Goal: Task Accomplishment & Management: Manage account settings

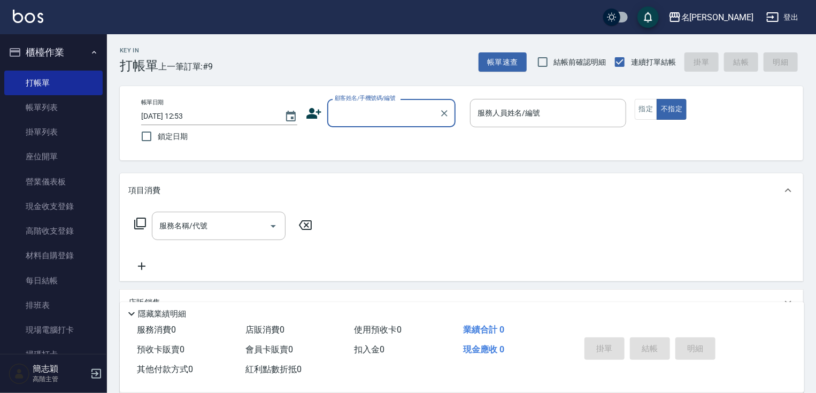
scroll to position [32, 0]
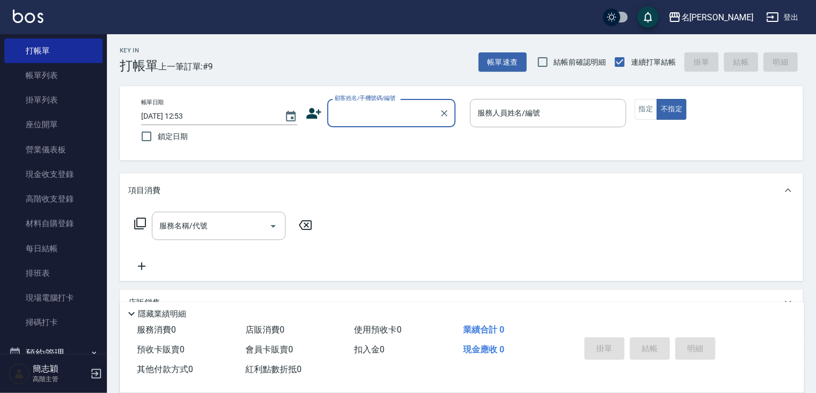
click at [374, 111] on input "顧客姓名/手機號碼/編號" at bounding box center [383, 113] width 103 height 19
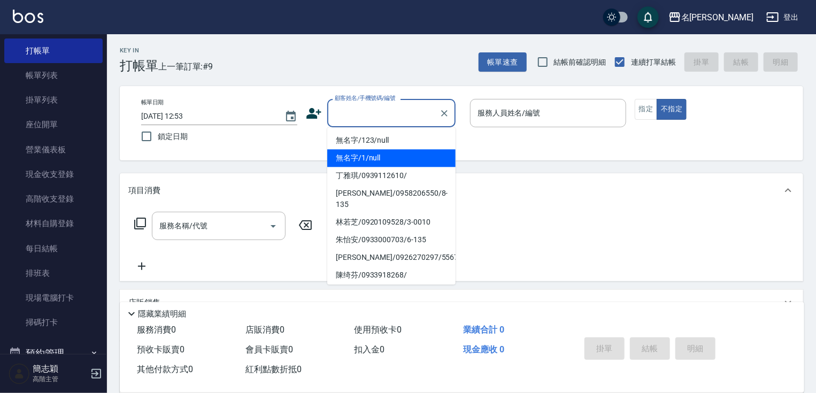
click at [374, 149] on li "無名字/1/null" at bounding box center [391, 158] width 128 height 18
type input "無名字/1/null"
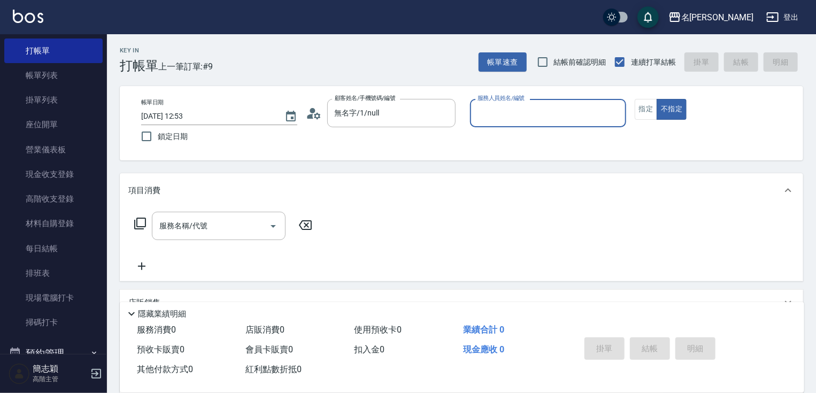
click at [515, 126] on div "服務人員姓名/編號" at bounding box center [548, 113] width 156 height 28
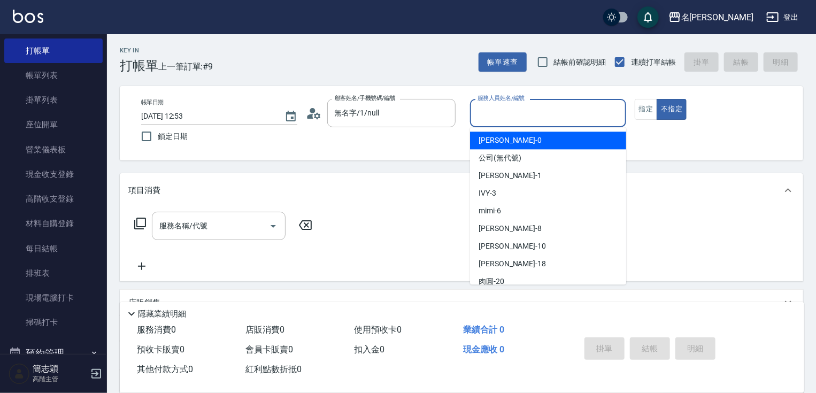
click at [515, 114] on input "服務人員姓名/編號" at bounding box center [548, 113] width 146 height 19
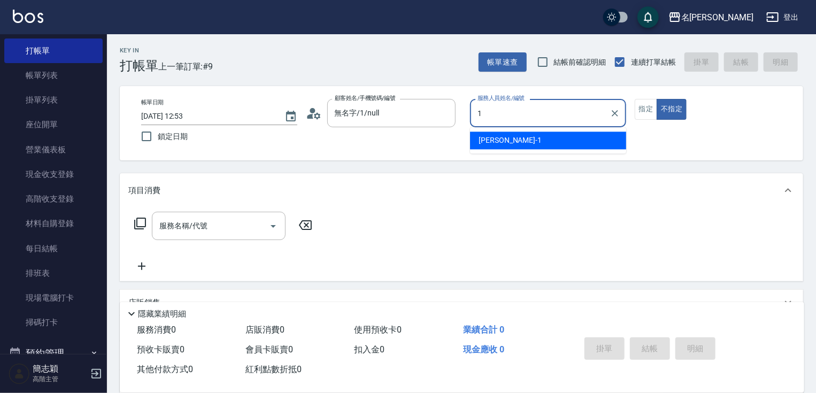
type input "Joanne-1"
type button "false"
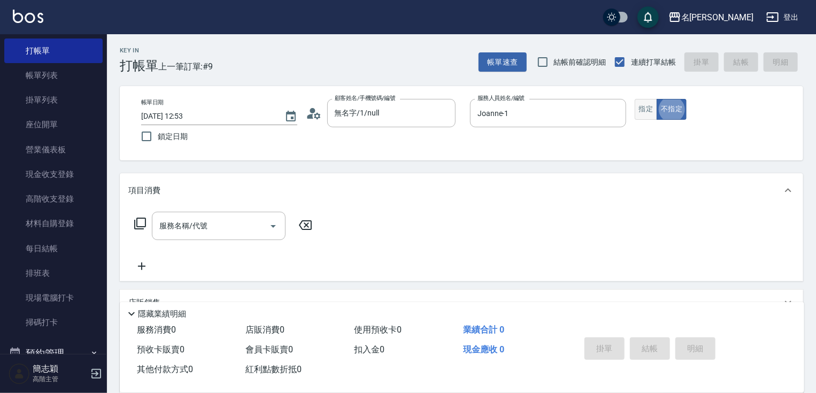
click at [651, 106] on button "指定" at bounding box center [645, 109] width 23 height 21
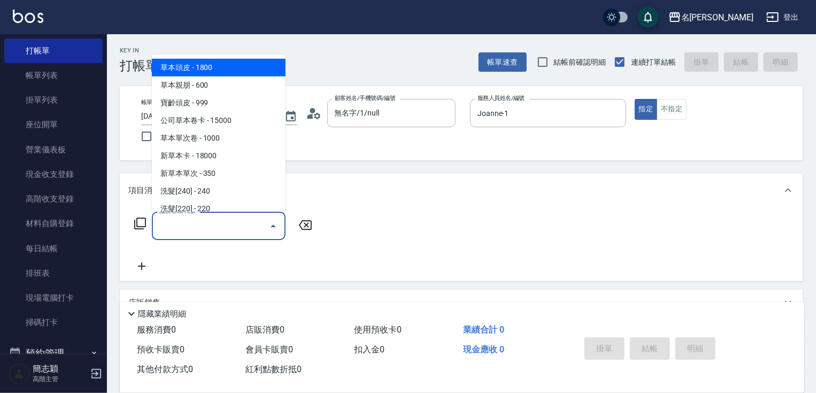
click at [202, 228] on input "服務名稱/代號" at bounding box center [211, 225] width 108 height 19
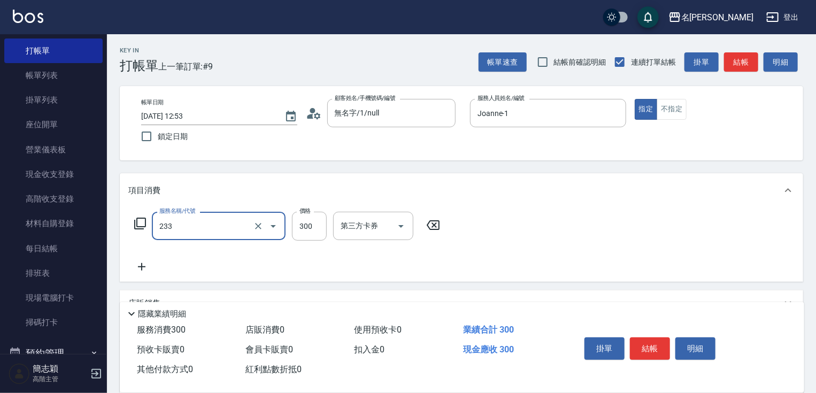
type input "洗髮300(233)"
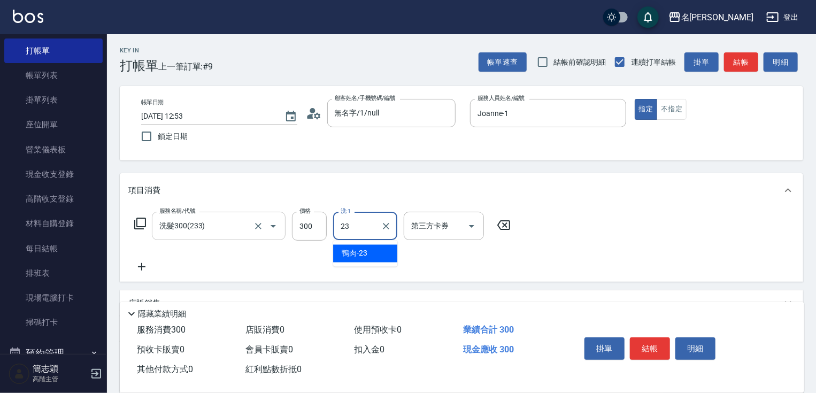
type input "鴨肉-23"
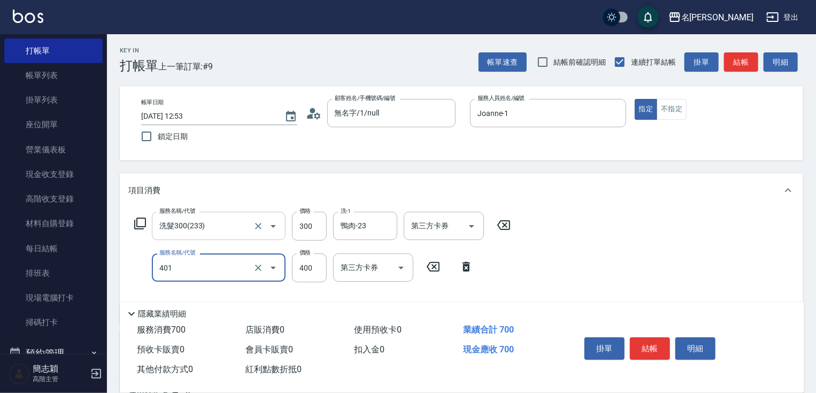
type input "剪髮(400)(401)"
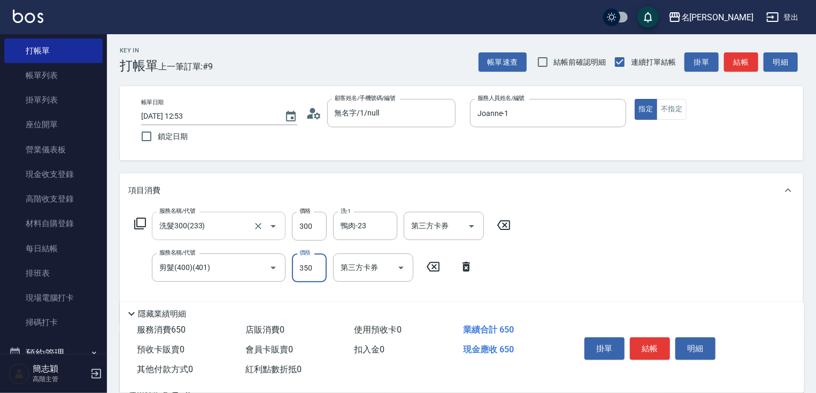
type input "350"
click at [656, 343] on button "結帳" at bounding box center [650, 348] width 40 height 22
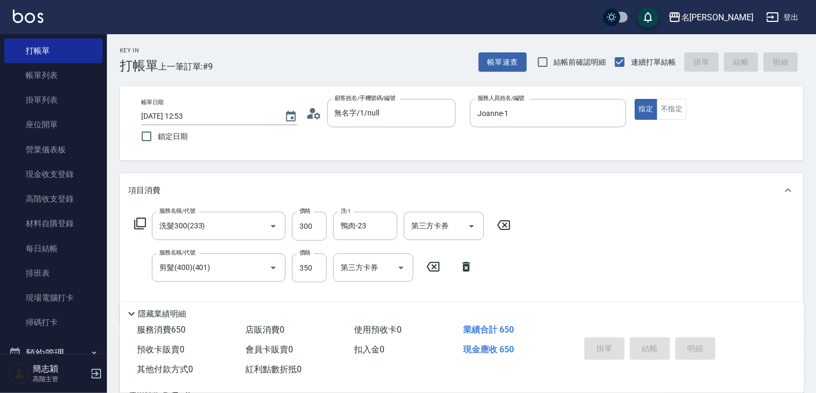
type input "2025/09/20 14:01"
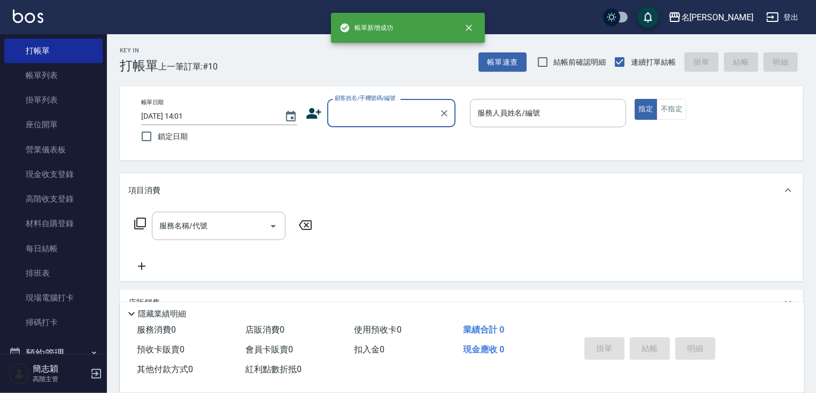
click at [374, 107] on input "顧客姓名/手機號碼/編號" at bounding box center [383, 113] width 103 height 19
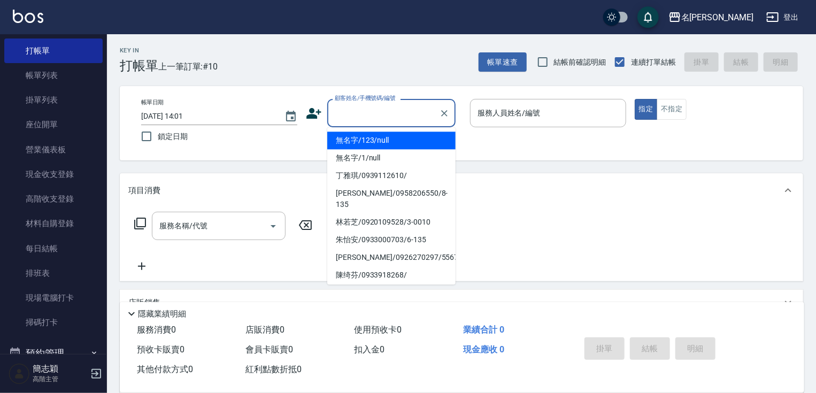
click at [376, 133] on li "無名字/123/null" at bounding box center [391, 140] width 128 height 18
type input "無名字/123/null"
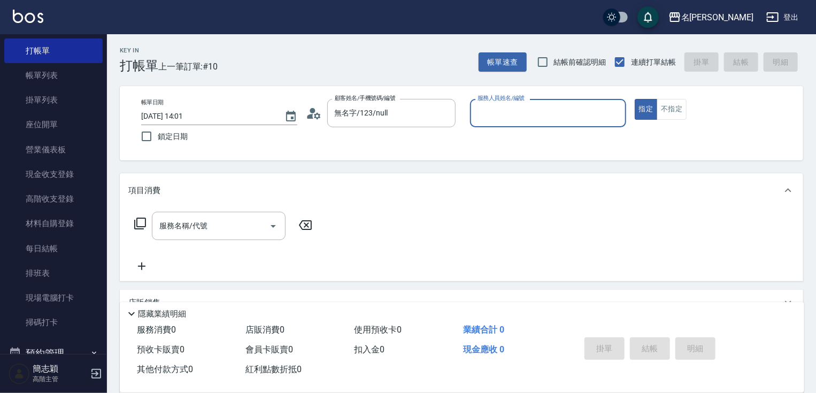
click at [493, 114] on input "服務人員姓名/編號" at bounding box center [548, 113] width 146 height 19
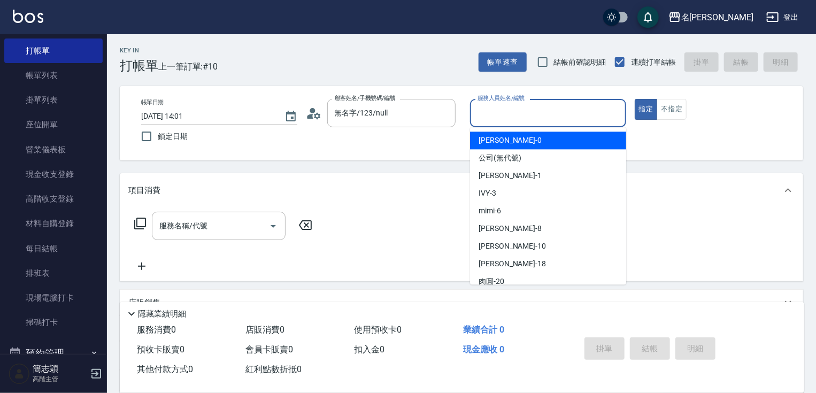
type input "1"
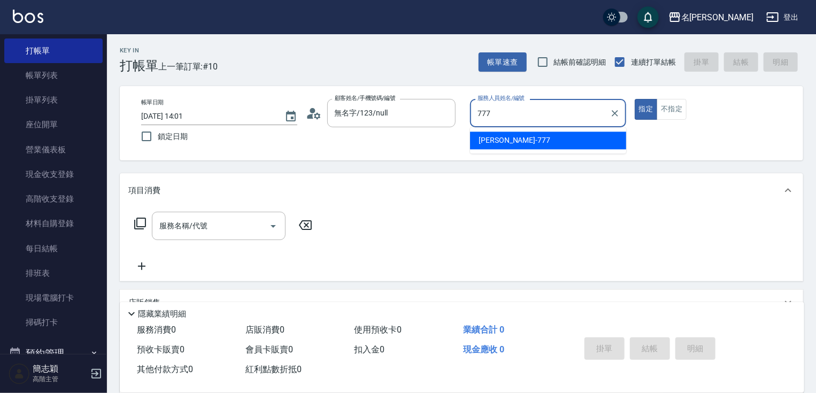
type input "TERRY-777"
type button "true"
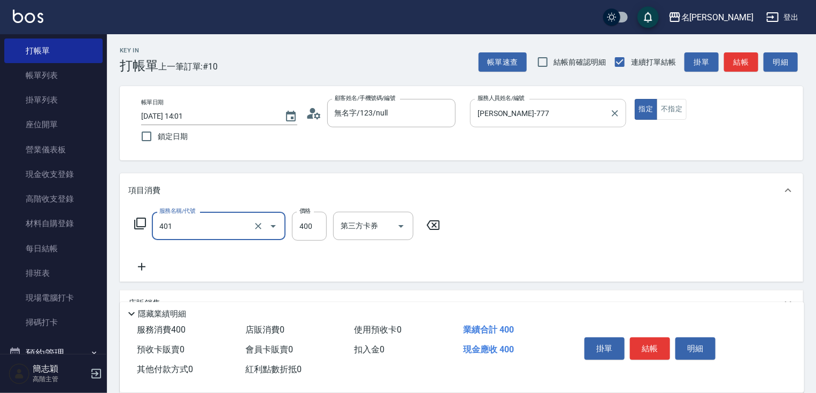
type input "剪髮(400)(401)"
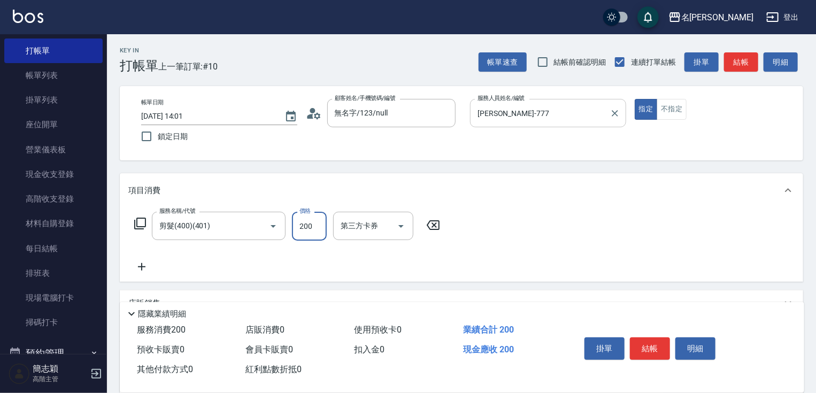
type input "200"
click at [652, 346] on button "結帳" at bounding box center [650, 348] width 40 height 22
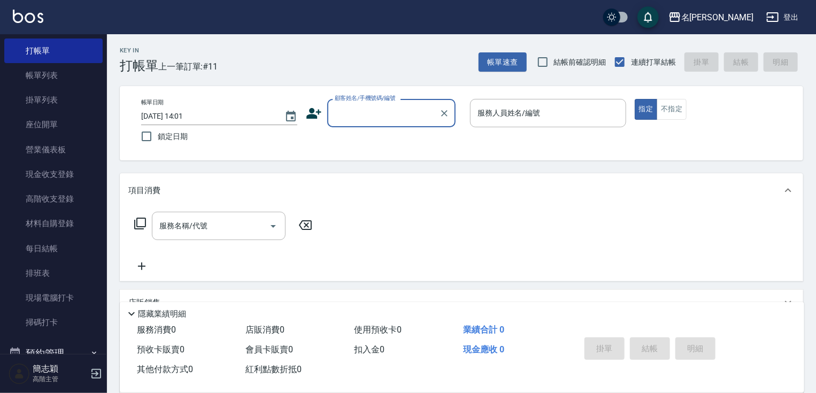
click at [388, 106] on input "顧客姓名/手機號碼/編號" at bounding box center [383, 113] width 103 height 19
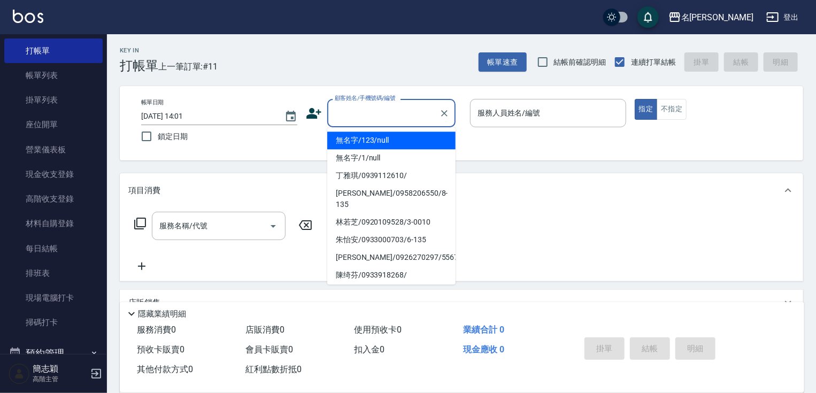
click at [381, 137] on li "無名字/123/null" at bounding box center [391, 140] width 128 height 18
type input "無名字/123/null"
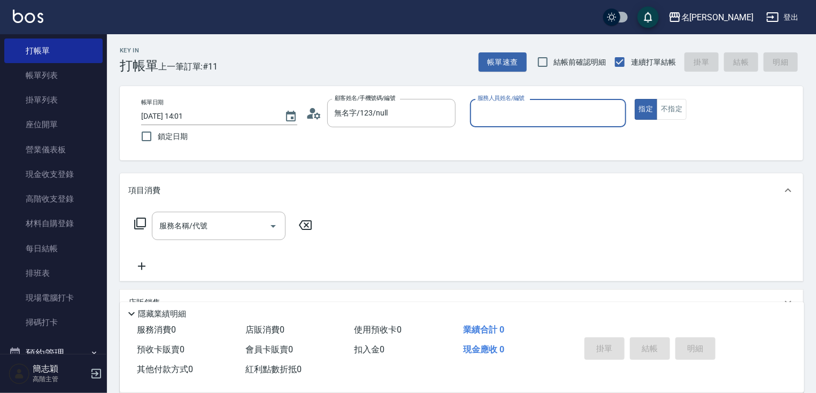
click at [524, 107] on input "服務人員姓名/編號" at bounding box center [548, 113] width 146 height 19
type input "曉容-8"
click at [677, 99] on button "不指定" at bounding box center [671, 109] width 30 height 21
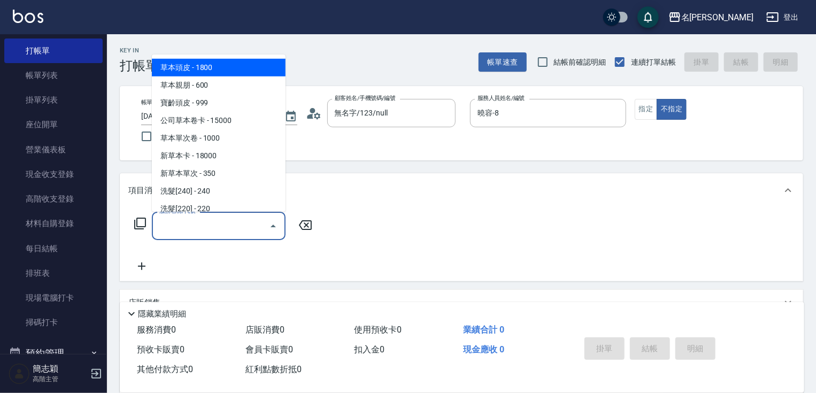
click at [219, 220] on input "服務名稱/代號" at bounding box center [211, 225] width 108 height 19
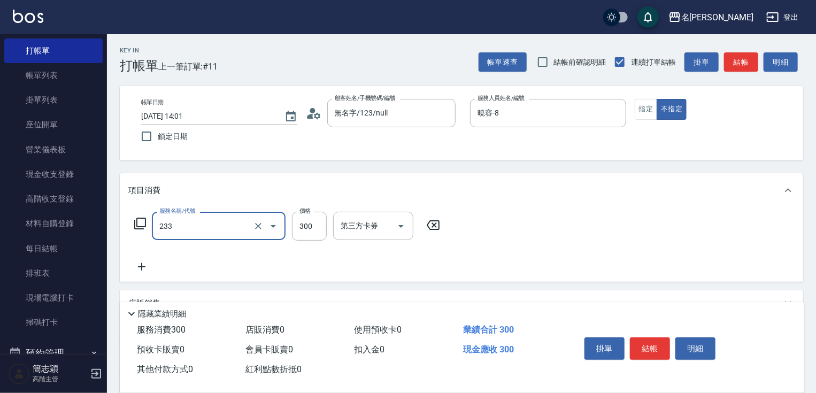
type input "洗髮300(233)"
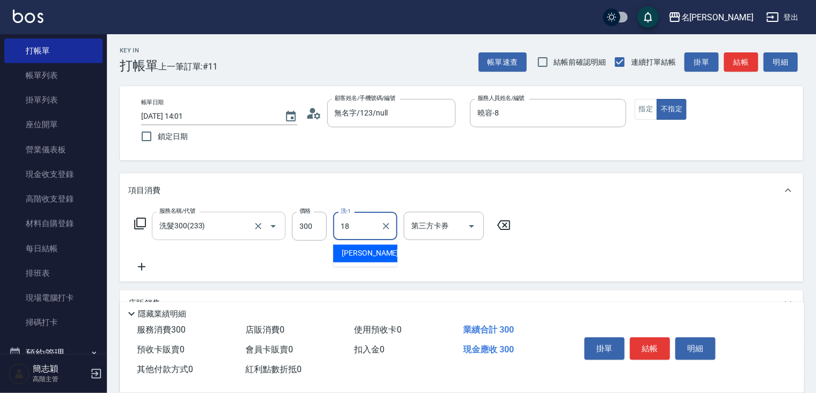
type input "小慧-18"
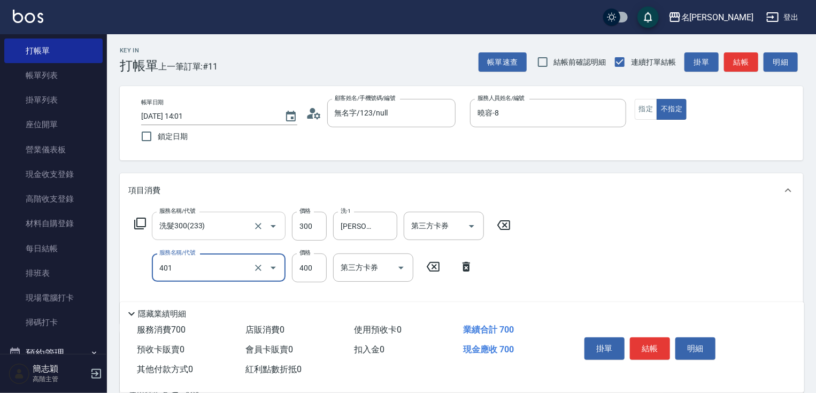
type input "剪髮(400)(401)"
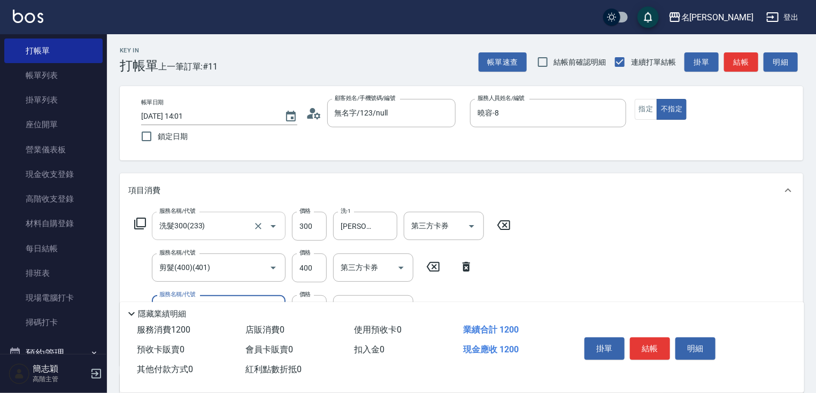
type input "補染(505)"
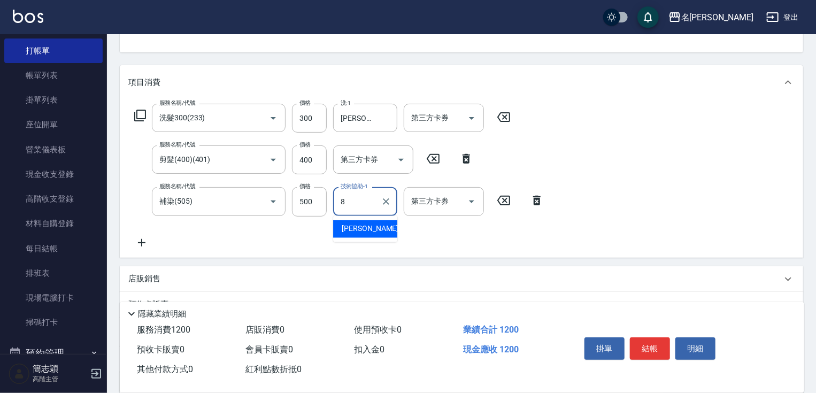
type input "曉容-8"
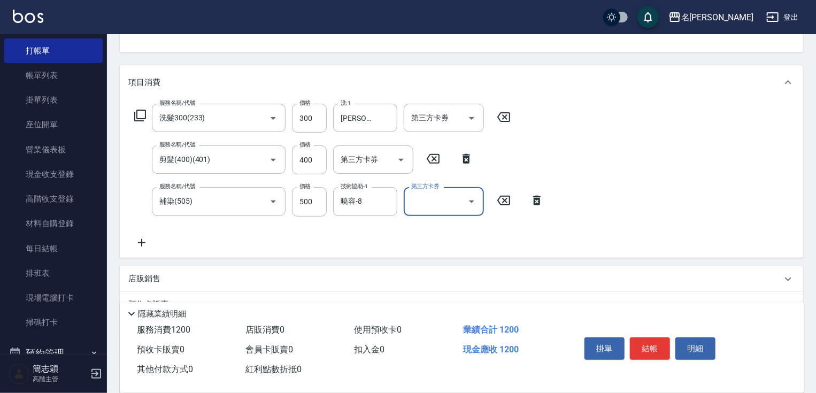
scroll to position [214, 0]
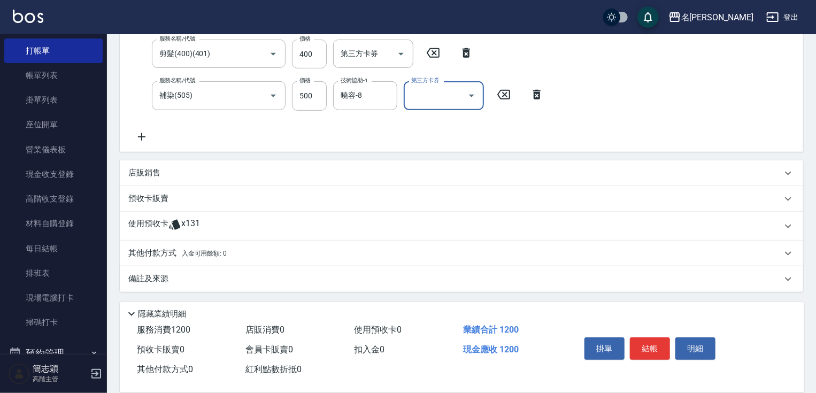
click at [168, 251] on p "其他付款方式 入金可用餘額: 0" at bounding box center [177, 253] width 98 height 12
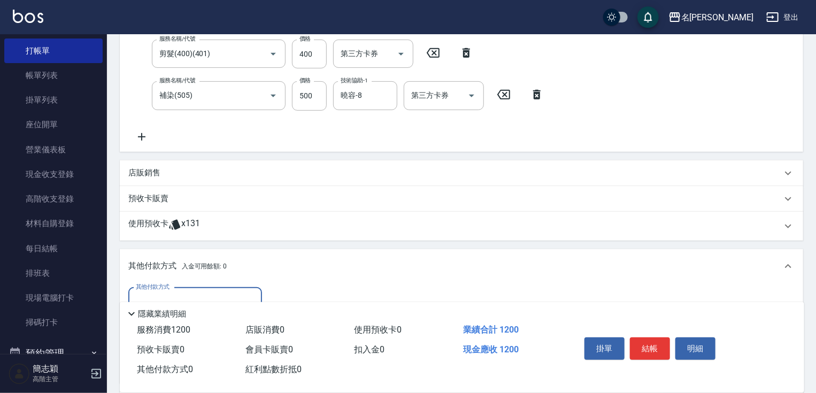
scroll to position [339, 0]
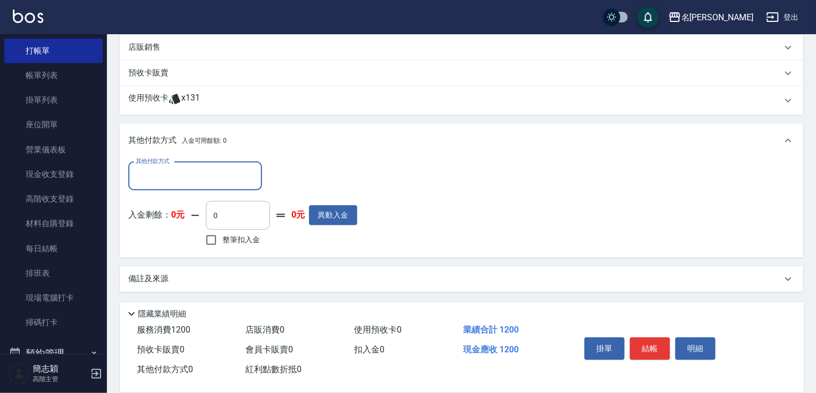
click at [185, 162] on div "其他付款方式" at bounding box center [195, 176] width 134 height 28
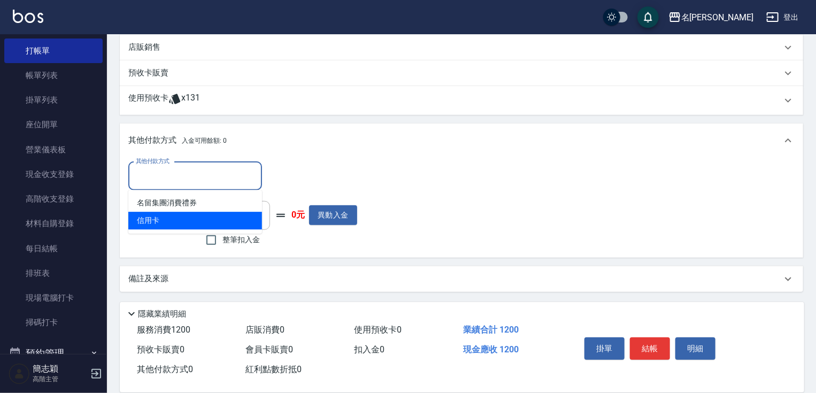
click at [153, 218] on span "信用卡" at bounding box center [195, 221] width 134 height 18
type input "信用卡"
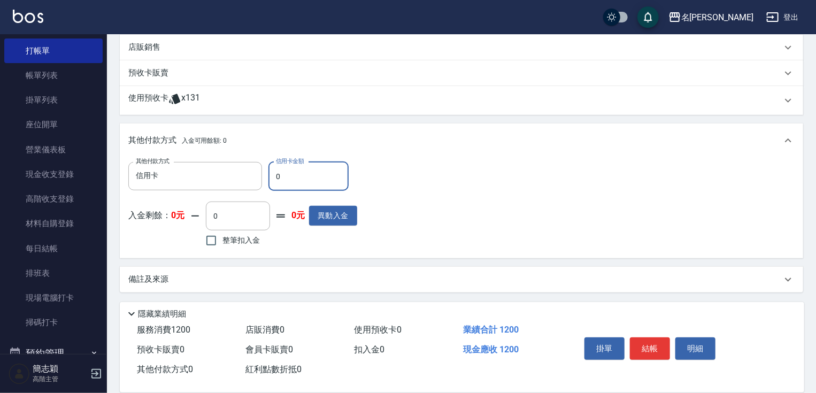
drag, startPoint x: 275, startPoint y: 175, endPoint x: 310, endPoint y: 180, distance: 35.5
click at [299, 179] on input "0" at bounding box center [308, 176] width 80 height 29
type input "1200"
click at [657, 346] on button "結帳" at bounding box center [650, 348] width 40 height 22
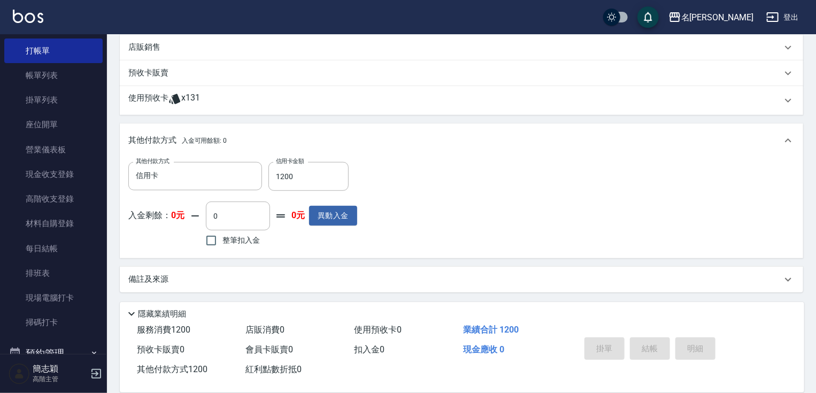
type input "2025/09/20 14:02"
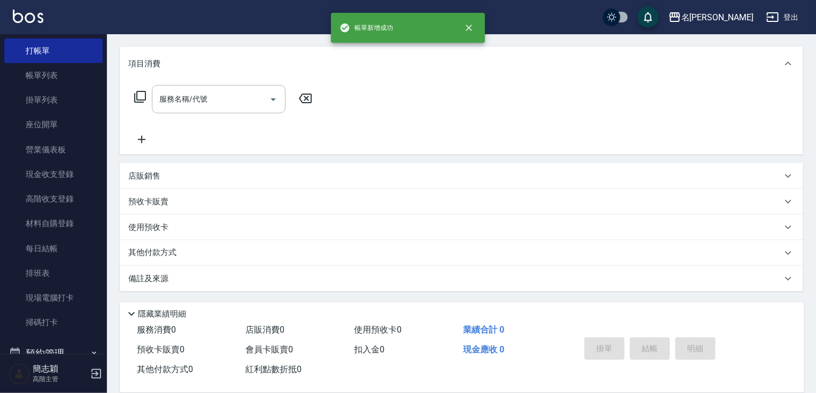
scroll to position [0, 0]
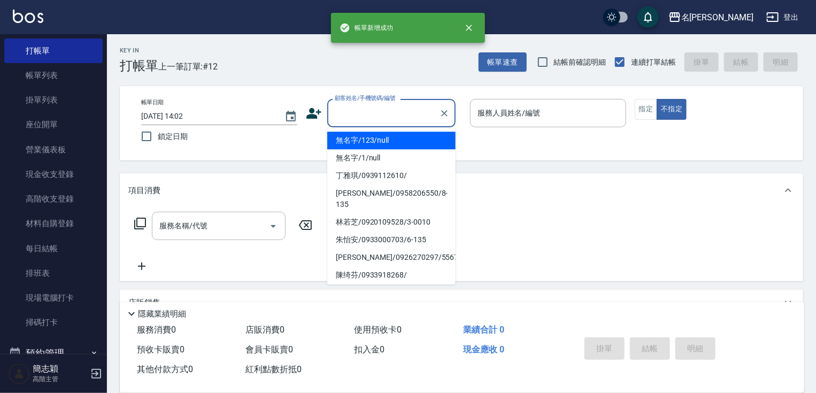
click at [400, 113] on input "顧客姓名/手機號碼/編號" at bounding box center [383, 113] width 103 height 19
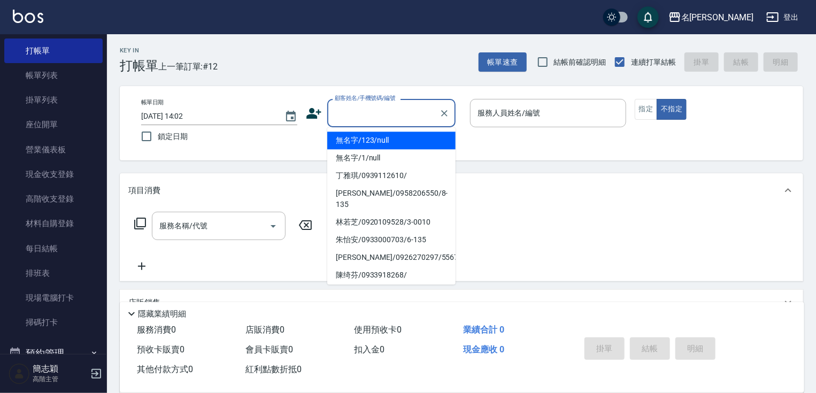
click at [393, 142] on li "無名字/123/null" at bounding box center [391, 140] width 128 height 18
type input "無名字/123/null"
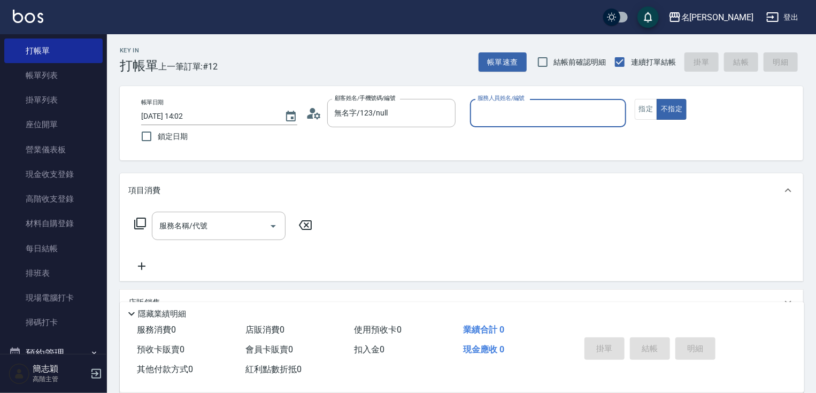
click at [533, 111] on div "服務人員姓名/編號 服務人員姓名/編號" at bounding box center [548, 113] width 156 height 28
type input "IVY-3"
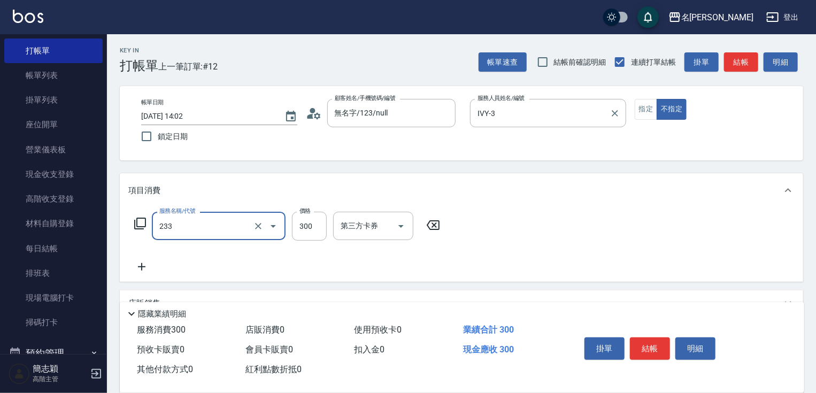
type input "洗髮300(233)"
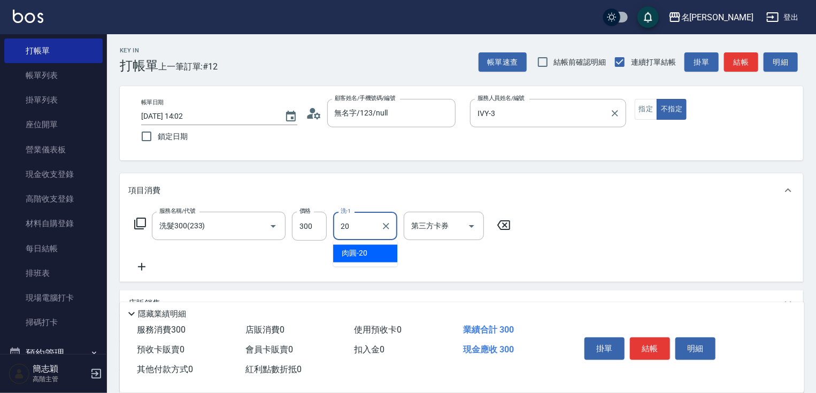
type input "肉圓-20"
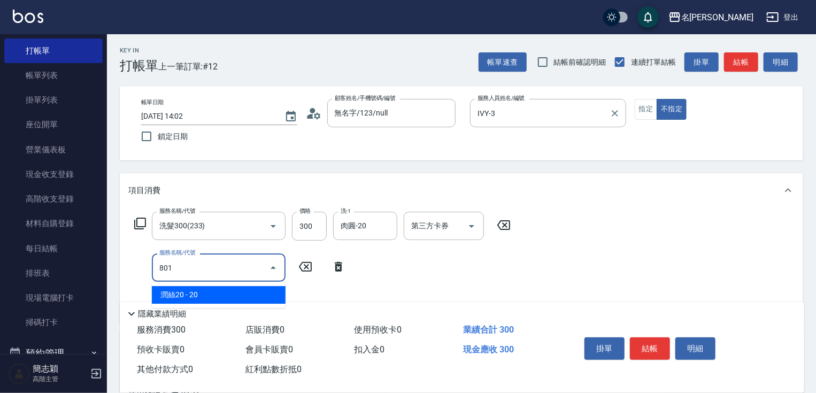
type input "潤絲20(801)"
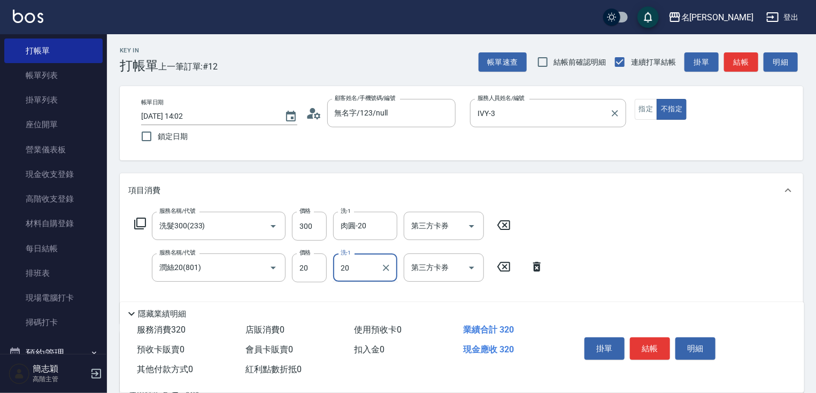
type input "肉圓-20"
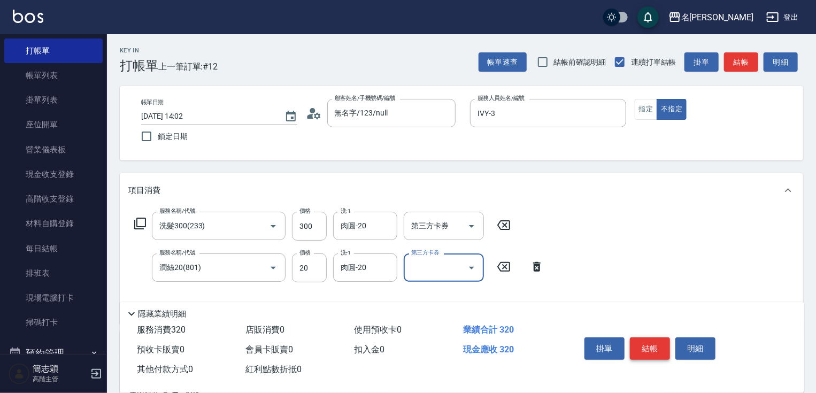
click at [652, 348] on button "結帳" at bounding box center [650, 348] width 40 height 22
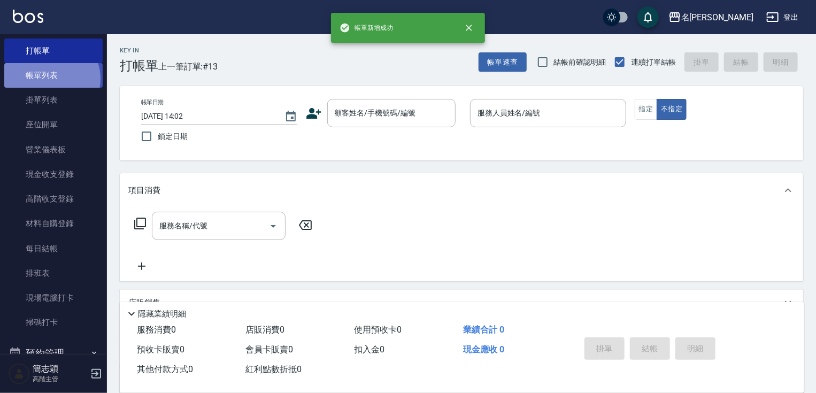
click at [51, 78] on link "帳單列表" at bounding box center [53, 75] width 98 height 25
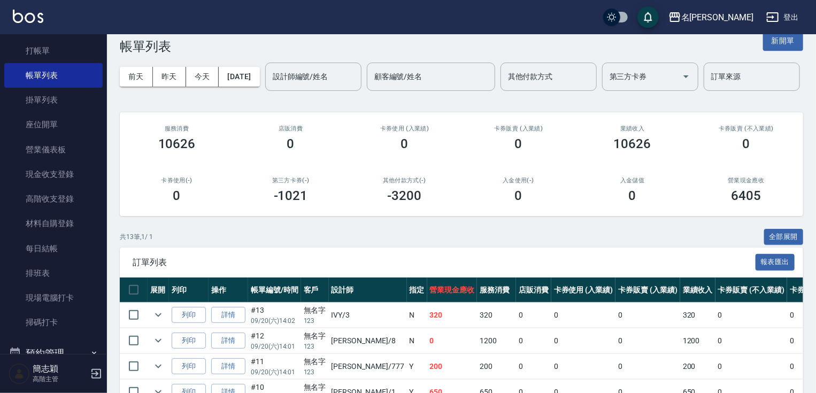
scroll to position [17, 0]
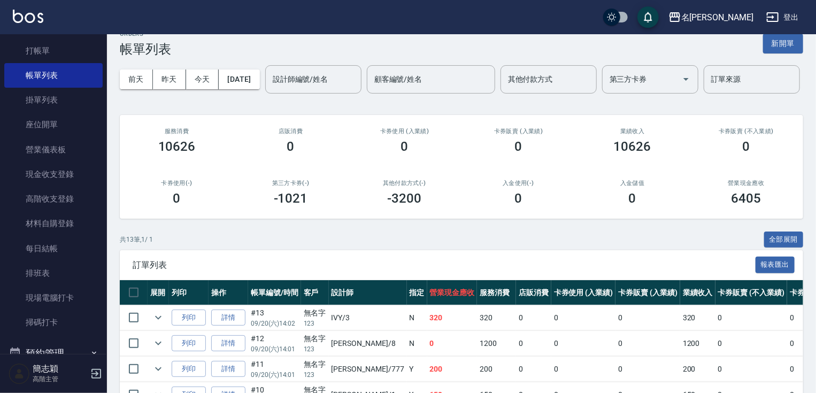
click at [102, 64] on nav "櫃檯作業 打帳單 帳單列表 掛單列表 座位開單 營業儀表板 現金收支登錄 高階收支登錄 材料自購登錄 每日結帳 排班表 現場電腦打卡 掃碼打卡 預約管理 預約…" at bounding box center [53, 194] width 107 height 320
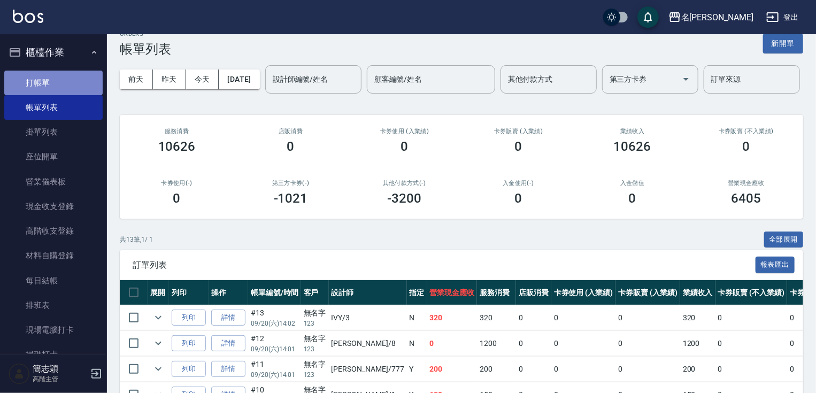
click at [61, 78] on link "打帳單" at bounding box center [53, 83] width 98 height 25
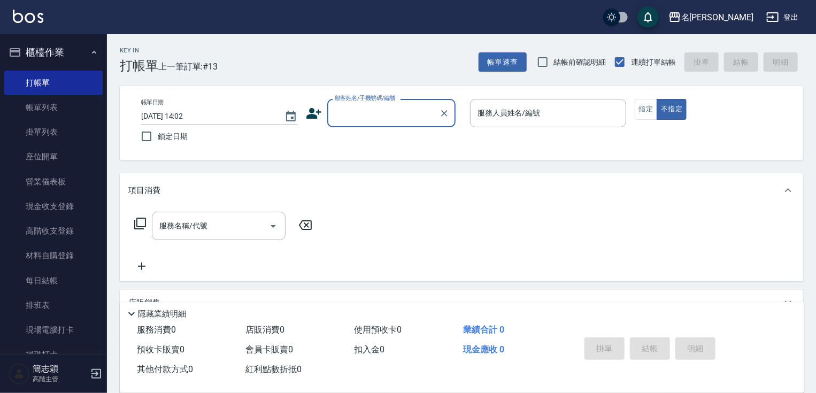
click at [365, 110] on input "顧客姓名/手機號碼/編號" at bounding box center [383, 113] width 103 height 19
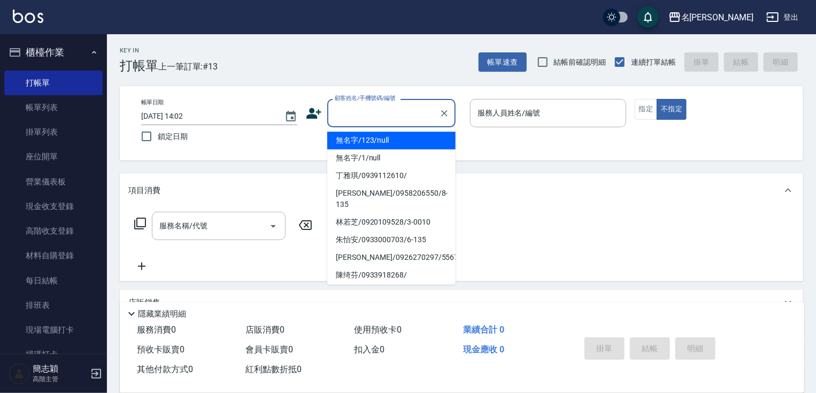
type input "1"
click at [367, 137] on li "無名字/123/null" at bounding box center [391, 140] width 128 height 18
type input "無名字/123/null"
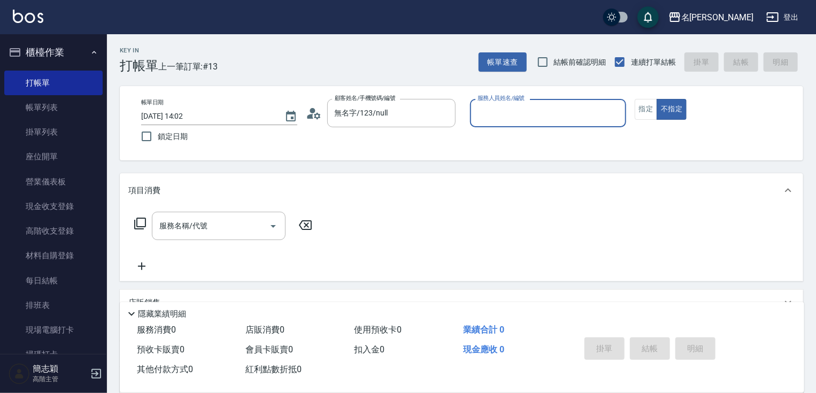
click at [546, 123] on div "服務人員姓名/編號" at bounding box center [548, 113] width 156 height 28
type input "Joanne-1"
type button "false"
click at [644, 109] on button "指定" at bounding box center [645, 109] width 23 height 21
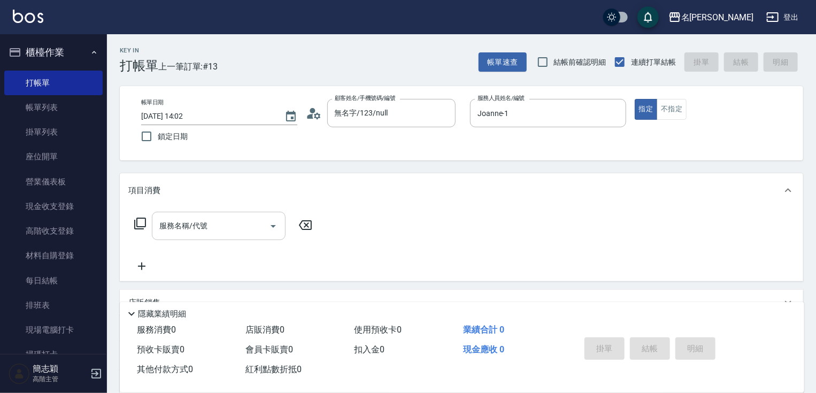
click at [215, 224] on input "服務名稱/代號" at bounding box center [211, 225] width 108 height 19
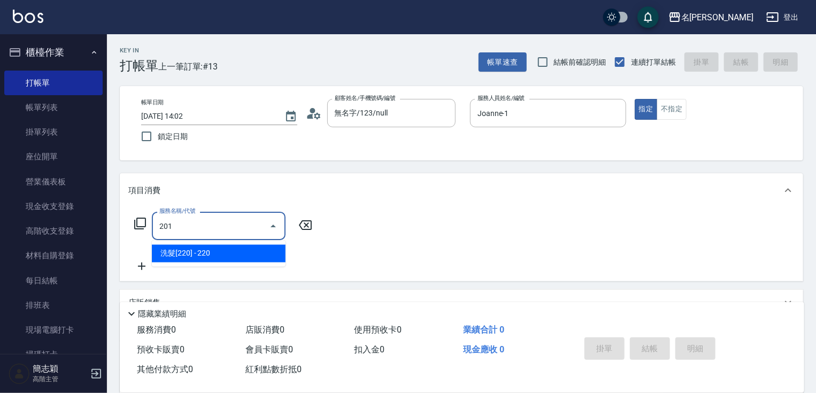
type input "洗髮[220](201)"
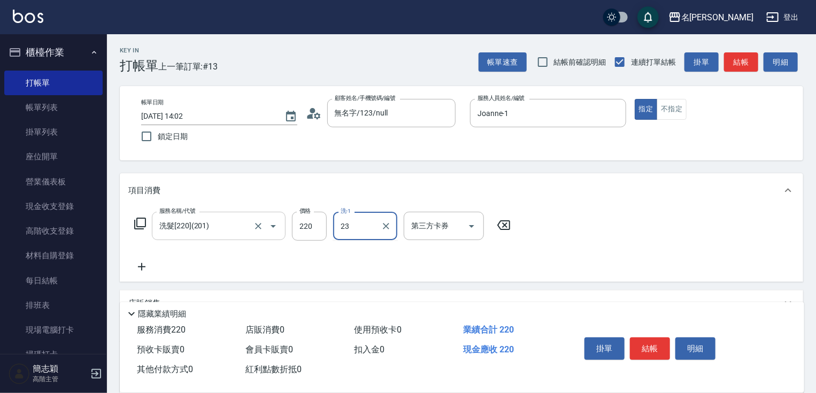
type input "鴨肉-23"
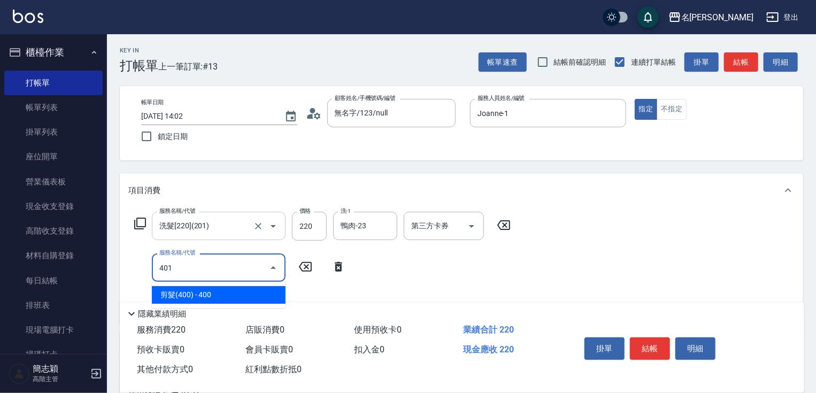
type input "剪髮(400)(401)"
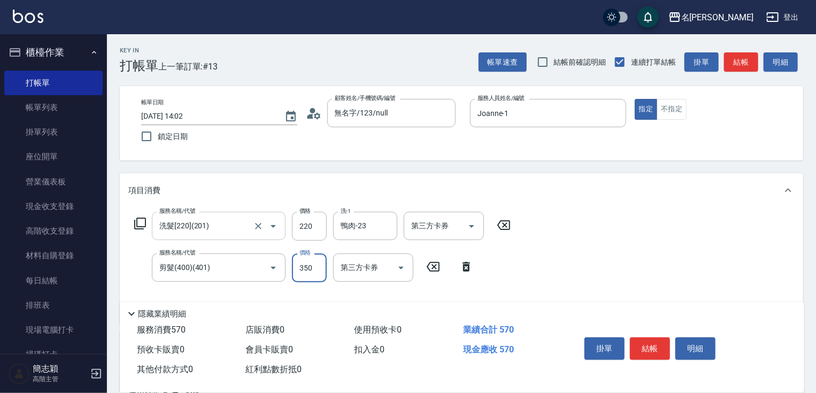
type input "350"
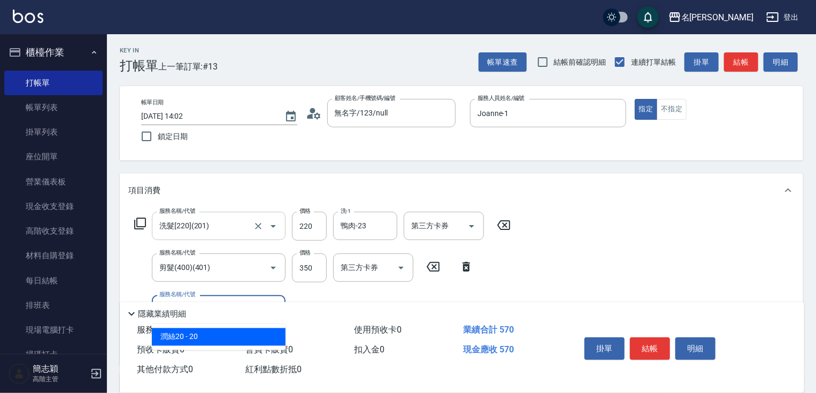
type input "潤絲20(801)"
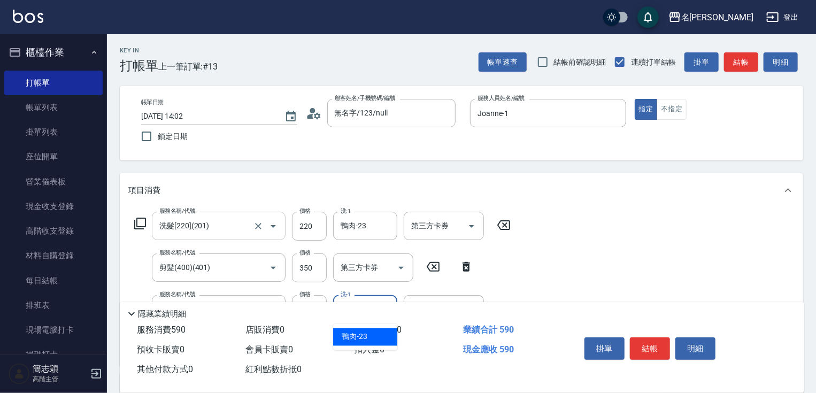
type input "鴨肉-23"
drag, startPoint x: 715, startPoint y: 176, endPoint x: 780, endPoint y: 174, distance: 65.8
click at [716, 180] on div "項目消費" at bounding box center [461, 190] width 683 height 34
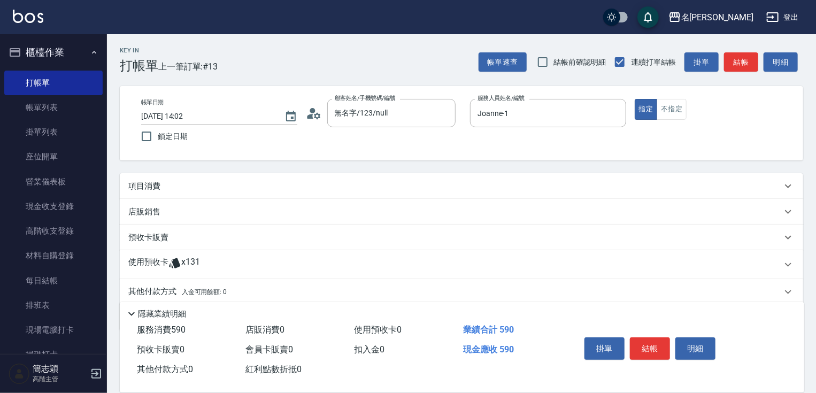
scroll to position [38, 0]
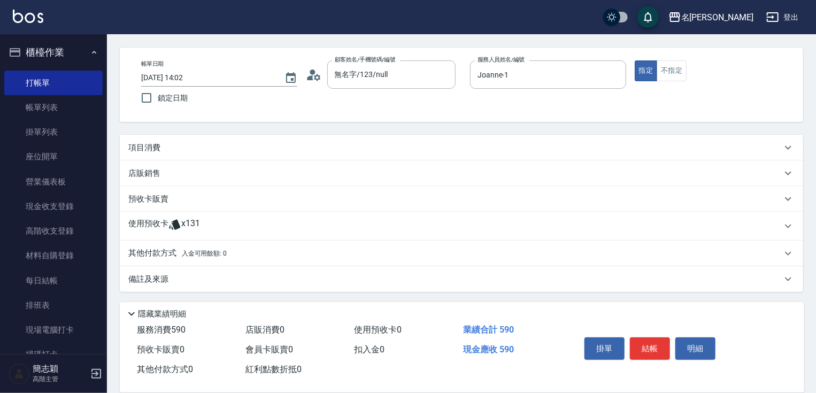
click at [177, 248] on p "其他付款方式 入金可用餘額: 0" at bounding box center [177, 253] width 98 height 12
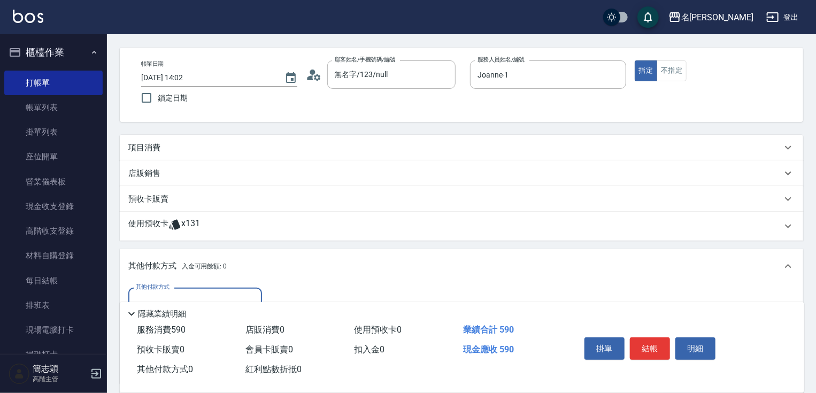
scroll to position [148, 0]
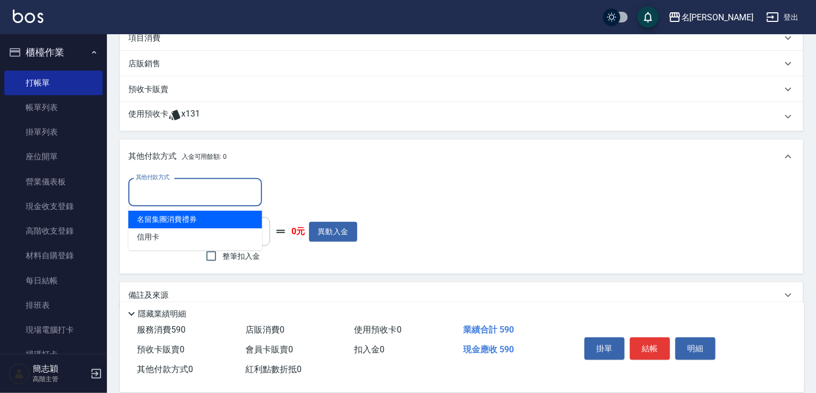
click at [180, 183] on input "其他付款方式" at bounding box center [195, 192] width 124 height 19
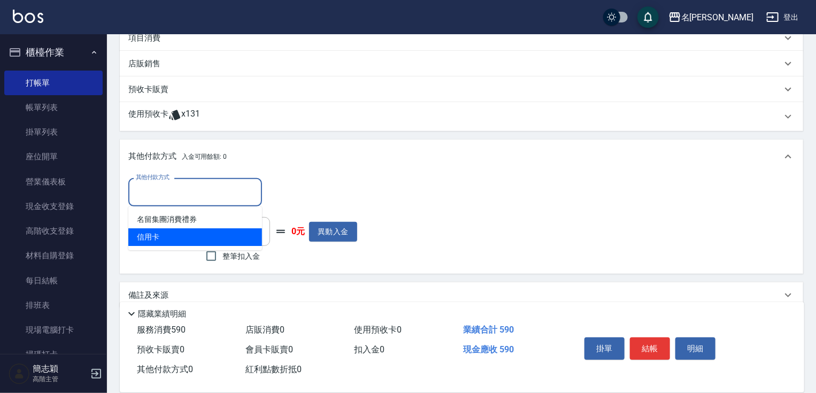
click at [165, 238] on span "信用卡" at bounding box center [195, 237] width 134 height 18
type input "信用卡"
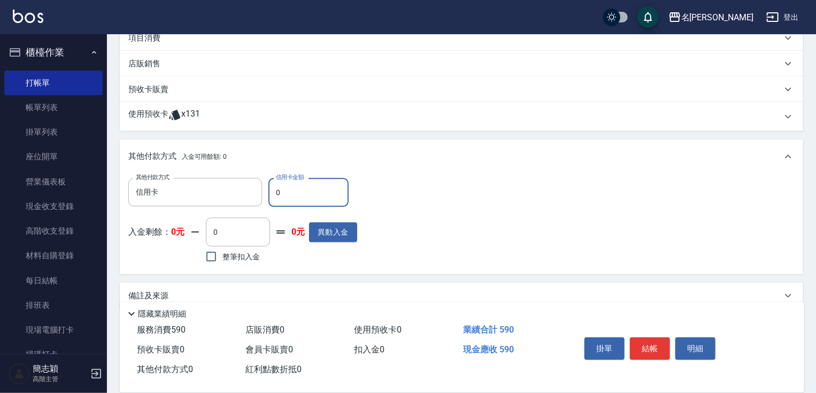
drag, startPoint x: 272, startPoint y: 196, endPoint x: 299, endPoint y: 196, distance: 27.3
click at [281, 196] on input "0" at bounding box center [308, 192] width 80 height 29
type input "590"
click at [661, 351] on button "結帳" at bounding box center [650, 348] width 40 height 22
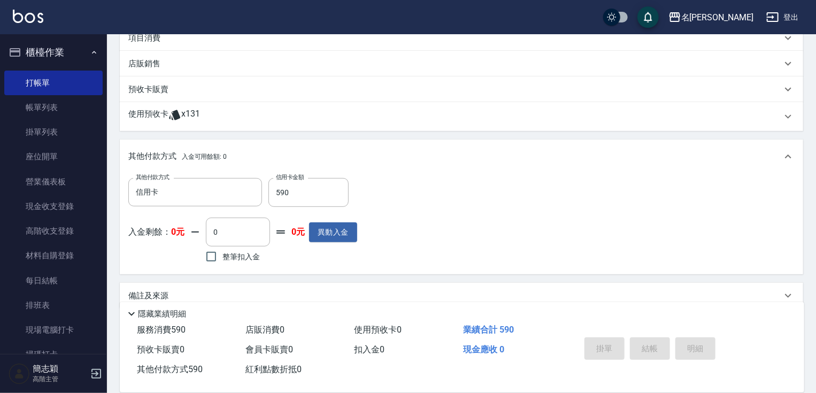
type input "2025/09/20 15:23"
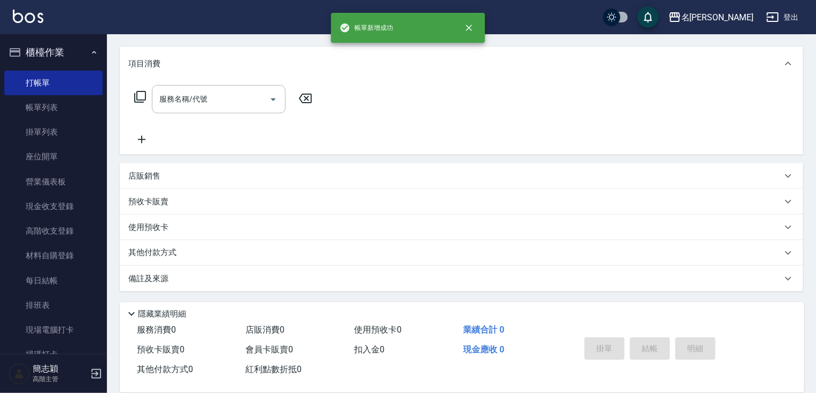
scroll to position [0, 0]
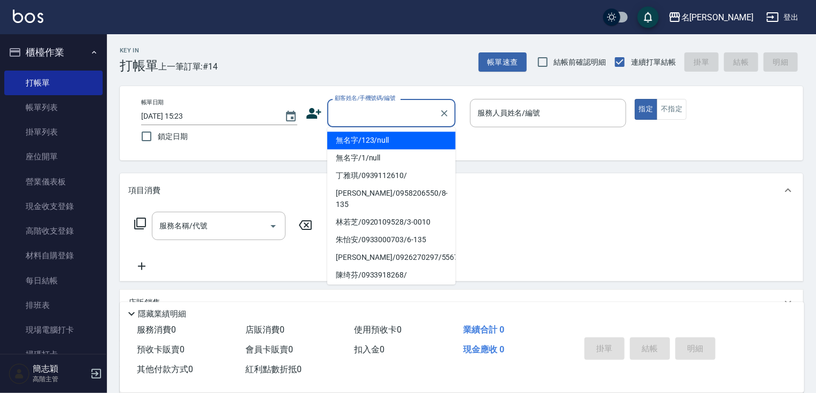
click at [389, 112] on input "顧客姓名/手機號碼/編號" at bounding box center [383, 113] width 103 height 19
click at [386, 144] on li "無名字/123/null" at bounding box center [391, 140] width 128 height 18
type input "無名字/123/null"
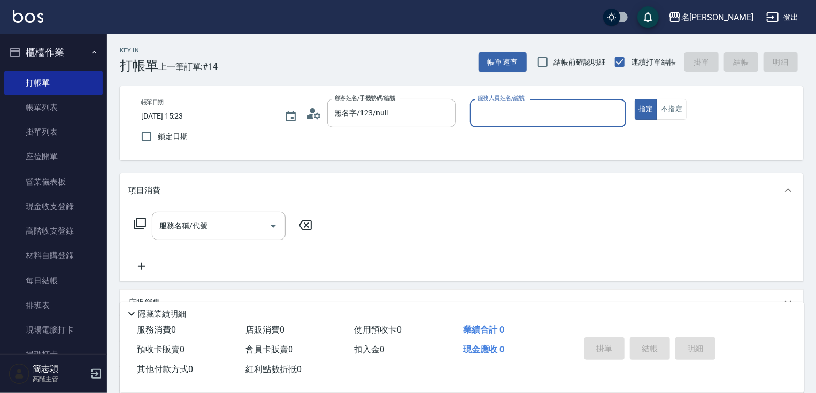
click at [518, 101] on label "服務人員姓名/編號" at bounding box center [500, 98] width 47 height 8
click at [518, 104] on input "服務人員姓名/編號" at bounding box center [548, 113] width 146 height 19
type input "Joanne-1"
type button "true"
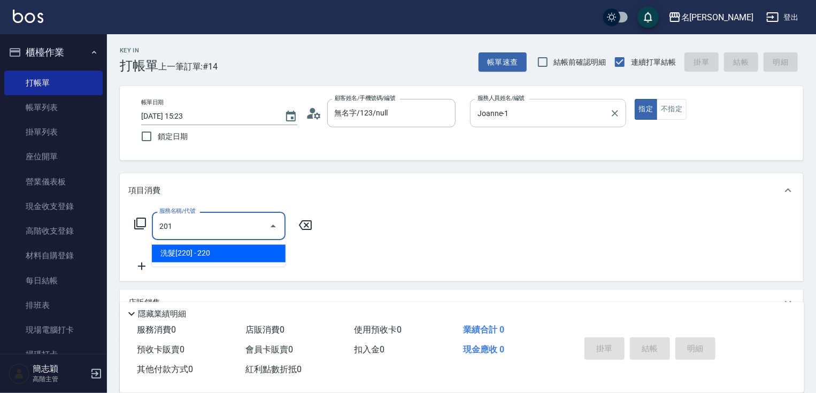
type input "洗髮[220](201)"
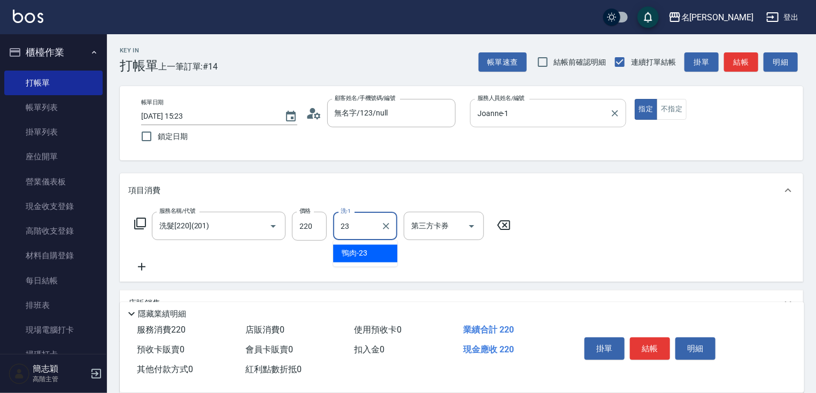
type input "鴨肉-23"
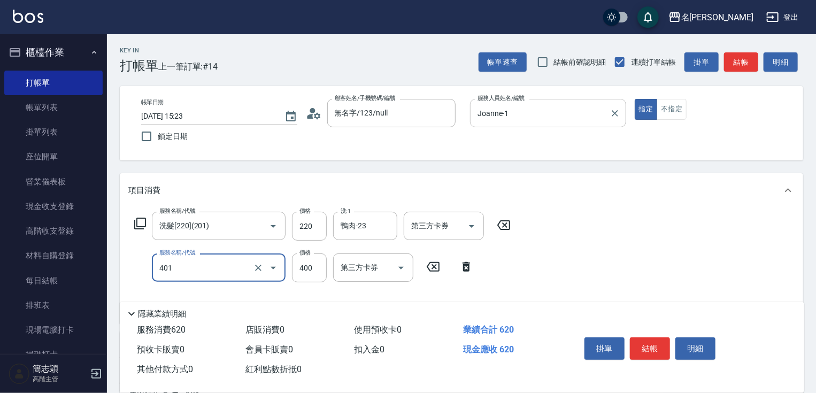
type input "剪髮(400)(401)"
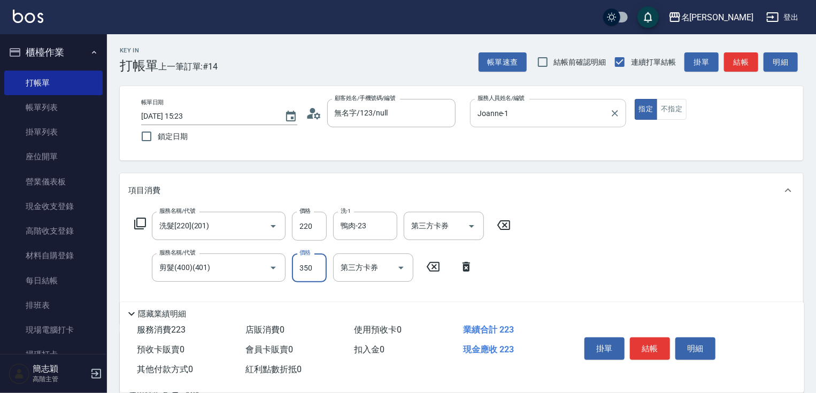
type input "350"
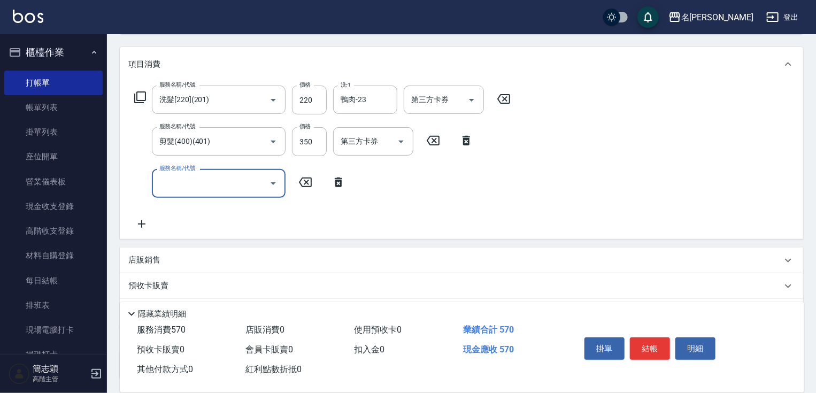
scroll to position [169, 0]
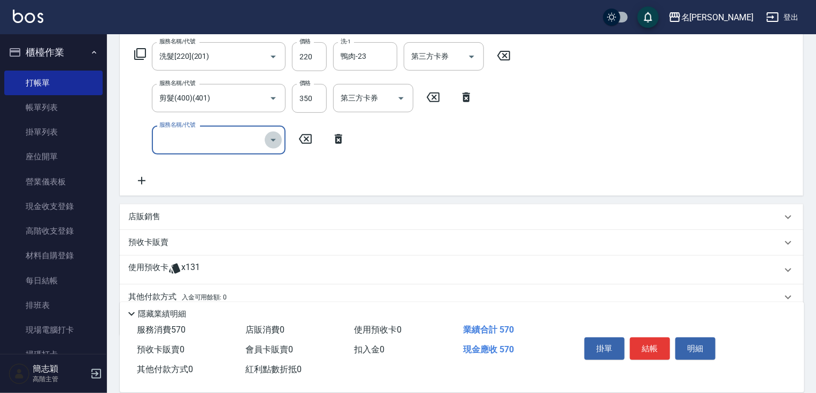
click at [274, 136] on icon "Open" at bounding box center [273, 140] width 13 height 13
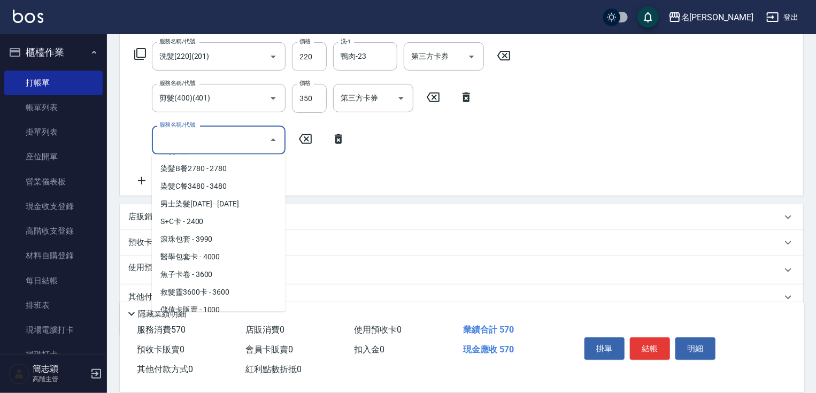
scroll to position [2003, 0]
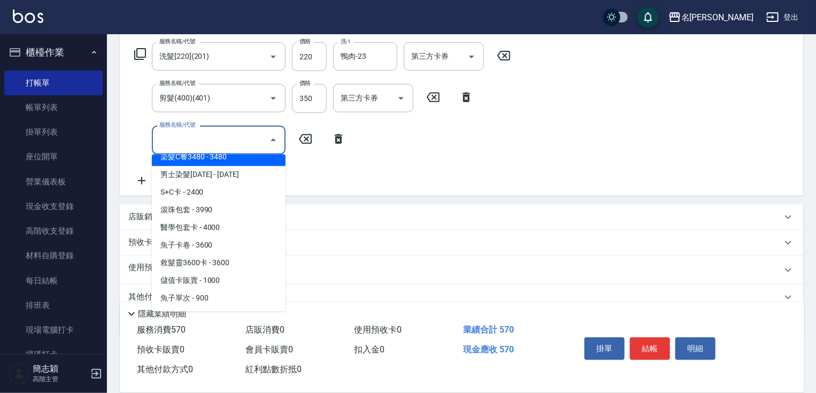
click at [219, 138] on input "服務名稱/代號" at bounding box center [211, 139] width 108 height 19
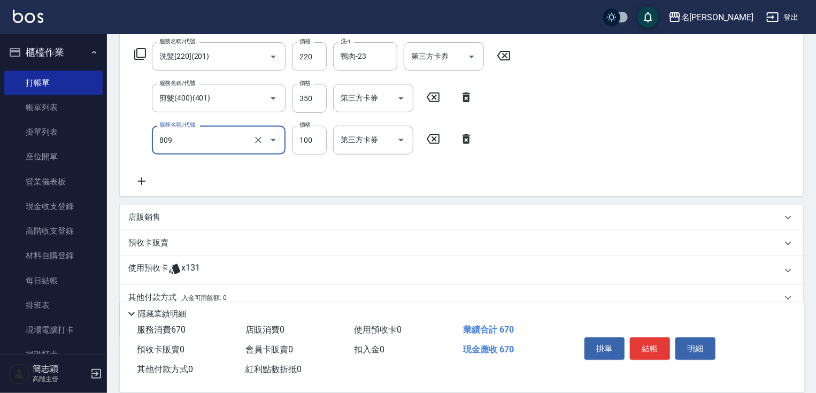
type input "快速護髮[100](809)"
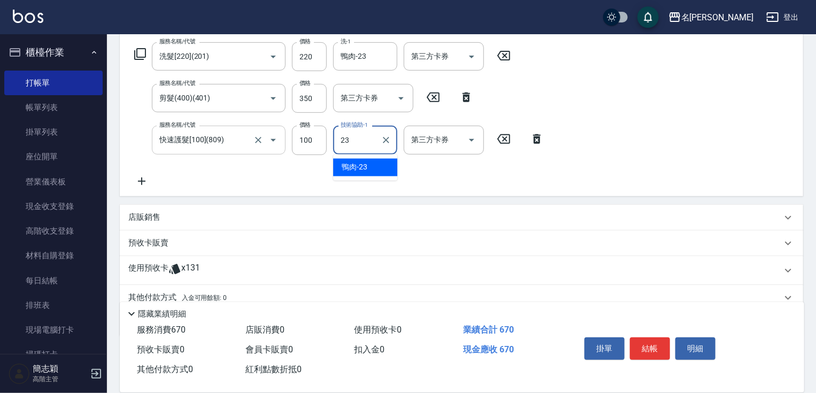
type input "鴨肉-23"
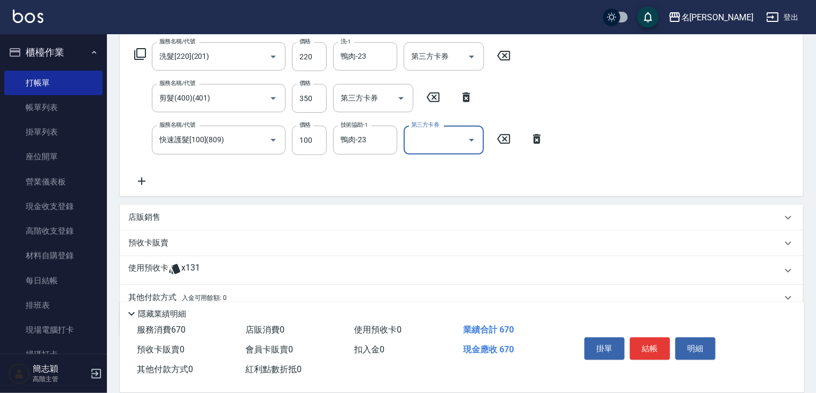
scroll to position [214, 0]
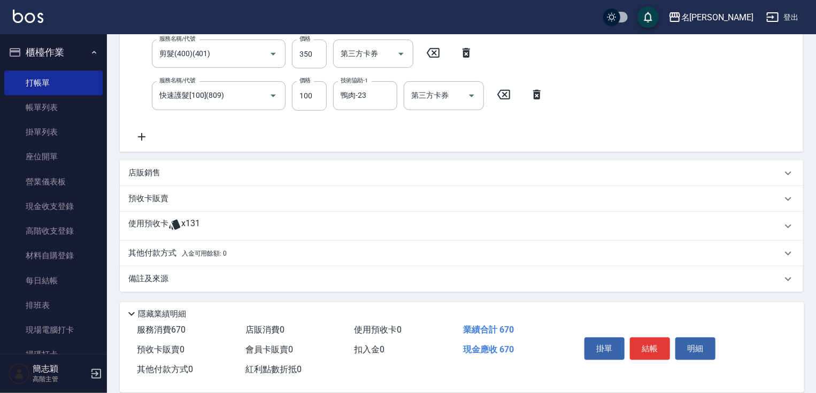
click at [180, 252] on p "其他付款方式 入金可用餘額: 0" at bounding box center [177, 253] width 98 height 12
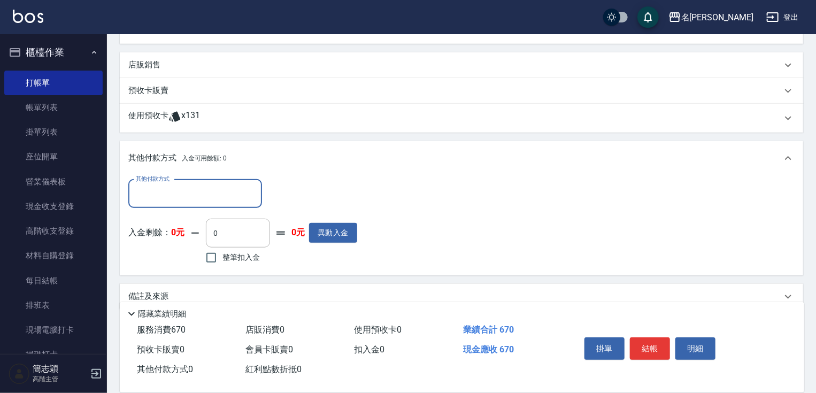
scroll to position [339, 0]
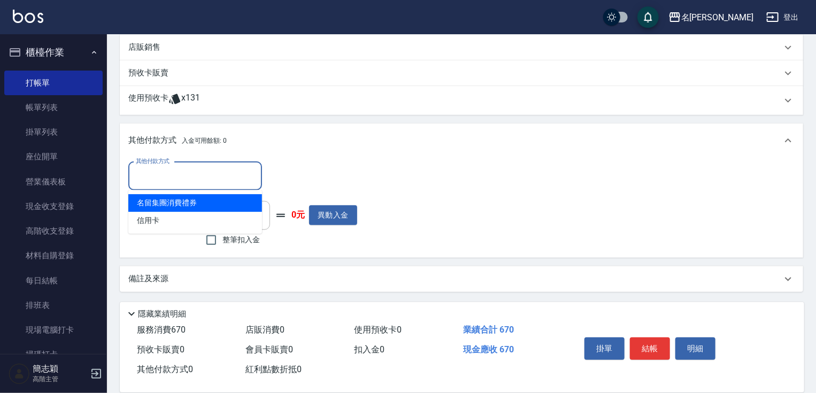
click at [172, 174] on input "其他付款方式" at bounding box center [195, 176] width 124 height 19
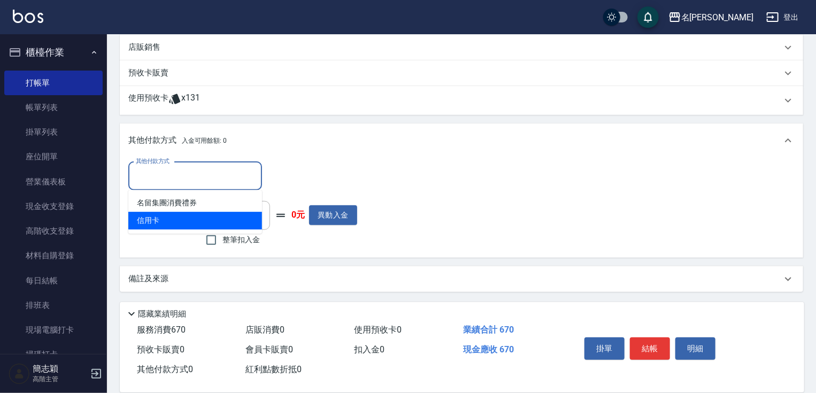
click at [168, 223] on span "信用卡" at bounding box center [195, 221] width 134 height 18
type input "信用卡"
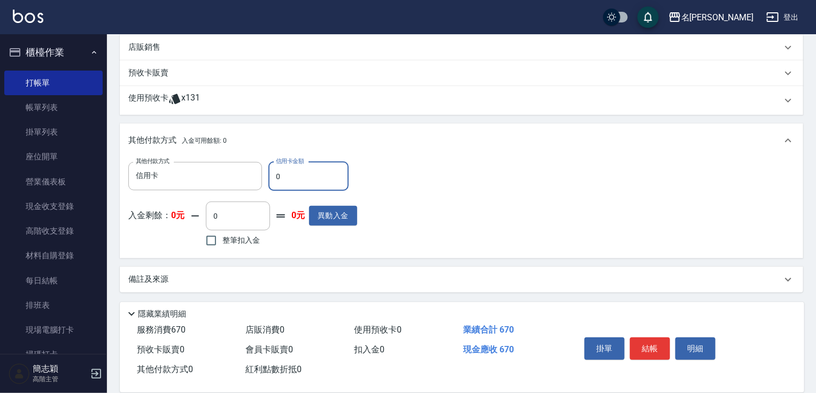
drag, startPoint x: 273, startPoint y: 175, endPoint x: 291, endPoint y: 176, distance: 18.2
click at [286, 177] on input "0" at bounding box center [308, 176] width 80 height 29
type input "670"
click at [637, 344] on button "結帳" at bounding box center [650, 348] width 40 height 22
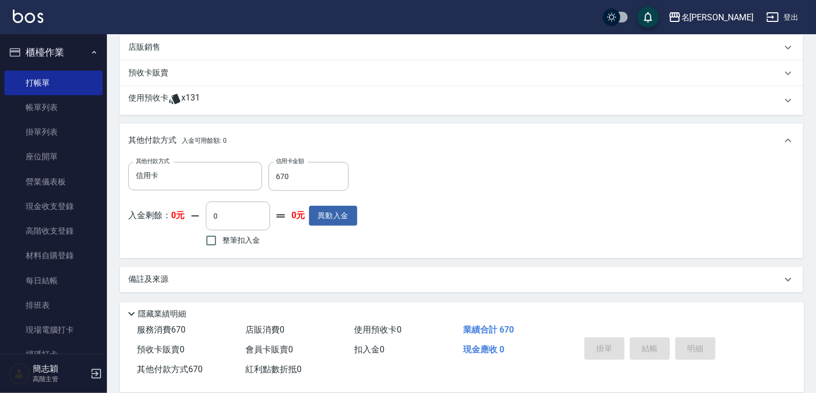
type input "2025/09/20 15:24"
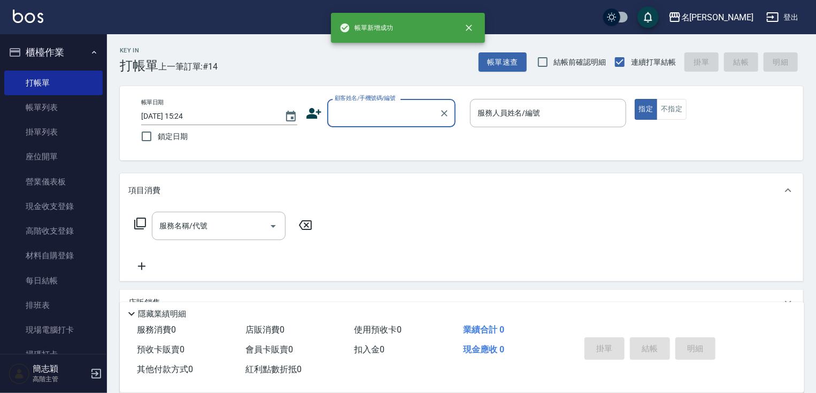
scroll to position [0, 0]
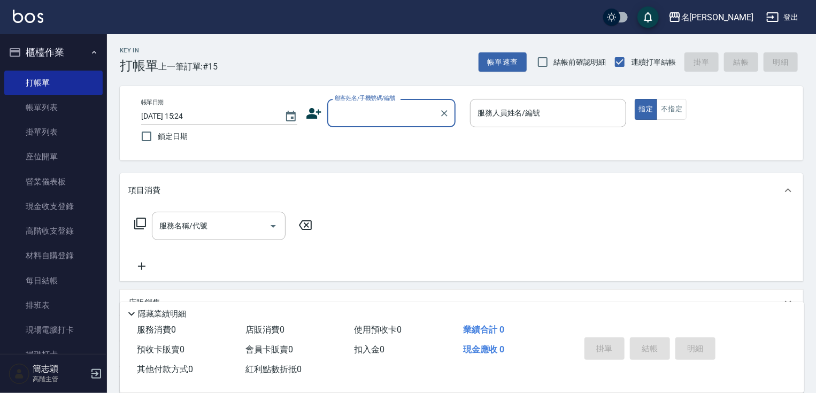
click at [382, 114] on input "顧客姓名/手機號碼/編號" at bounding box center [383, 113] width 103 height 19
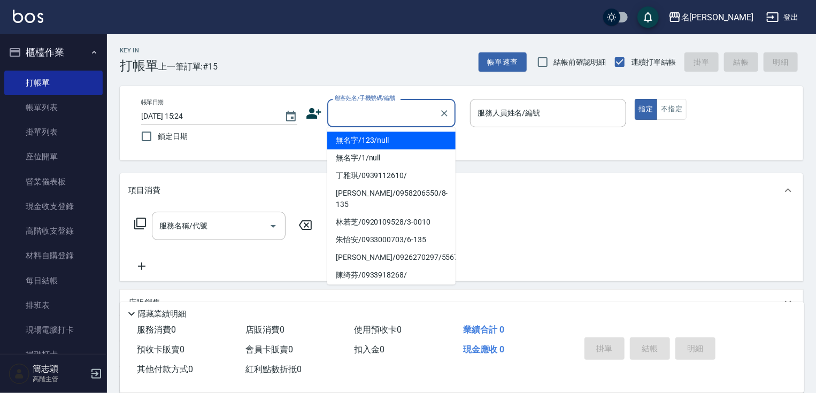
click at [381, 144] on li "無名字/123/null" at bounding box center [391, 140] width 128 height 18
type input "無名字/123/null"
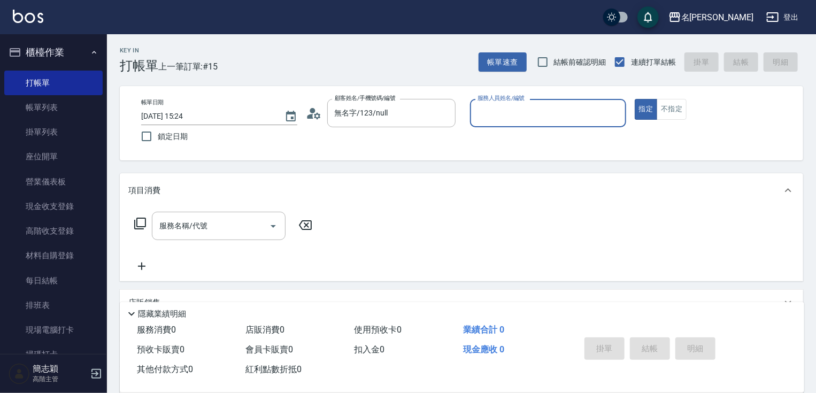
click at [508, 110] on div "服務人員姓名/編號 服務人員姓名/編號" at bounding box center [548, 113] width 156 height 28
type input "IVY-3"
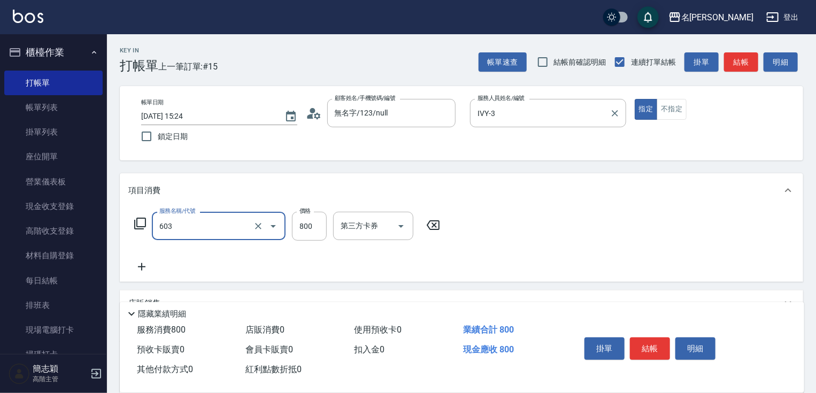
type input "洗+護[800](603)"
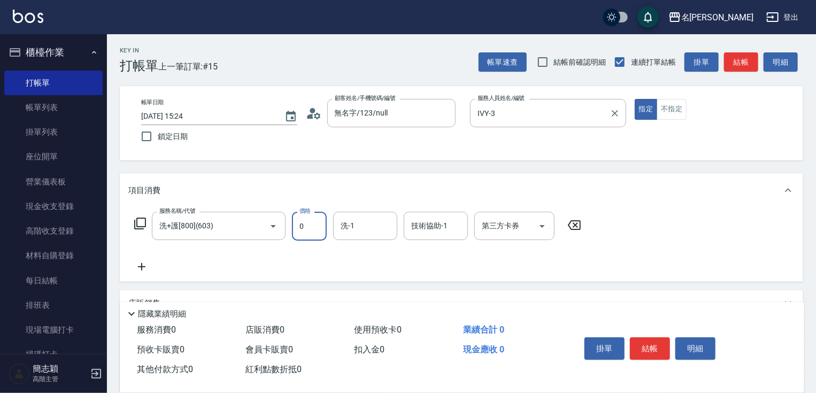
type input "0"
type input "小慧-18"
click at [628, 344] on div "掛單 結帳 明細" at bounding box center [650, 350] width 140 height 34
click at [640, 341] on button "結帳" at bounding box center [650, 348] width 40 height 22
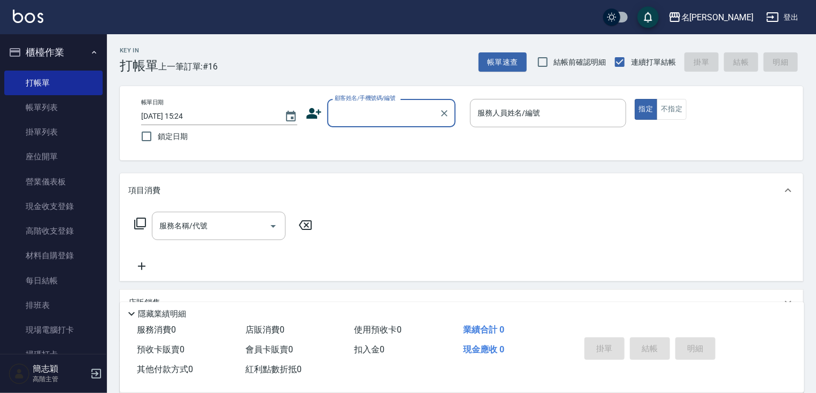
click at [365, 103] on div "顧客姓名/手機號碼/編號" at bounding box center [391, 113] width 128 height 28
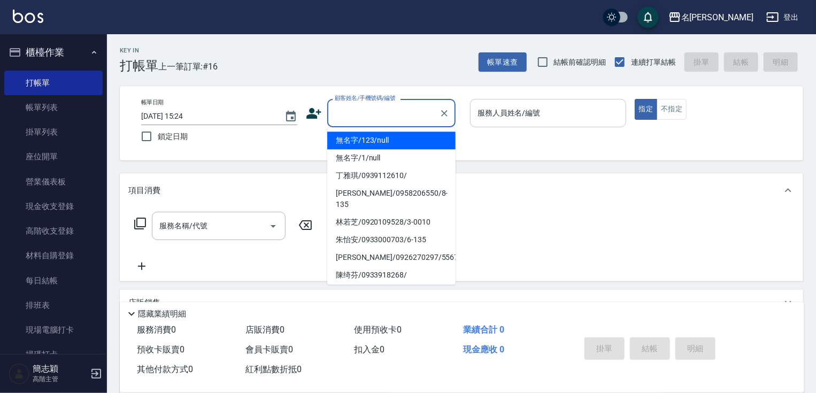
click at [371, 140] on li "無名字/123/null" at bounding box center [391, 140] width 128 height 18
type input "無名字/123/null"
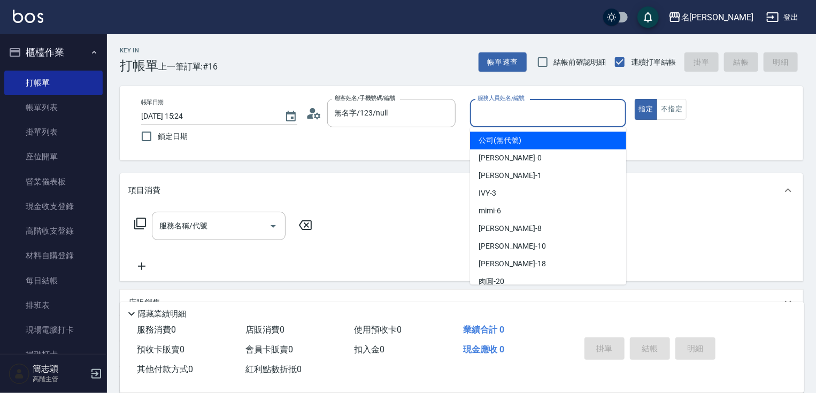
click at [535, 120] on input "服務人員姓名/編號" at bounding box center [548, 113] width 146 height 19
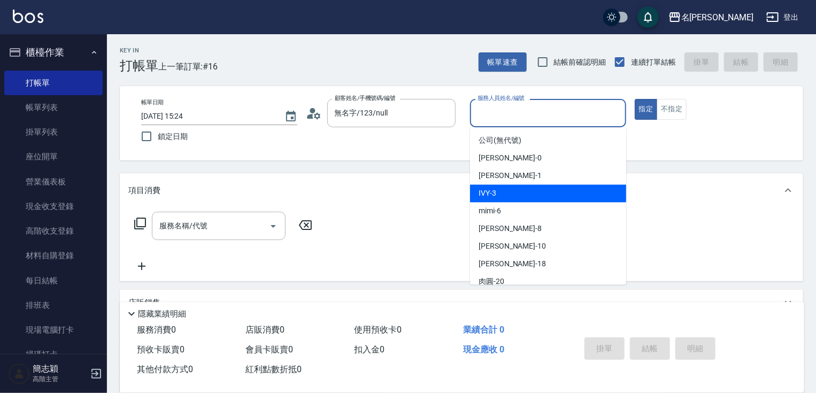
click at [526, 189] on div "IVY -3" at bounding box center [548, 193] width 156 height 18
type input "IVY-3"
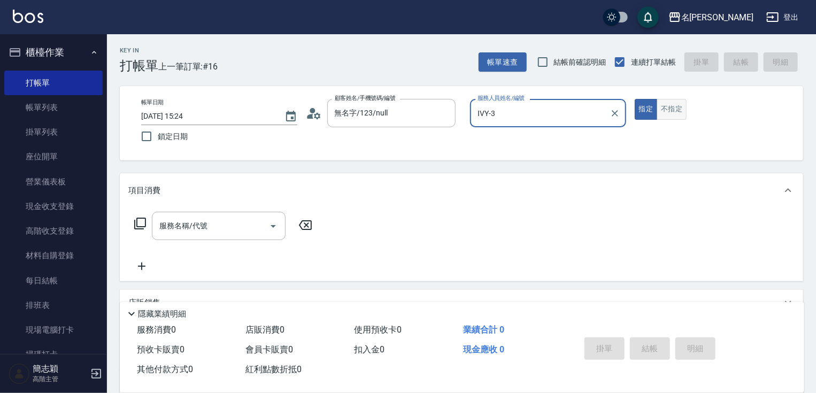
click at [685, 103] on button "不指定" at bounding box center [671, 109] width 30 height 21
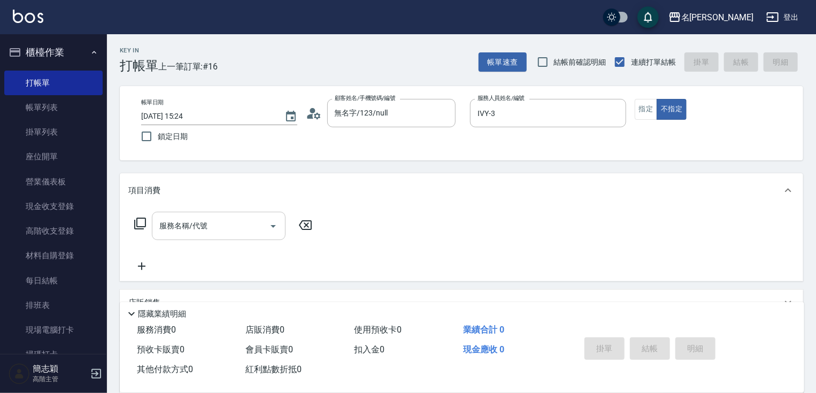
click at [221, 229] on input "服務名稱/代號" at bounding box center [211, 225] width 108 height 19
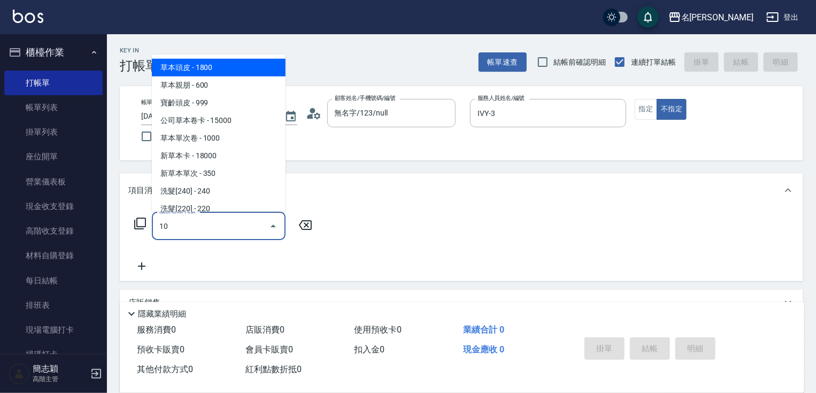
type input "滾珠包套10次(220)"
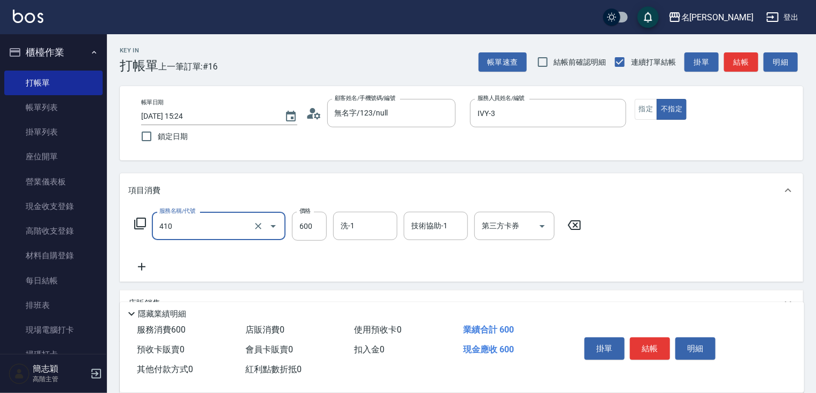
type input "鴻果頭皮SPA(410)"
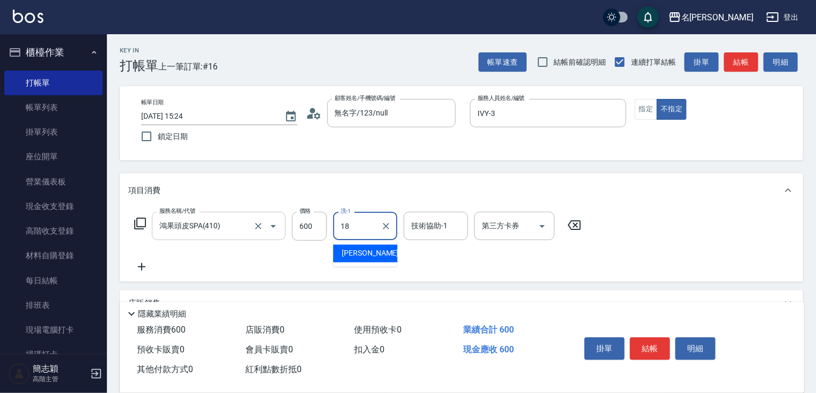
type input "小慧-18"
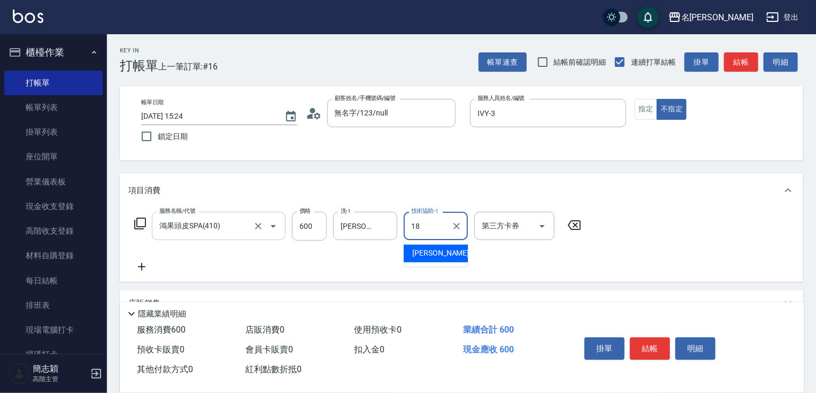
type input "小慧-18"
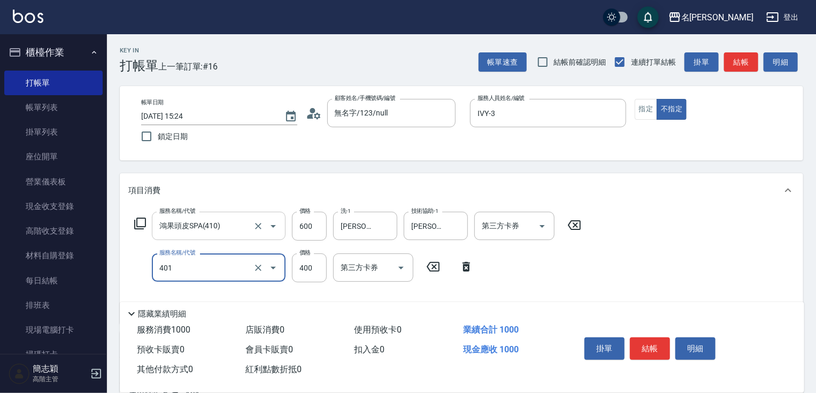
type input "剪髮(400)(401)"
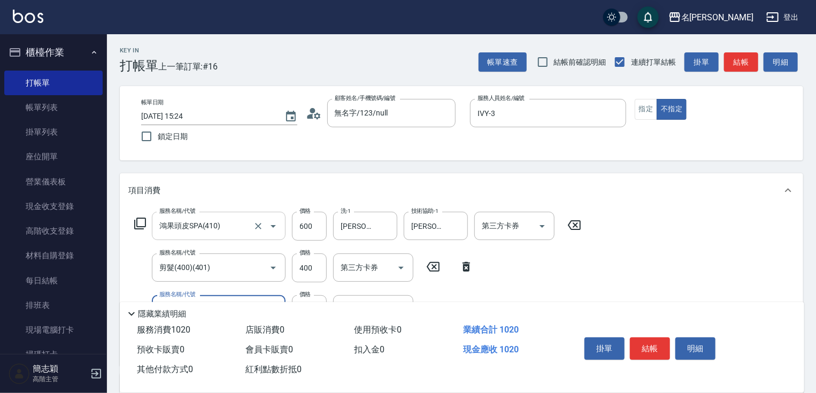
type input "潤絲20(801)"
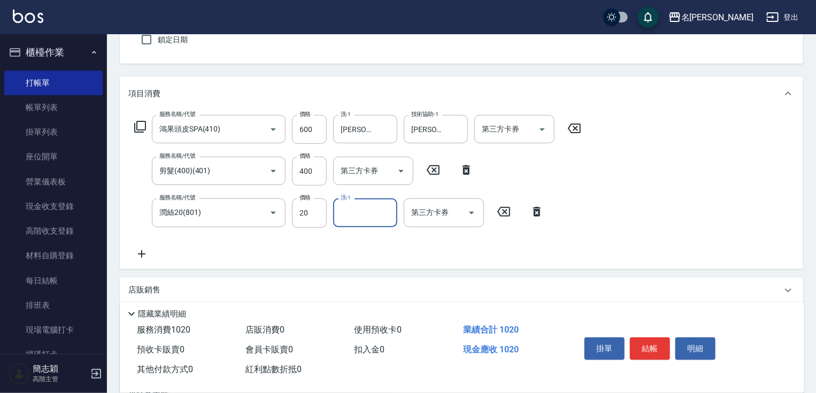
scroll to position [142, 0]
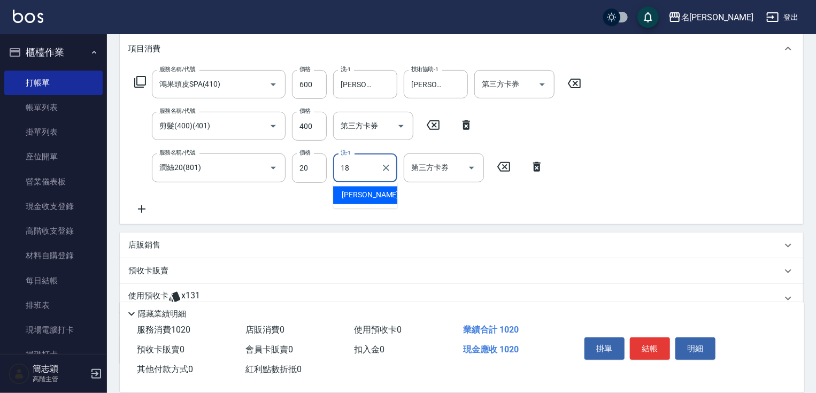
type input "小慧-18"
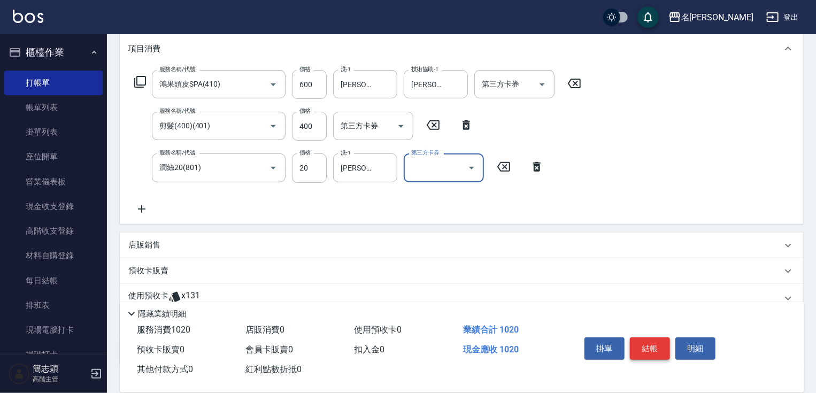
click at [653, 348] on button "結帳" at bounding box center [650, 348] width 40 height 22
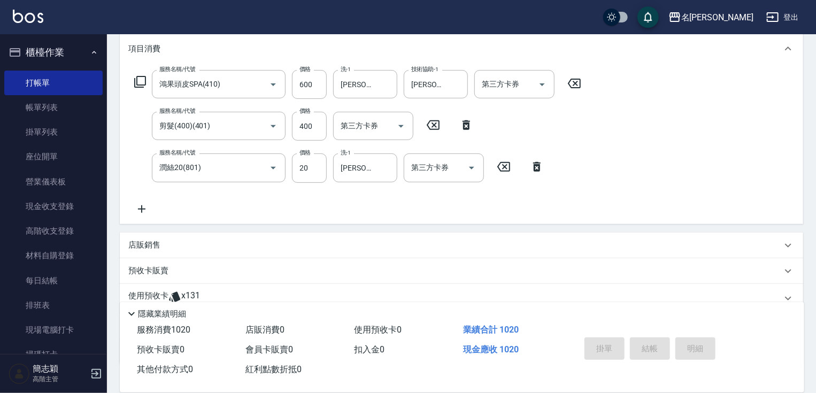
type input "2025/09/20 15:25"
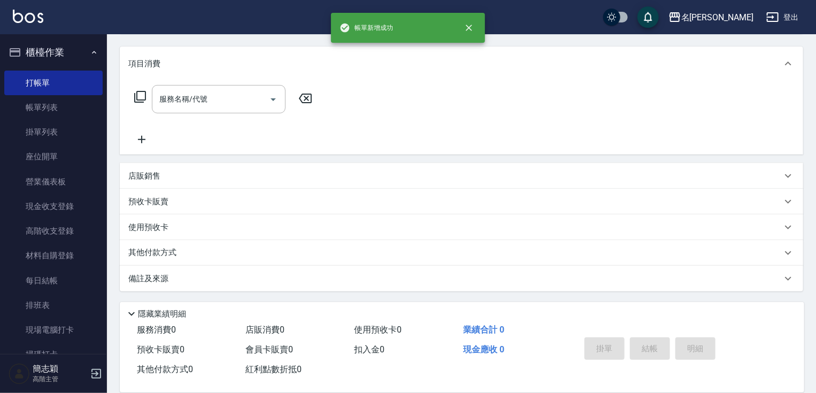
scroll to position [0, 0]
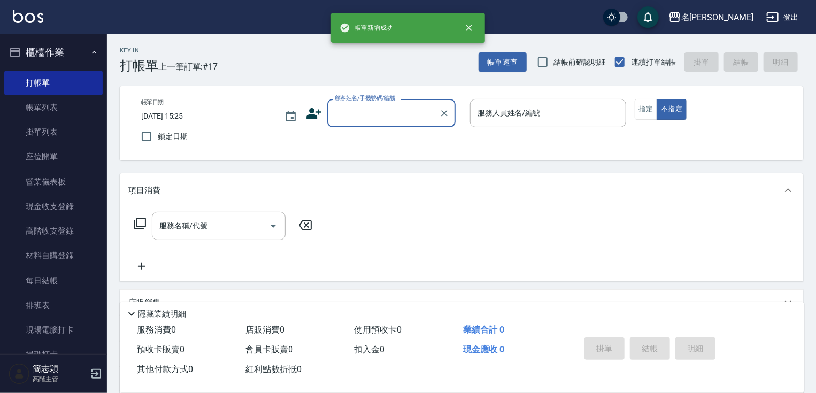
click at [370, 115] on input "顧客姓名/手機號碼/編號" at bounding box center [383, 113] width 103 height 19
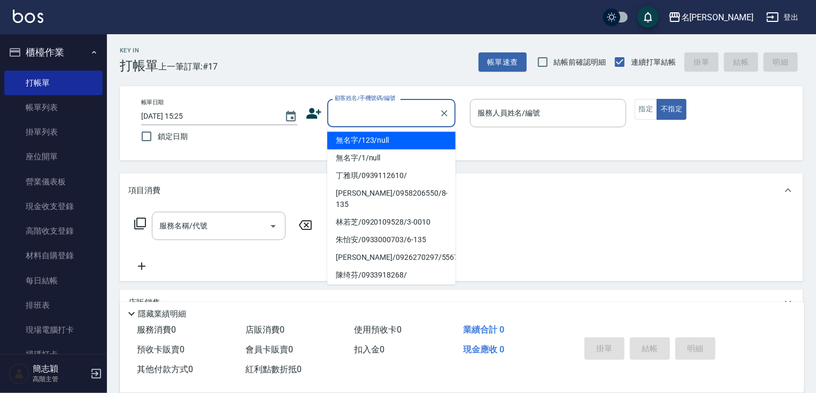
click at [392, 142] on li "無名字/123/null" at bounding box center [391, 140] width 128 height 18
type input "無名字/123/null"
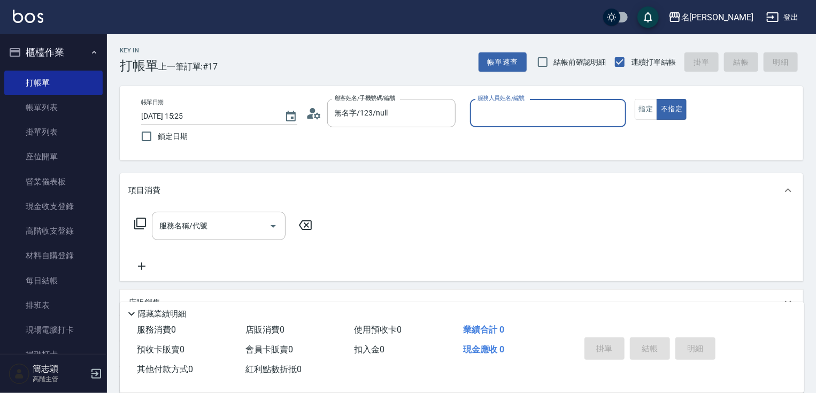
click at [507, 119] on input "服務人員姓名/編號" at bounding box center [548, 113] width 146 height 19
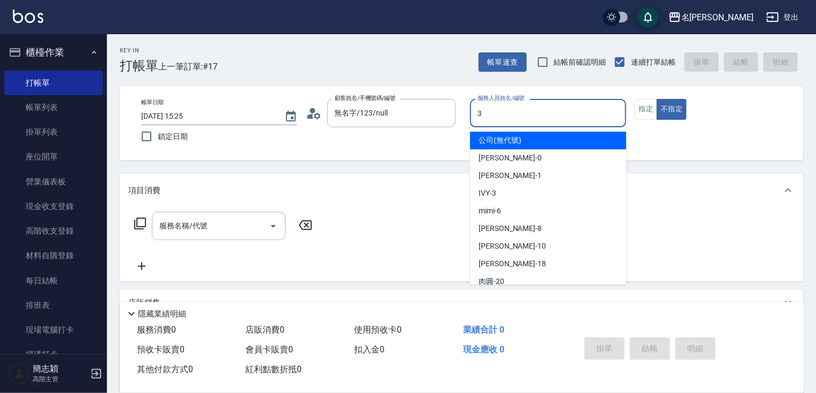
type input "IVY-3"
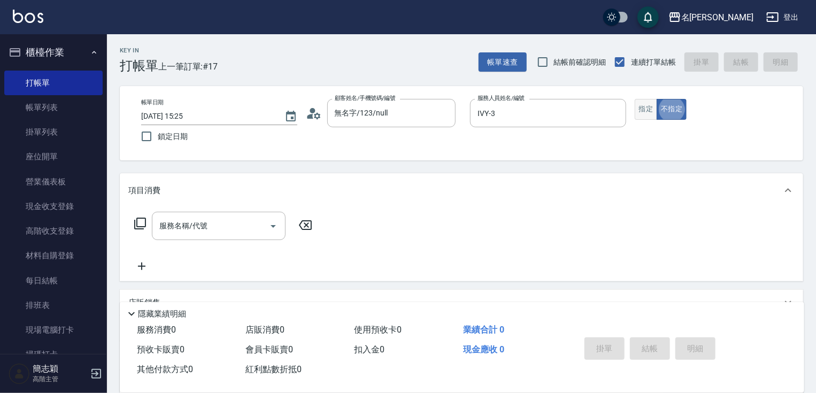
click at [655, 119] on button "指定" at bounding box center [645, 109] width 23 height 21
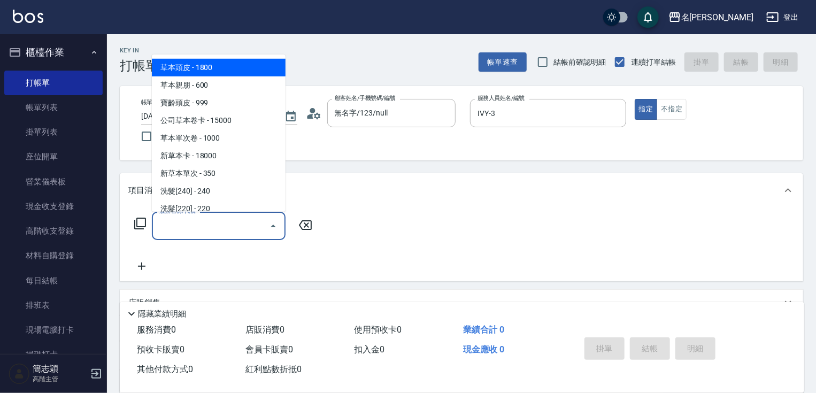
click at [219, 222] on input "服務名稱/代號" at bounding box center [211, 225] width 108 height 19
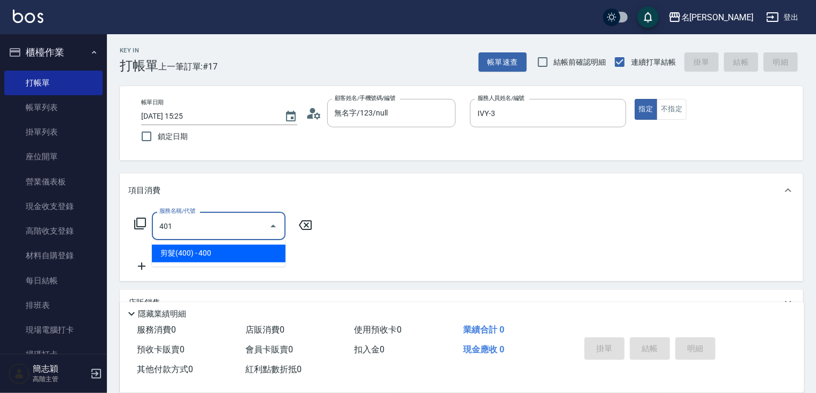
type input "剪髮(400)(401)"
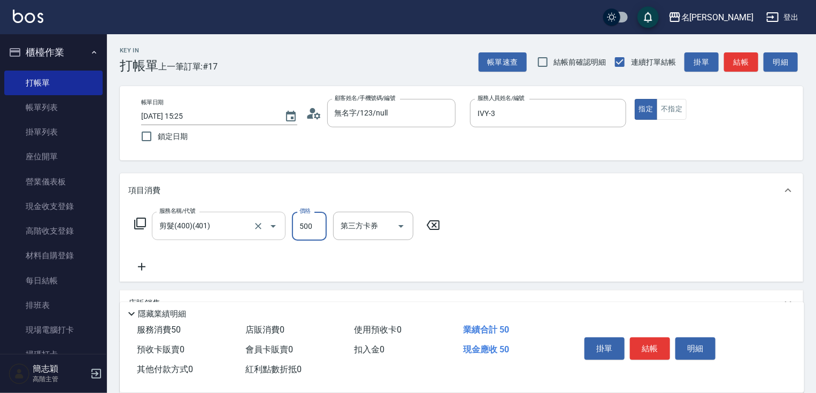
type input "500"
click at [654, 348] on button "結帳" at bounding box center [650, 348] width 40 height 22
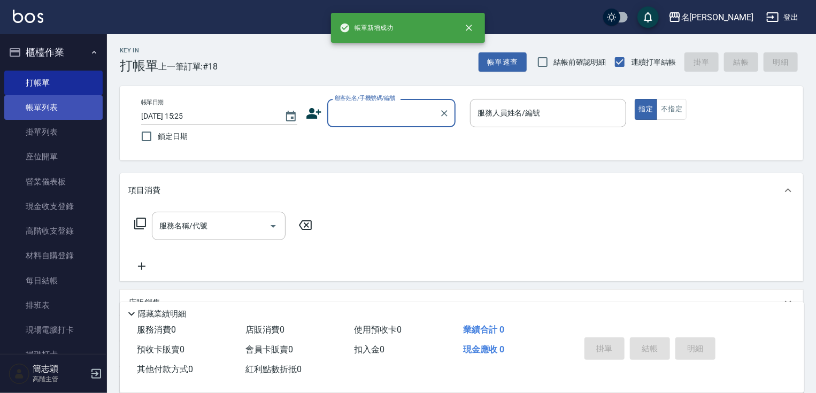
click at [52, 106] on link "帳單列表" at bounding box center [53, 107] width 98 height 25
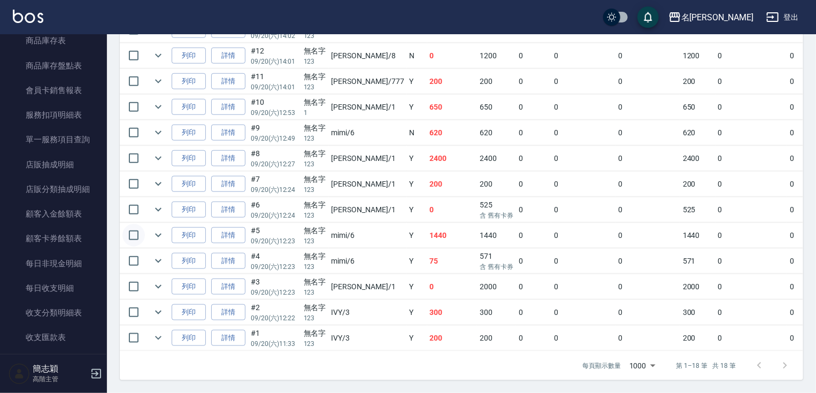
scroll to position [945, 0]
click at [100, 47] on nav "櫃檯作業 打帳單 帳單列表 掛單列表 座位開單 營業儀表板 現金收支登錄 高階收支登錄 材料自購登錄 每日結帳 排班表 現場電腦打卡 掃碼打卡 預約管理 預約…" at bounding box center [53, 194] width 107 height 320
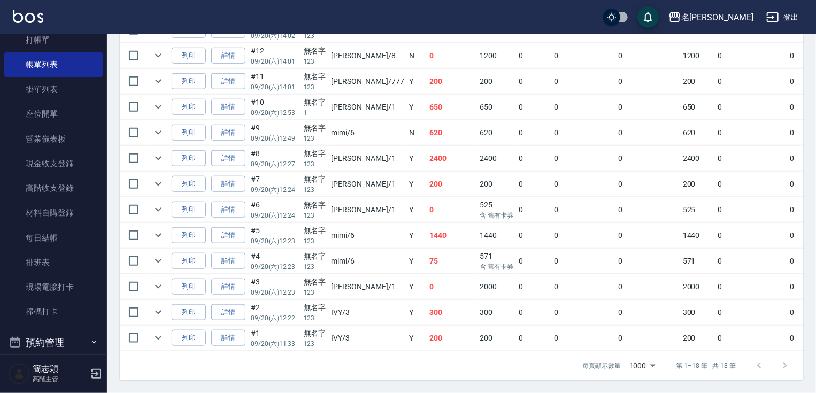
scroll to position [308, 0]
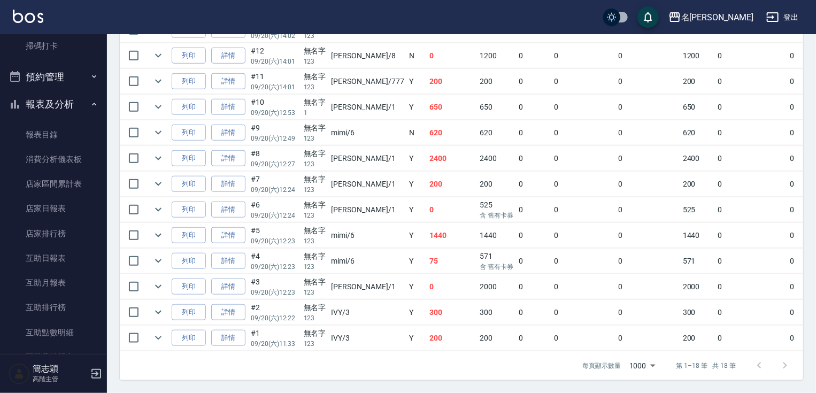
click at [78, 107] on button "報表及分析" at bounding box center [53, 104] width 98 height 28
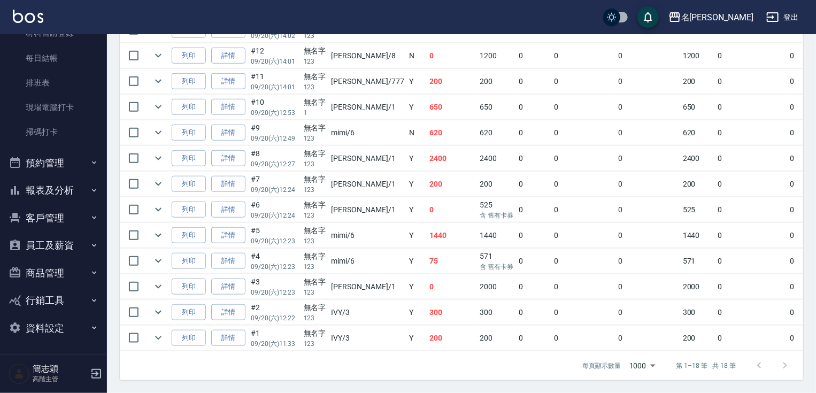
scroll to position [0, 0]
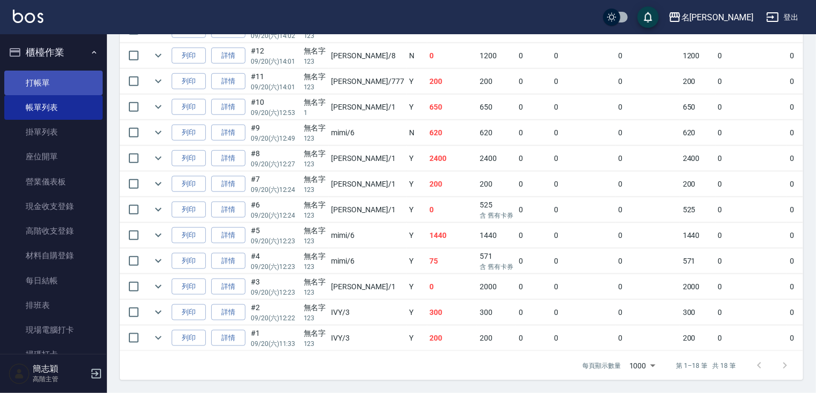
click at [74, 71] on link "打帳單" at bounding box center [53, 83] width 98 height 25
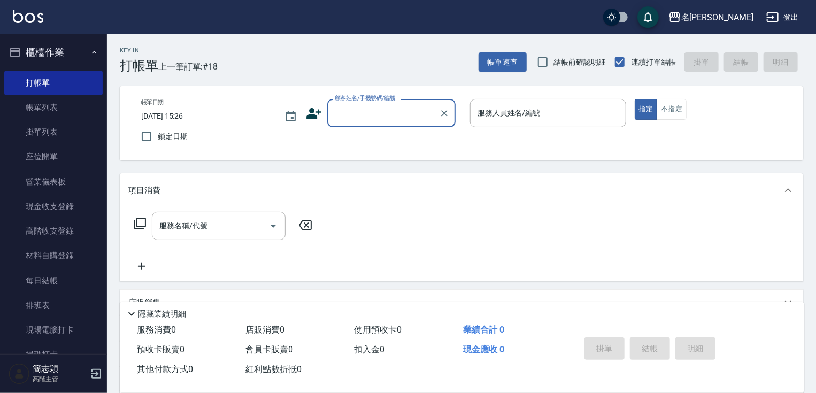
click at [366, 116] on input "顧客姓名/手機號碼/編號" at bounding box center [383, 113] width 103 height 19
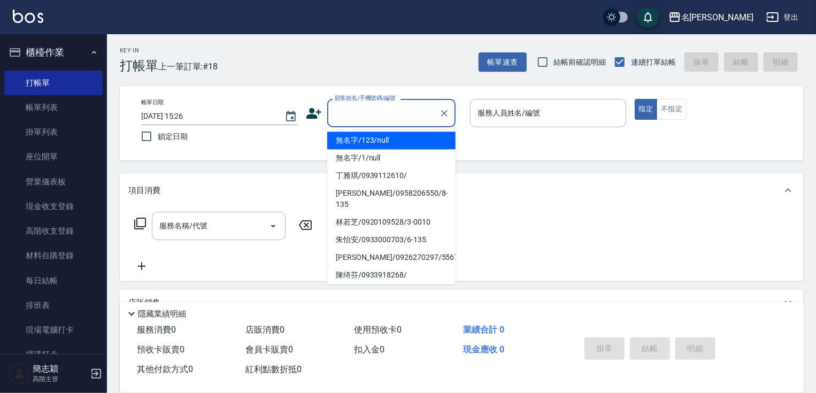
click at [371, 141] on li "無名字/123/null" at bounding box center [391, 140] width 128 height 18
type input "無名字/123/null"
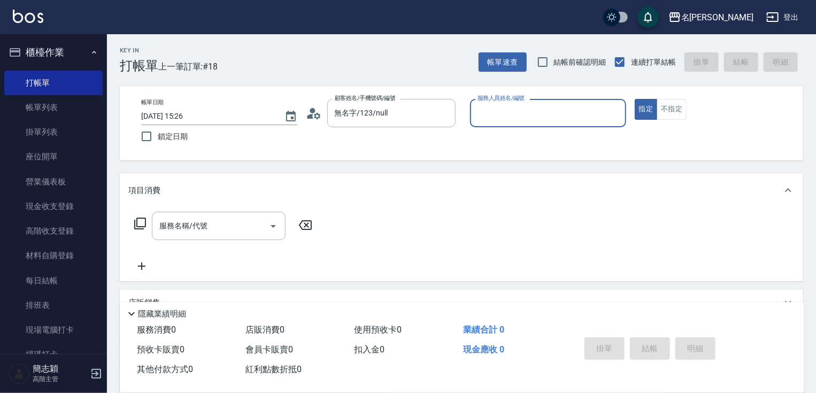
click at [522, 113] on div "服務人員姓名/編號 服務人員姓名/編號" at bounding box center [548, 113] width 156 height 28
type input "mimi-6"
type button "true"
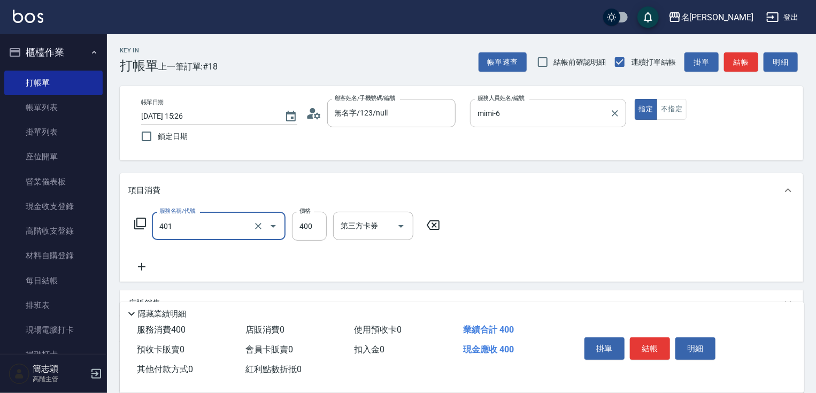
type input "剪髮(400)(401)"
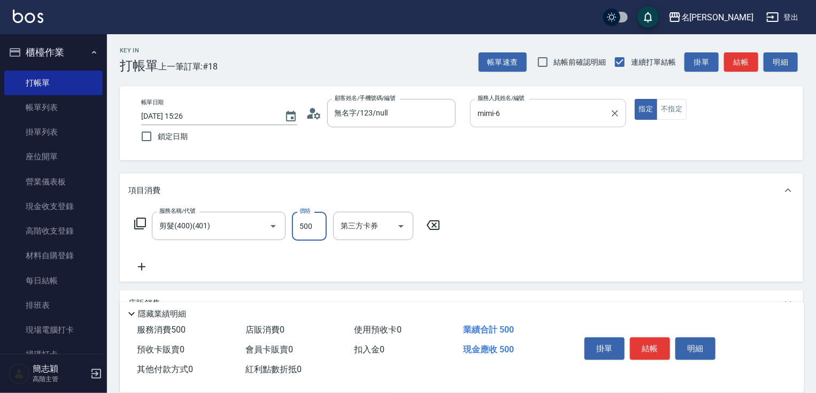
type input "500"
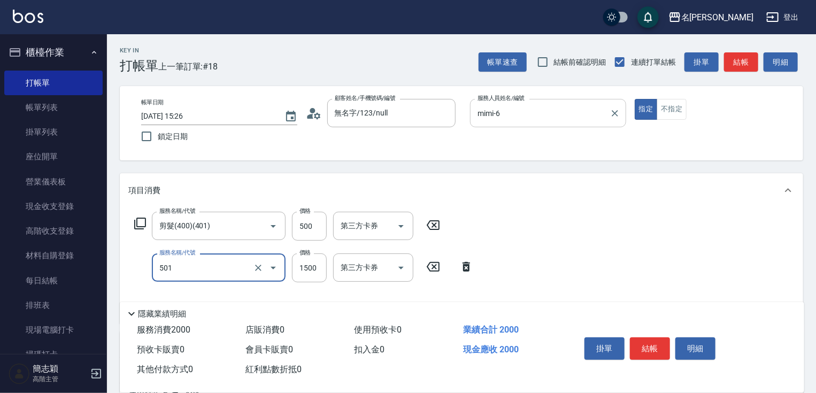
type input "染髮(1500)(501)"
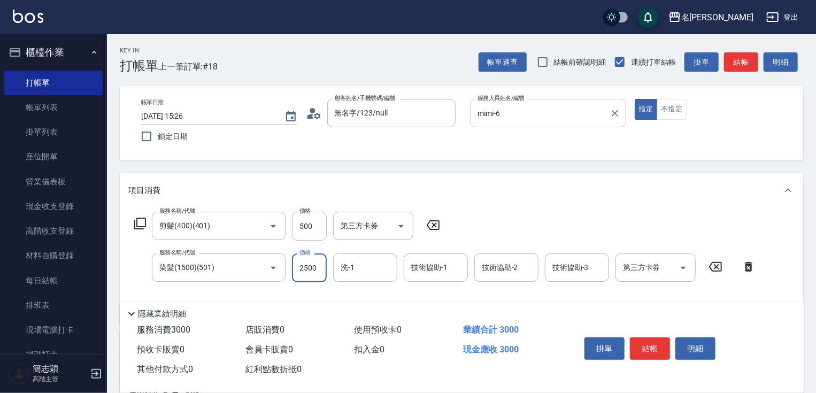
type input "2500"
type input "mimi-6"
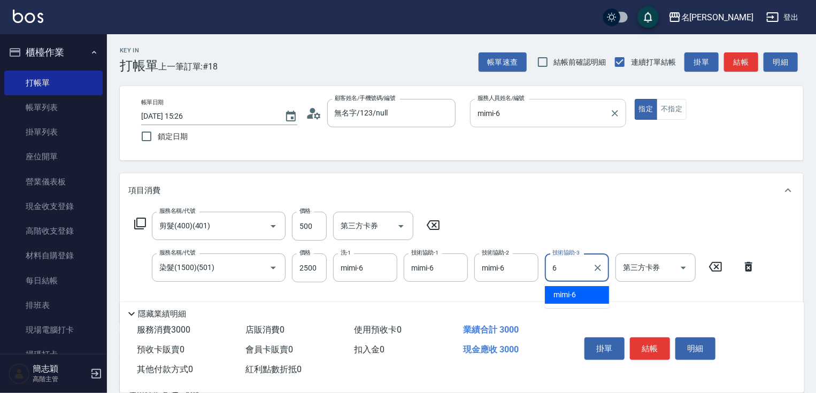
type input "mimi-6"
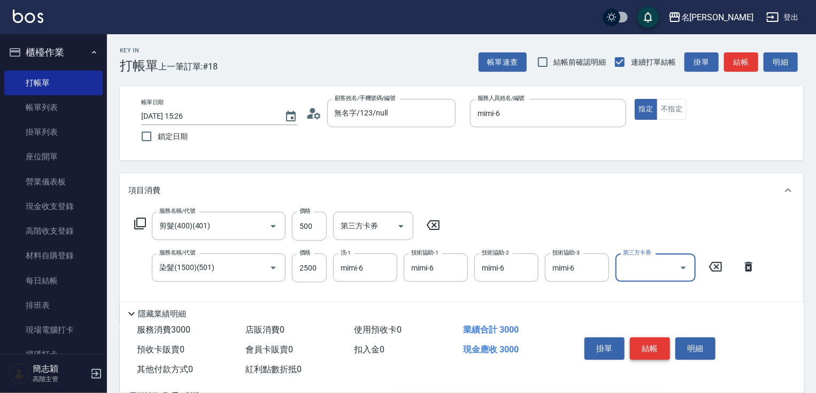
click at [656, 346] on button "結帳" at bounding box center [650, 348] width 40 height 22
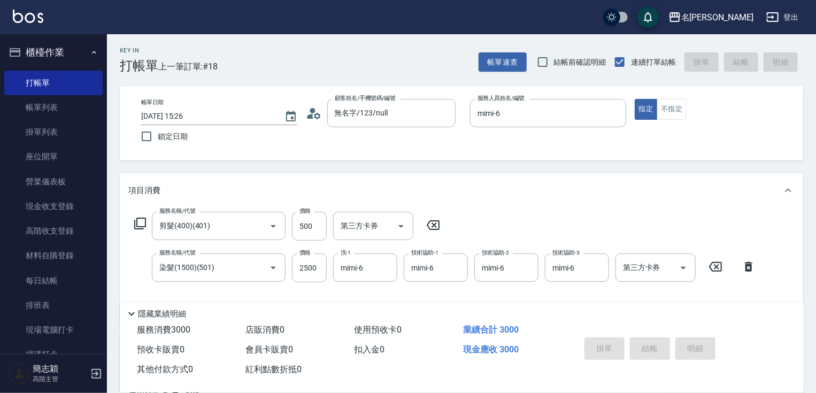
type input "2025/09/20 16:10"
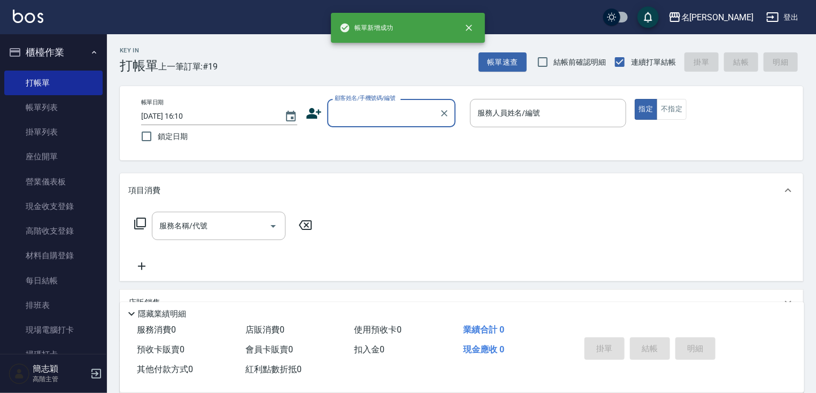
click at [386, 110] on input "顧客姓名/手機號碼/編號" at bounding box center [383, 113] width 103 height 19
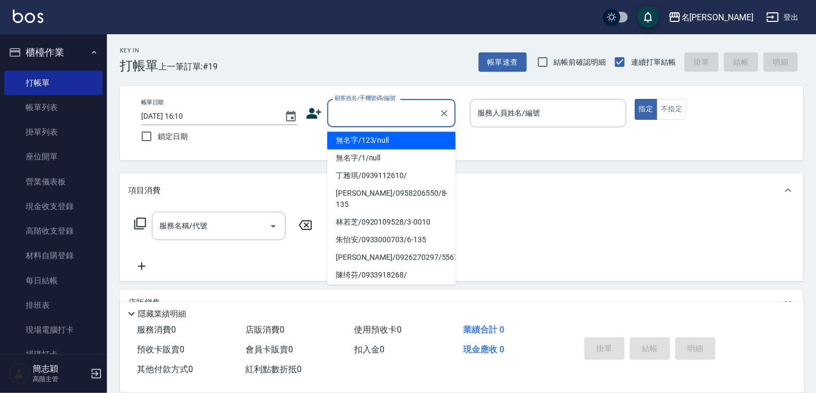
drag, startPoint x: 389, startPoint y: 142, endPoint x: 529, endPoint y: 111, distance: 144.0
click at [389, 142] on li "無名字/123/null" at bounding box center [391, 140] width 128 height 18
type input "無名字/123/null"
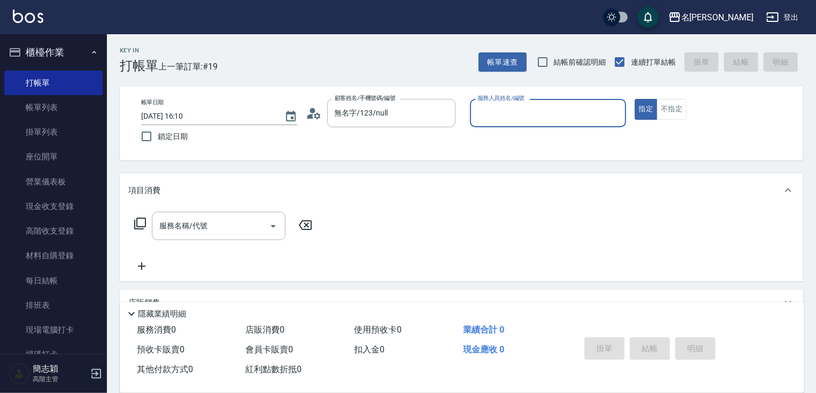
click at [529, 111] on div "服務人員姓名/編號 服務人員姓名/編號" at bounding box center [548, 113] width 156 height 28
type input "曉容-8"
click at [673, 112] on button "不指定" at bounding box center [671, 109] width 30 height 21
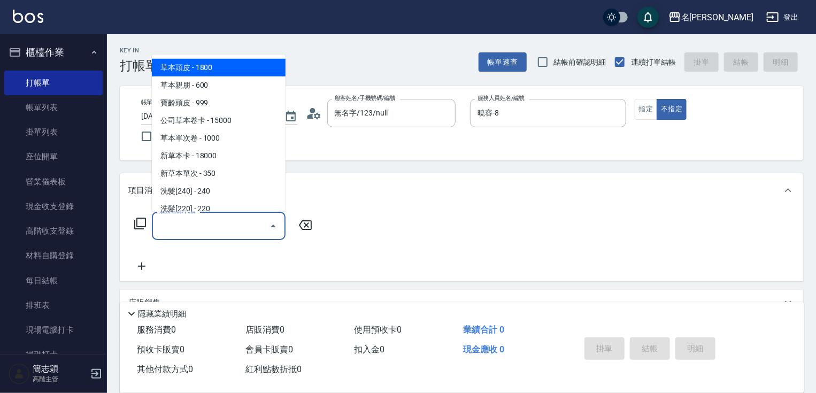
click at [218, 226] on input "服務名稱/代號" at bounding box center [211, 225] width 108 height 19
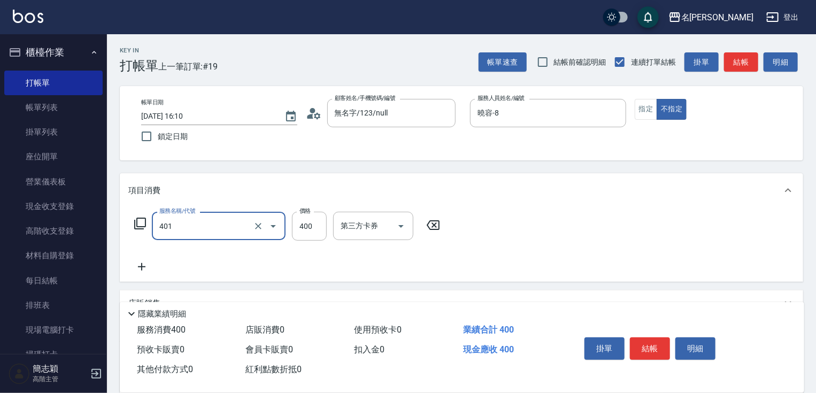
type input "剪髮(400)(401)"
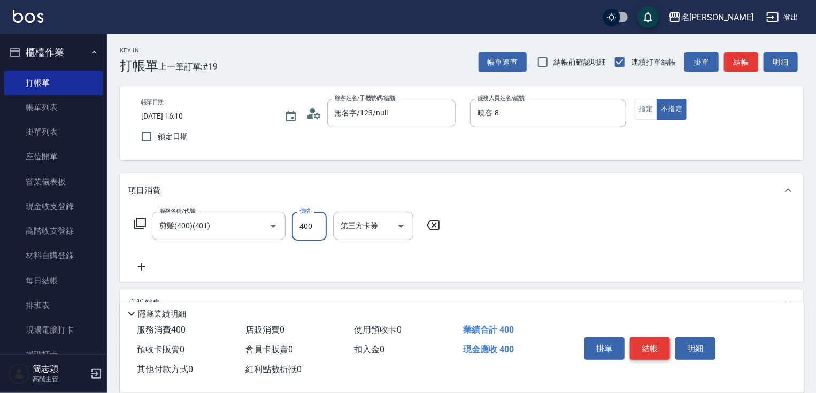
click at [650, 348] on button "結帳" at bounding box center [650, 348] width 40 height 22
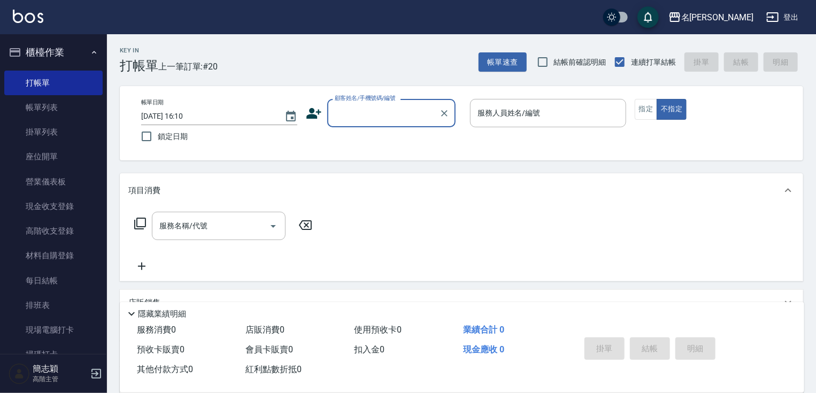
click at [378, 113] on input "顧客姓名/手機號碼/編號" at bounding box center [383, 113] width 103 height 19
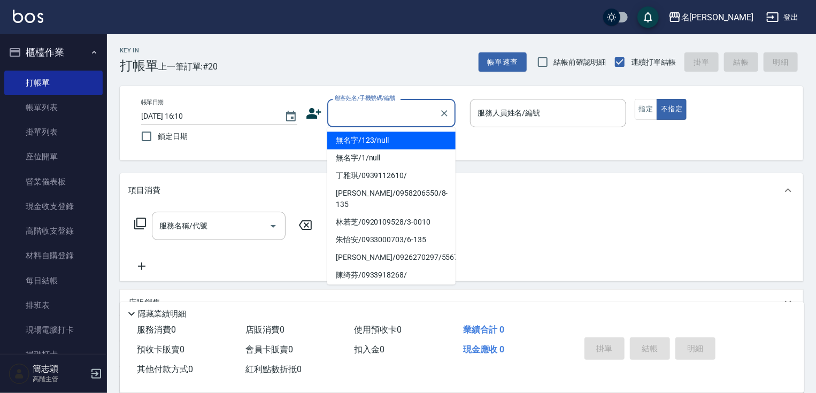
drag, startPoint x: 381, startPoint y: 141, endPoint x: 559, endPoint y: 115, distance: 180.3
click at [381, 141] on li "無名字/123/null" at bounding box center [391, 140] width 128 height 18
type input "無名字/123/null"
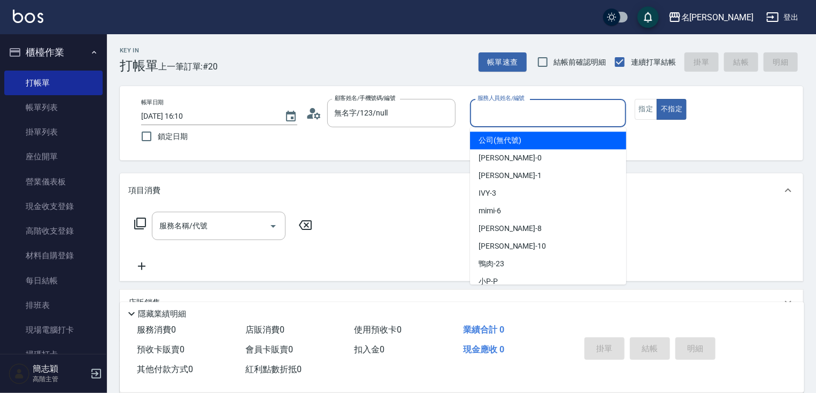
click at [559, 115] on input "服務人員姓名/編號" at bounding box center [548, 113] width 146 height 19
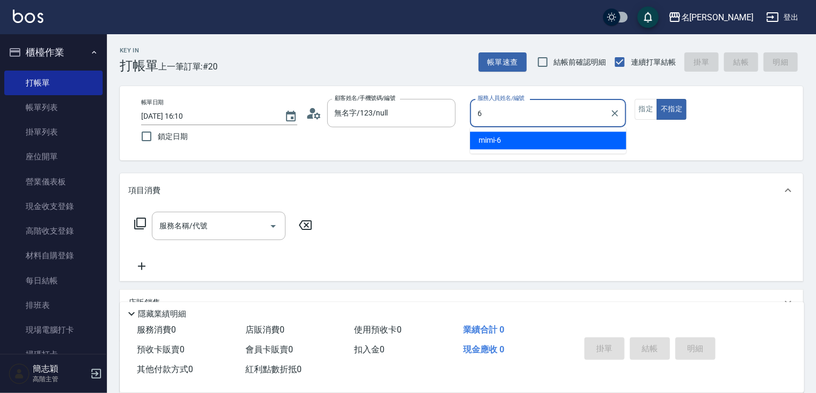
type input "mimi-6"
type button "false"
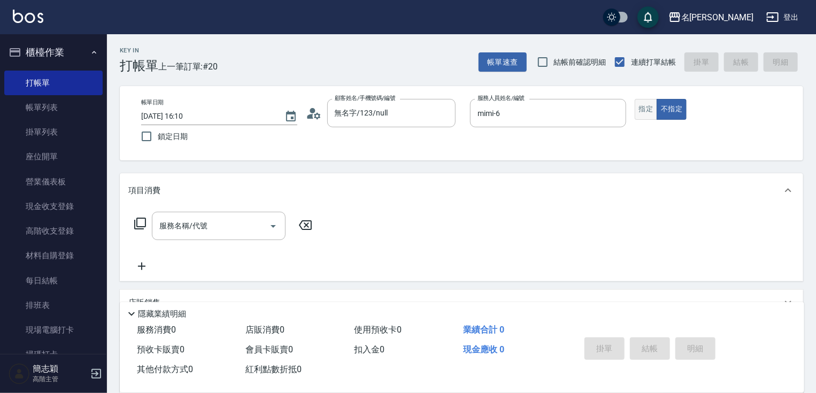
drag, startPoint x: 652, startPoint y: 113, endPoint x: 645, endPoint y: 118, distance: 8.2
click at [651, 113] on button "指定" at bounding box center [645, 109] width 23 height 21
click at [202, 221] on div "服務名稱/代號 服務名稱/代號" at bounding box center [219, 226] width 134 height 28
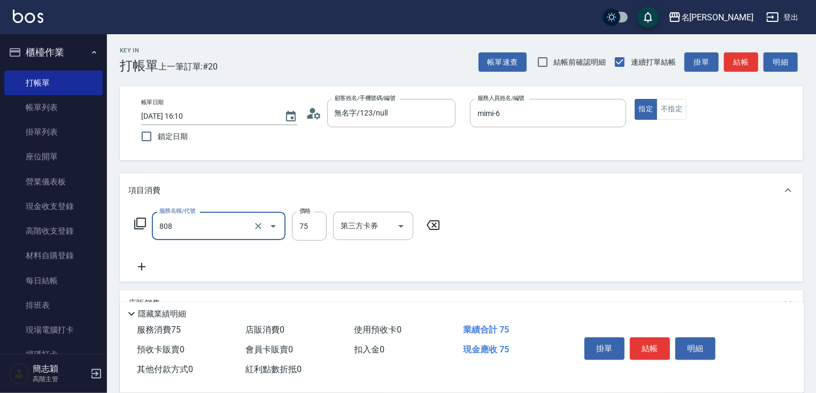
type input "精油75(808)"
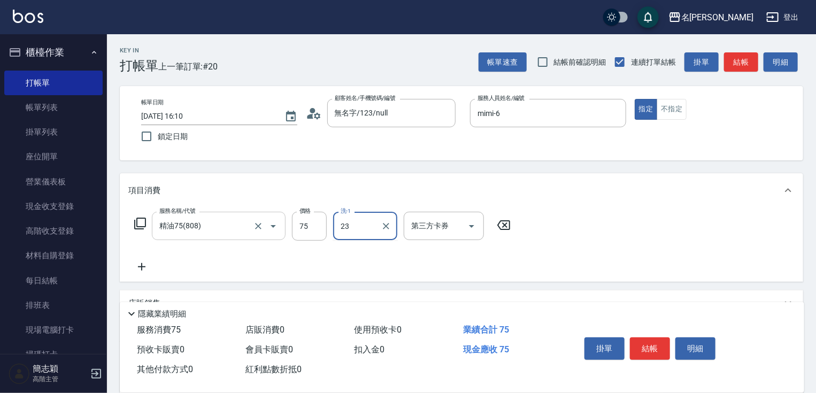
type input "鴨肉-23"
click at [650, 344] on button "結帳" at bounding box center [650, 348] width 40 height 22
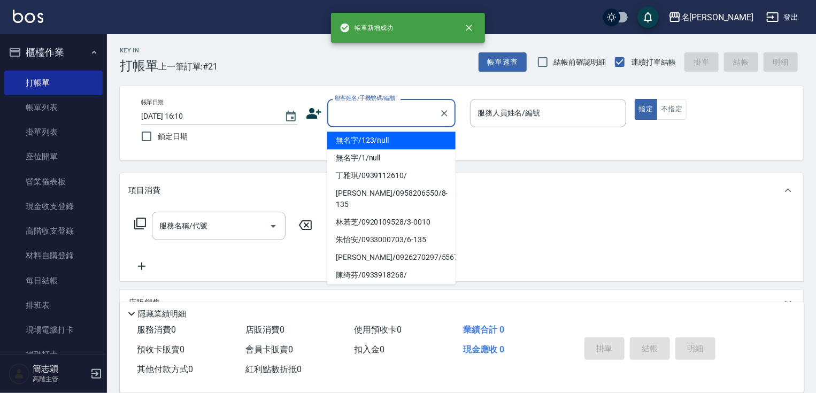
click at [387, 119] on input "顧客姓名/手機號碼/編號" at bounding box center [383, 113] width 103 height 19
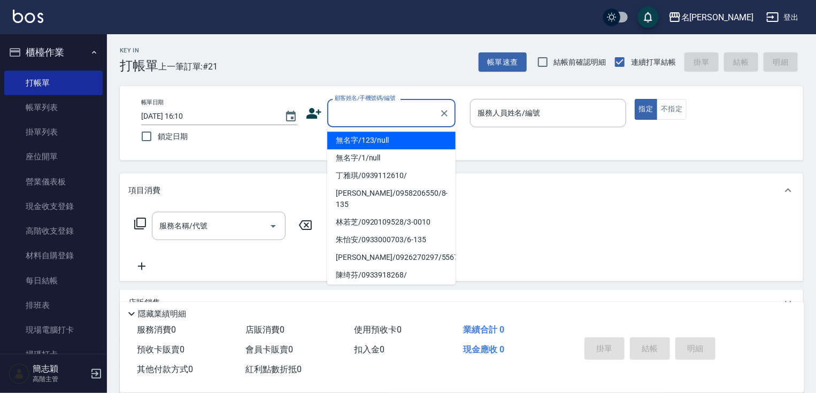
click at [385, 141] on li "無名字/123/null" at bounding box center [391, 140] width 128 height 18
type input "無名字/123/null"
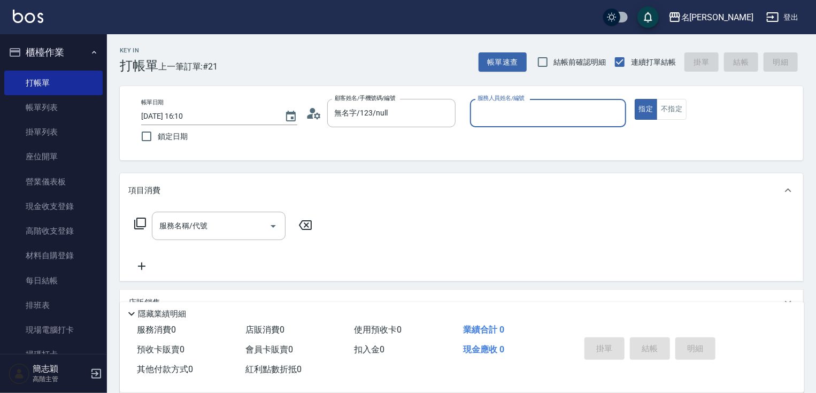
click at [508, 114] on input "服務人員姓名/編號" at bounding box center [548, 113] width 146 height 19
type input "mimi-6"
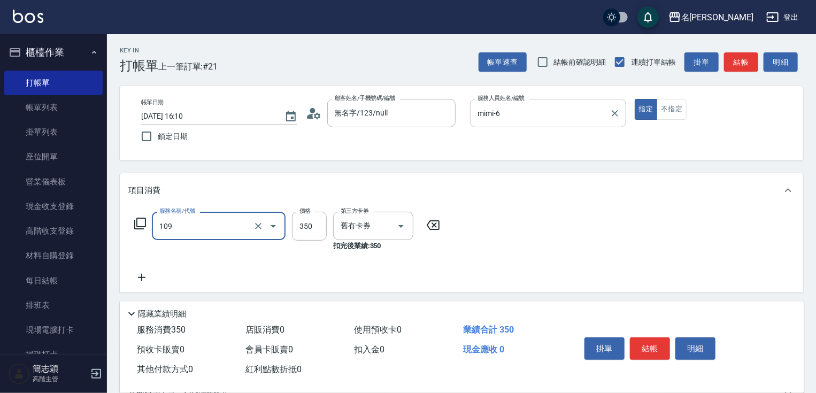
type input "新草本單次(109)"
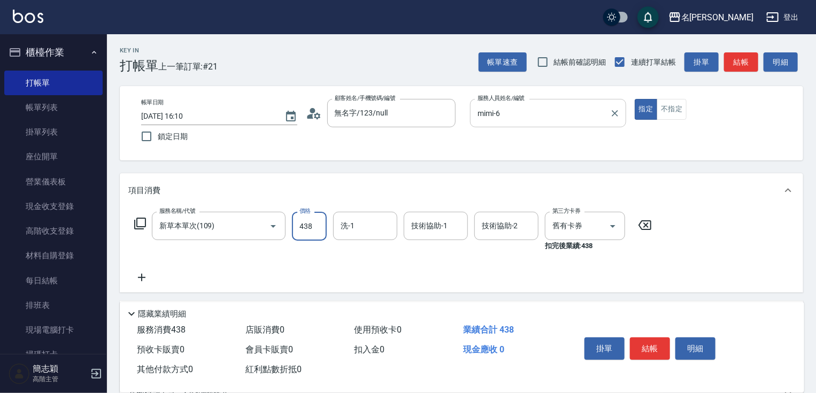
type input "438"
type input "小慧-18"
type input "肉圓-20"
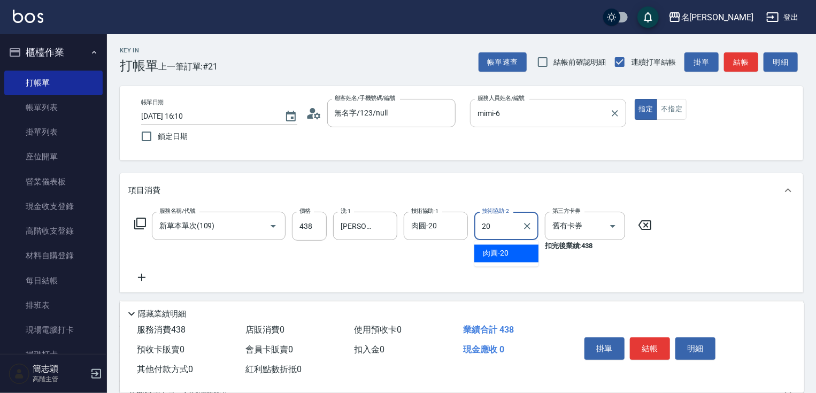
type input "肉圓-20"
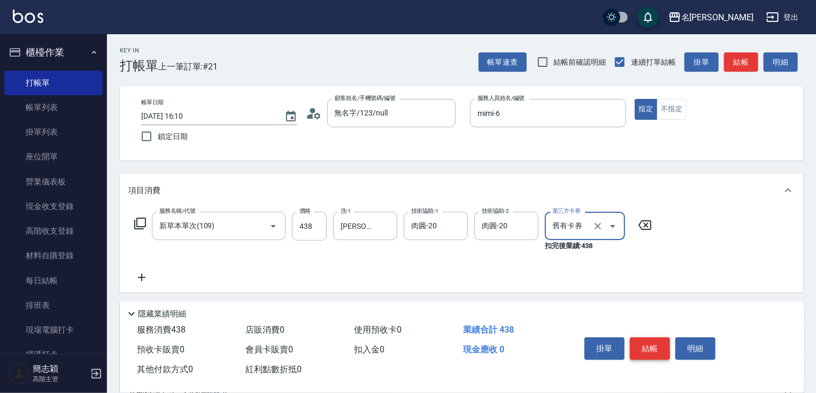
click at [654, 349] on button "結帳" at bounding box center [650, 348] width 40 height 22
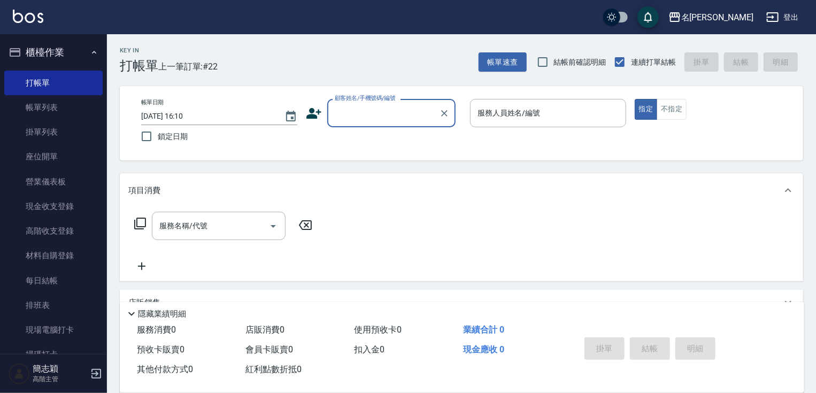
click at [405, 111] on input "顧客姓名/手機號碼/編號" at bounding box center [383, 113] width 103 height 19
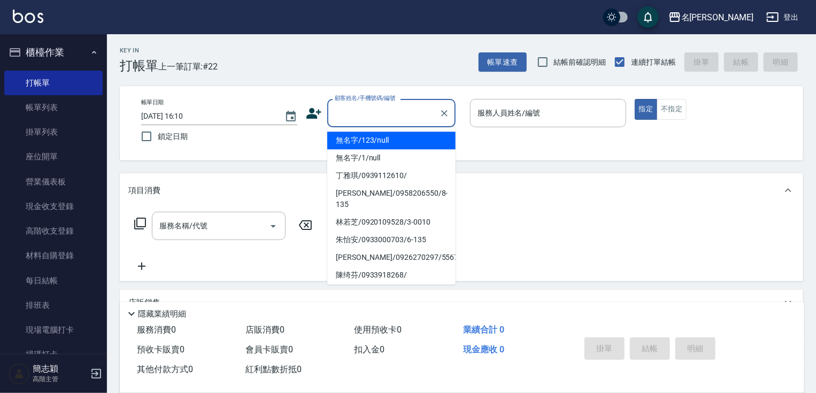
click at [402, 138] on li "無名字/123/null" at bounding box center [391, 140] width 128 height 18
type input "無名字/123/null"
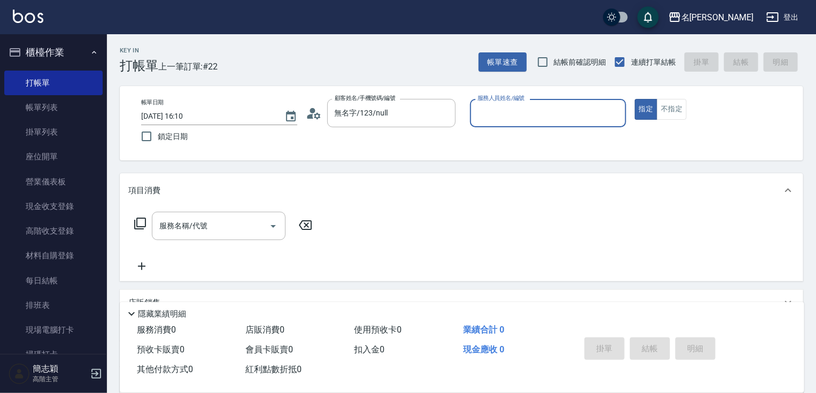
click at [522, 105] on div "服務人員姓名/編號 服務人員姓名/編號" at bounding box center [548, 113] width 156 height 28
type input "mimi-6"
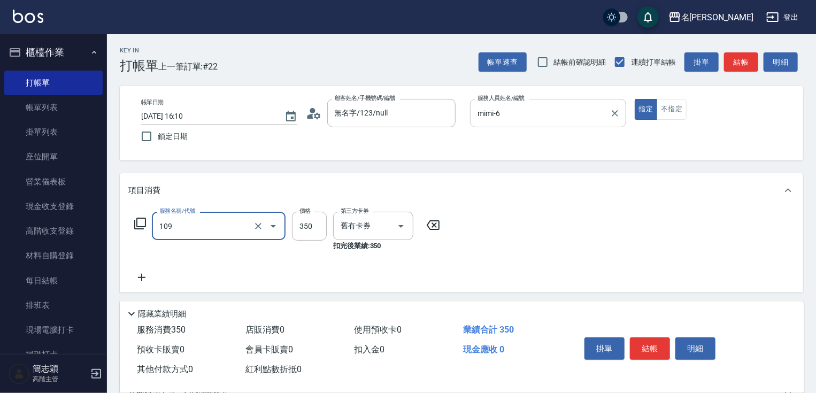
type input "新草本單次(109)"
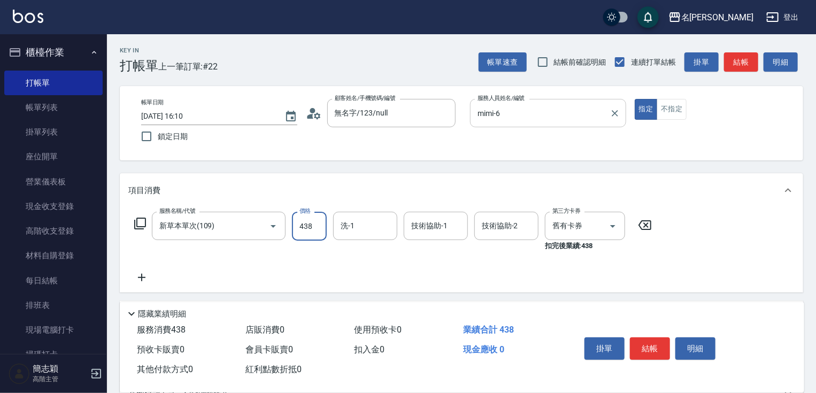
type input "438"
type input "肉圓-20"
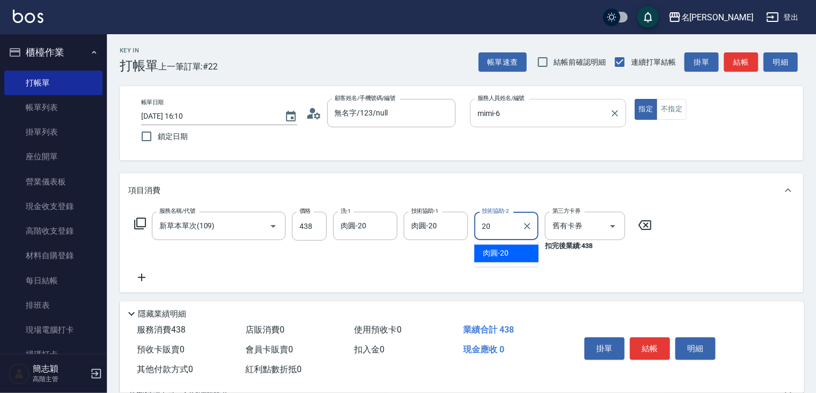
type input "肉圓-20"
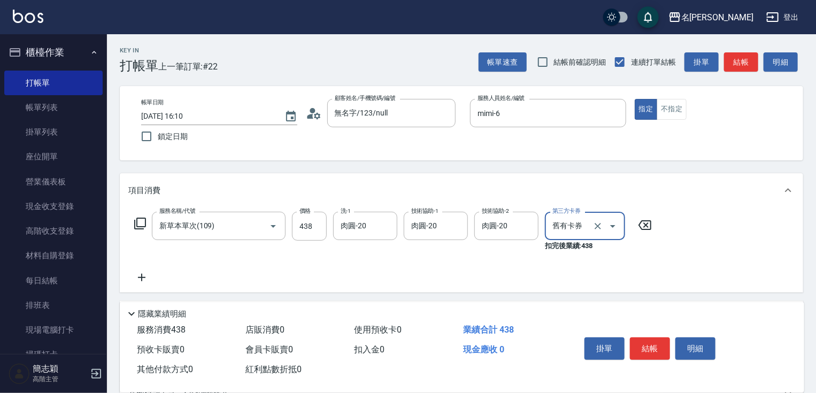
click at [656, 347] on button "結帳" at bounding box center [650, 348] width 40 height 22
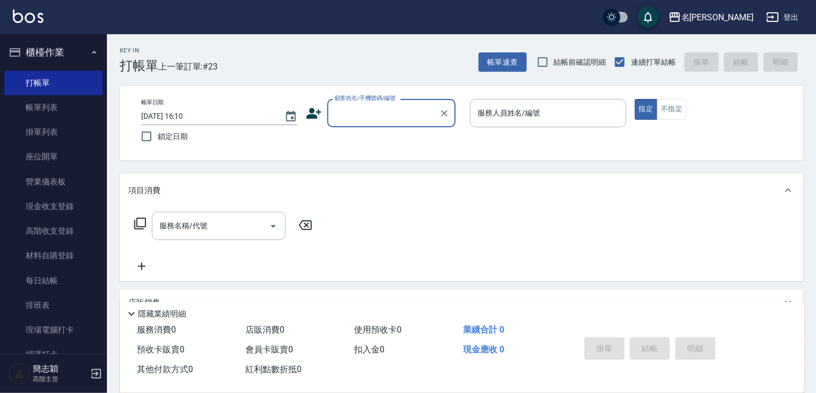
click at [398, 115] on input "顧客姓名/手機號碼/編號" at bounding box center [383, 113] width 103 height 19
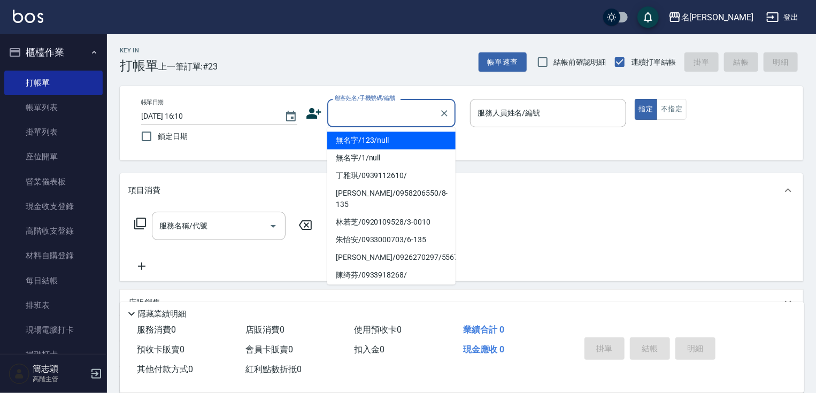
click at [404, 137] on li "無名字/123/null" at bounding box center [391, 140] width 128 height 18
type input "無名字/123/null"
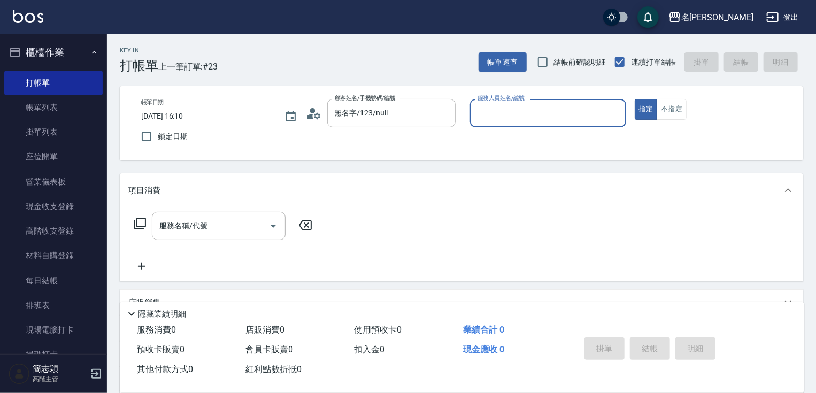
click at [515, 116] on div "服務人員姓名/編號 服務人員姓名/編號" at bounding box center [548, 113] width 156 height 28
type input "mimi-6"
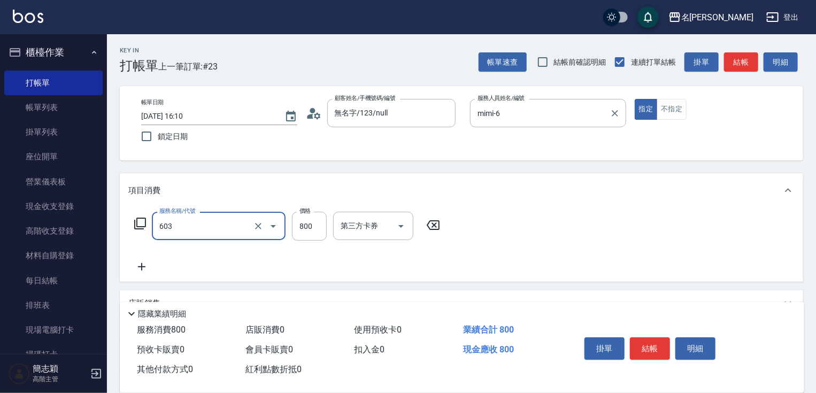
type input "洗+護[800](603)"
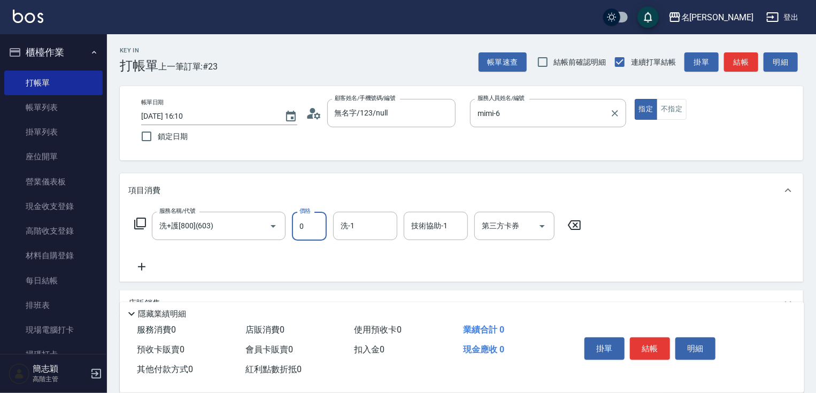
type input "0"
type input "肉圓-20"
click at [641, 345] on button "結帳" at bounding box center [650, 348] width 40 height 22
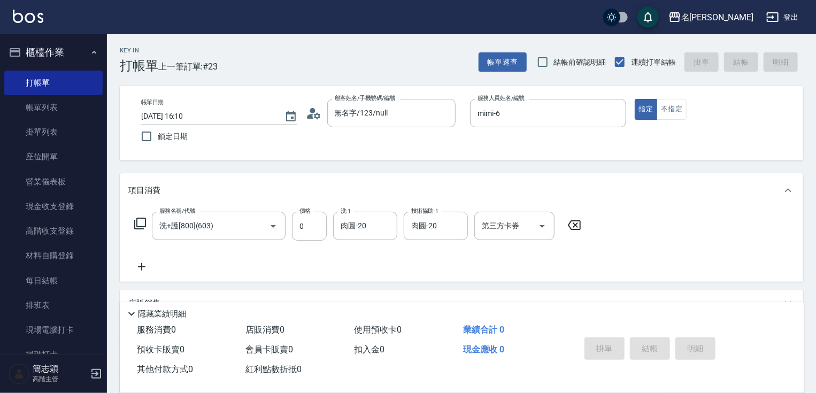
type input "2025/09/20 16:11"
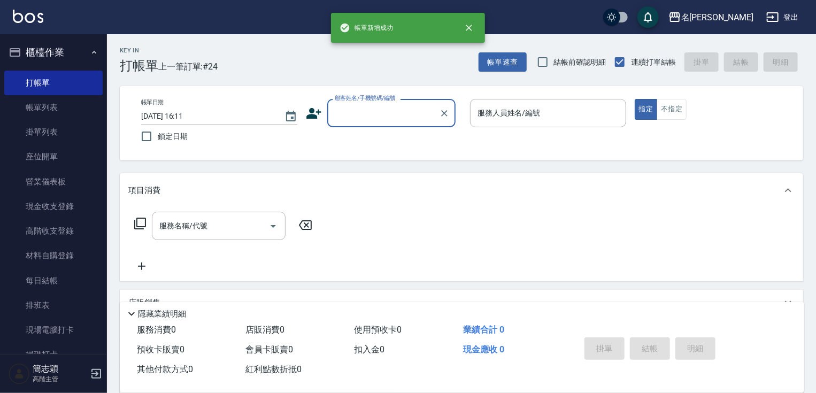
click at [387, 114] on input "顧客姓名/手機號碼/編號" at bounding box center [383, 113] width 103 height 19
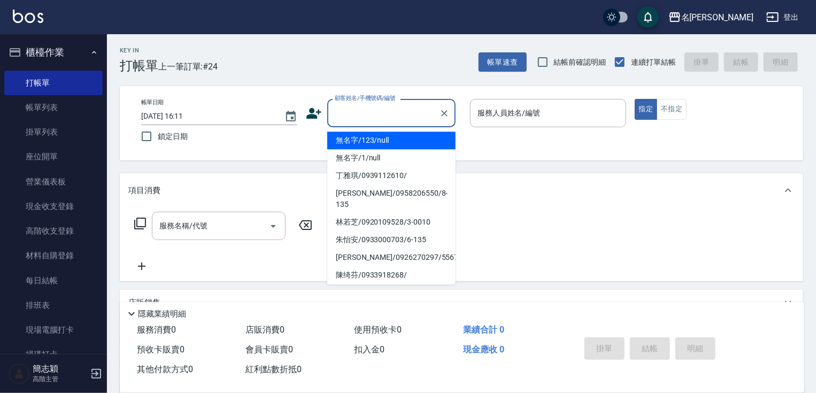
click at [387, 136] on li "無名字/123/null" at bounding box center [391, 140] width 128 height 18
type input "無名字/123/null"
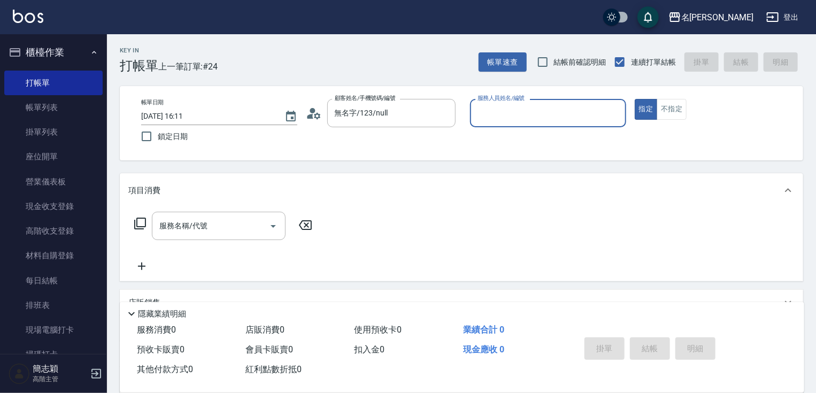
click at [516, 112] on div "服務人員姓名/編號 服務人員姓名/編號" at bounding box center [548, 113] width 156 height 28
type input "mimi-6"
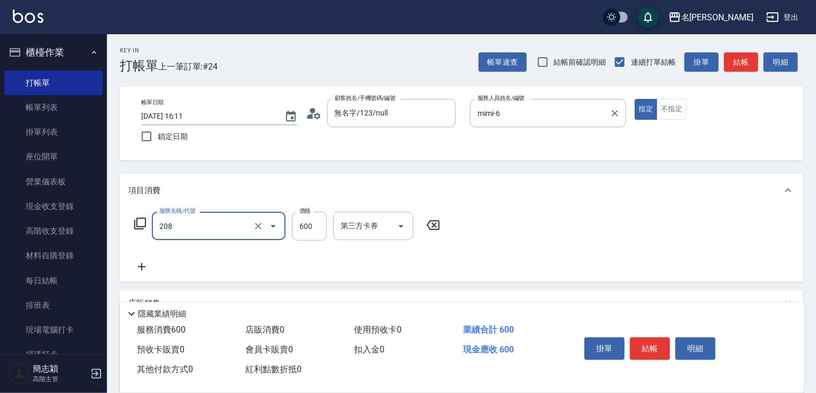
type input "滾珠600(208)"
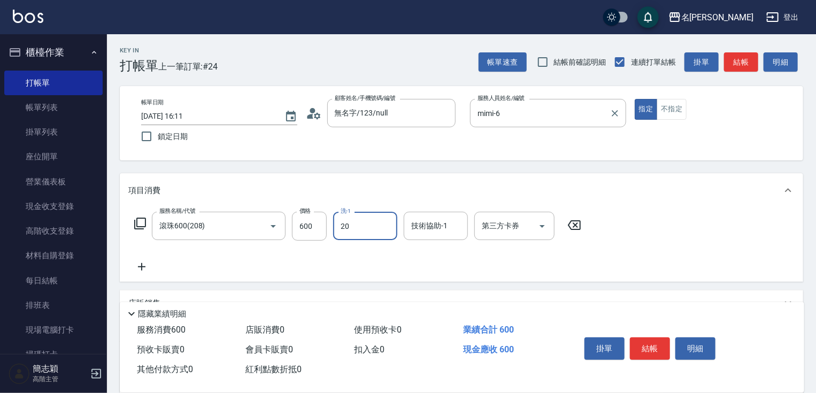
type input "肉圓-20"
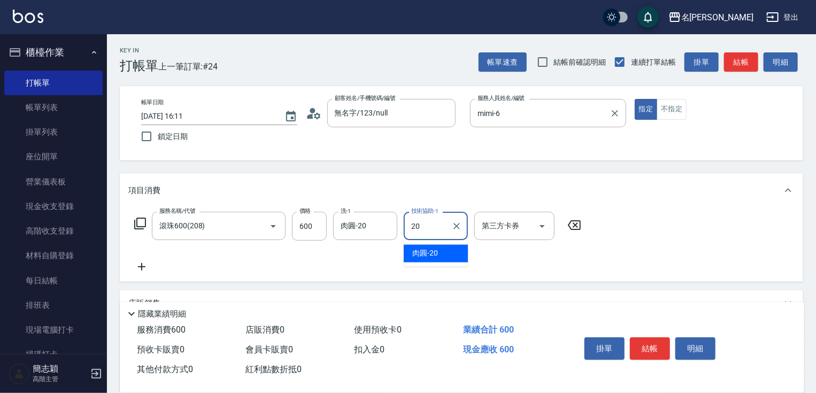
type input "肉圓-20"
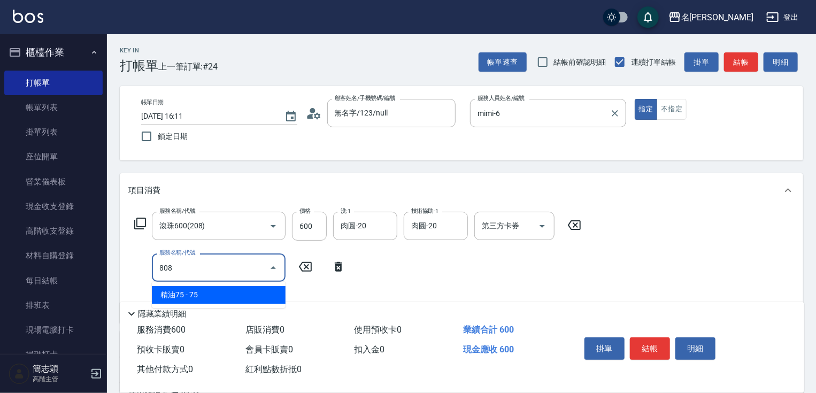
type input "精油75(808)"
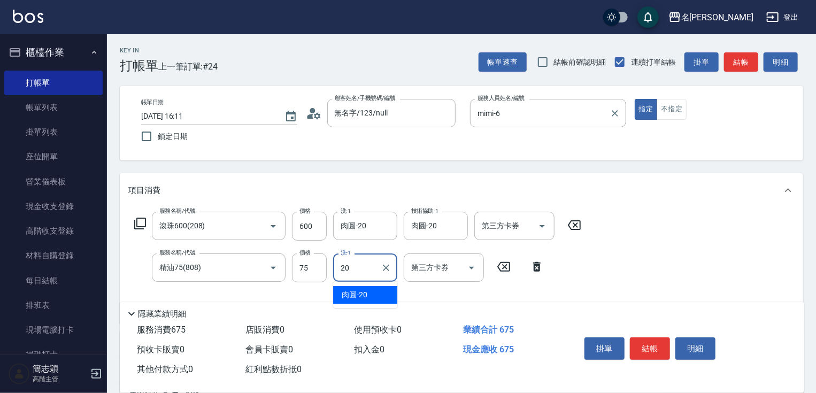
type input "肉圓-20"
click at [653, 344] on button "結帳" at bounding box center [650, 348] width 40 height 22
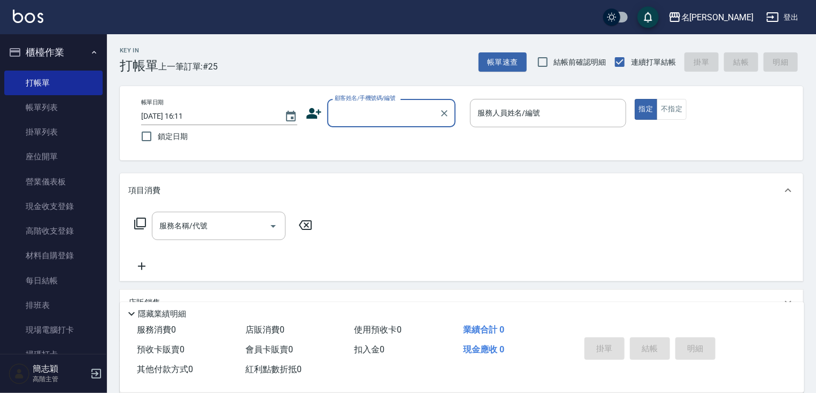
click at [371, 105] on input "顧客姓名/手機號碼/編號" at bounding box center [383, 113] width 103 height 19
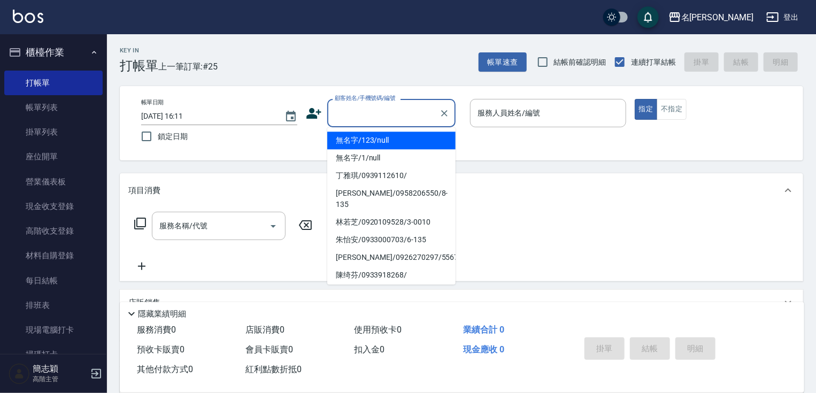
click at [375, 138] on li "無名字/123/null" at bounding box center [391, 140] width 128 height 18
type input "無名字/123/null"
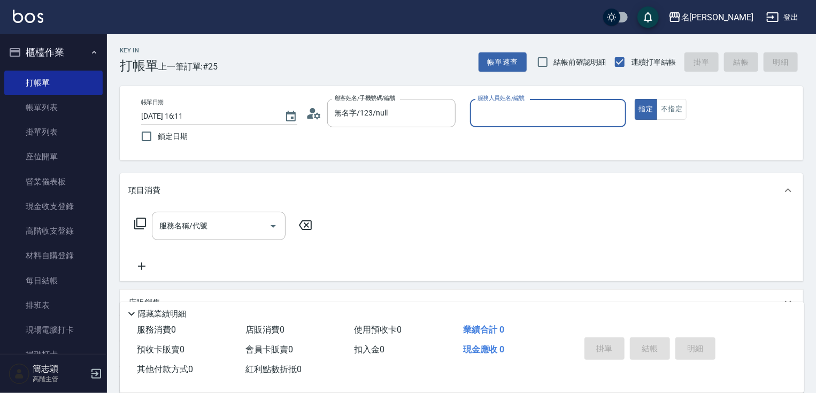
click at [505, 119] on input "服務人員姓名/編號" at bounding box center [548, 113] width 146 height 19
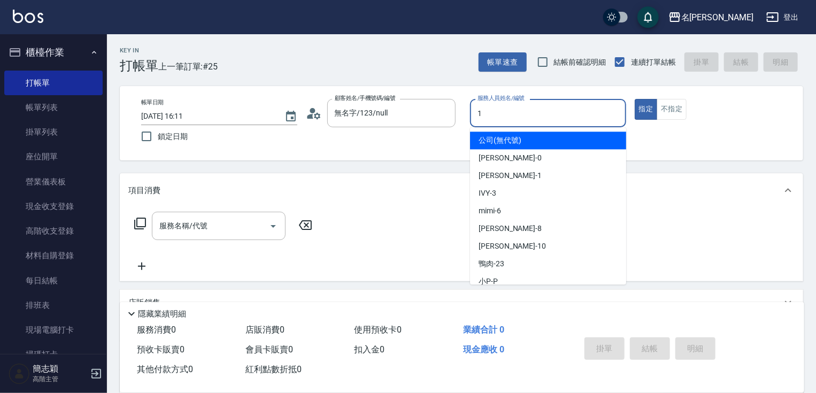
type input "Joanne-1"
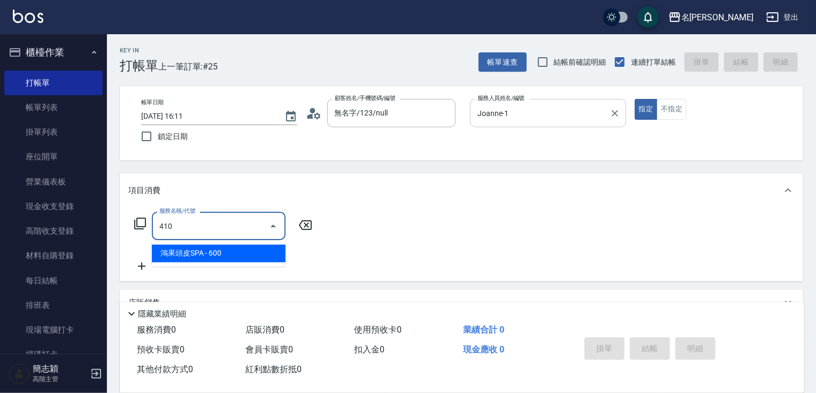
type input "鴻果頭皮SPA(410)"
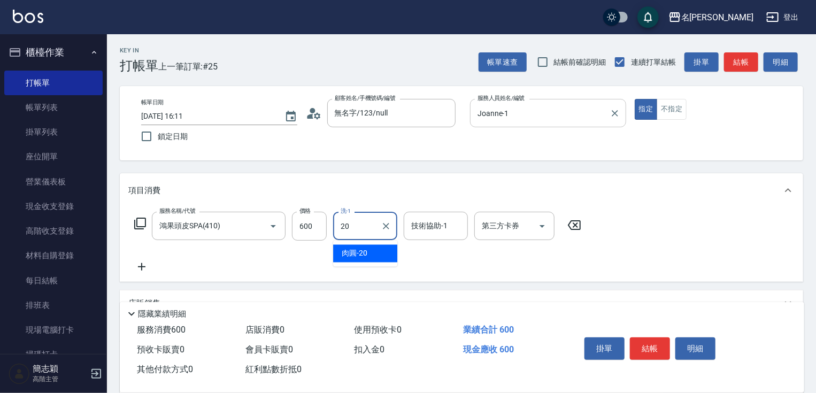
type input "肉圓-20"
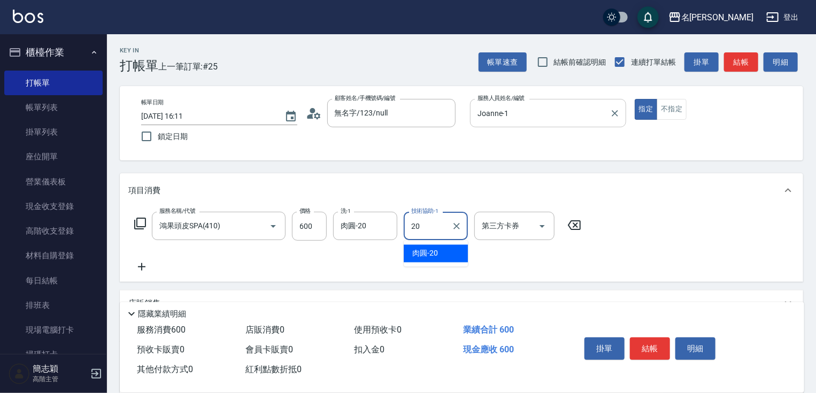
type input "肉圓-20"
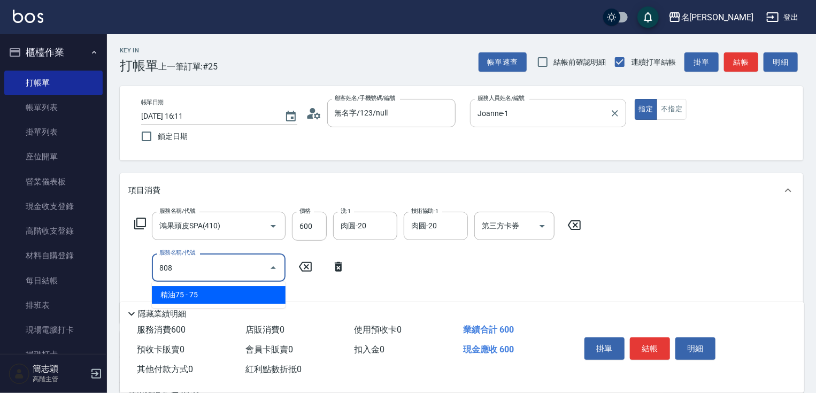
type input "精油75(808)"
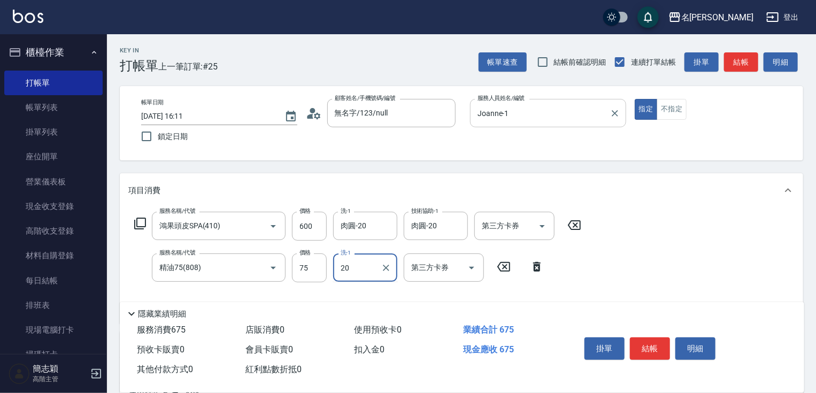
type input "肉圓-20"
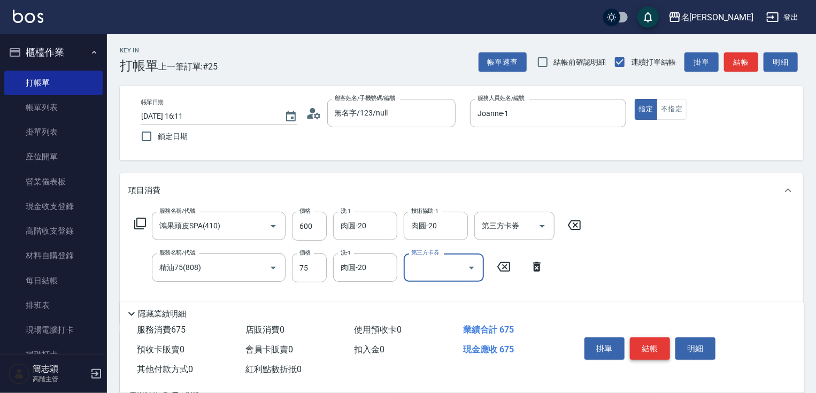
click at [655, 348] on button "結帳" at bounding box center [650, 348] width 40 height 22
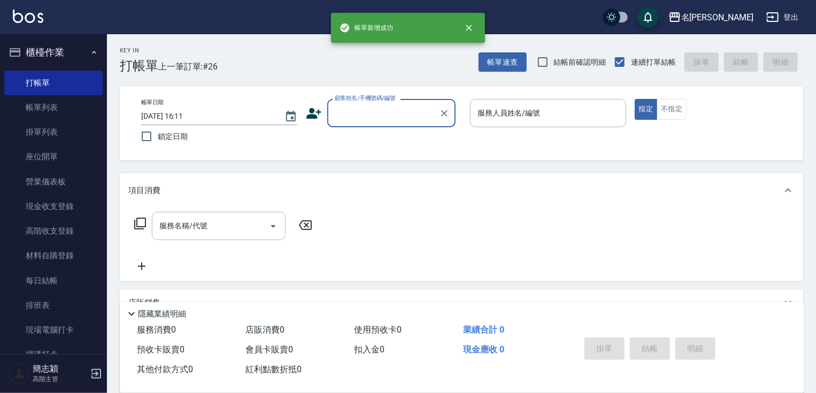
click at [397, 114] on input "顧客姓名/手機號碼/編號" at bounding box center [383, 113] width 103 height 19
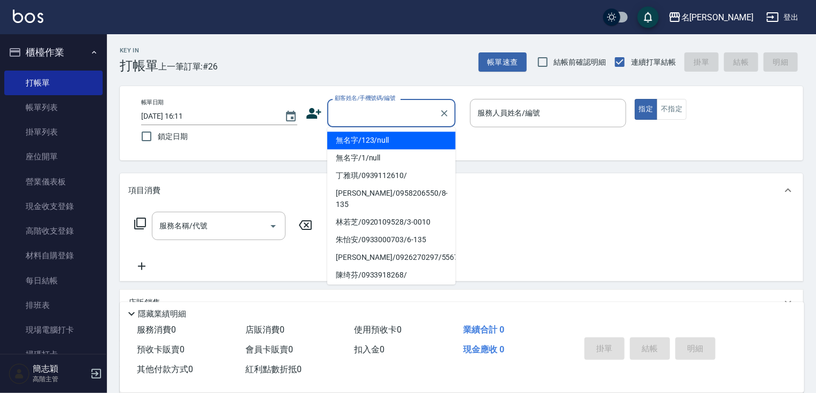
click at [386, 145] on li "無名字/123/null" at bounding box center [391, 140] width 128 height 18
type input "無名字/123/null"
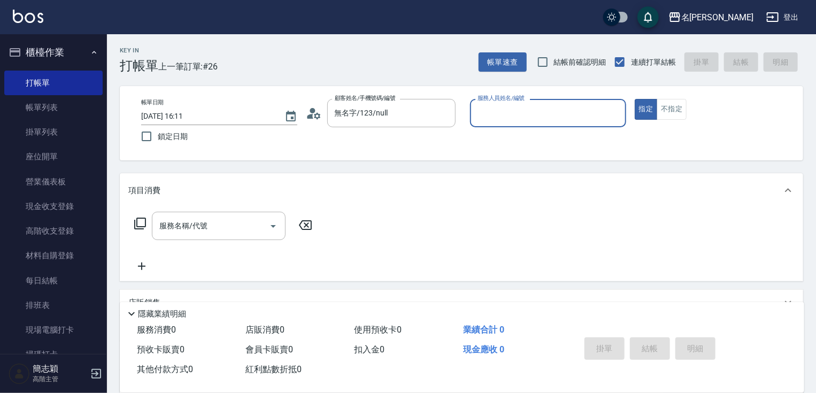
click at [487, 118] on input "服務人員姓名/編號" at bounding box center [548, 113] width 146 height 19
type input "蕭素雲-10"
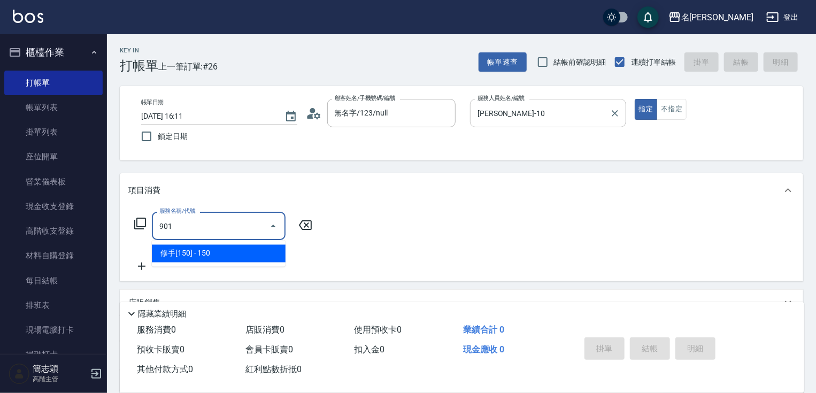
type input "修手[150](901)"
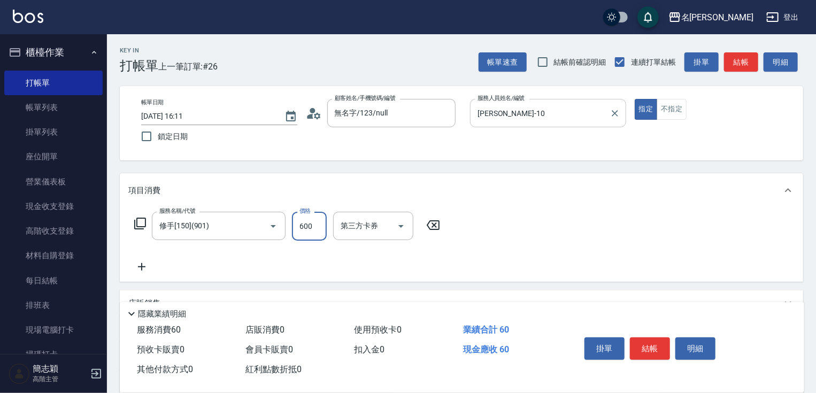
type input "600"
click at [660, 343] on button "結帳" at bounding box center [650, 348] width 40 height 22
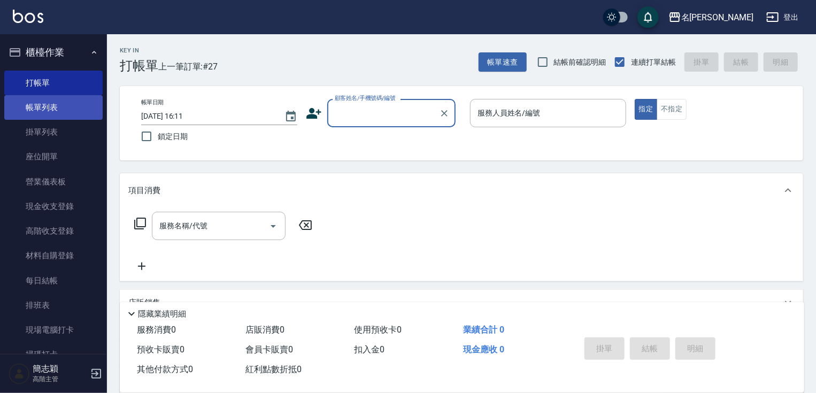
click at [59, 104] on link "帳單列表" at bounding box center [53, 107] width 98 height 25
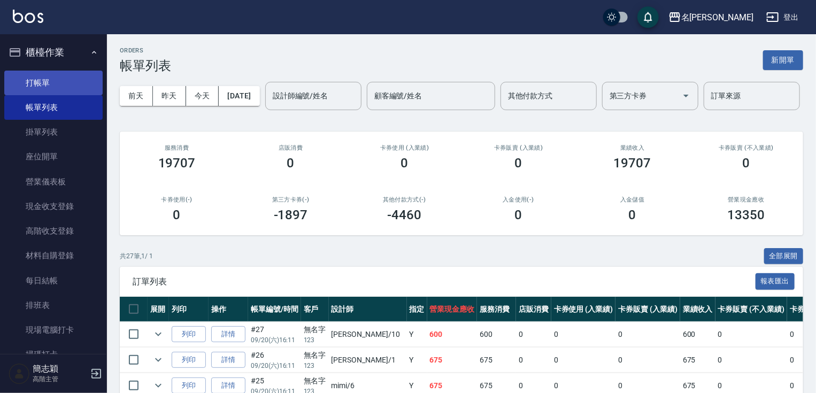
click at [66, 75] on link "打帳單" at bounding box center [53, 83] width 98 height 25
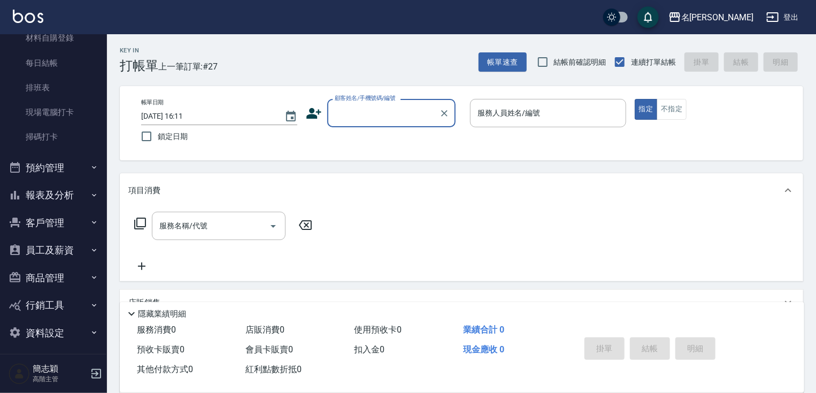
scroll to position [222, 0]
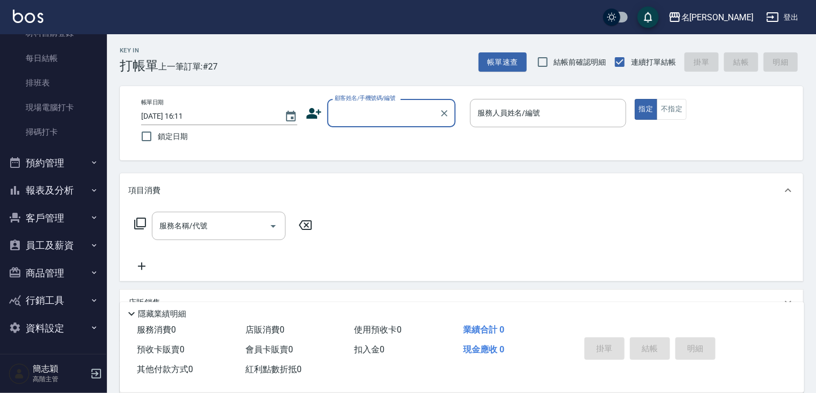
click at [76, 249] on button "員工及薪資" at bounding box center [53, 245] width 98 height 28
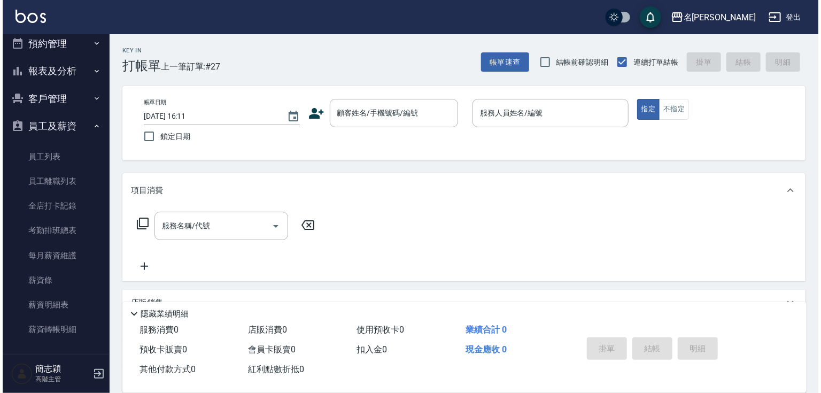
scroll to position [346, 0]
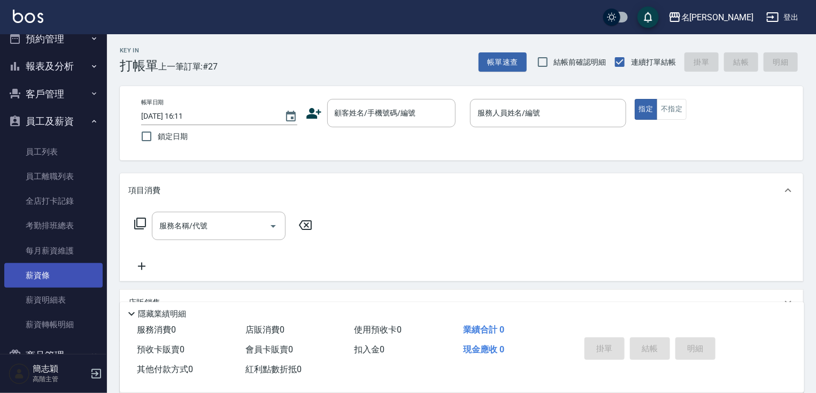
click at [33, 274] on link "薪資條" at bounding box center [53, 275] width 98 height 25
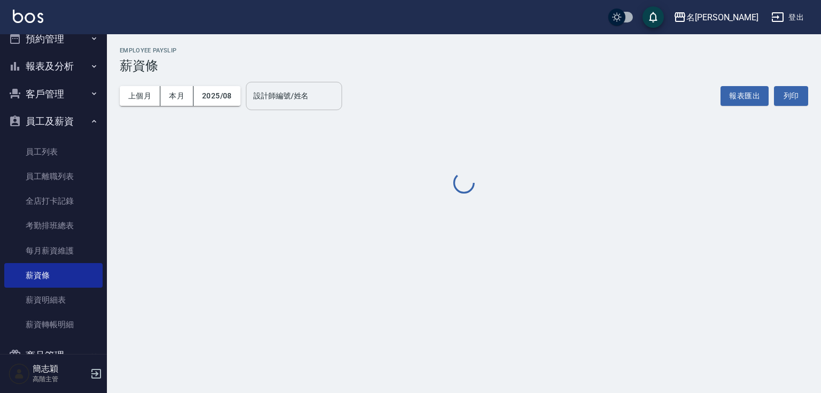
click at [301, 93] on input "設計師編號/姓名" at bounding box center [294, 96] width 87 height 19
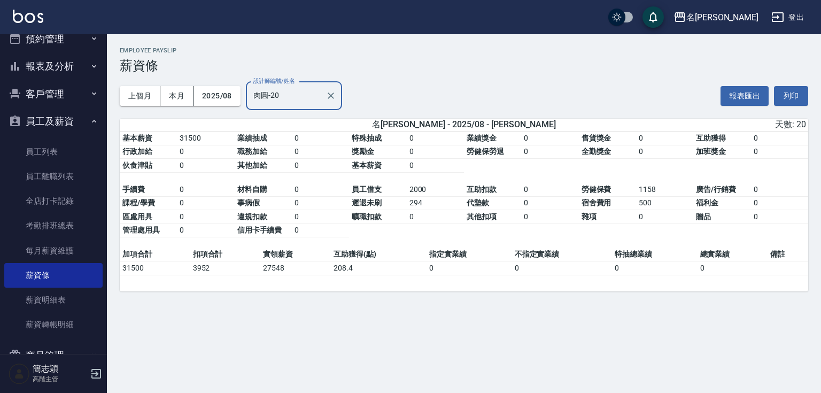
type input "肉圓-20"
drag, startPoint x: 254, startPoint y: 269, endPoint x: 316, endPoint y: 271, distance: 61.5
click at [316, 271] on tr "31500 3952 27548 208.4 0 0 0 0" at bounding box center [464, 268] width 688 height 14
click at [340, 233] on td "0" at bounding box center [320, 230] width 57 height 14
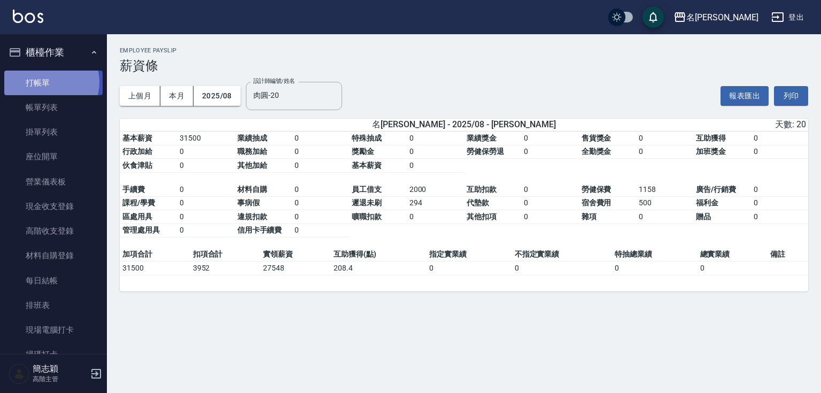
click at [50, 82] on link "打帳單" at bounding box center [53, 83] width 98 height 25
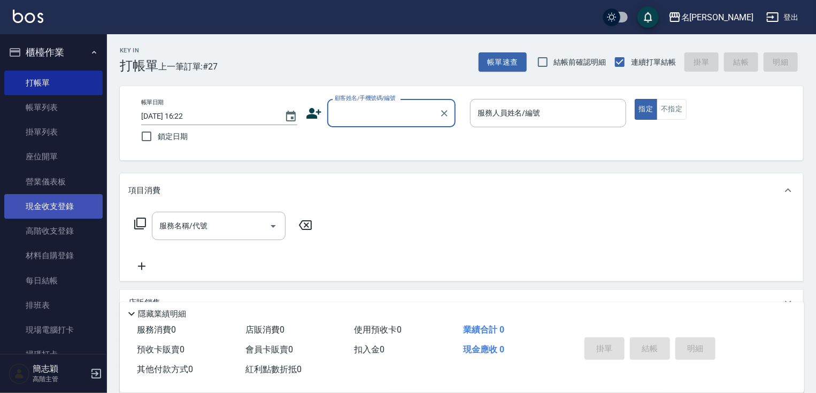
click at [73, 211] on link "現金收支登錄" at bounding box center [53, 206] width 98 height 25
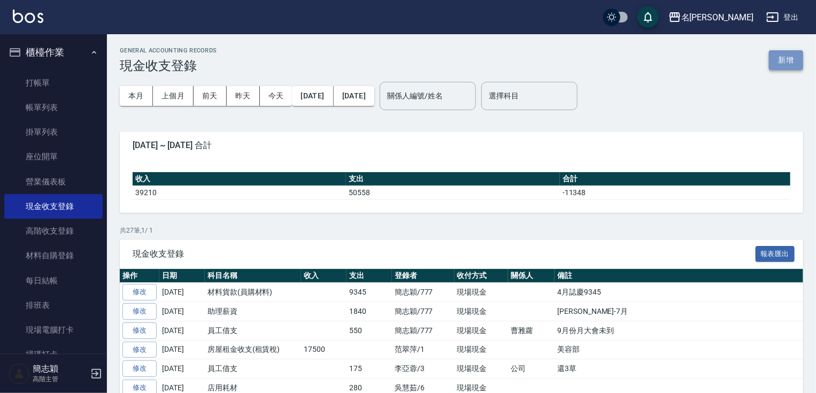
click at [789, 57] on button "新增" at bounding box center [786, 60] width 34 height 20
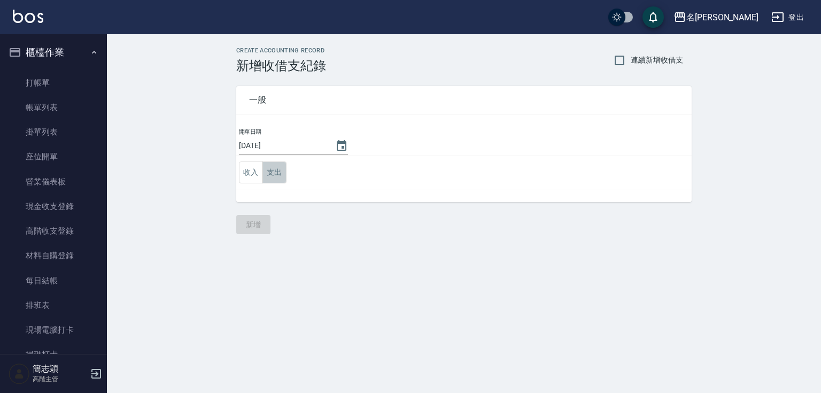
click at [264, 177] on button "支出" at bounding box center [274, 172] width 24 height 22
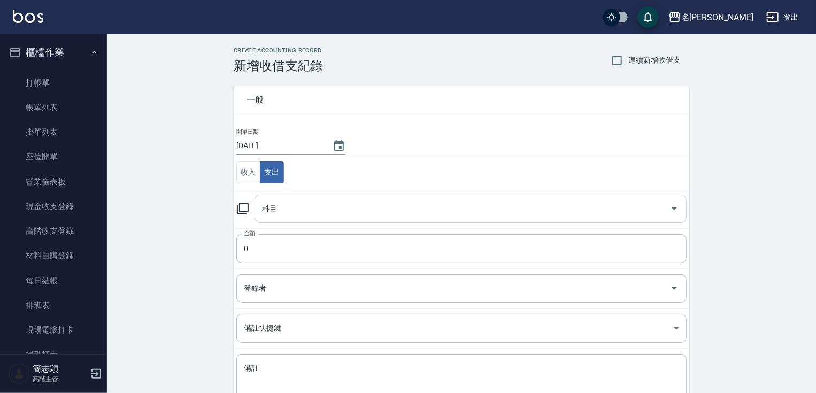
click at [654, 204] on input "科目" at bounding box center [462, 208] width 406 height 19
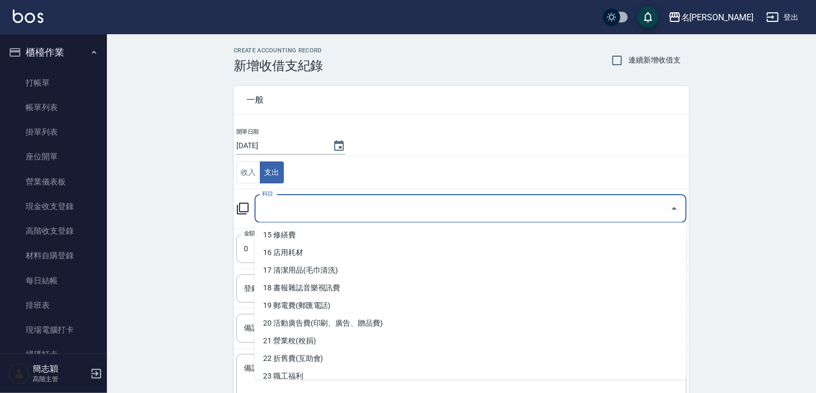
scroll to position [271, 0]
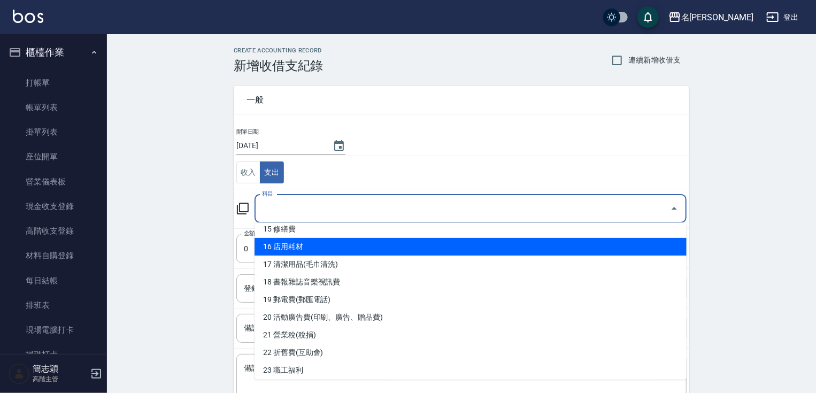
click at [534, 254] on li "16 店用耗材" at bounding box center [470, 247] width 432 height 18
type input "16 店用耗材"
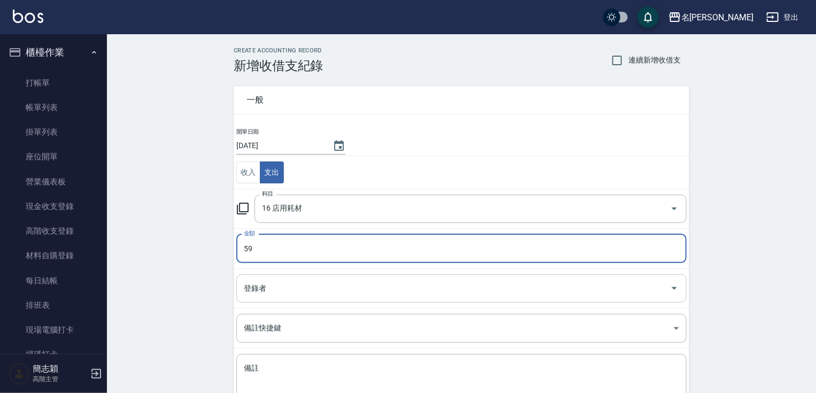
type input "59"
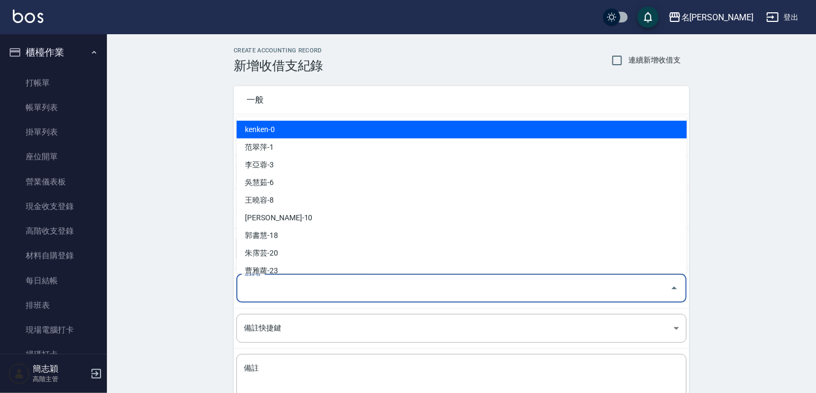
click at [507, 282] on input "登錄者" at bounding box center [453, 288] width 424 height 19
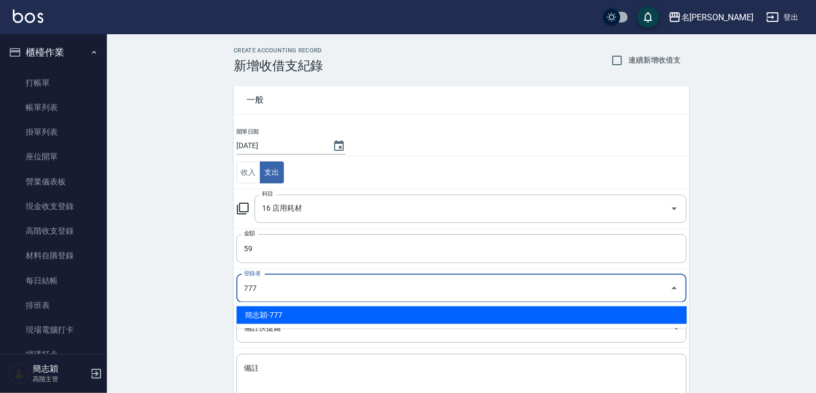
type input "簡志穎-777"
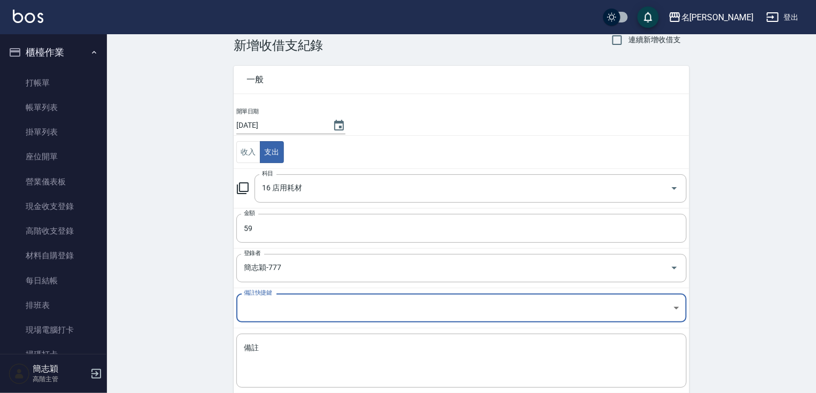
scroll to position [78, 0]
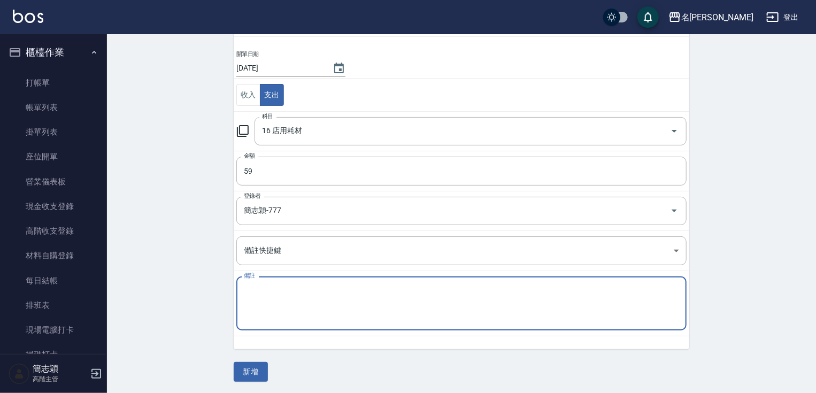
click at [495, 309] on textarea "備註" at bounding box center [461, 303] width 435 height 36
type textarea "紙杯"
click at [261, 370] on button "新增" at bounding box center [251, 372] width 34 height 20
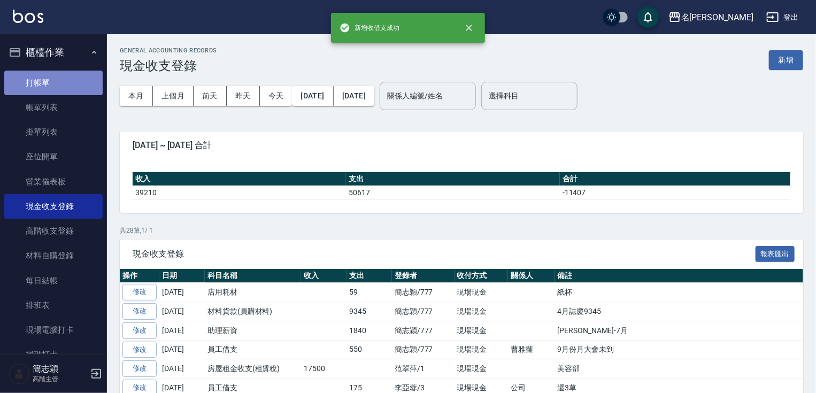
click at [58, 79] on link "打帳單" at bounding box center [53, 83] width 98 height 25
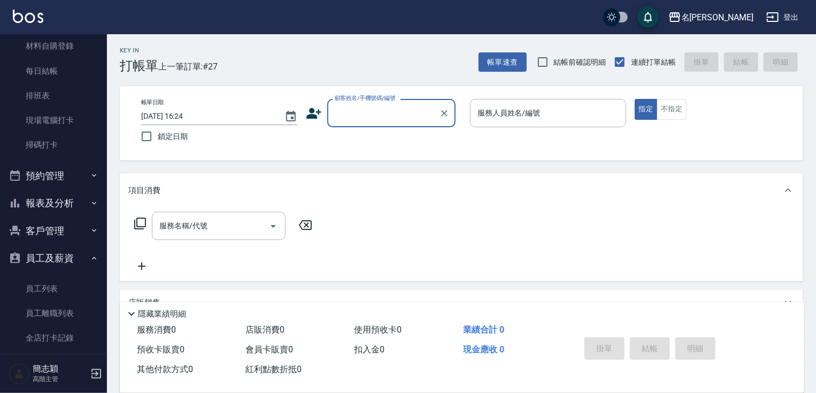
scroll to position [220, 0]
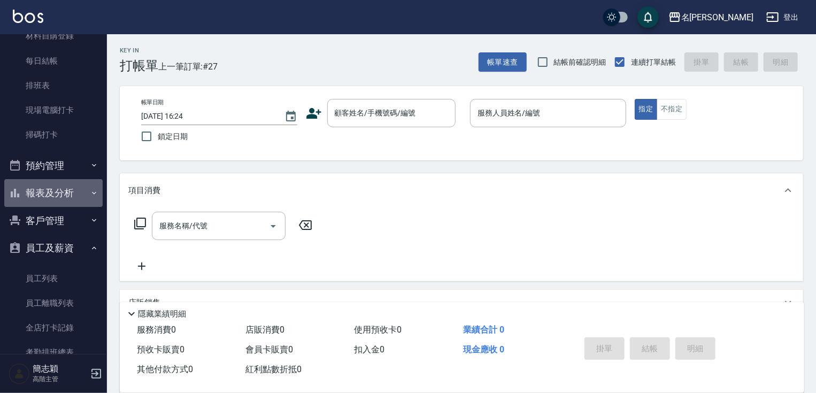
click at [65, 184] on button "報表及分析" at bounding box center [53, 193] width 98 height 28
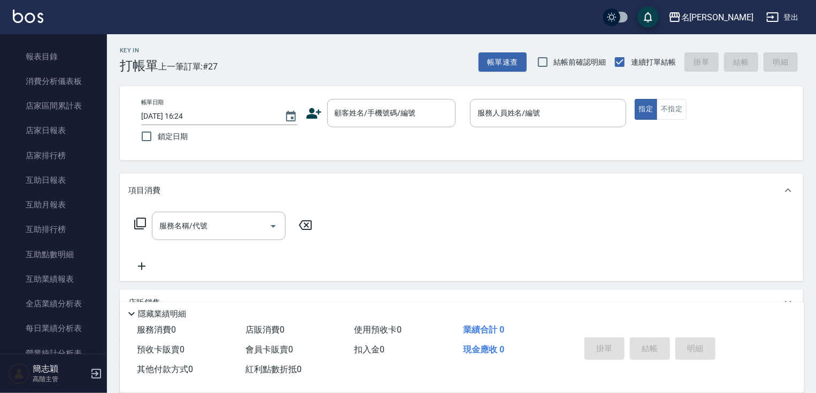
scroll to position [314, 0]
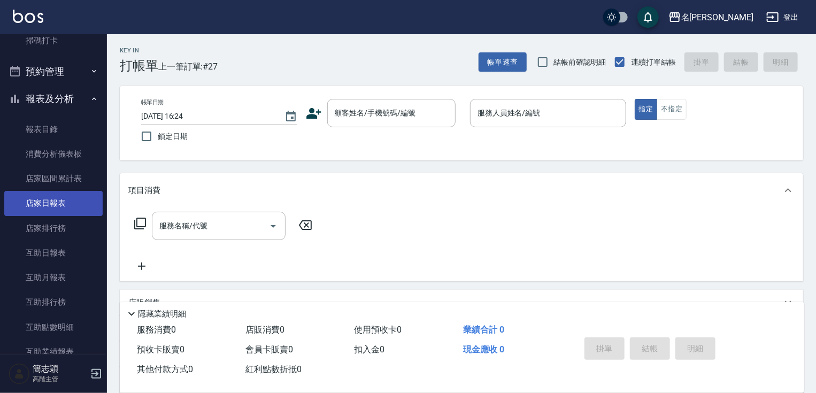
click at [69, 198] on link "店家日報表" at bounding box center [53, 203] width 98 height 25
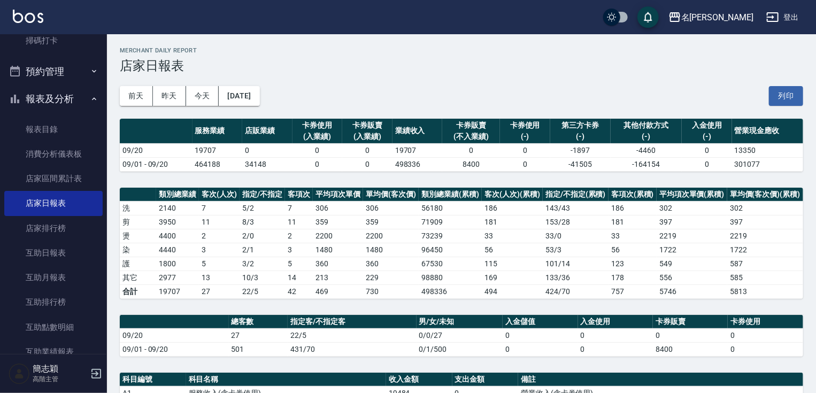
click at [40, 107] on button "報表及分析" at bounding box center [53, 99] width 98 height 28
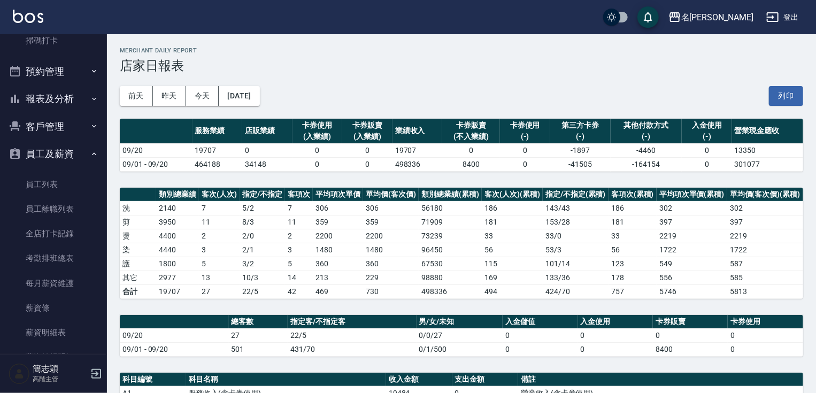
click at [99, 50] on nav "櫃檯作業 打帳單 帳單列表 掛單列表 座位開單 營業儀表板 現金收支登錄 高階收支登錄 材料自購登錄 每日結帳 排班表 現場電腦打卡 掃碼打卡 預約管理 預約…" at bounding box center [53, 194] width 107 height 320
click at [108, 42] on div "名留竹林 2025-09-20 店家日報表 列印時間： 2025-09-20-16:25 Merchant Daily Report 店家日報表 前天 昨天 …" at bounding box center [461, 356] width 709 height 645
click at [73, 154] on button "員工及薪資" at bounding box center [53, 154] width 98 height 28
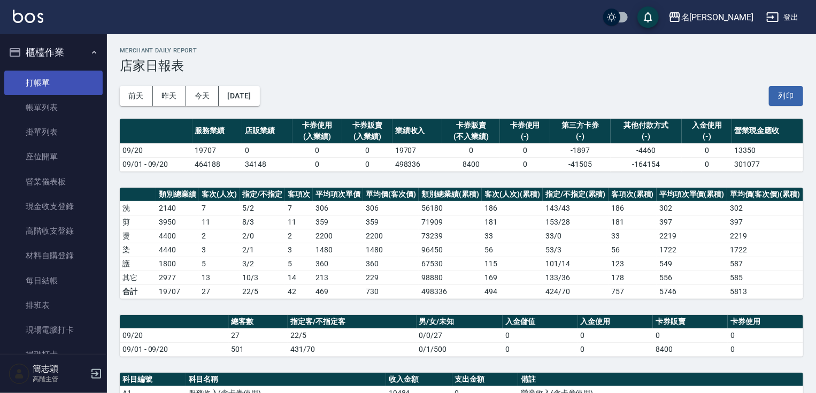
click at [65, 80] on link "打帳單" at bounding box center [53, 83] width 98 height 25
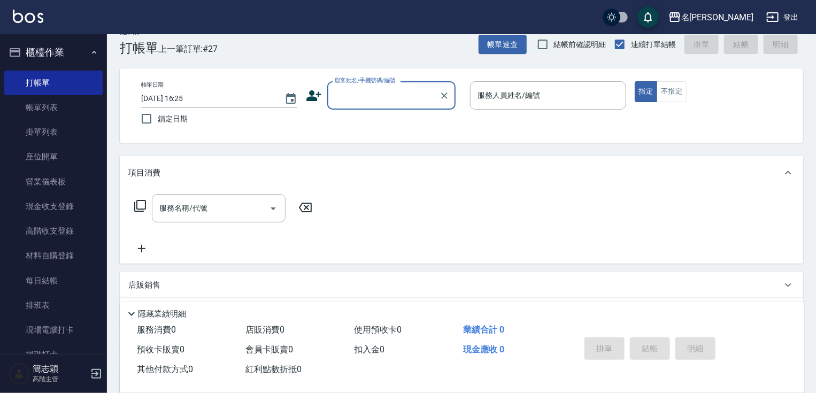
scroll to position [11, 0]
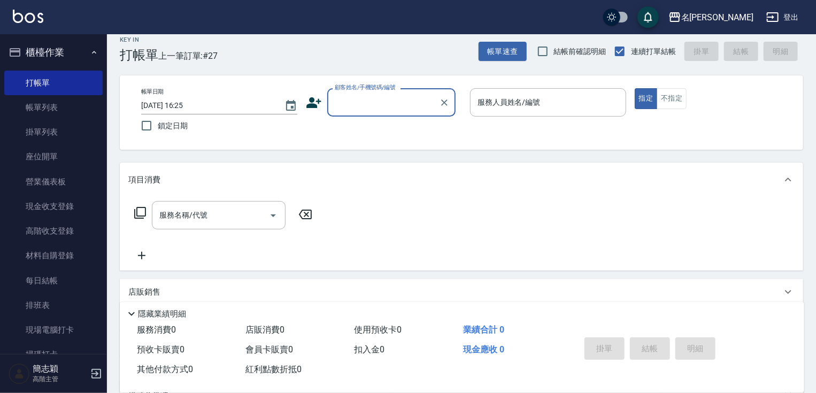
click at [386, 106] on input "顧客姓名/手機號碼/編號" at bounding box center [383, 102] width 103 height 19
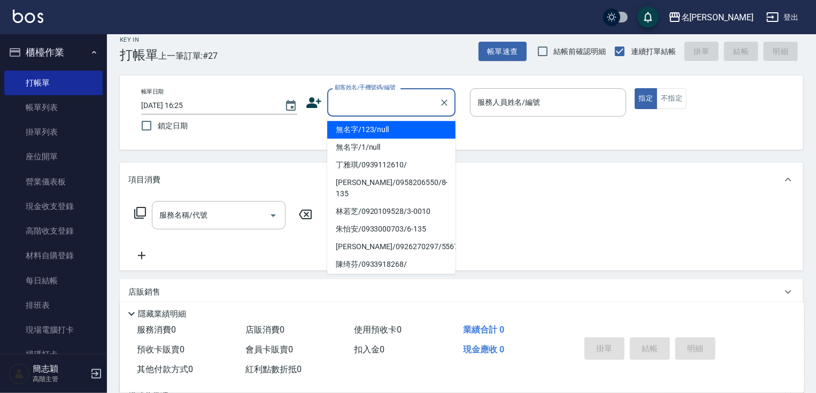
click at [386, 135] on li "無名字/123/null" at bounding box center [391, 130] width 128 height 18
type input "無名字/123/null"
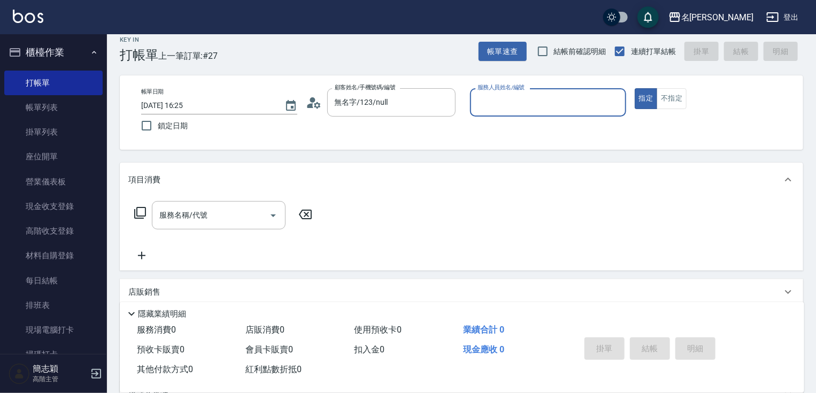
click at [490, 106] on div "服務人員姓名/編號 服務人員姓名/編號" at bounding box center [548, 102] width 156 height 28
click at [634, 88] on button "指定" at bounding box center [645, 98] width 23 height 21
type button "true"
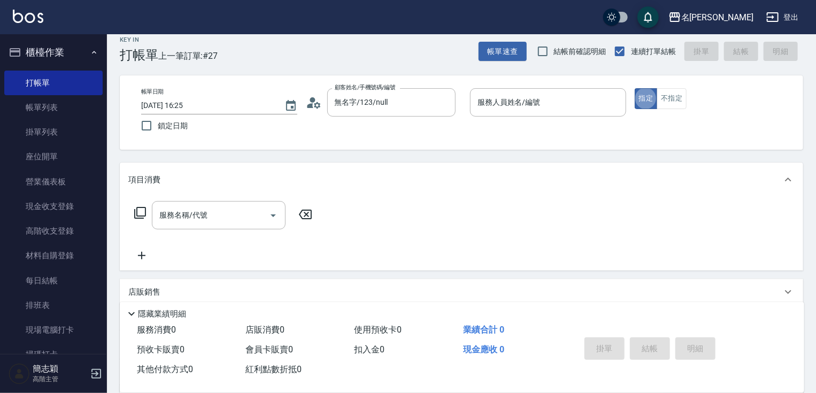
click at [490, 106] on input "服務人員姓名/編號" at bounding box center [548, 102] width 146 height 19
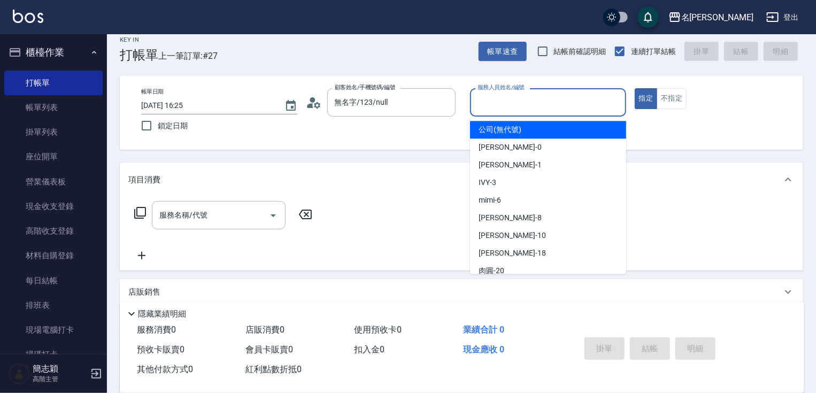
type input "公司(無代號)"
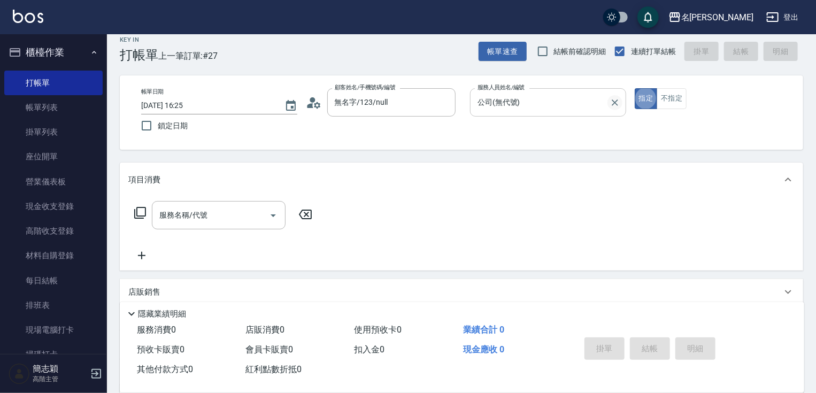
click at [613, 103] on icon "Clear" at bounding box center [614, 102] width 11 height 11
click at [529, 109] on input "服務人員姓名/編號" at bounding box center [548, 102] width 146 height 19
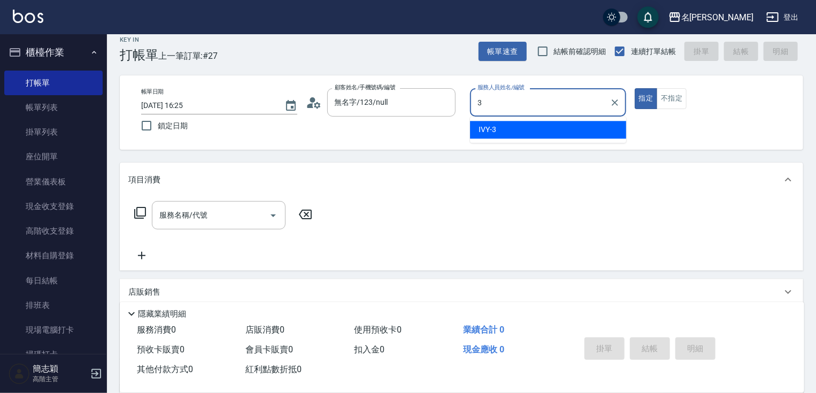
type input "IVY-3"
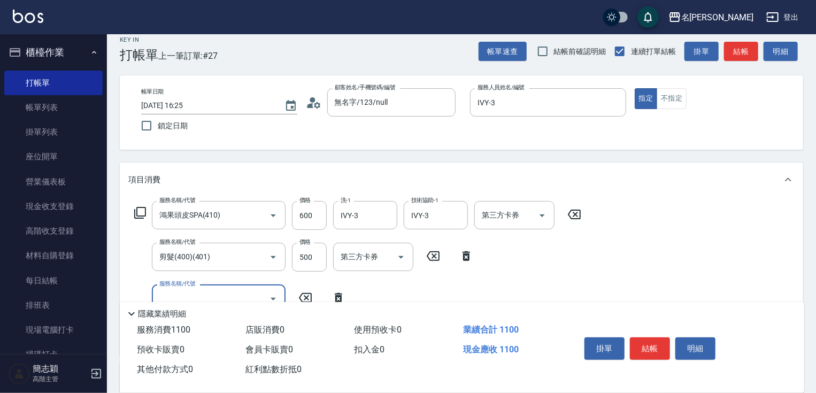
scroll to position [136, 0]
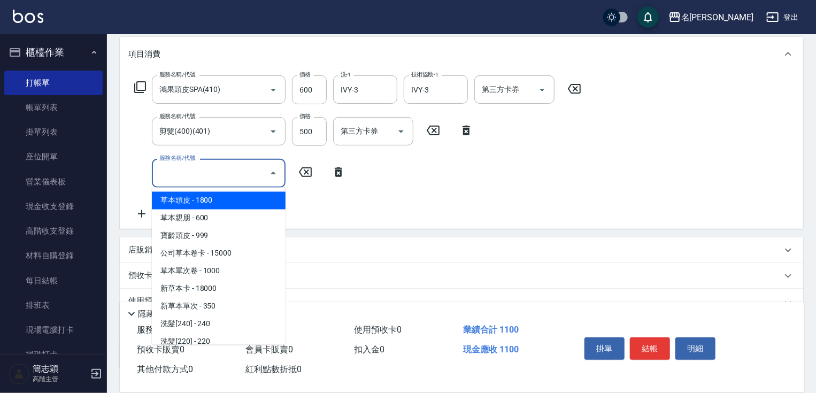
click at [212, 175] on input "服務名稱/代號" at bounding box center [211, 173] width 108 height 19
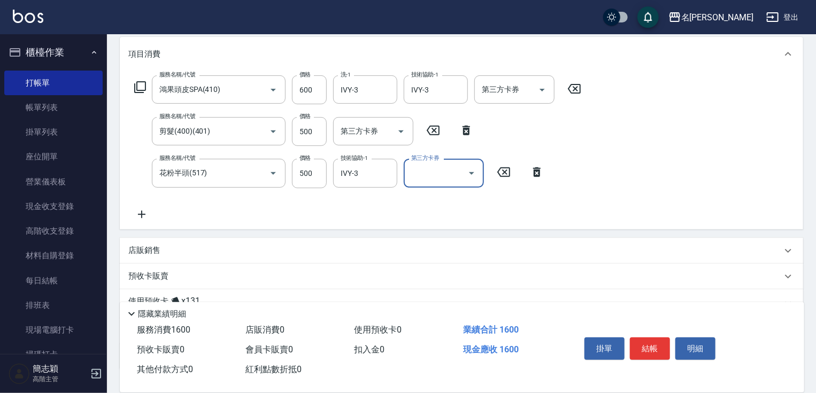
scroll to position [214, 0]
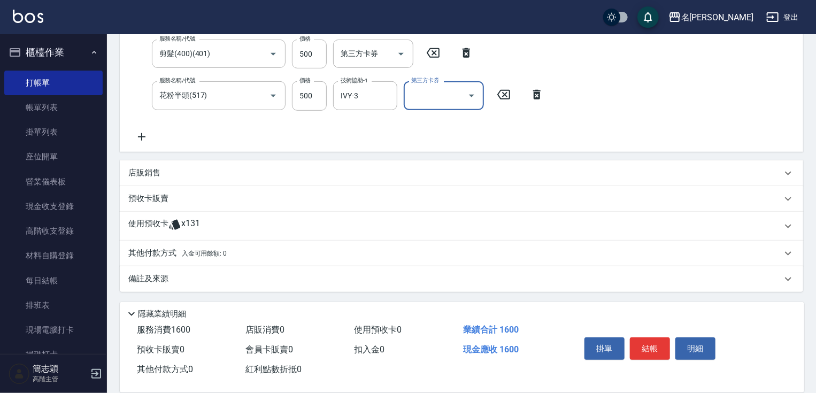
click at [151, 244] on div "其他付款方式 入金可用餘額: 0" at bounding box center [461, 254] width 683 height 26
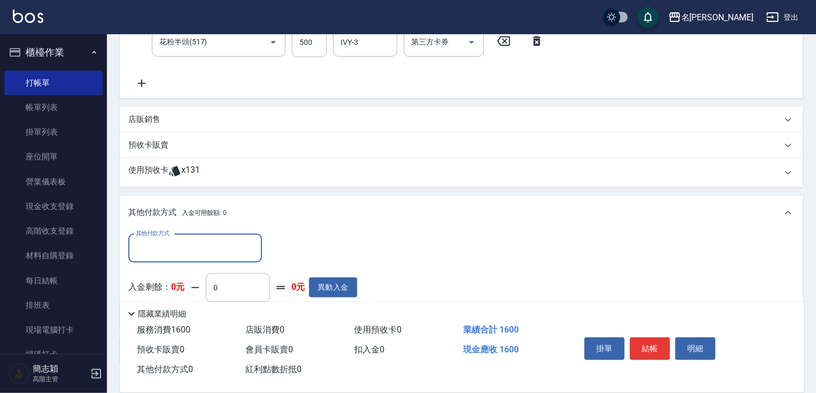
scroll to position [339, 0]
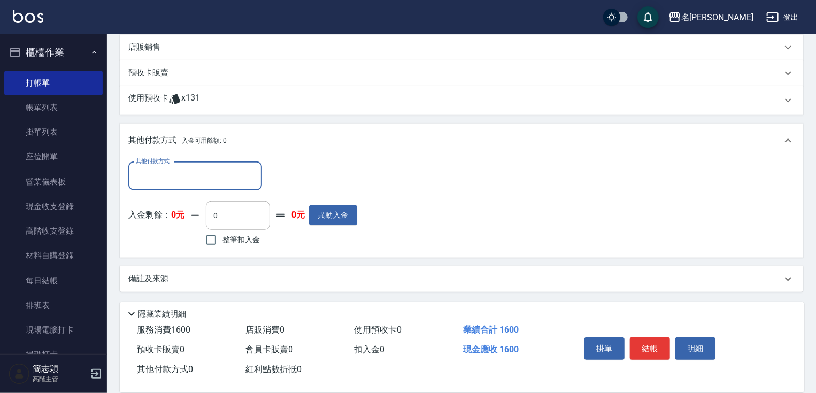
click at [199, 170] on input "其他付款方式" at bounding box center [195, 176] width 124 height 19
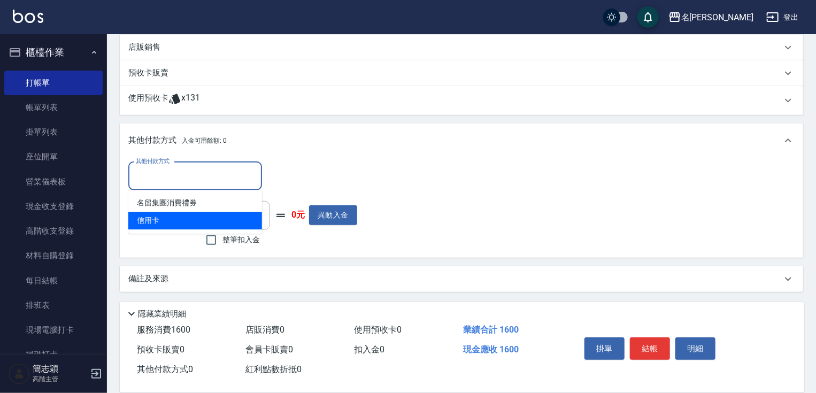
click at [174, 220] on span "信用卡" at bounding box center [195, 221] width 134 height 18
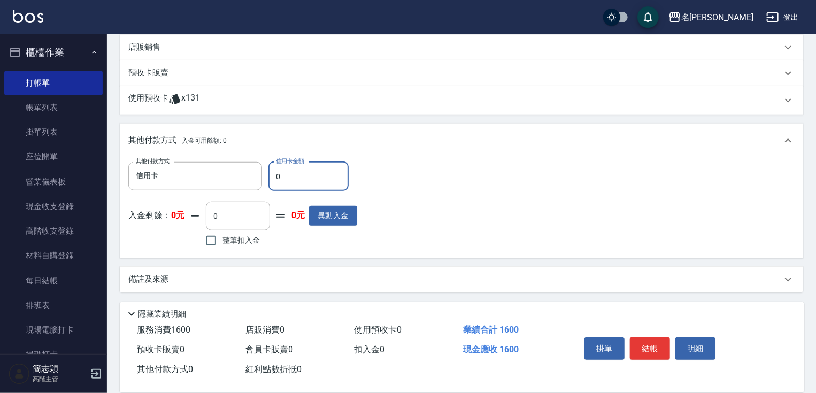
drag, startPoint x: 274, startPoint y: 180, endPoint x: 288, endPoint y: 180, distance: 13.9
click at [283, 180] on input "0" at bounding box center [308, 176] width 80 height 29
click at [656, 347] on button "結帳" at bounding box center [650, 348] width 40 height 22
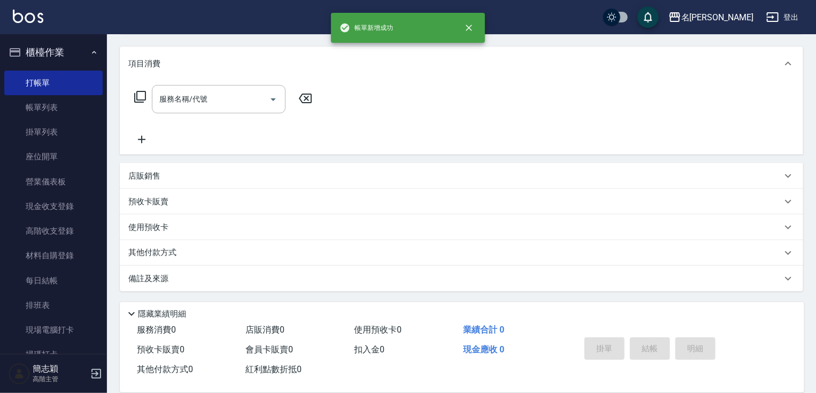
scroll to position [0, 0]
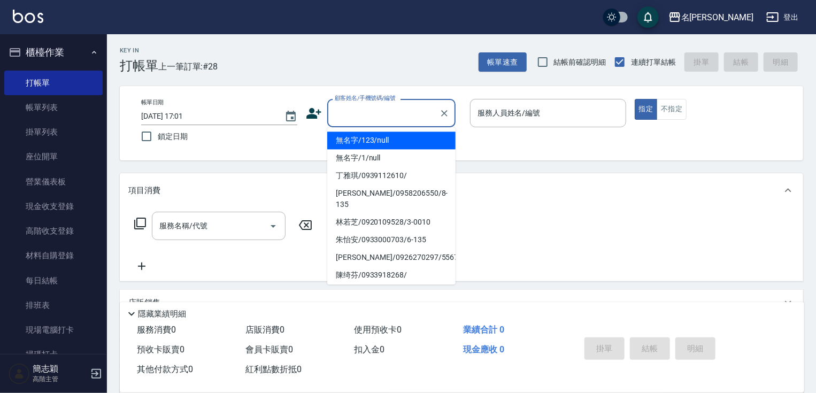
click at [408, 111] on input "顧客姓名/手機號碼/編號" at bounding box center [383, 113] width 103 height 19
click at [396, 142] on li "無名字/123/null" at bounding box center [391, 140] width 128 height 18
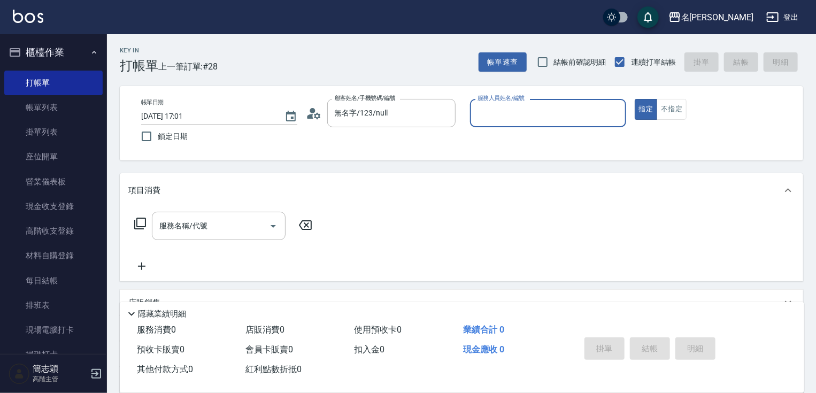
click at [509, 118] on div "服務人員姓名/編號 服務人員姓名/編號" at bounding box center [548, 113] width 156 height 28
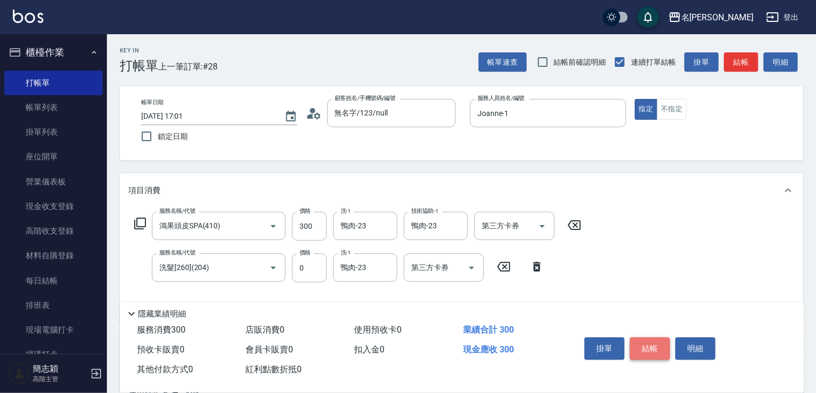
click at [660, 338] on button "結帳" at bounding box center [650, 348] width 40 height 22
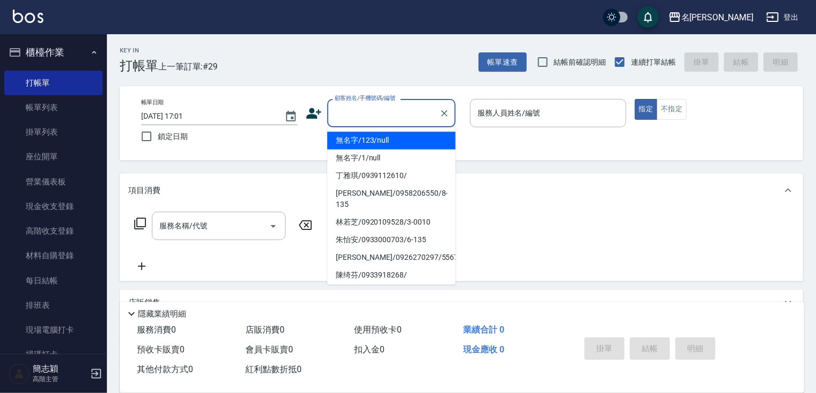
click at [398, 119] on input "顧客姓名/手機號碼/編號" at bounding box center [383, 113] width 103 height 19
click at [399, 137] on li "無名字/123/null" at bounding box center [391, 140] width 128 height 18
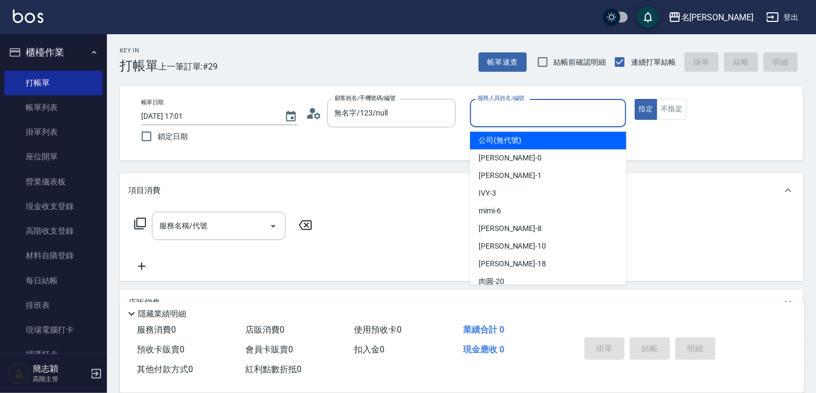
click at [548, 110] on input "服務人員姓名/編號" at bounding box center [548, 113] width 146 height 19
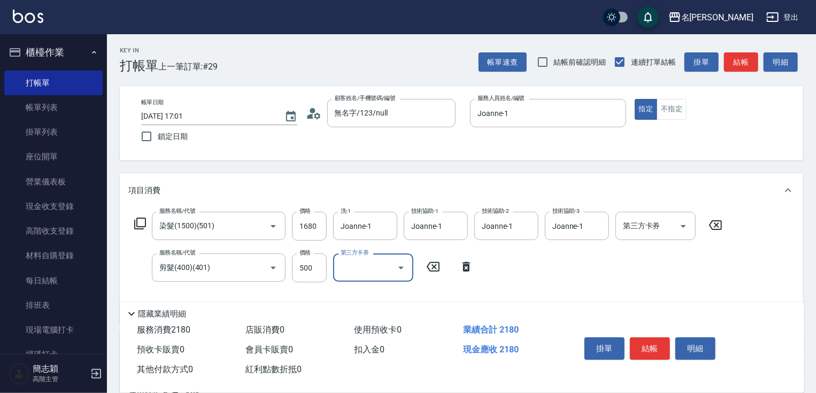
scroll to position [172, 0]
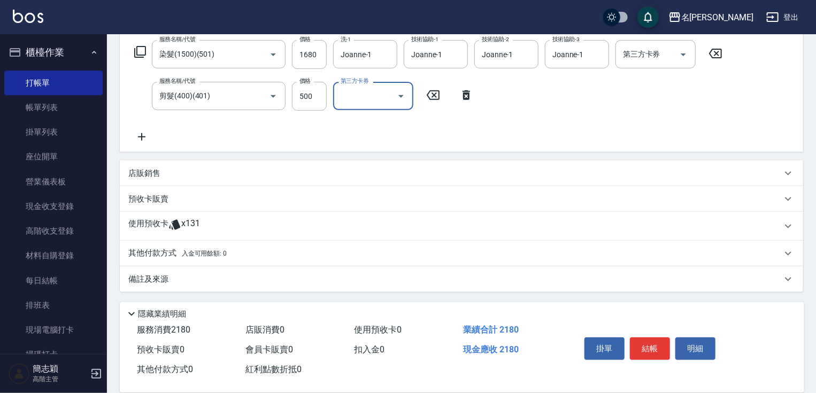
click at [179, 246] on div "其他付款方式 入金可用餘額: 0" at bounding box center [461, 254] width 683 height 26
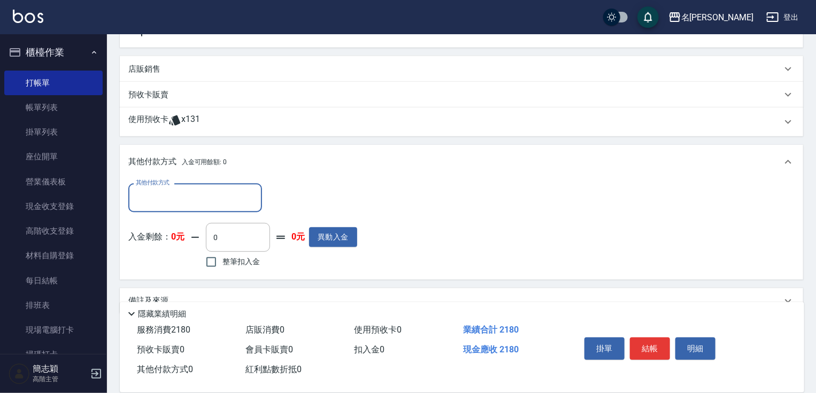
scroll to position [298, 0]
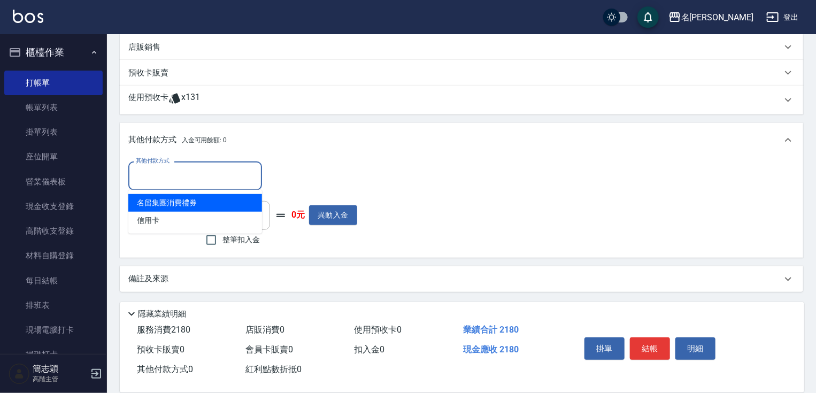
click at [192, 174] on input "其他付款方式" at bounding box center [195, 175] width 124 height 19
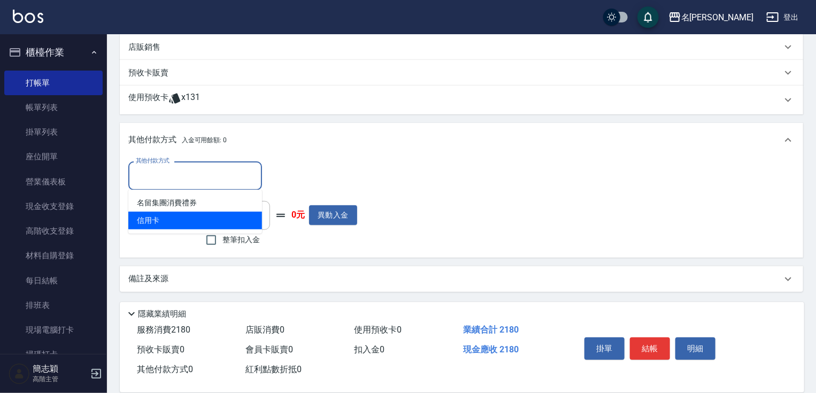
click at [179, 219] on span "信用卡" at bounding box center [195, 221] width 134 height 18
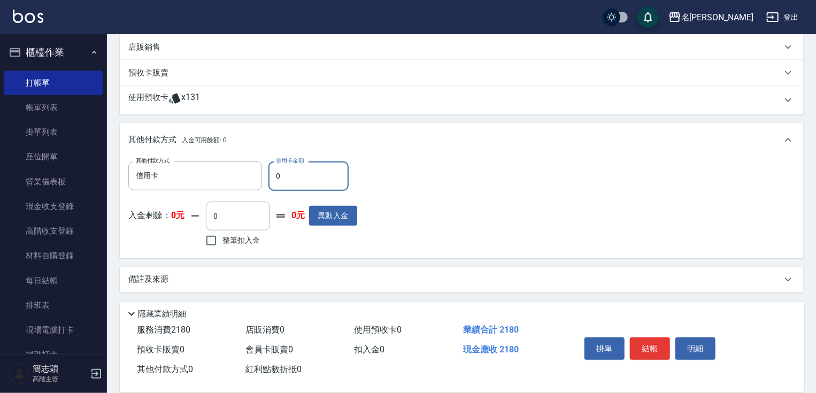
drag, startPoint x: 274, startPoint y: 177, endPoint x: 282, endPoint y: 177, distance: 8.0
click at [282, 177] on input "0" at bounding box center [308, 175] width 80 height 29
click at [656, 344] on button "結帳" at bounding box center [650, 348] width 40 height 22
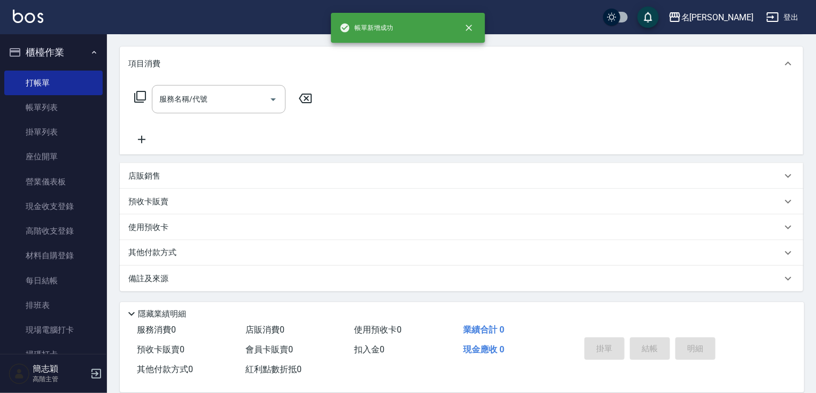
scroll to position [0, 0]
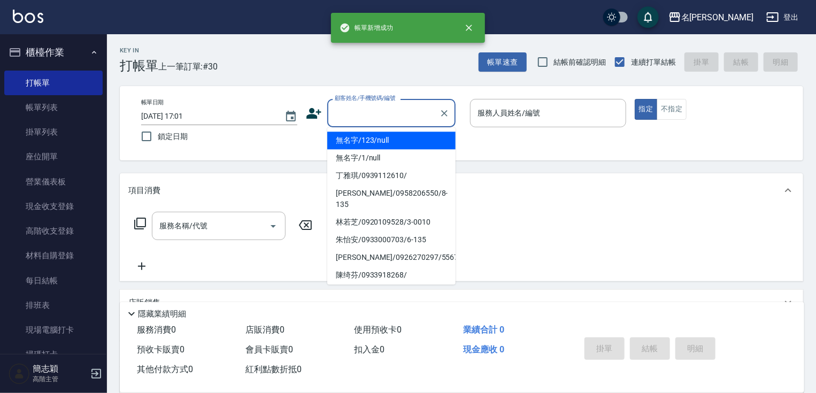
click at [376, 117] on input "顧客姓名/手機號碼/編號" at bounding box center [383, 113] width 103 height 19
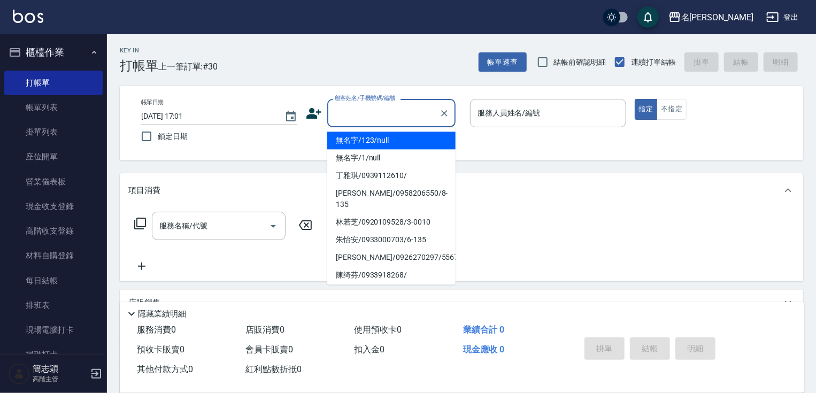
click at [389, 139] on li "無名字/123/null" at bounding box center [391, 140] width 128 height 18
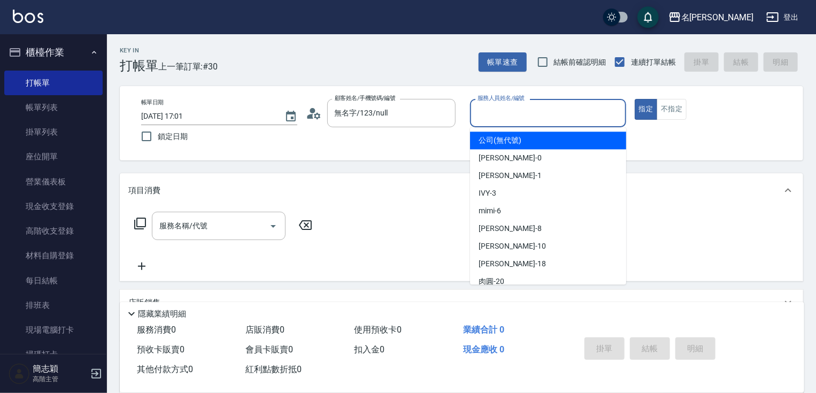
click at [507, 115] on input "服務人員姓名/編號" at bounding box center [548, 113] width 146 height 19
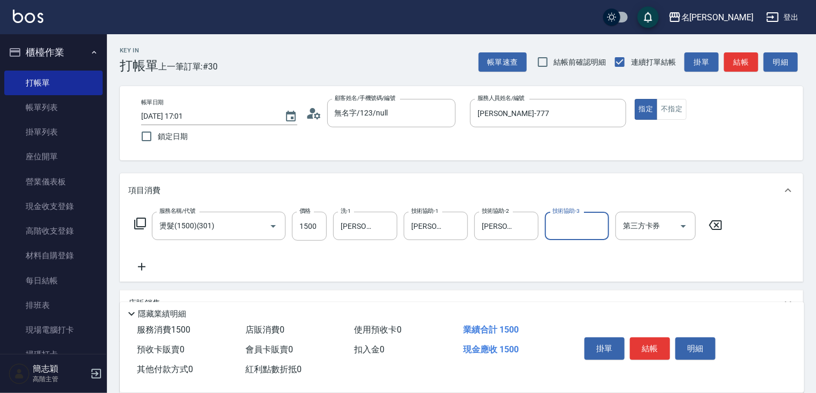
click at [639, 351] on button "結帳" at bounding box center [650, 348] width 40 height 22
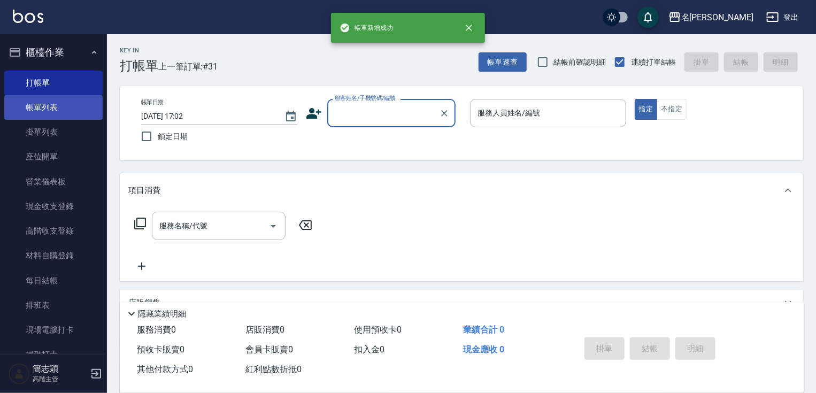
click at [36, 103] on link "帳單列表" at bounding box center [53, 107] width 98 height 25
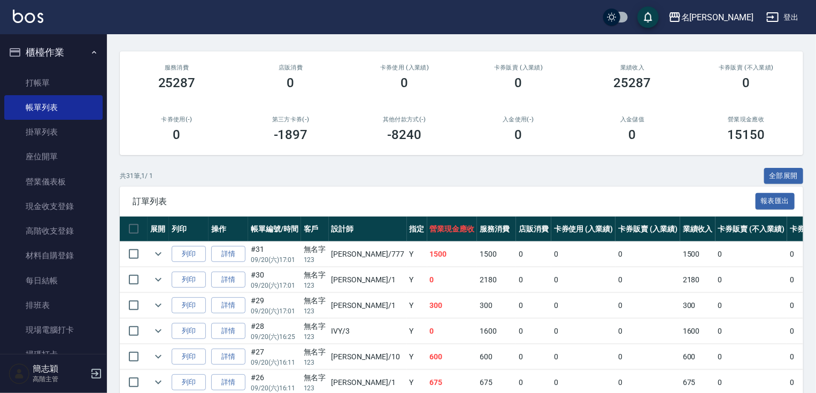
scroll to position [224, 0]
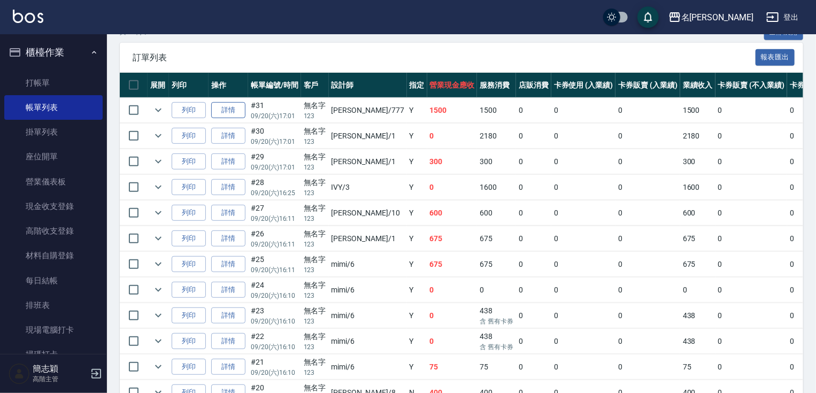
click at [229, 119] on link "詳情" at bounding box center [228, 110] width 34 height 17
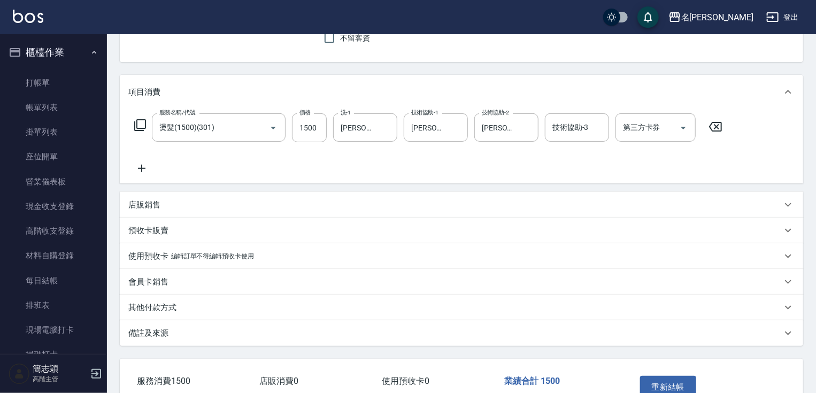
scroll to position [101, 0]
click at [575, 125] on div "技術協助-3 技術協助-3" at bounding box center [577, 127] width 64 height 28
click at [668, 381] on button "重新結帳" at bounding box center [668, 386] width 57 height 22
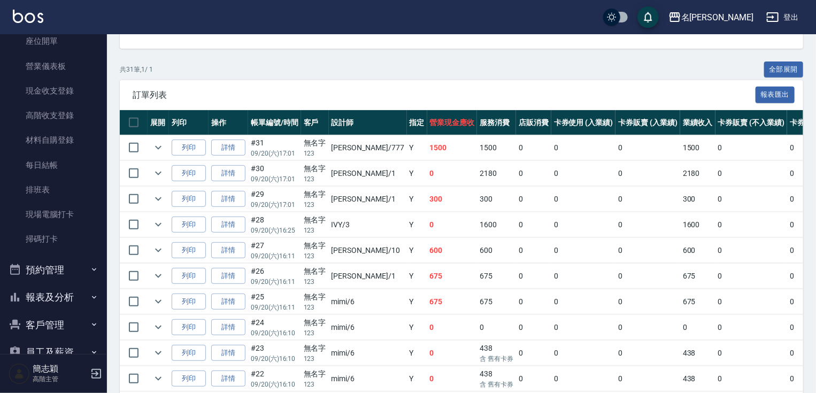
scroll to position [222, 0]
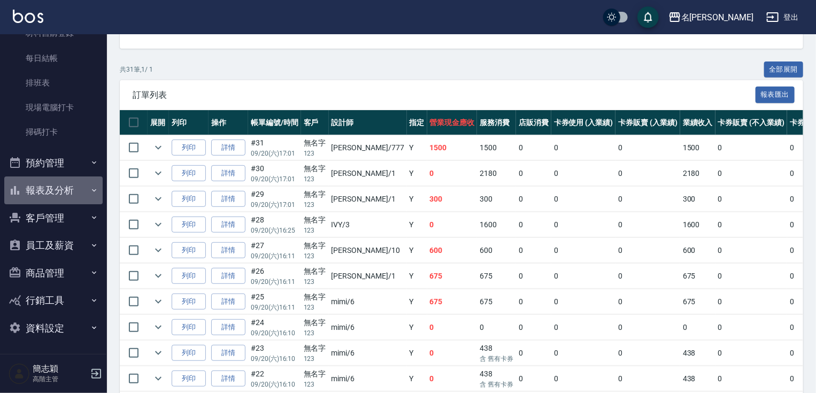
click at [69, 184] on button "報表及分析" at bounding box center [53, 190] width 98 height 28
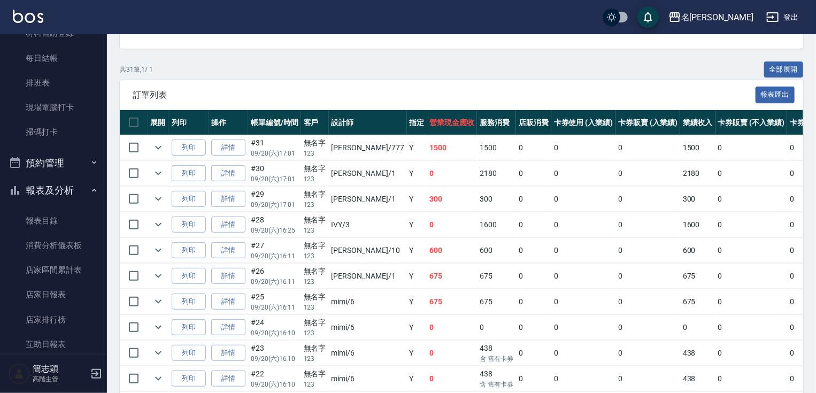
scroll to position [1294, 0]
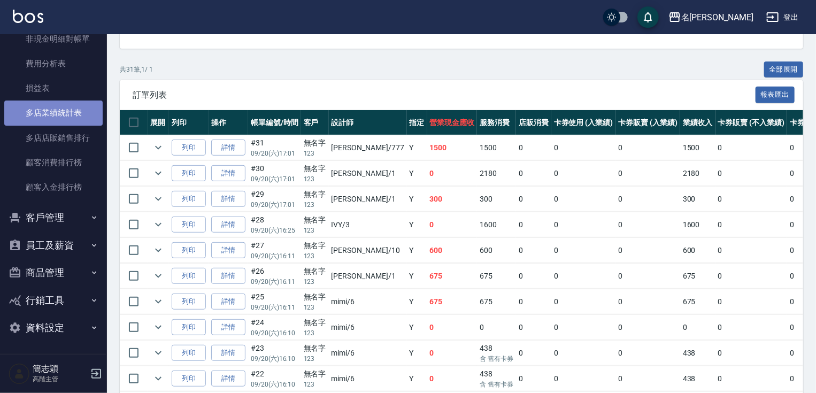
click at [61, 100] on link "多店業績統計表" at bounding box center [53, 112] width 98 height 25
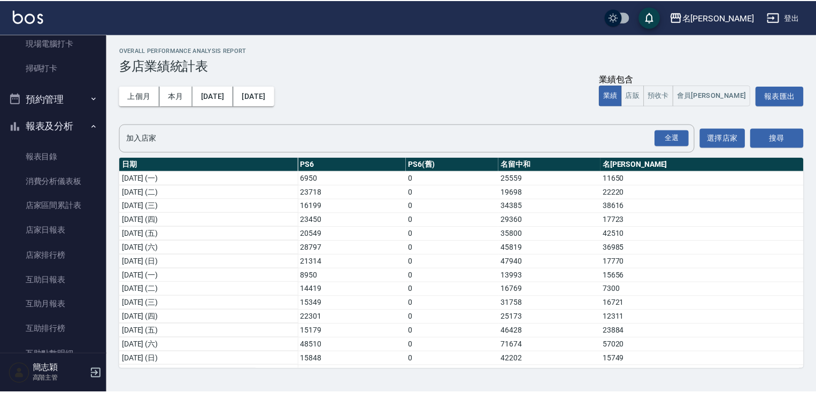
scroll to position [304, 0]
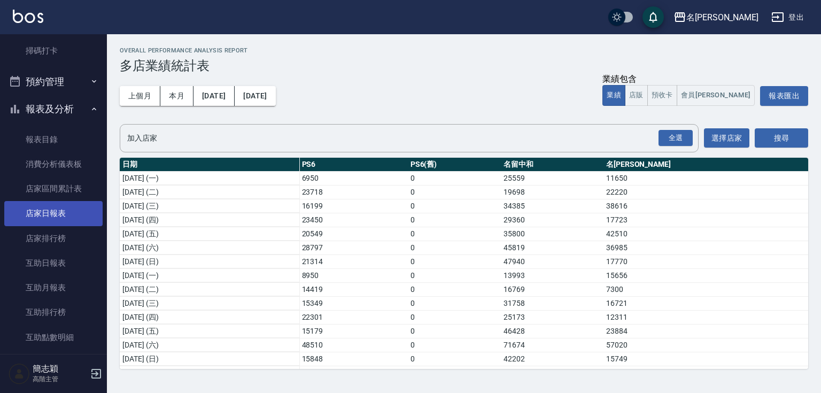
click at [70, 207] on link "店家日報表" at bounding box center [53, 213] width 98 height 25
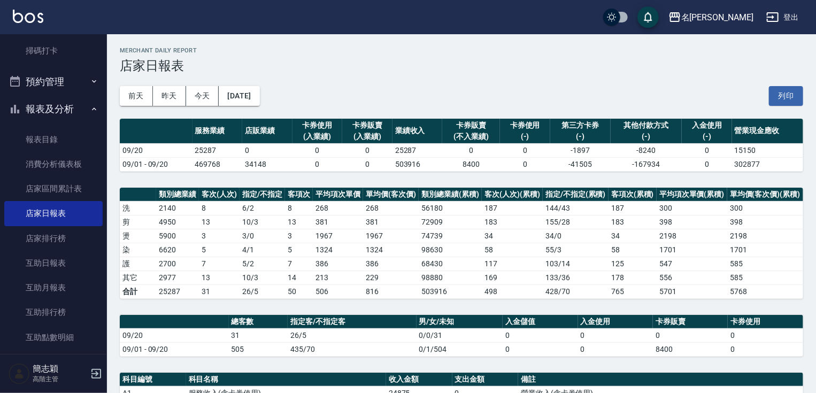
click at [68, 111] on button "報表及分析" at bounding box center [53, 109] width 98 height 28
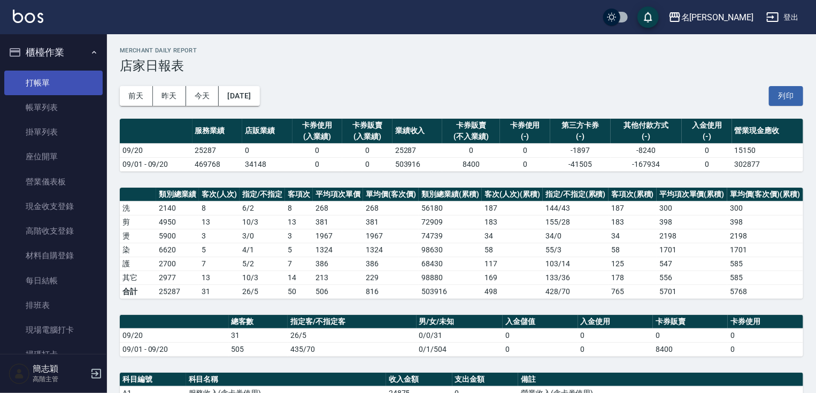
click at [71, 74] on link "打帳單" at bounding box center [53, 83] width 98 height 25
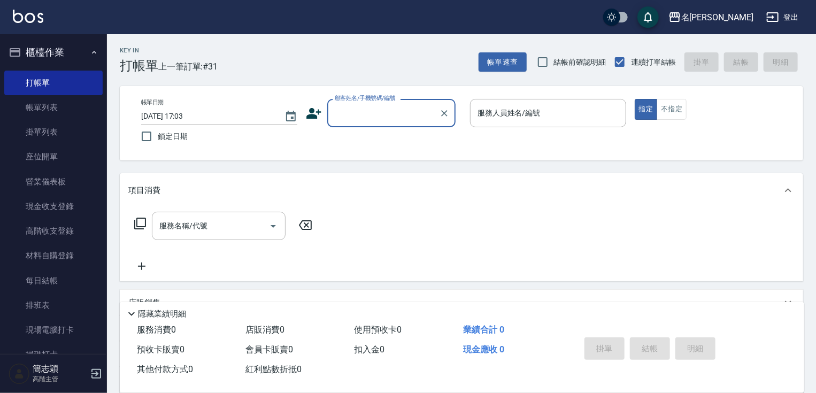
click at [377, 115] on input "顧客姓名/手機號碼/編號" at bounding box center [383, 113] width 103 height 19
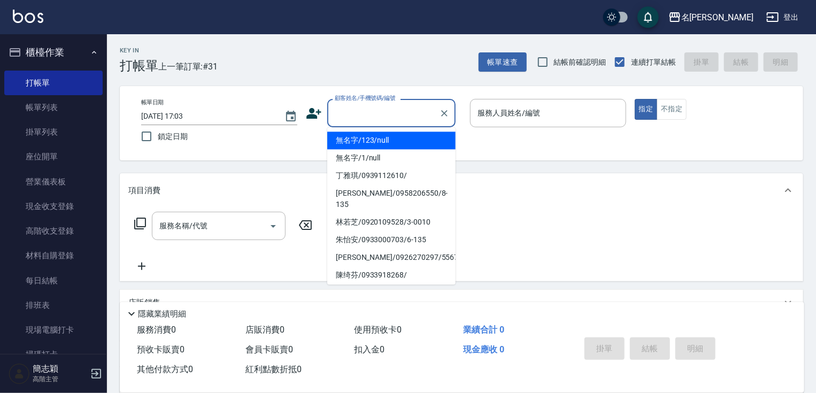
click at [382, 143] on li "無名字/123/null" at bounding box center [391, 140] width 128 height 18
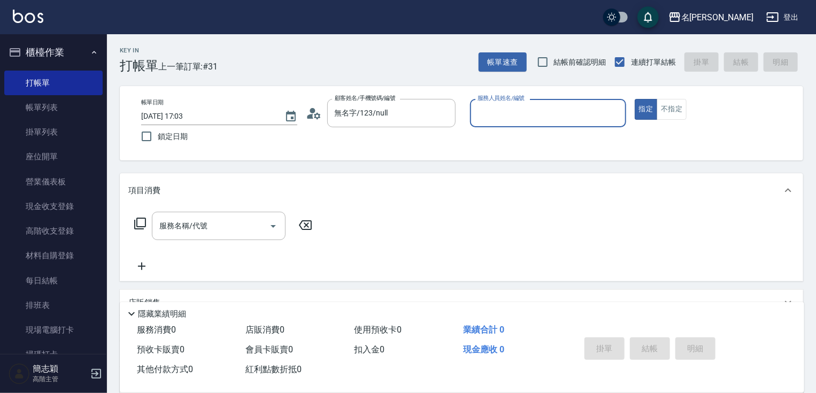
click at [541, 103] on div "服務人員姓名/編號" at bounding box center [548, 113] width 156 height 28
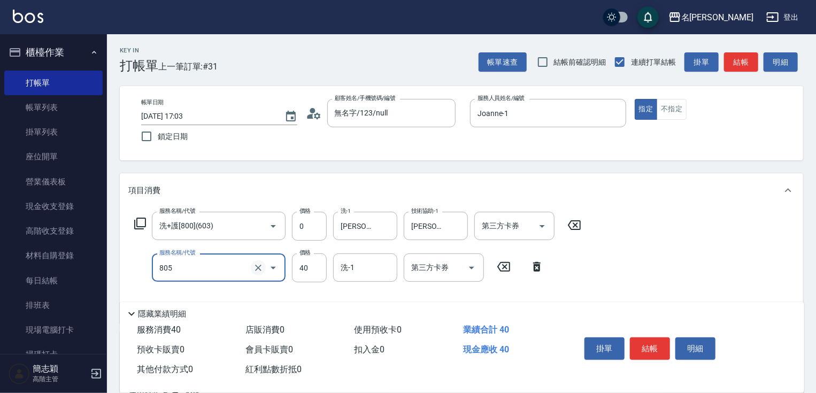
click at [261, 267] on icon "Clear" at bounding box center [258, 267] width 11 height 11
click at [237, 270] on input "服務名稱/代號" at bounding box center [204, 267] width 94 height 19
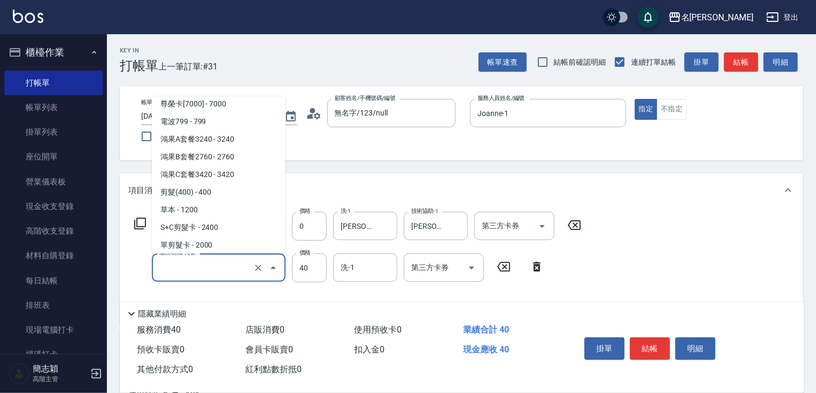
scroll to position [629, 0]
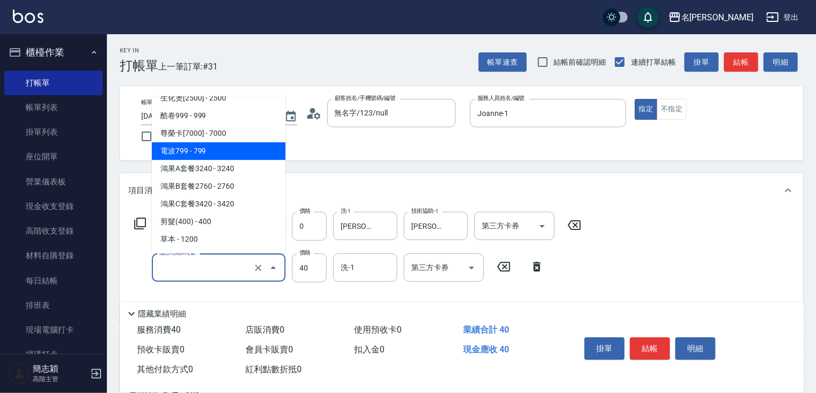
click at [246, 158] on span "電波799 - 799" at bounding box center [219, 151] width 134 height 18
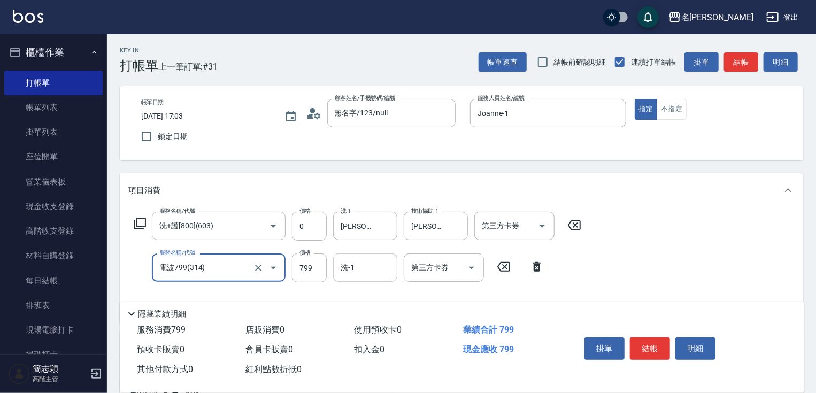
click at [358, 272] on input "洗-1" at bounding box center [365, 267] width 55 height 19
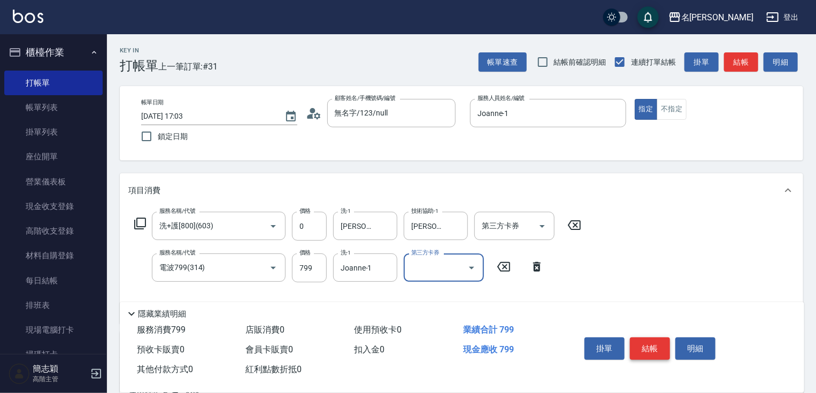
click at [644, 344] on button "結帳" at bounding box center [650, 348] width 40 height 22
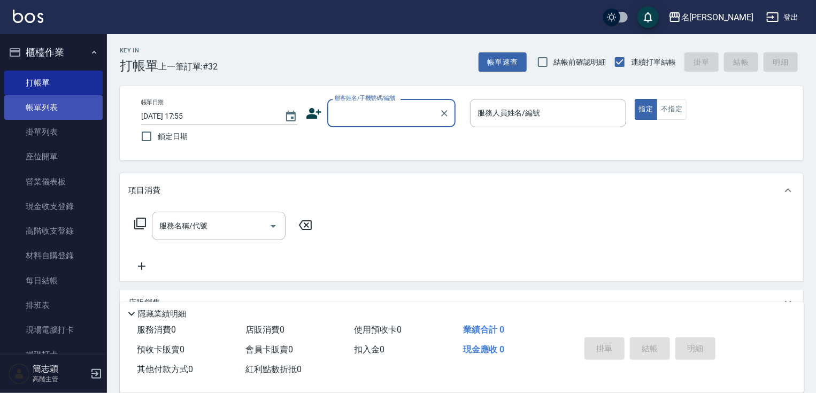
click at [42, 104] on link "帳單列表" at bounding box center [53, 107] width 98 height 25
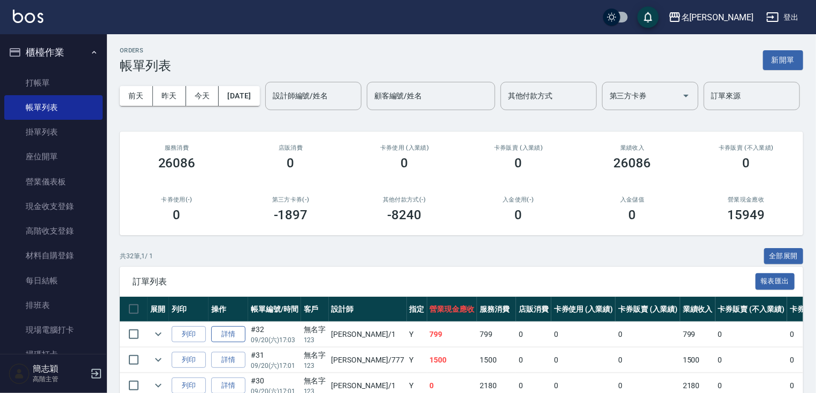
click at [224, 343] on link "詳情" at bounding box center [228, 334] width 34 height 17
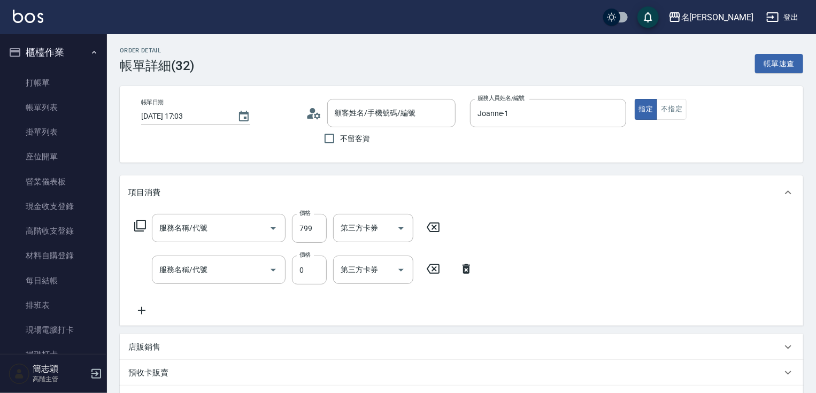
scroll to position [130, 0]
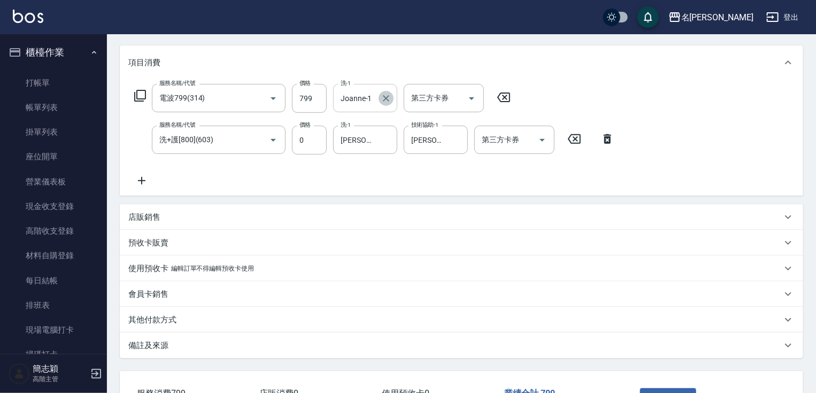
click at [383, 99] on icon "Clear" at bounding box center [386, 98] width 11 height 11
click at [361, 103] on input "洗-1" at bounding box center [365, 98] width 55 height 19
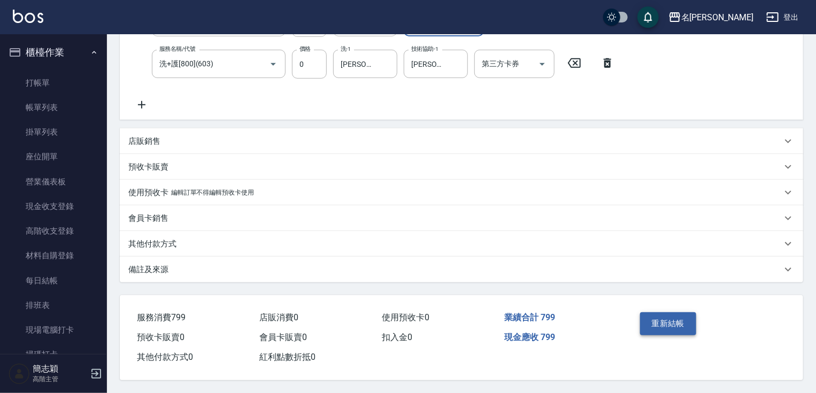
click at [680, 321] on button "重新結帳" at bounding box center [668, 323] width 57 height 22
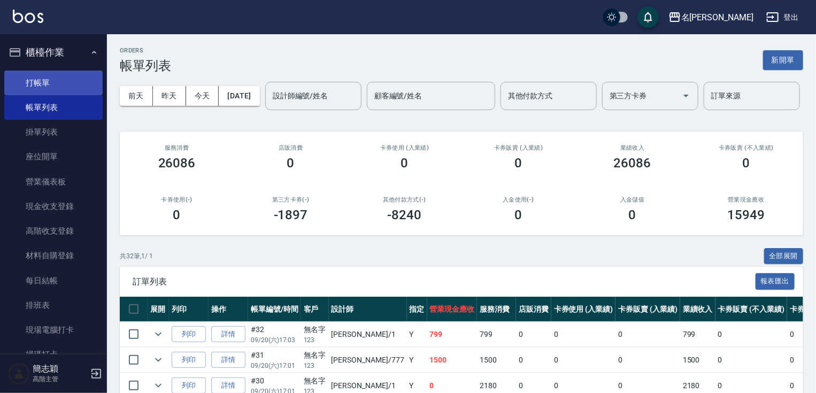
click at [38, 89] on link "打帳單" at bounding box center [53, 83] width 98 height 25
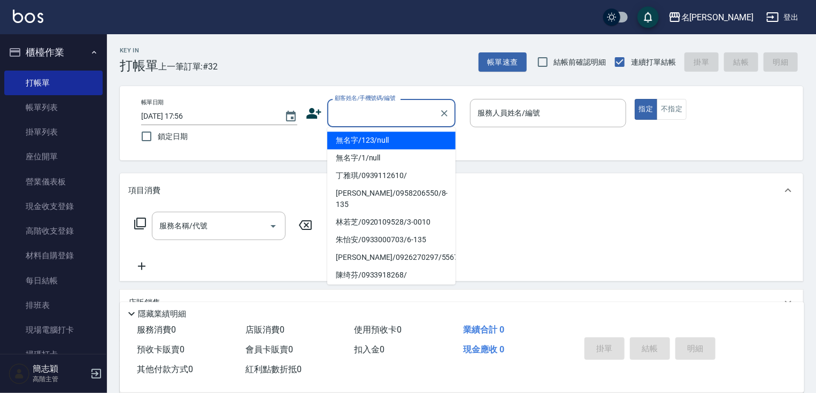
click at [390, 110] on input "顧客姓名/手機號碼/編號" at bounding box center [383, 113] width 103 height 19
click at [379, 147] on li "無名字/123/null" at bounding box center [391, 140] width 128 height 18
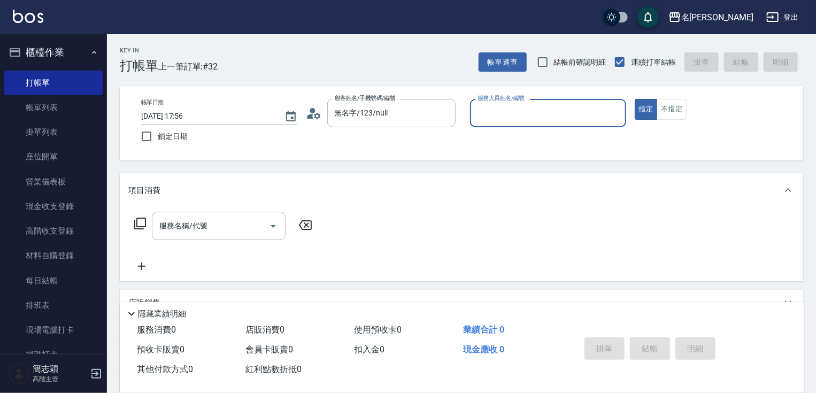
click at [552, 122] on input "服務人員姓名/編號" at bounding box center [548, 113] width 146 height 19
click at [673, 107] on button "不指定" at bounding box center [671, 109] width 30 height 21
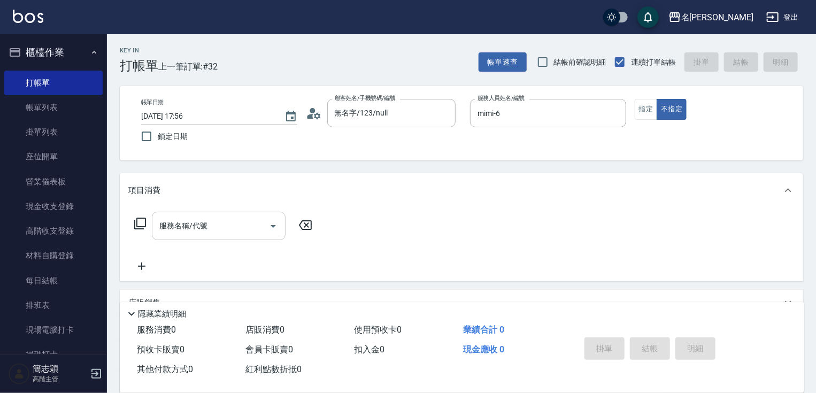
click at [211, 229] on input "服務名稱/代號" at bounding box center [211, 225] width 108 height 19
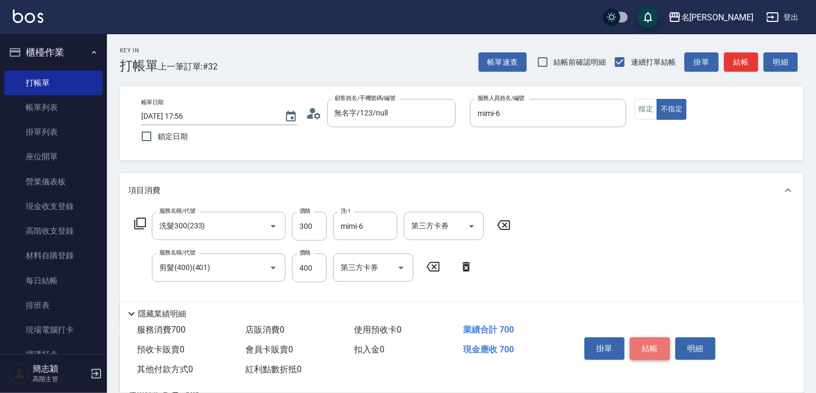
click at [647, 338] on button "結帳" at bounding box center [650, 348] width 40 height 22
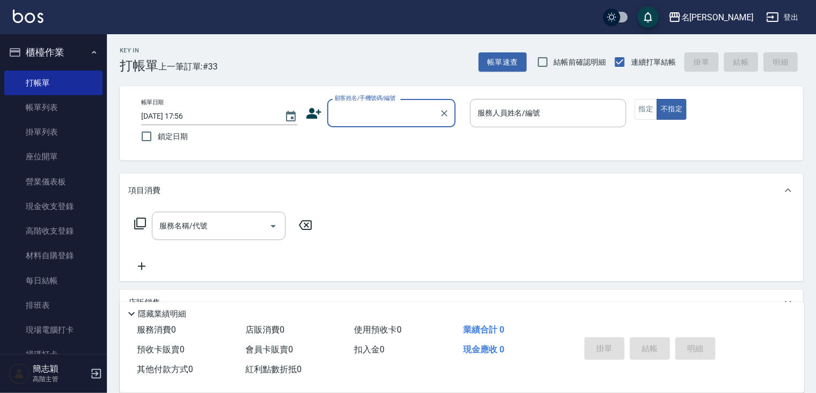
click at [370, 106] on input "顧客姓名/手機號碼/編號" at bounding box center [383, 113] width 103 height 19
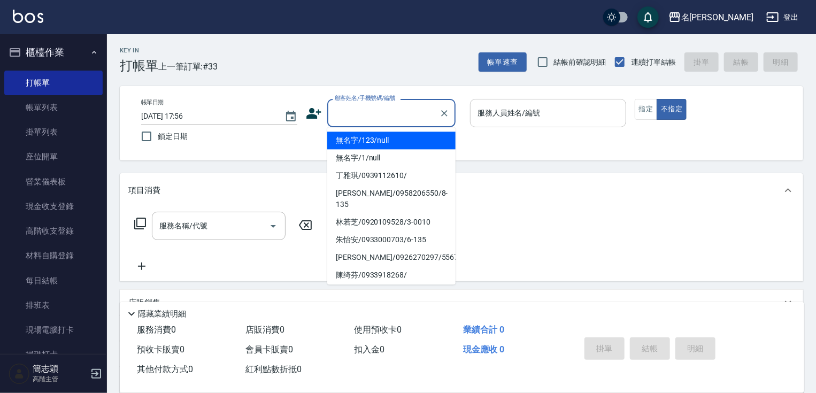
click at [375, 137] on li "無名字/123/null" at bounding box center [391, 140] width 128 height 18
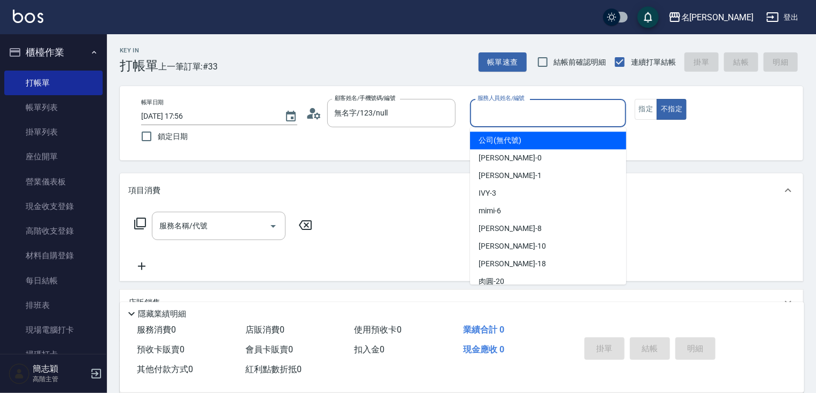
click at [524, 118] on input "服務人員姓名/編號" at bounding box center [548, 113] width 146 height 19
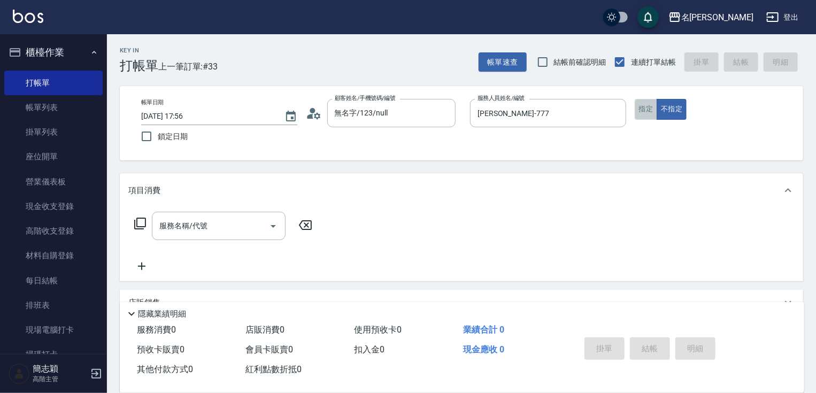
click at [639, 100] on button "指定" at bounding box center [645, 109] width 23 height 21
click at [229, 224] on input "服務名稱/代號" at bounding box center [211, 225] width 108 height 19
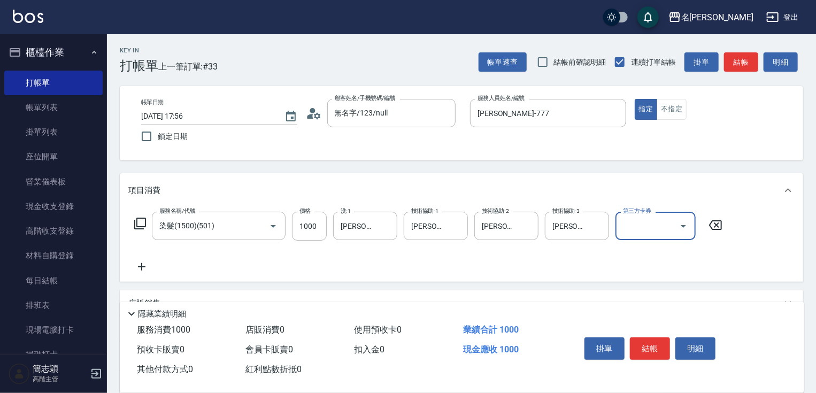
scroll to position [130, 0]
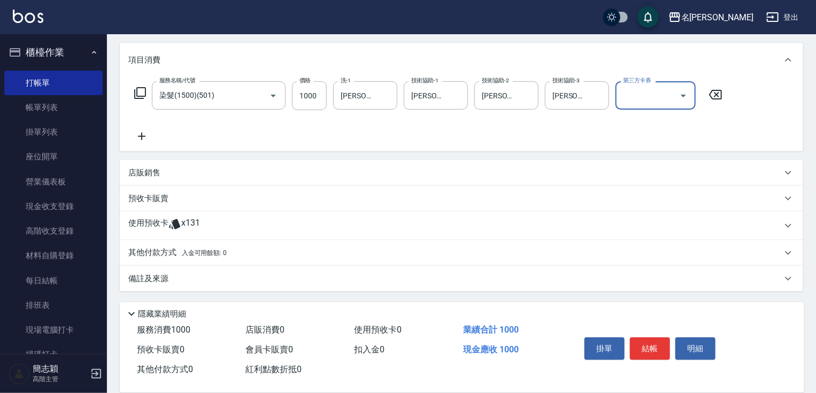
click at [173, 252] on p "其他付款方式 入金可用餘額: 0" at bounding box center [177, 253] width 98 height 12
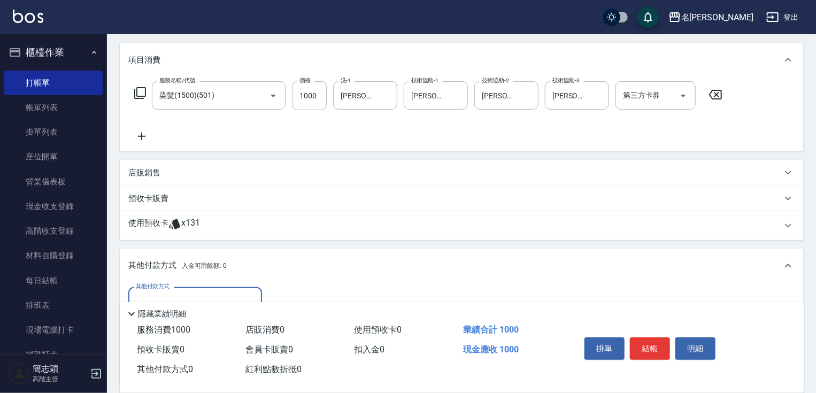
scroll to position [248, 0]
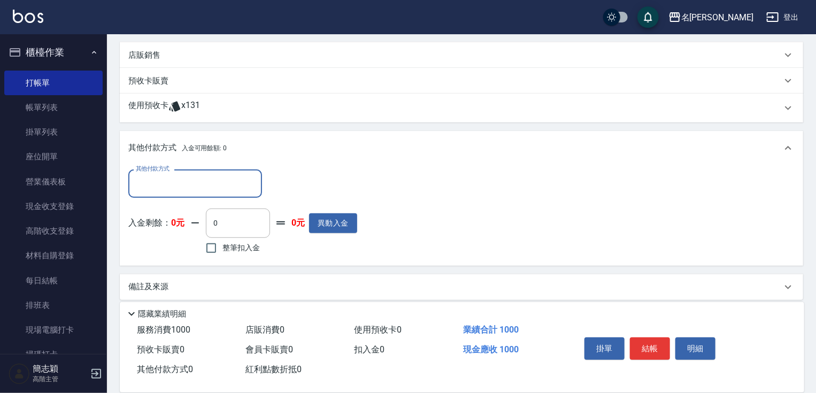
click at [155, 183] on input "其他付款方式" at bounding box center [195, 183] width 124 height 19
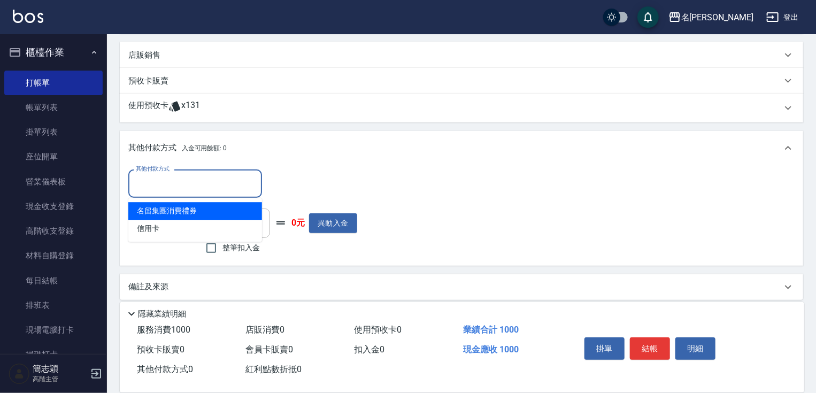
click at [154, 222] on span "信用卡" at bounding box center [195, 229] width 134 height 18
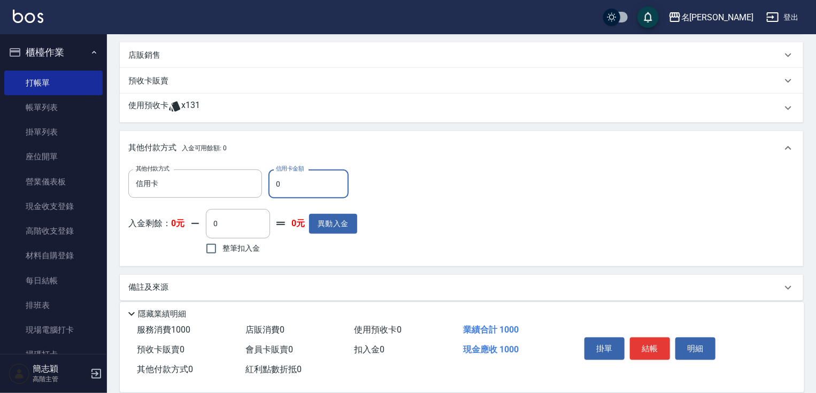
drag, startPoint x: 273, startPoint y: 185, endPoint x: 306, endPoint y: 188, distance: 33.2
click at [295, 187] on input "0" at bounding box center [308, 183] width 80 height 29
click at [652, 339] on button "結帳" at bounding box center [650, 348] width 40 height 22
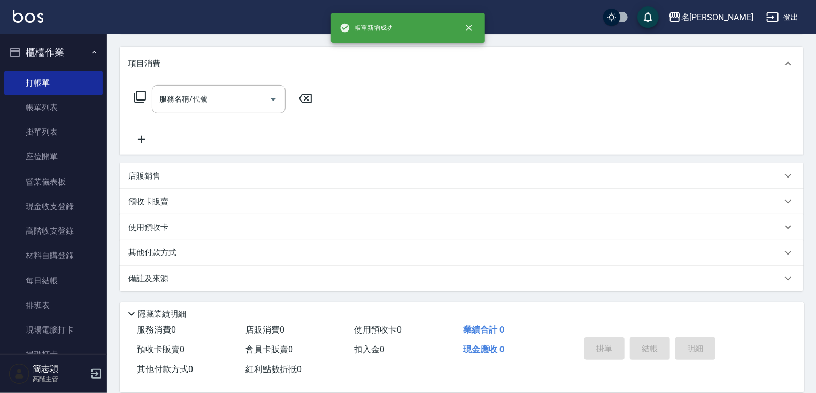
scroll to position [0, 0]
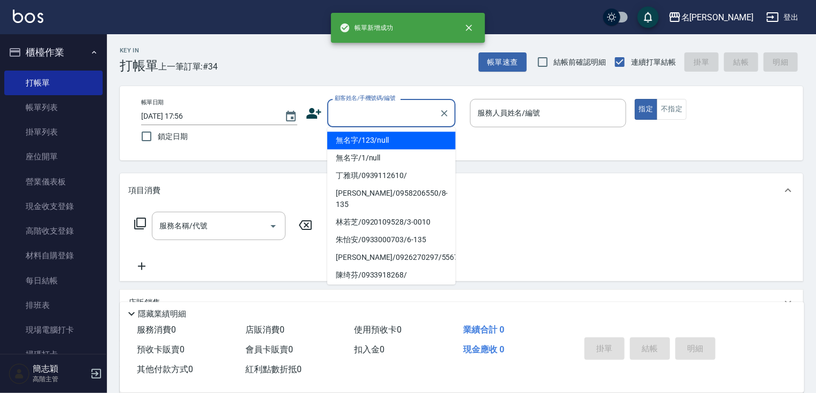
click at [398, 114] on input "顧客姓名/手機號碼/編號" at bounding box center [383, 113] width 103 height 19
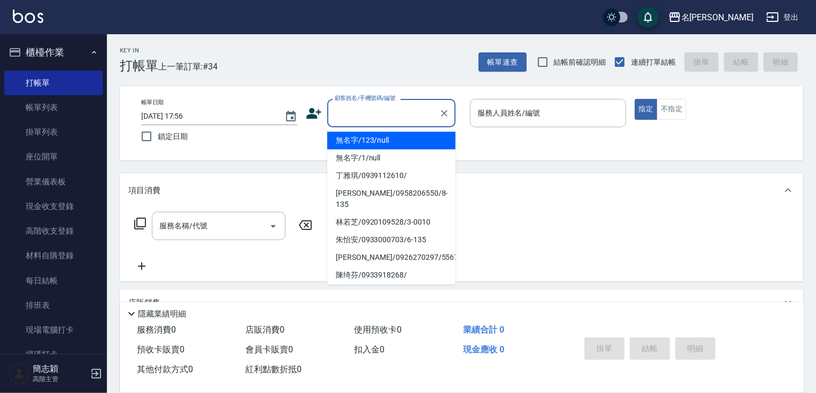
click at [398, 141] on li "無名字/123/null" at bounding box center [391, 140] width 128 height 18
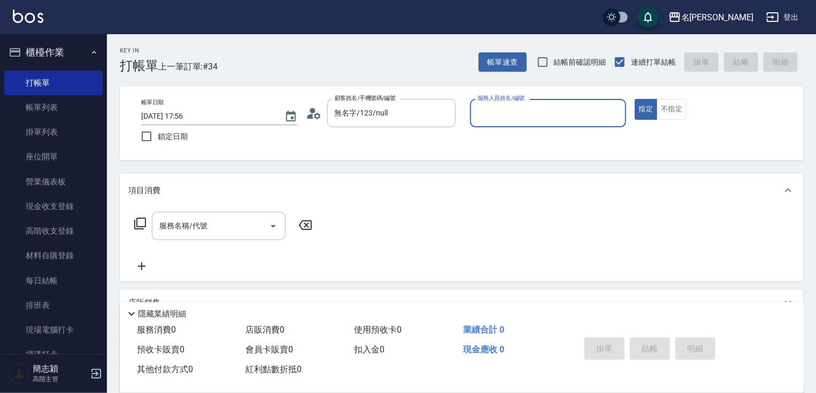
click at [539, 124] on div "服務人員姓名/編號" at bounding box center [548, 113] width 156 height 28
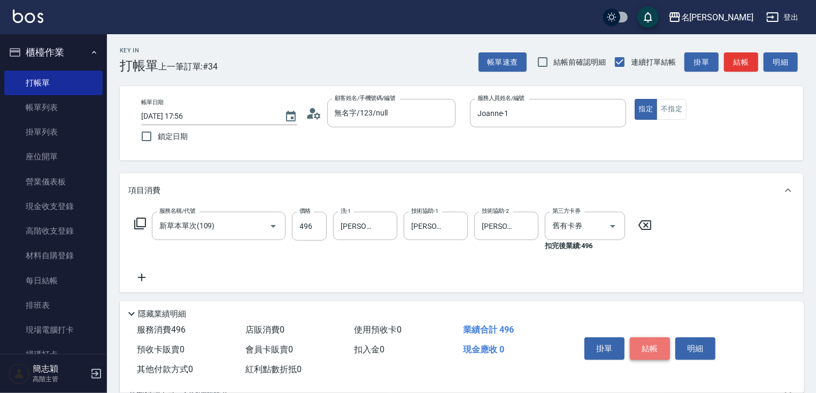
click at [667, 354] on button "結帳" at bounding box center [650, 348] width 40 height 22
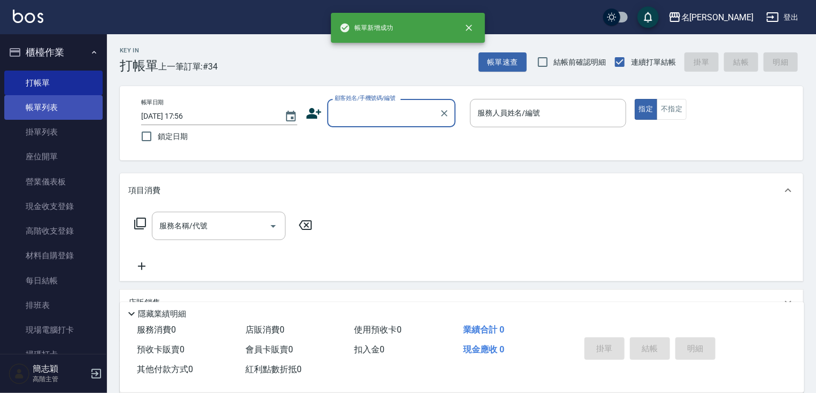
click at [67, 110] on link "帳單列表" at bounding box center [53, 107] width 98 height 25
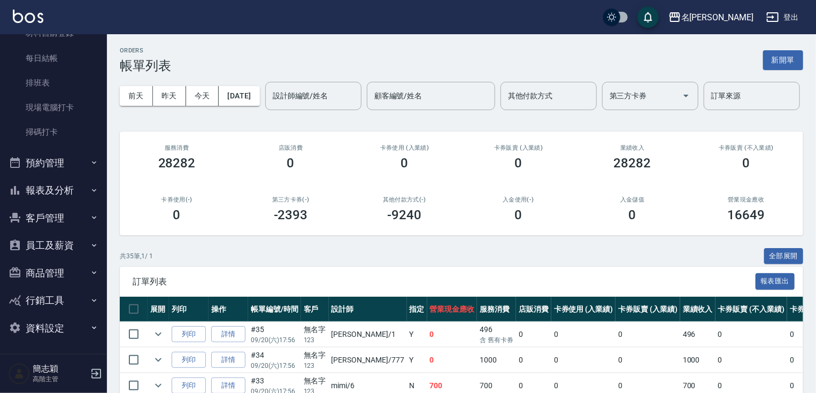
scroll to position [216, 0]
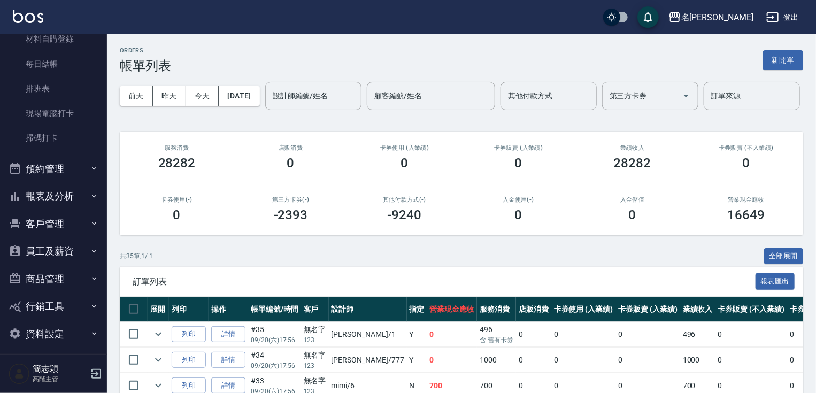
click at [58, 202] on button "報表及分析" at bounding box center [53, 196] width 98 height 28
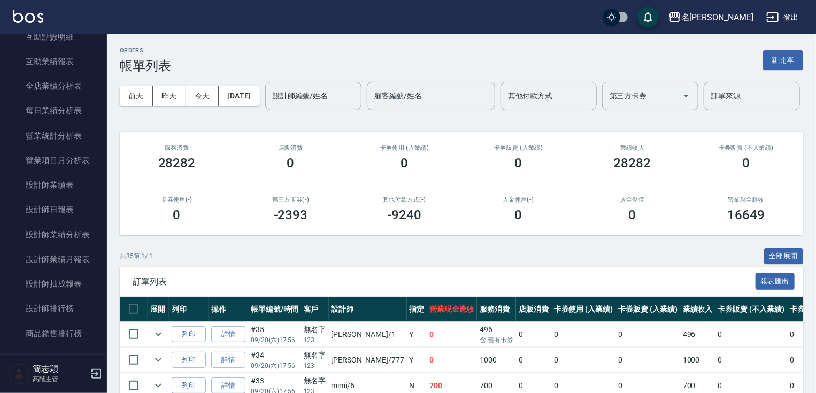
scroll to position [610, 0]
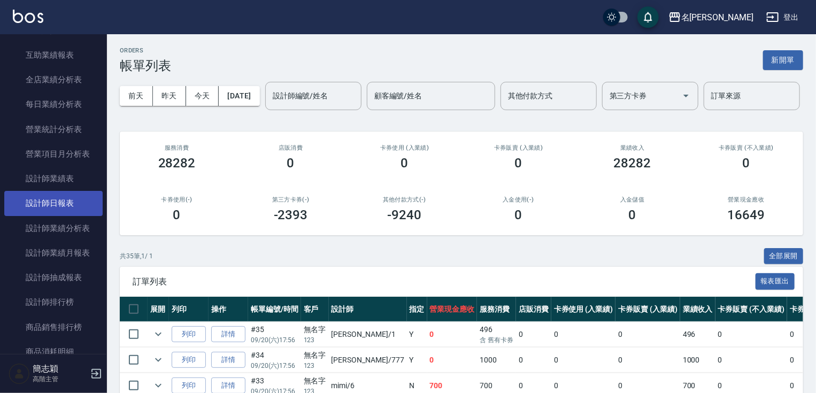
click at [68, 199] on link "設計師日報表" at bounding box center [53, 203] width 98 height 25
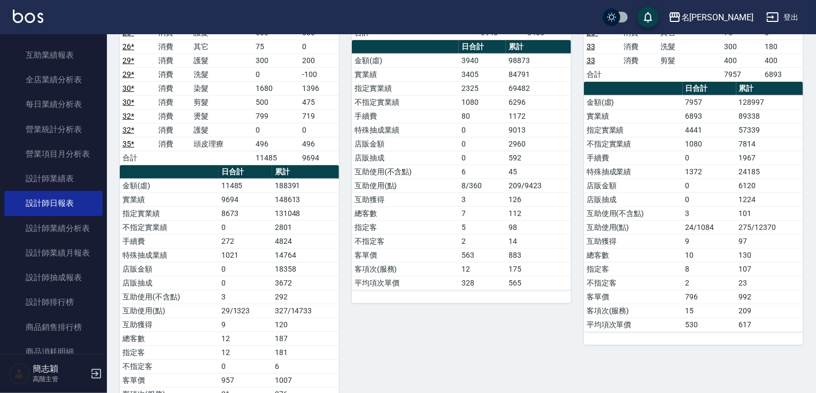
scroll to position [12, 0]
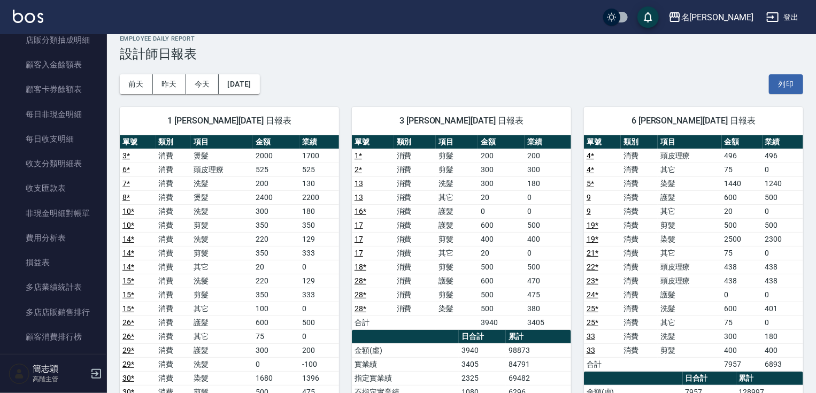
scroll to position [1128, 0]
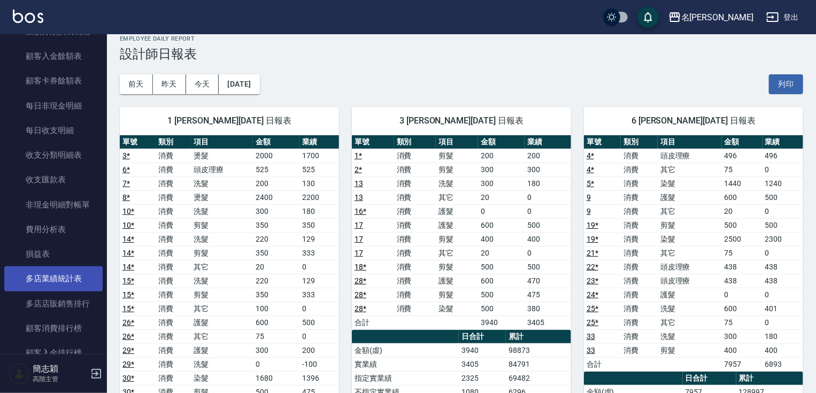
click at [86, 272] on link "多店業績統計表" at bounding box center [53, 278] width 98 height 25
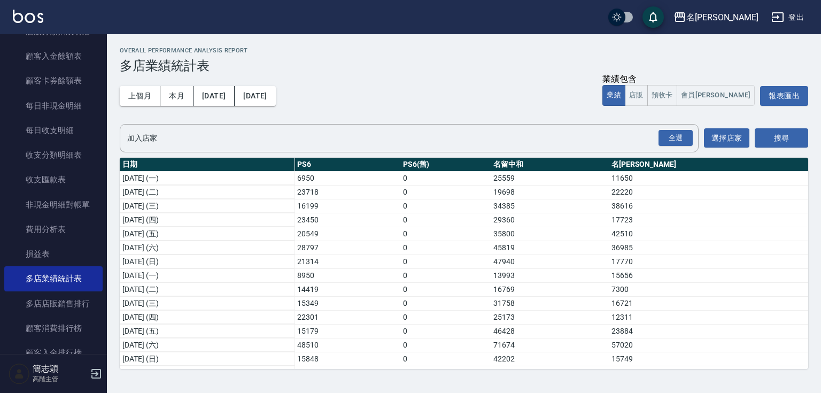
drag, startPoint x: 808, startPoint y: 173, endPoint x: 808, endPoint y: 212, distance: 39.0
click at [809, 222] on div "Overall Performance Analysis Report 多店業績統計表 上個月 本月 2025/09/01 2025/09/30 業績包含 業…" at bounding box center [464, 207] width 714 height 347
click at [101, 48] on nav "櫃檯作業 打帳單 帳單列表 掛單列表 座位開單 營業儀表板 現金收支登錄 高階收支登錄 材料自購登錄 每日結帳 排班表 現場電腦打卡 掃碼打卡 預約管理 預約…" at bounding box center [53, 194] width 107 height 320
click at [113, 45] on div "Overall Performance Analysis Report 多店業績統計表 上個月 本月 2025/09/01 2025/09/30 業績包含 業…" at bounding box center [464, 207] width 714 height 347
click at [111, 45] on div "Overall Performance Analysis Report 多店業績統計表 上個月 本月 2025/09/01 2025/09/30 業績包含 業…" at bounding box center [464, 207] width 714 height 347
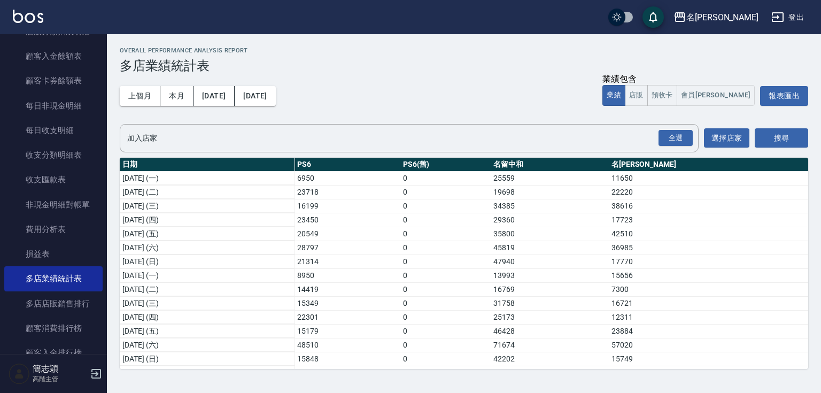
click at [109, 45] on div "Overall Performance Analysis Report 多店業績統計表 上個月 本月 2025/09/01 2025/09/30 業績包含 業…" at bounding box center [464, 207] width 714 height 347
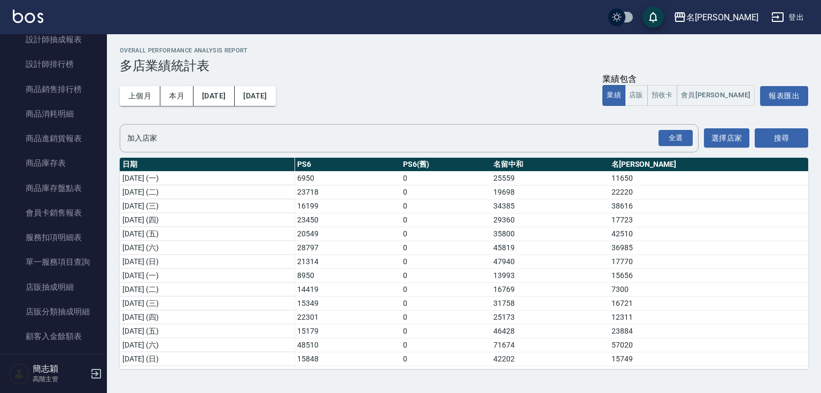
click at [100, 45] on nav "櫃檯作業 打帳單 帳單列表 掛單列表 座位開單 營業儀表板 現金收支登錄 高階收支登錄 材料自購登錄 每日結帳 排班表 現場電腦打卡 掃碼打卡 預約管理 預約…" at bounding box center [53, 194] width 107 height 320
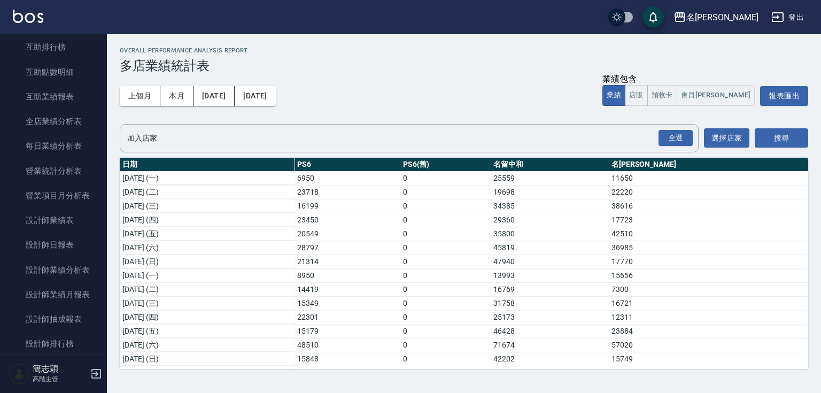
scroll to position [289, 0]
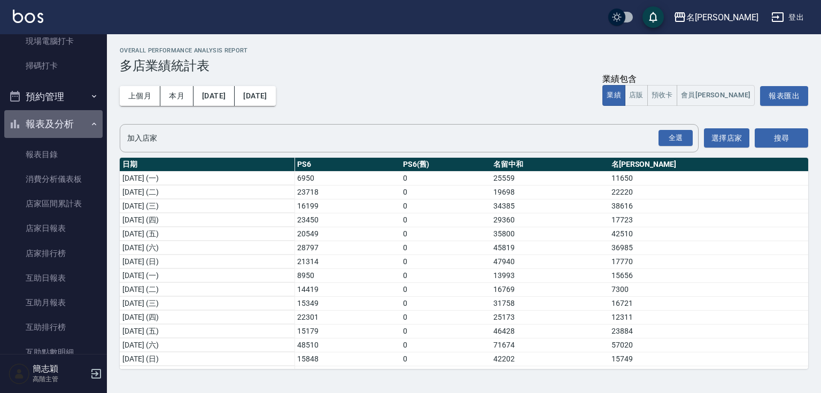
click at [60, 123] on button "報表及分析" at bounding box center [53, 124] width 98 height 28
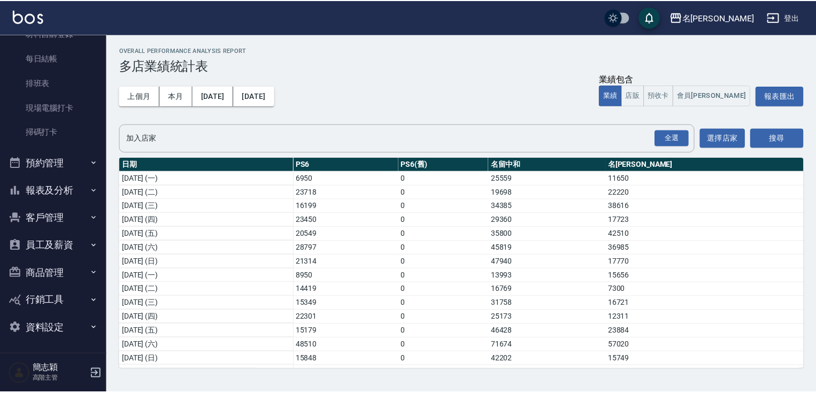
scroll to position [0, 0]
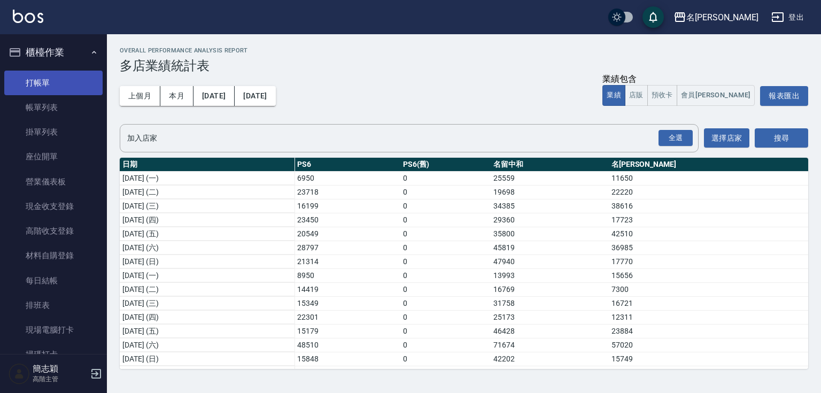
click at [57, 88] on link "打帳單" at bounding box center [53, 83] width 98 height 25
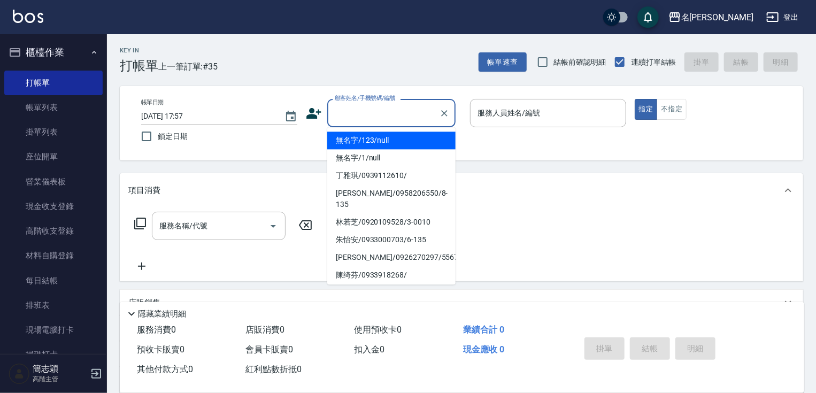
click at [366, 105] on input "顧客姓名/手機號碼/編號" at bounding box center [383, 113] width 103 height 19
click at [367, 144] on li "無名字/123/null" at bounding box center [391, 140] width 128 height 18
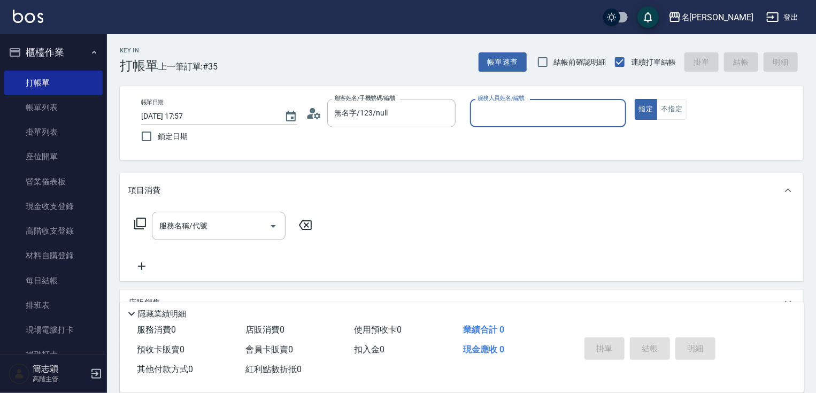
click at [592, 88] on div "帳單日期 2025/09/20 17:57 鎖定日期 顧客姓名/手機號碼/編號 無名字/123/null 顧客姓名/手機號碼/編號 服務人員姓名/編號 服務人…" at bounding box center [461, 123] width 683 height 74
click at [573, 110] on input "服務人員姓名/編號" at bounding box center [548, 113] width 146 height 19
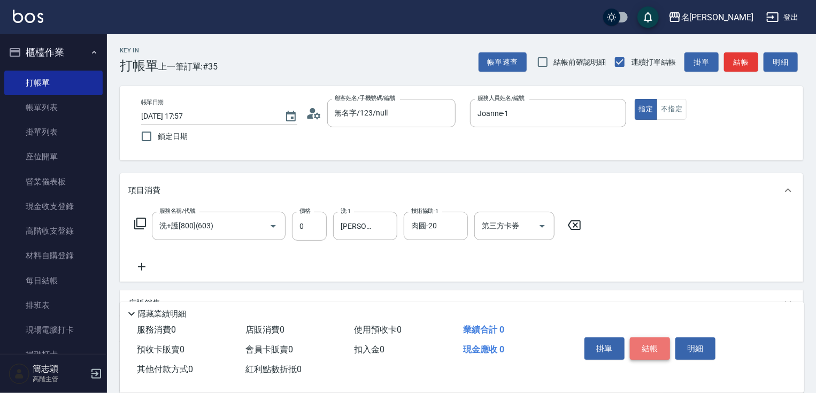
click at [662, 350] on button "結帳" at bounding box center [650, 348] width 40 height 22
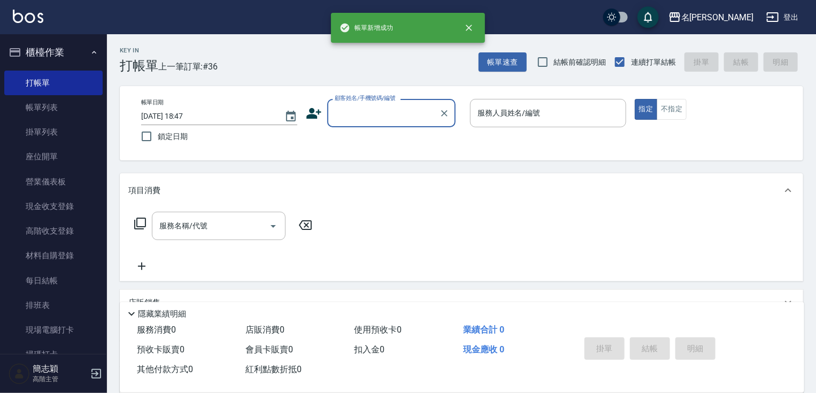
click at [410, 114] on input "顧客姓名/手機號碼/編號" at bounding box center [383, 113] width 103 height 19
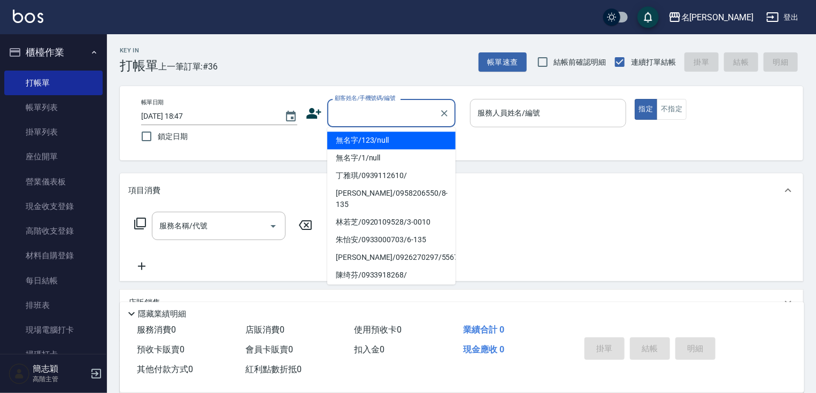
drag, startPoint x: 403, startPoint y: 135, endPoint x: 553, endPoint y: 123, distance: 150.1
click at [402, 135] on li "無名字/123/null" at bounding box center [391, 140] width 128 height 18
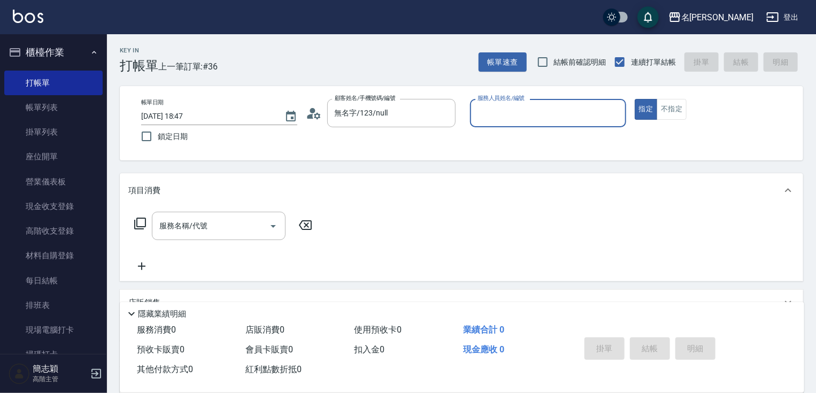
click at [553, 123] on div "服務人員姓名/編號" at bounding box center [548, 113] width 156 height 28
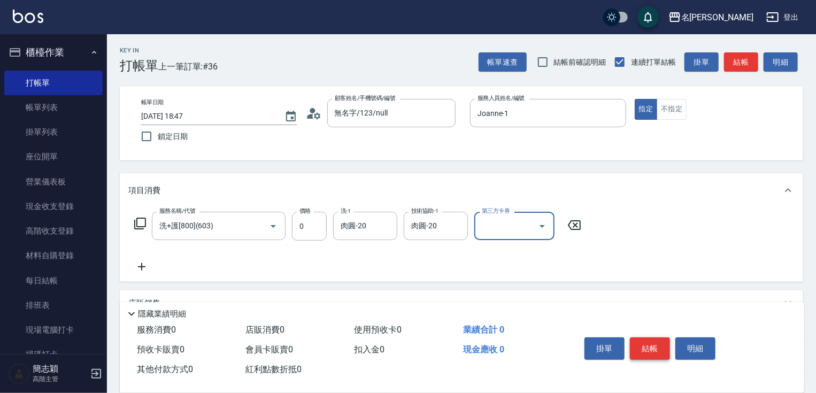
click at [665, 354] on button "結帳" at bounding box center [650, 348] width 40 height 22
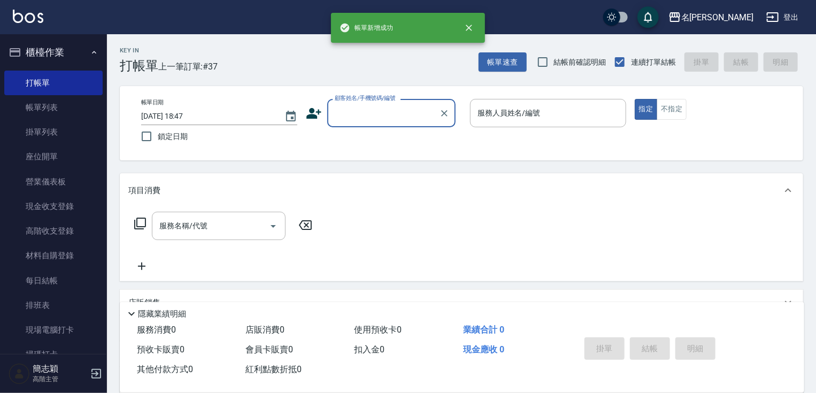
click at [408, 115] on input "顧客姓名/手機號碼/編號" at bounding box center [383, 113] width 103 height 19
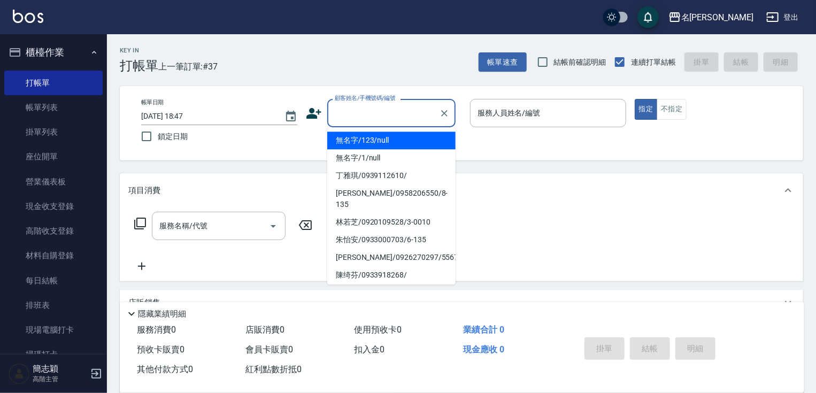
click at [402, 140] on li "無名字/123/null" at bounding box center [391, 140] width 128 height 18
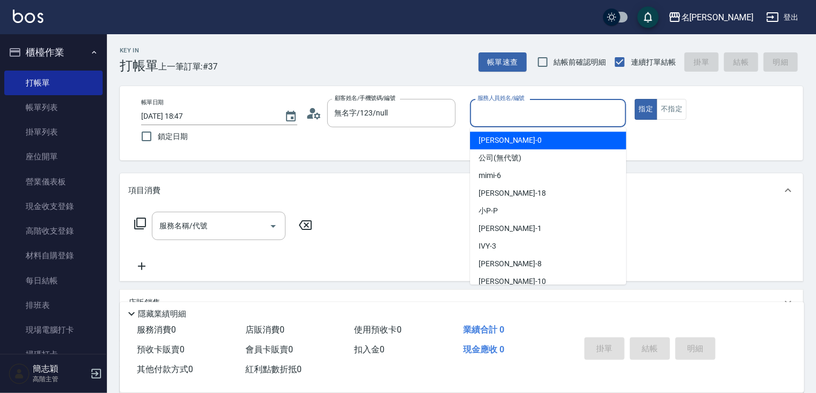
click at [608, 110] on input "服務人員姓名/編號" at bounding box center [548, 113] width 146 height 19
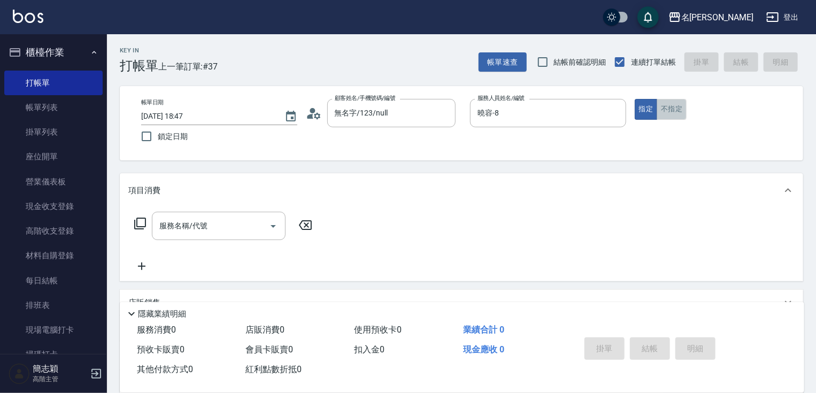
click at [668, 99] on button "不指定" at bounding box center [671, 109] width 30 height 21
click at [217, 226] on input "服務名稱/代號" at bounding box center [211, 225] width 108 height 19
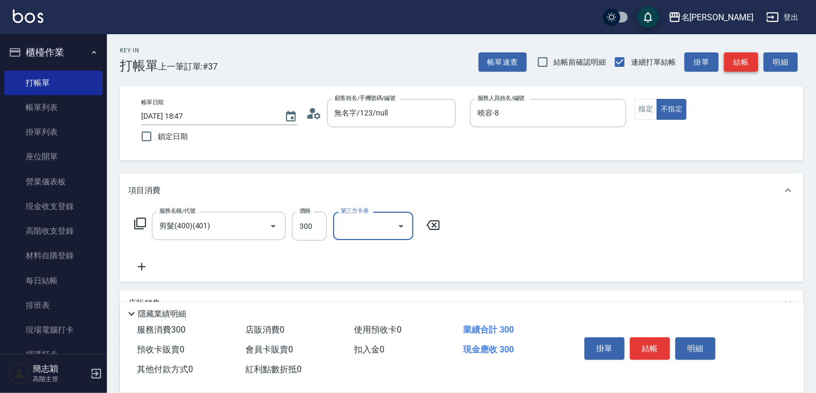
click at [732, 65] on button "結帳" at bounding box center [741, 62] width 34 height 20
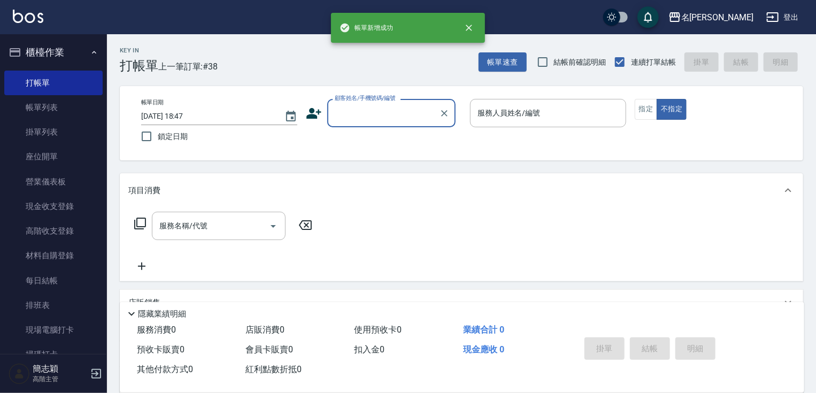
click at [404, 115] on input "顧客姓名/手機號碼/編號" at bounding box center [383, 113] width 103 height 19
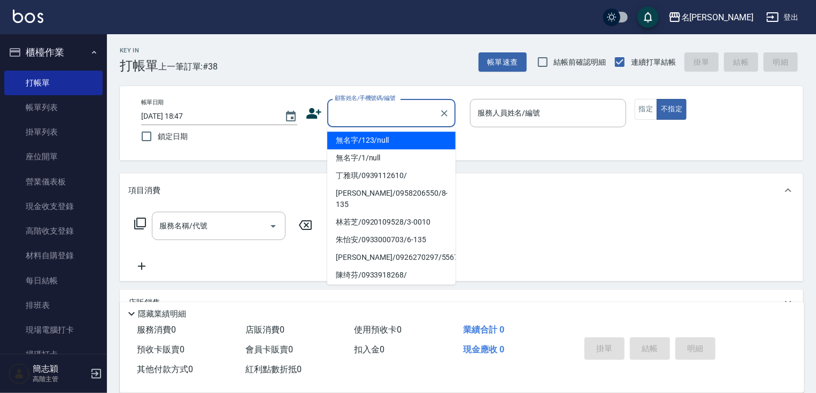
click at [397, 140] on li "無名字/123/null" at bounding box center [391, 140] width 128 height 18
click at [549, 113] on input "服務人員姓名/編號" at bounding box center [548, 113] width 146 height 19
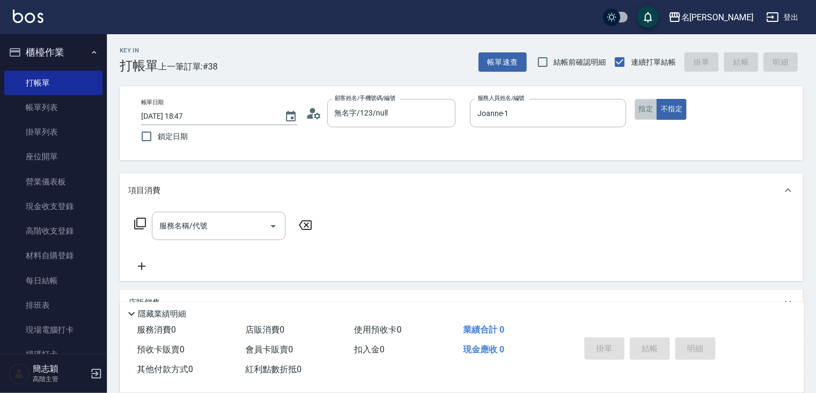
click at [637, 114] on button "指定" at bounding box center [645, 109] width 23 height 21
click at [179, 227] on div "服務名稱/代號 服務名稱/代號" at bounding box center [219, 226] width 134 height 28
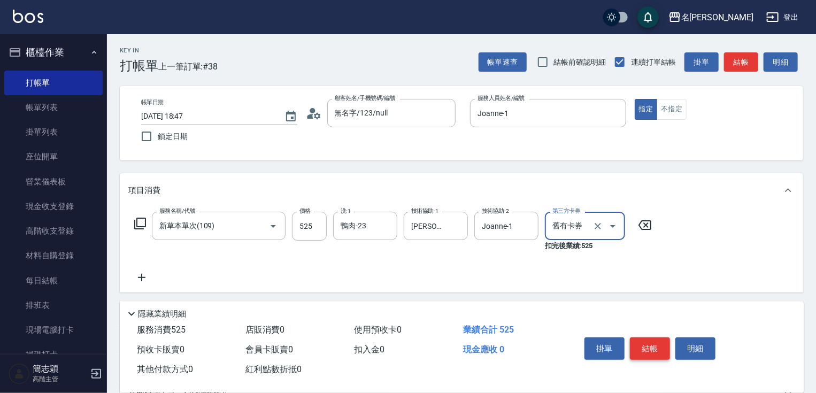
click at [643, 343] on button "結帳" at bounding box center [650, 348] width 40 height 22
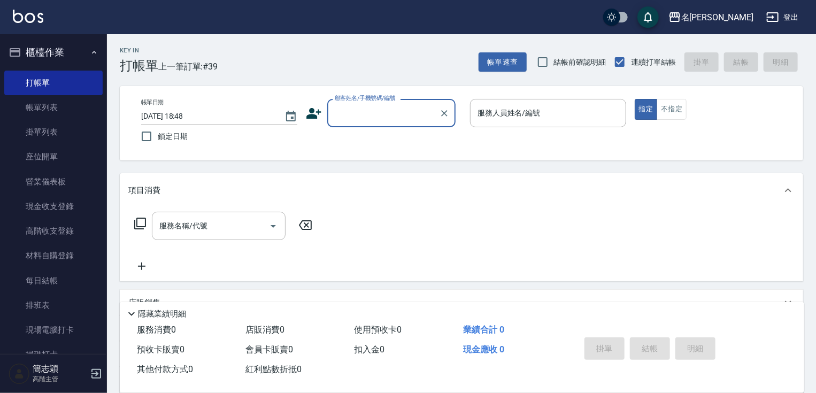
click at [411, 120] on input "顧客姓名/手機號碼/編號" at bounding box center [383, 113] width 103 height 19
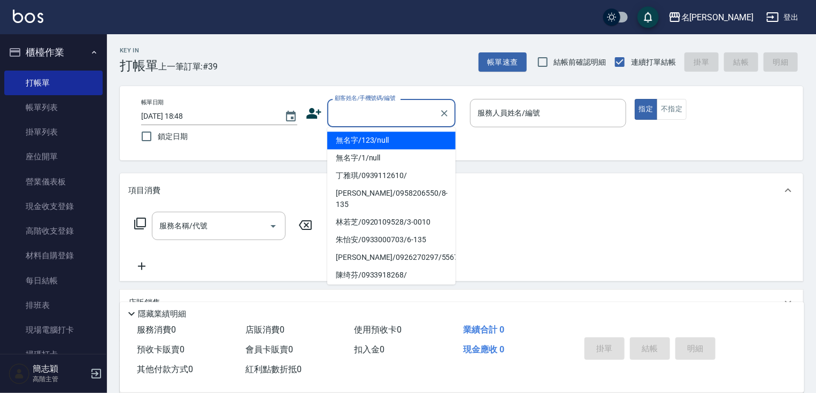
click at [402, 148] on li "無名字/123/null" at bounding box center [391, 140] width 128 height 18
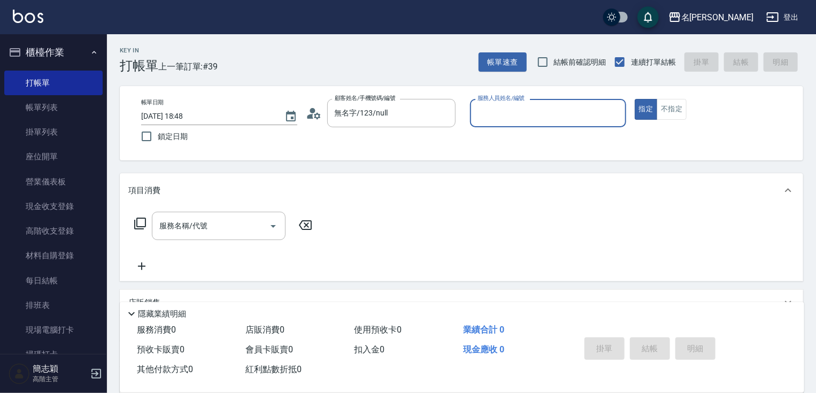
click at [490, 115] on div "服務人員姓名/編號 服務人員姓名/編號" at bounding box center [548, 113] width 156 height 28
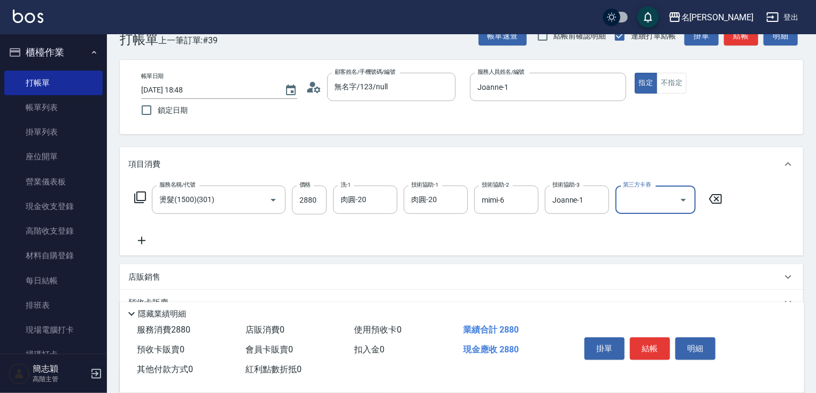
scroll to position [130, 0]
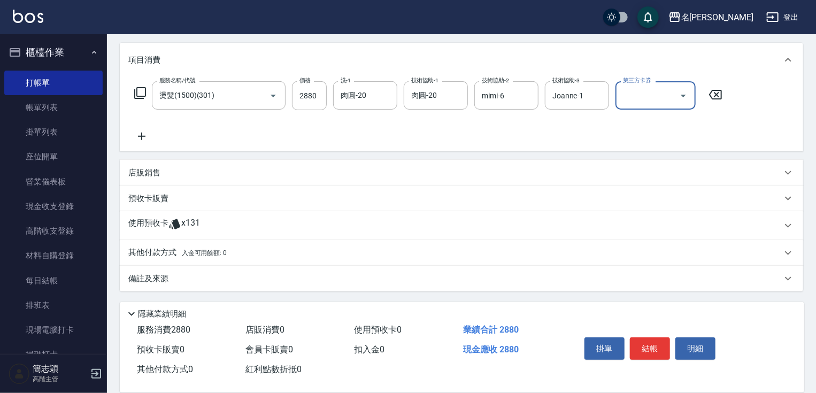
click at [171, 245] on div "其他付款方式 入金可用餘額: 0" at bounding box center [461, 253] width 683 height 26
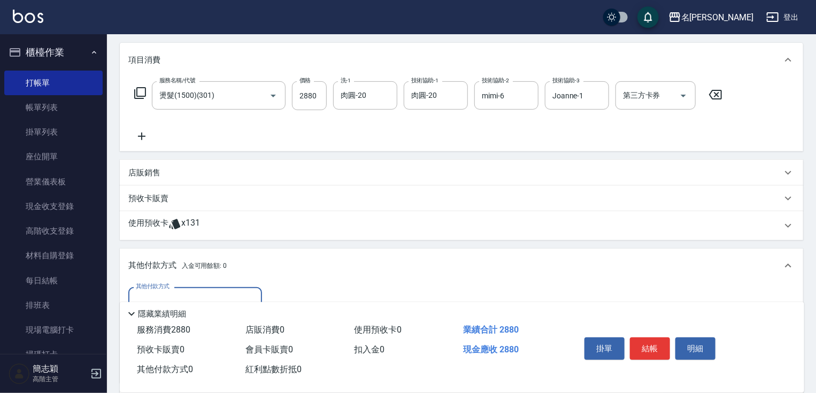
scroll to position [0, 0]
click at [175, 293] on input "其他付款方式" at bounding box center [195, 301] width 124 height 19
click at [164, 342] on span "信用卡" at bounding box center [195, 346] width 134 height 18
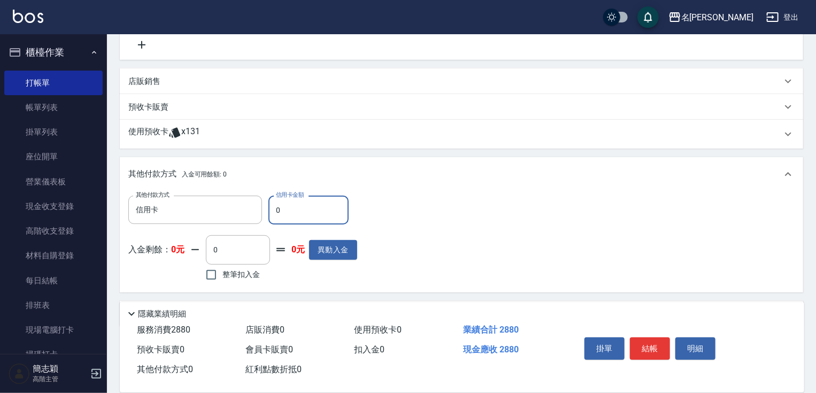
drag, startPoint x: 276, startPoint y: 214, endPoint x: 315, endPoint y: 214, distance: 39.0
click at [297, 214] on input "0" at bounding box center [308, 210] width 80 height 29
click at [649, 345] on button "結帳" at bounding box center [650, 348] width 40 height 22
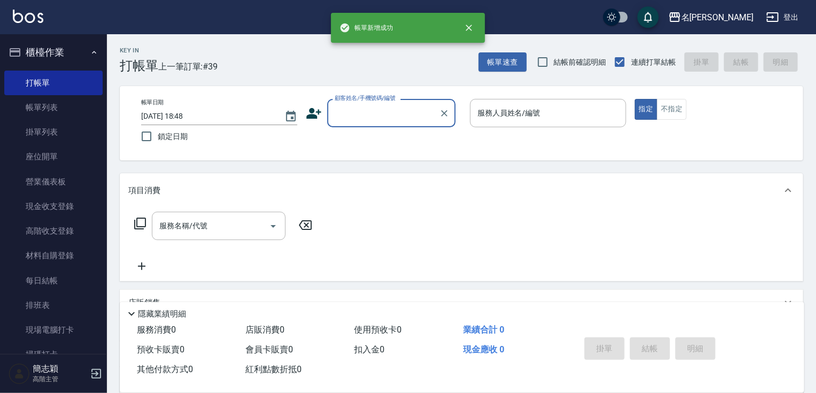
scroll to position [0, 0]
click at [402, 118] on input "顧客姓名/手機號碼/編號" at bounding box center [383, 113] width 103 height 19
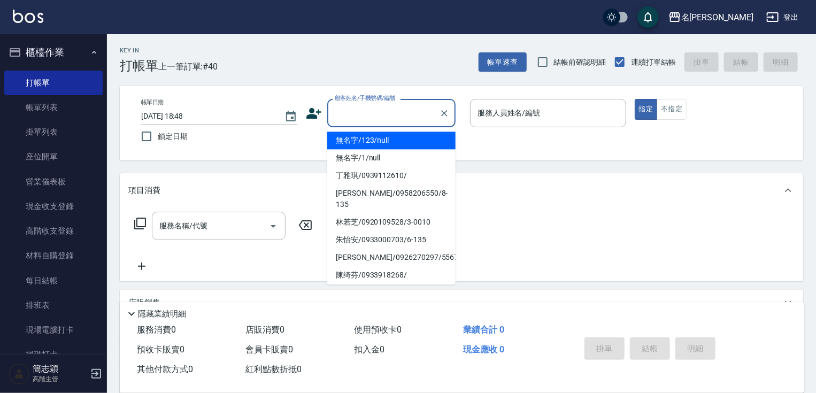
click at [398, 138] on li "無名字/123/null" at bounding box center [391, 140] width 128 height 18
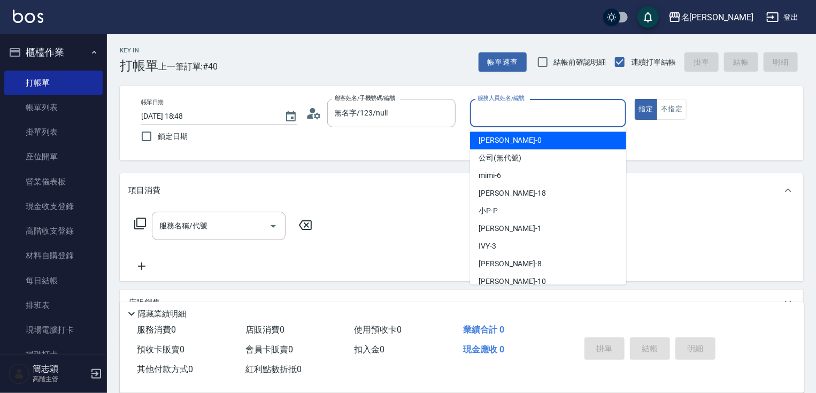
click at [520, 103] on div "服務人員姓名/編號 服務人員姓名/編號" at bounding box center [548, 113] width 156 height 28
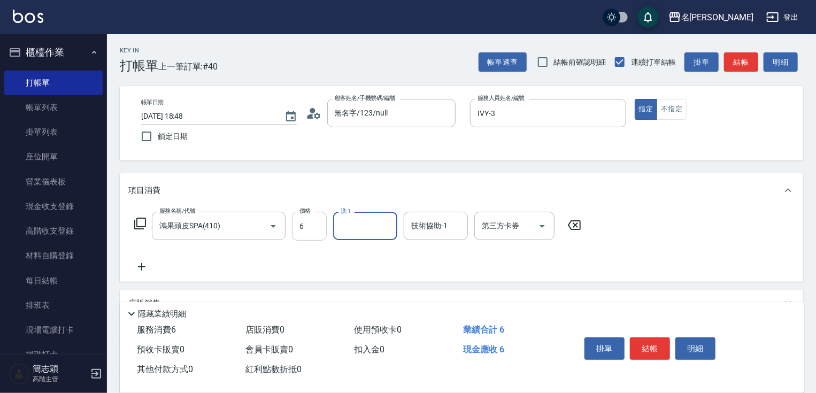
click at [320, 219] on input "6" at bounding box center [309, 226] width 35 height 29
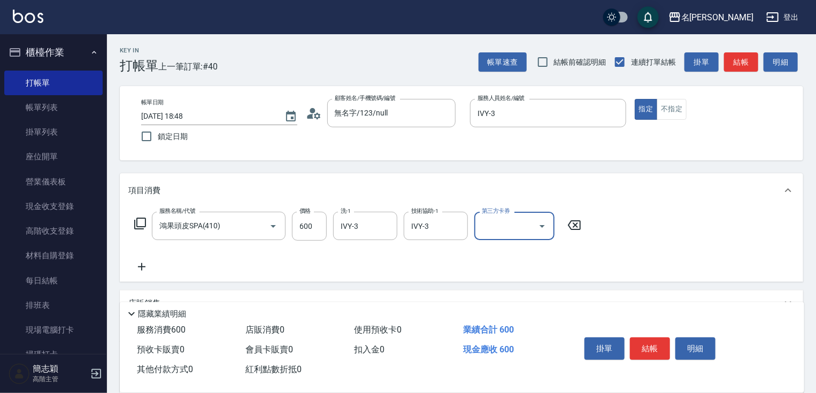
click at [757, 68] on button "結帳" at bounding box center [741, 62] width 34 height 20
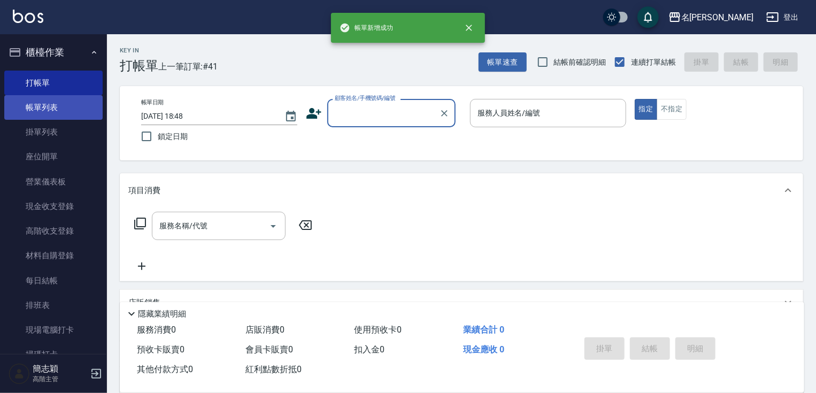
click at [29, 109] on link "帳單列表" at bounding box center [53, 107] width 98 height 25
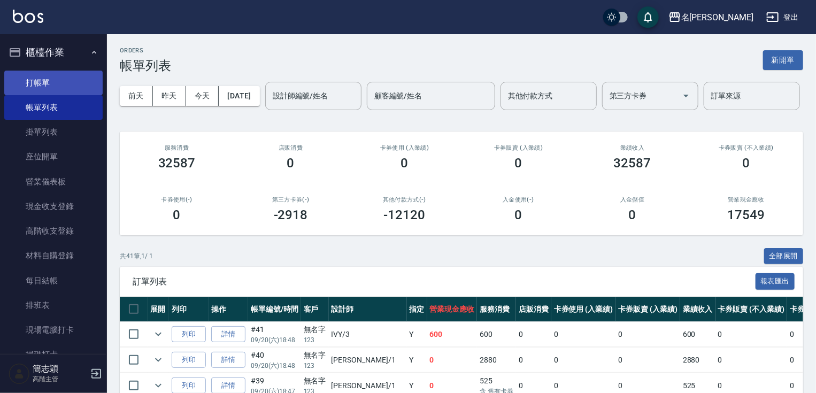
click at [64, 86] on link "打帳單" at bounding box center [53, 83] width 98 height 25
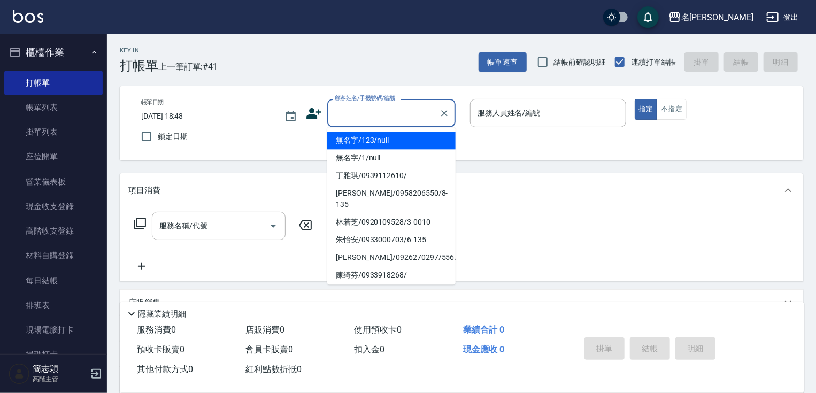
click at [358, 116] on input "顧客姓名/手機號碼/編號" at bounding box center [383, 113] width 103 height 19
click at [363, 138] on li "無名字/123/null" at bounding box center [391, 140] width 128 height 18
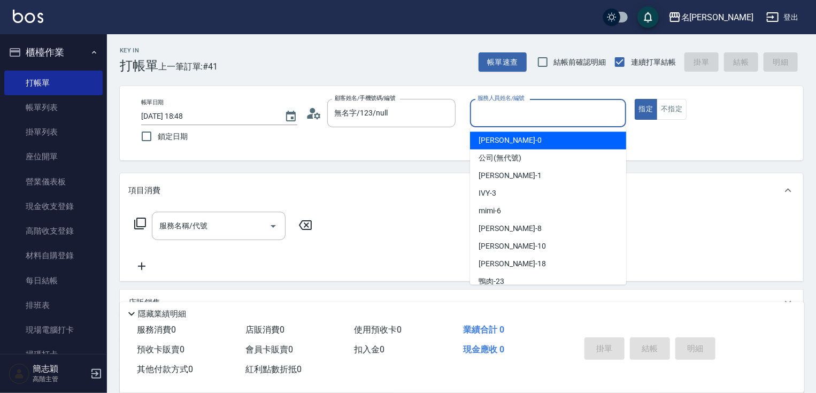
click at [501, 105] on input "服務人員姓名/編號" at bounding box center [548, 113] width 146 height 19
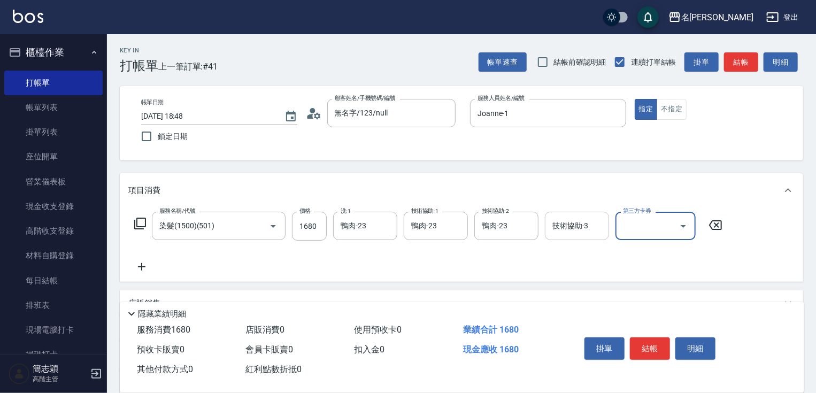
click at [568, 220] on input "技術協助-3" at bounding box center [576, 225] width 55 height 19
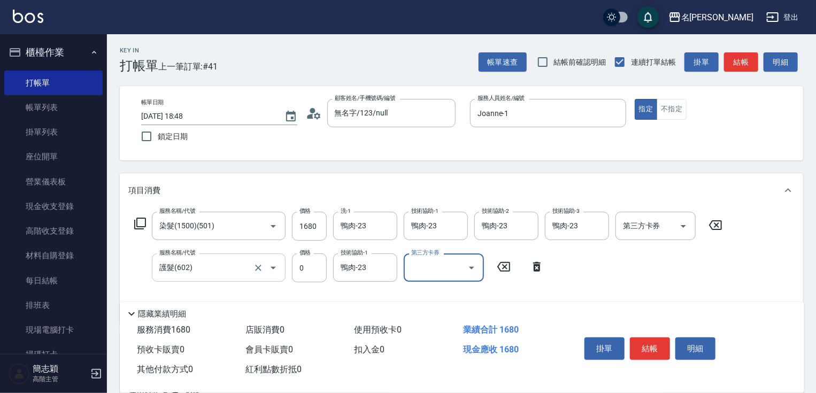
click at [250, 271] on input "護髮(602)" at bounding box center [204, 267] width 94 height 19
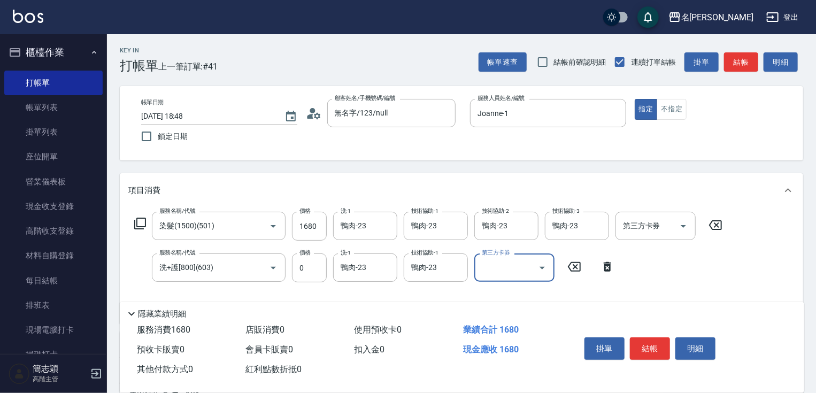
scroll to position [172, 0]
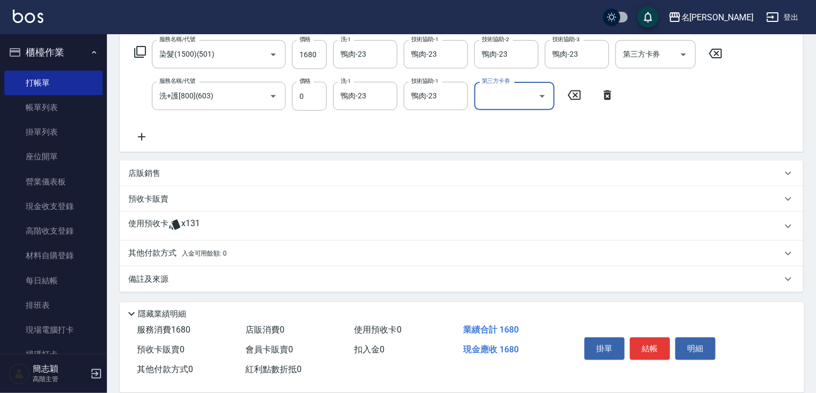
click at [171, 252] on p "其他付款方式 入金可用餘額: 0" at bounding box center [177, 253] width 98 height 12
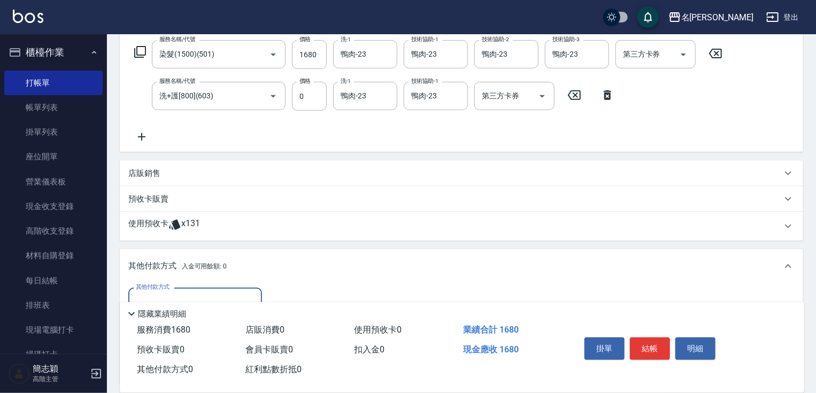
scroll to position [285, 0]
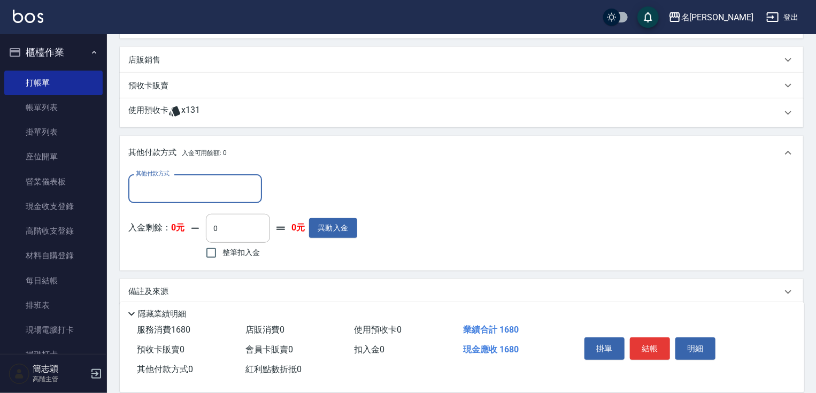
click at [189, 187] on input "其他付款方式" at bounding box center [195, 188] width 124 height 19
click at [163, 238] on span "信用卡" at bounding box center [195, 233] width 134 height 18
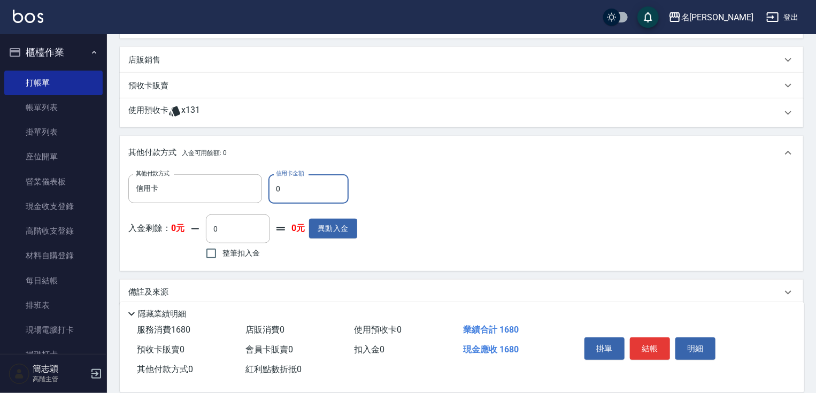
drag, startPoint x: 274, startPoint y: 190, endPoint x: 291, endPoint y: 192, distance: 17.3
click at [291, 192] on input "0" at bounding box center [308, 188] width 80 height 29
click at [660, 341] on button "結帳" at bounding box center [650, 348] width 40 height 22
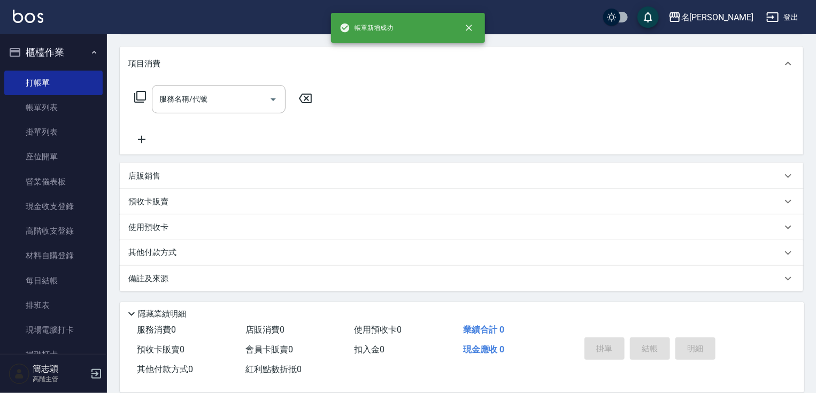
scroll to position [0, 0]
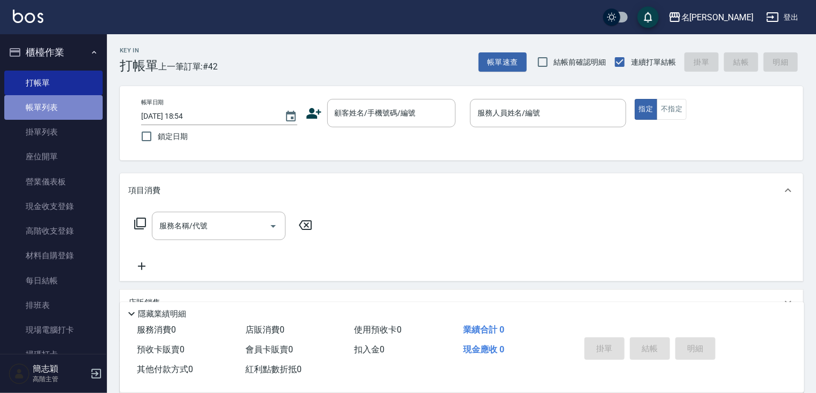
click at [62, 111] on link "帳單列表" at bounding box center [53, 107] width 98 height 25
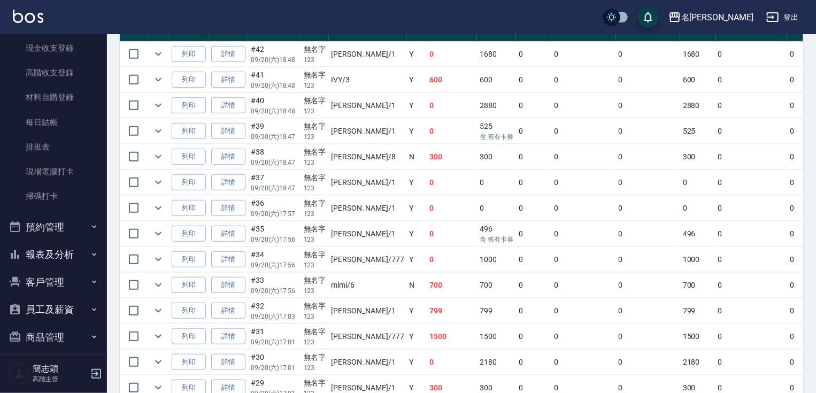
scroll to position [206, 0]
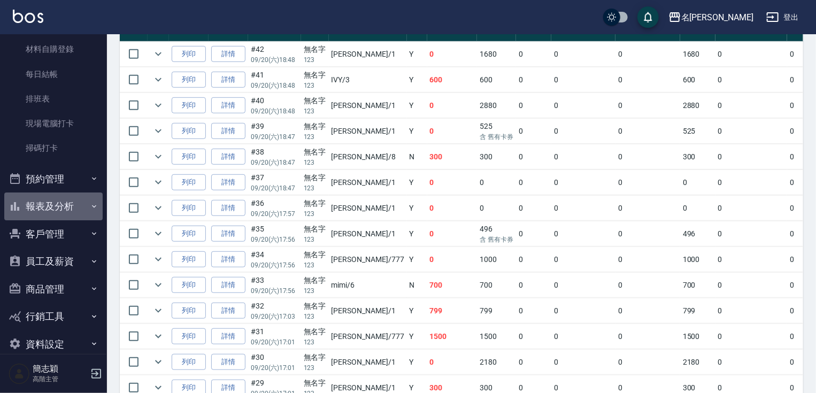
click at [83, 198] on button "報表及分析" at bounding box center [53, 206] width 98 height 28
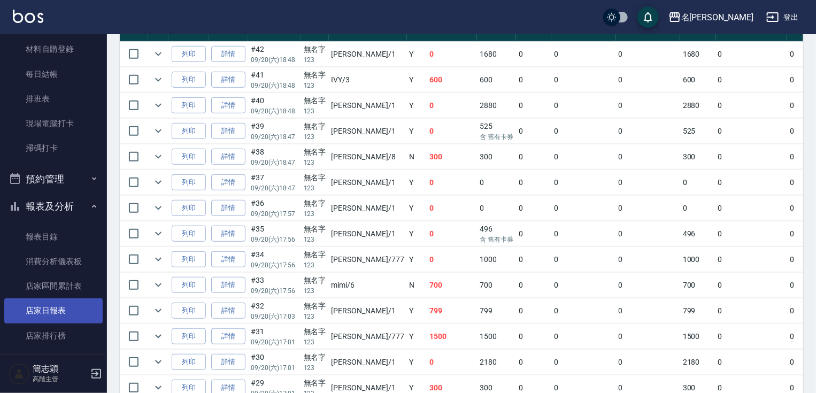
click at [63, 304] on link "店家日報表" at bounding box center [53, 310] width 98 height 25
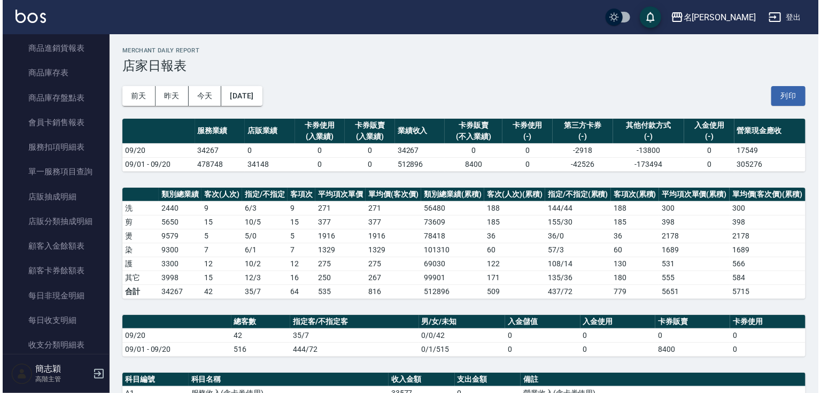
scroll to position [1234, 0]
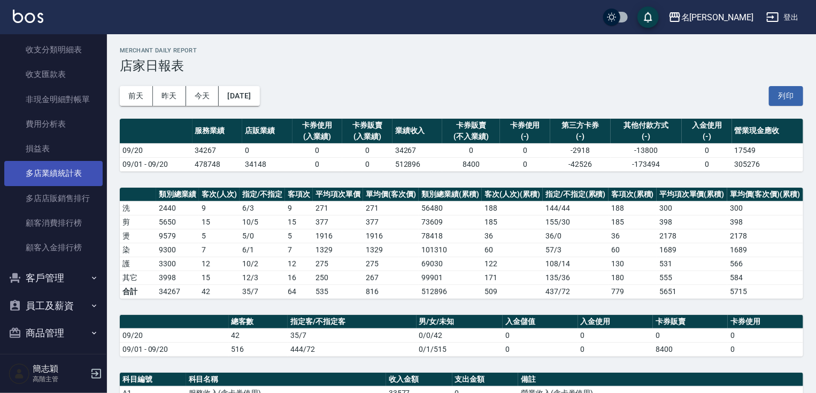
click at [61, 177] on link "多店業績統計表" at bounding box center [53, 173] width 98 height 25
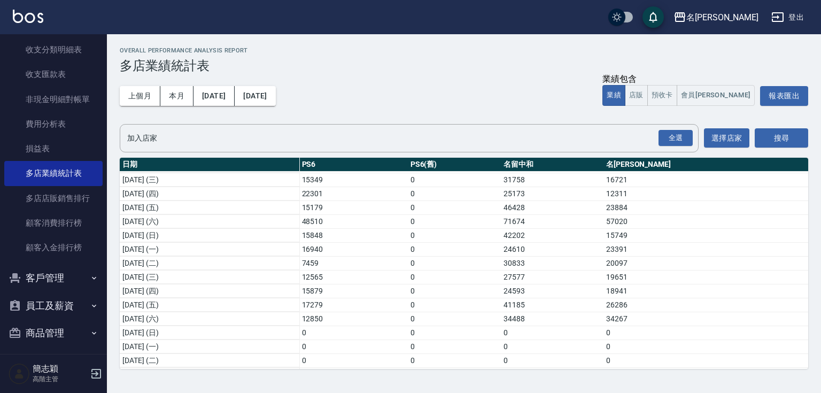
scroll to position [141, 0]
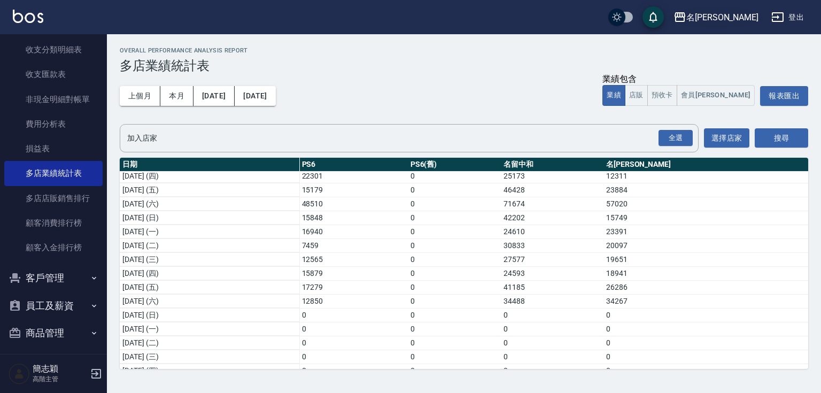
click at [731, 20] on div "名[PERSON_NAME]" at bounding box center [722, 17] width 72 height 13
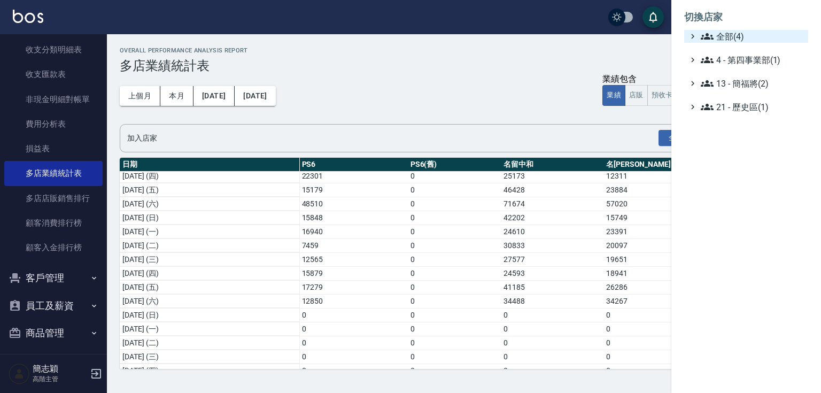
click at [718, 30] on span "全部(4)" at bounding box center [752, 36] width 103 height 13
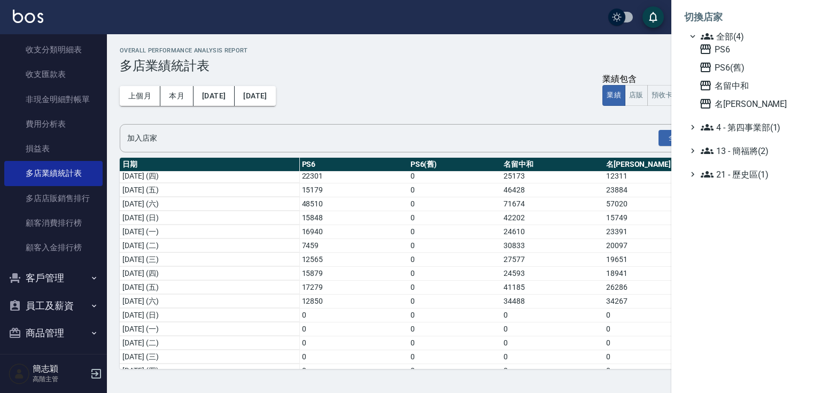
click at [733, 78] on div "PS6 PS6(舊) 名留中和 名留竹林" at bounding box center [751, 76] width 113 height 67
click at [732, 81] on span "名留中和" at bounding box center [751, 85] width 105 height 13
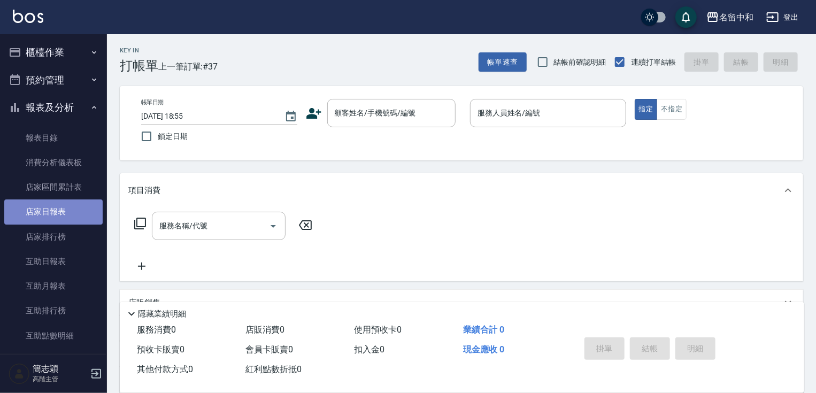
click at [55, 211] on link "店家日報表" at bounding box center [53, 211] width 98 height 25
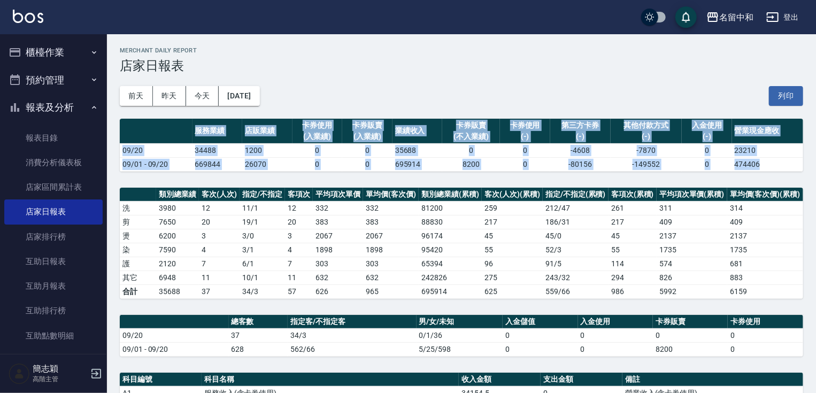
drag, startPoint x: 815, startPoint y: 152, endPoint x: 816, endPoint y: 230, distance: 77.5
click at [815, 239] on html "名留中和 登出 櫃檯作業 打帳單 帳單列表 掛單列表 座位開單 營業儀表板 現金收支登錄 高階收支登錄 材料自購登錄 每日結帳 排班表 現場電腦打卡 掃碼打卡…" at bounding box center [408, 346] width 816 height 693
click at [771, 219] on td "409" at bounding box center [765, 222] width 76 height 14
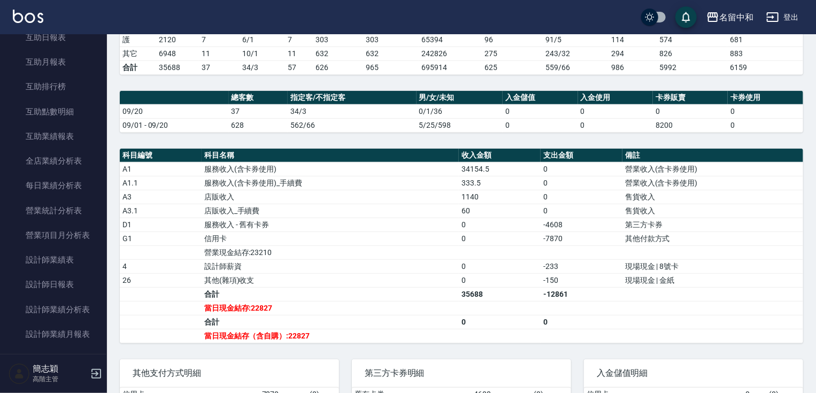
scroll to position [295, 0]
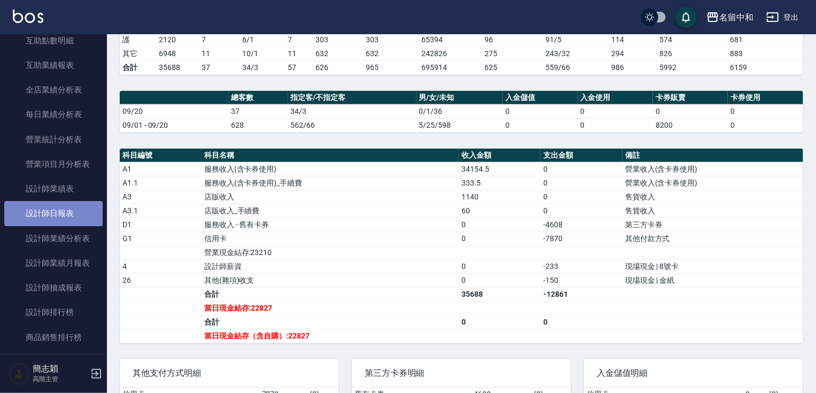
click at [66, 208] on link "設計師日報表" at bounding box center [53, 213] width 98 height 25
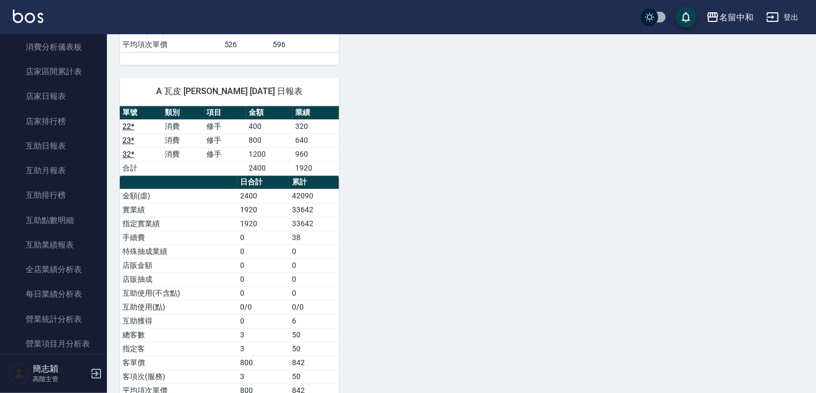
scroll to position [110, 0]
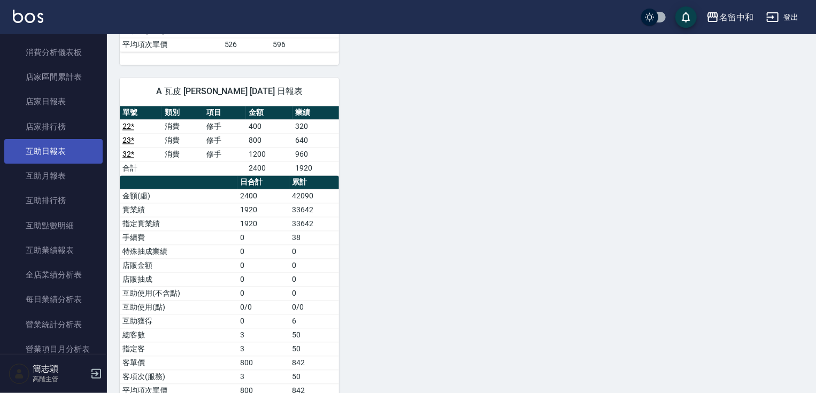
click at [79, 144] on link "互助日報表" at bounding box center [53, 151] width 98 height 25
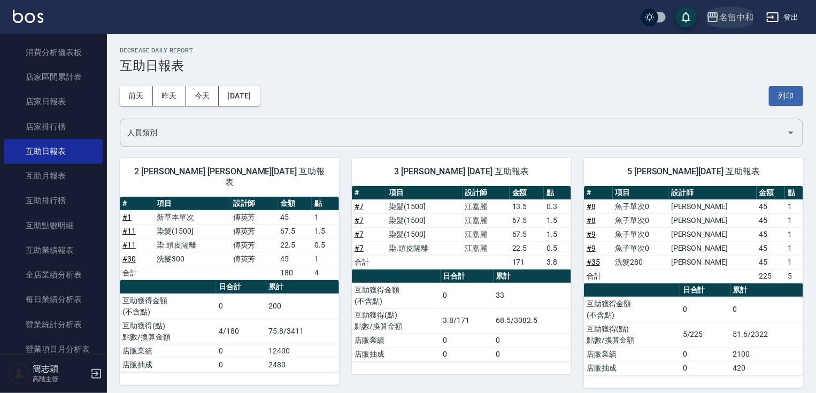
click at [727, 21] on div "名留中和" at bounding box center [736, 17] width 34 height 13
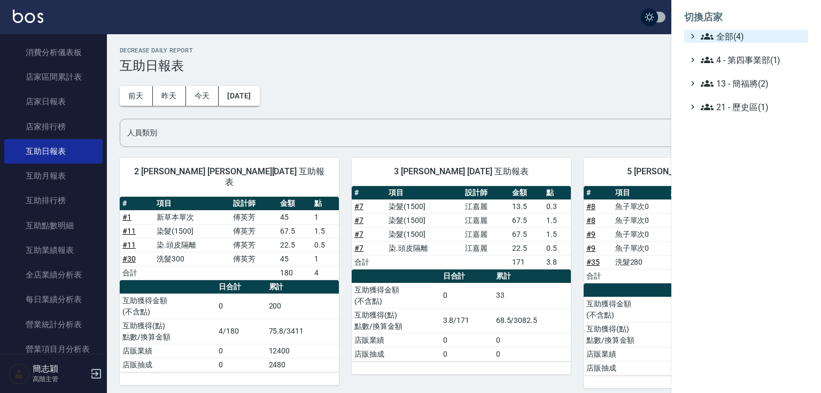
click at [723, 37] on span "全部(4)" at bounding box center [752, 36] width 103 height 13
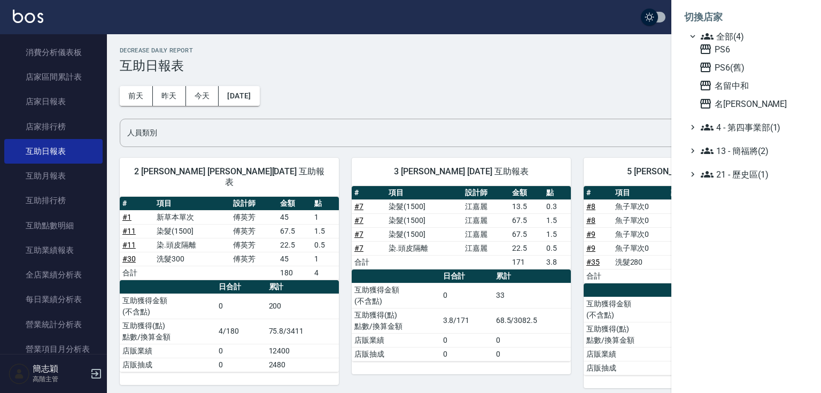
click at [727, 111] on ul "全部(4) PS6 PS6(舊) 名留中和 名留竹林 4 - 第四事業部(1) 13 - 簡福將(2) 21 - 歷史區(1)" at bounding box center [746, 105] width 124 height 151
click at [727, 107] on span "名[PERSON_NAME]" at bounding box center [751, 103] width 105 height 13
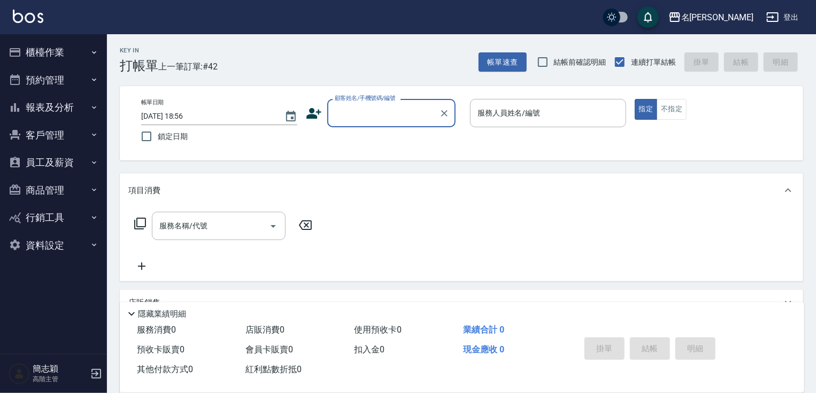
click at [41, 51] on button "櫃檯作業" at bounding box center [53, 52] width 98 height 28
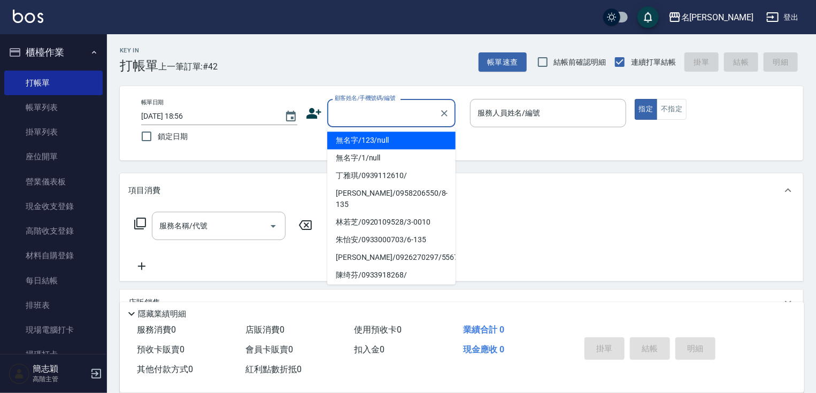
click at [392, 107] on div "顧客姓名/手機號碼/編號 顧客姓名/手機號碼/編號" at bounding box center [391, 113] width 128 height 28
click at [388, 135] on li "無名字/123/null" at bounding box center [391, 140] width 128 height 18
type input "無名字/123/null"
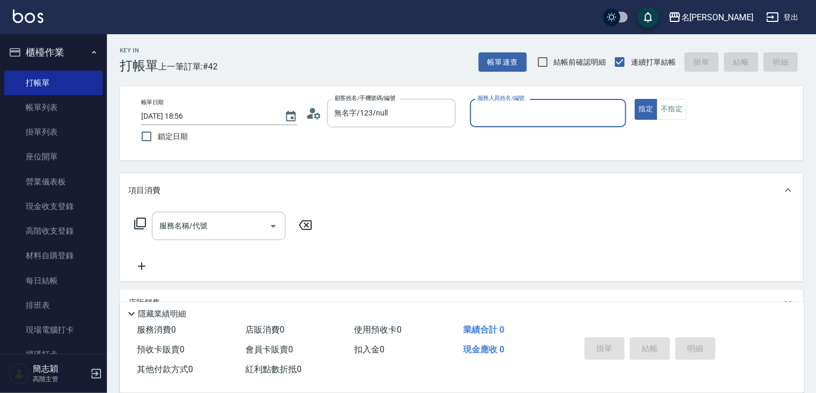
click at [504, 118] on input "服務人員姓名/編號" at bounding box center [548, 113] width 146 height 19
type input "Joanne-1"
type button "true"
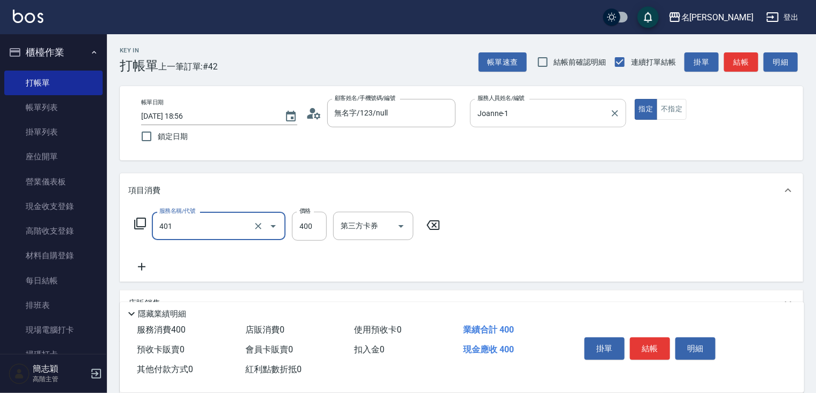
type input "剪髮(400)(401)"
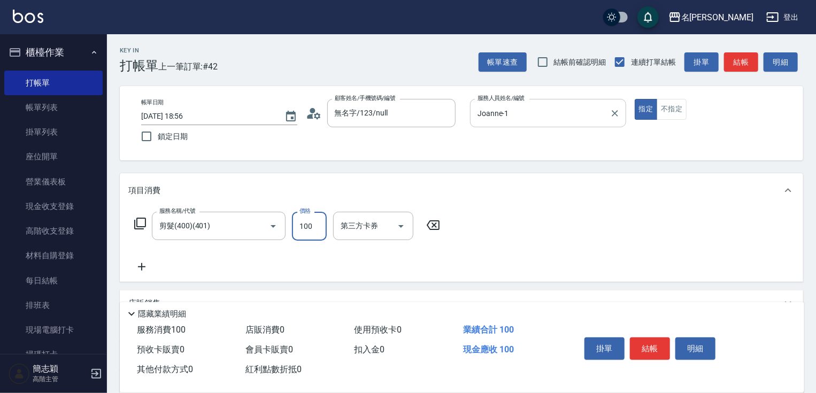
type input "100"
click at [741, 58] on button "結帳" at bounding box center [741, 62] width 34 height 20
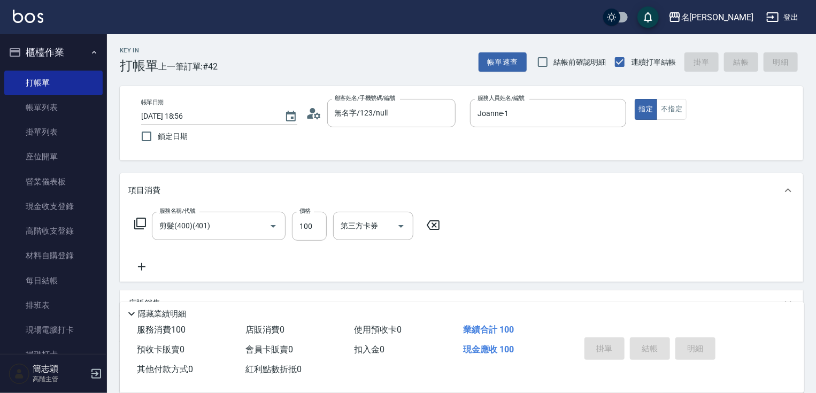
type input "2025/09/20 19:10"
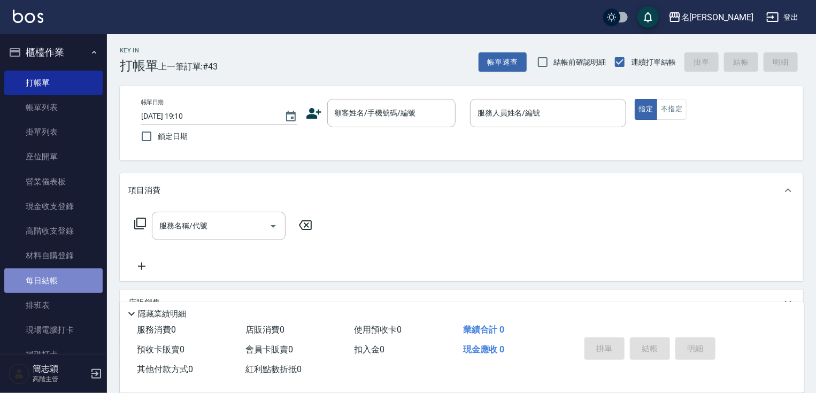
click at [55, 281] on link "每日結帳" at bounding box center [53, 280] width 98 height 25
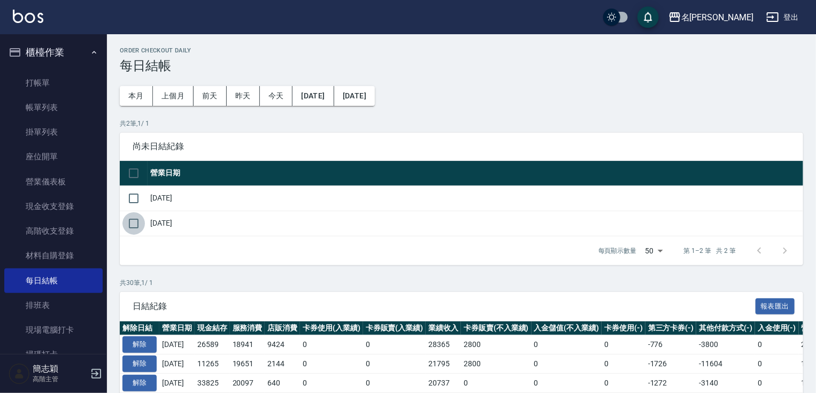
click at [130, 225] on input "checkbox" at bounding box center [133, 223] width 22 height 22
checkbox input "true"
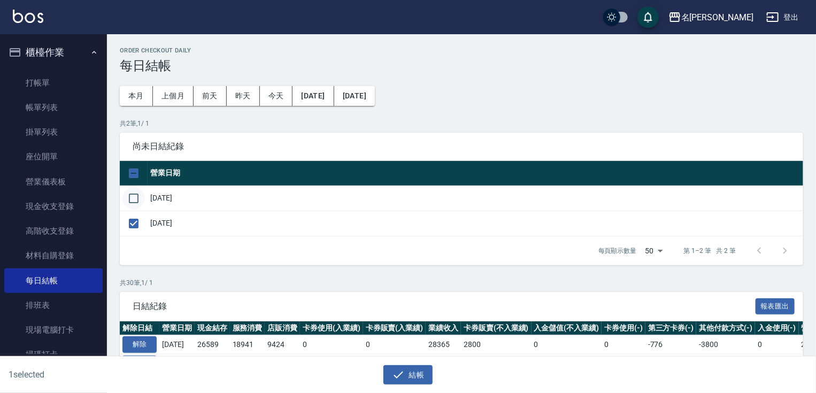
click at [137, 199] on input "checkbox" at bounding box center [133, 198] width 22 height 22
checkbox input "true"
click at [417, 374] on button "結帳" at bounding box center [408, 375] width 50 height 20
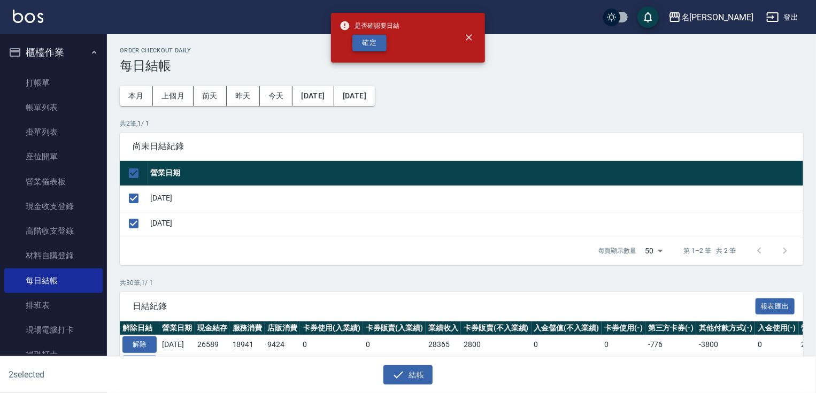
click at [370, 41] on button "確定" at bounding box center [369, 43] width 34 height 17
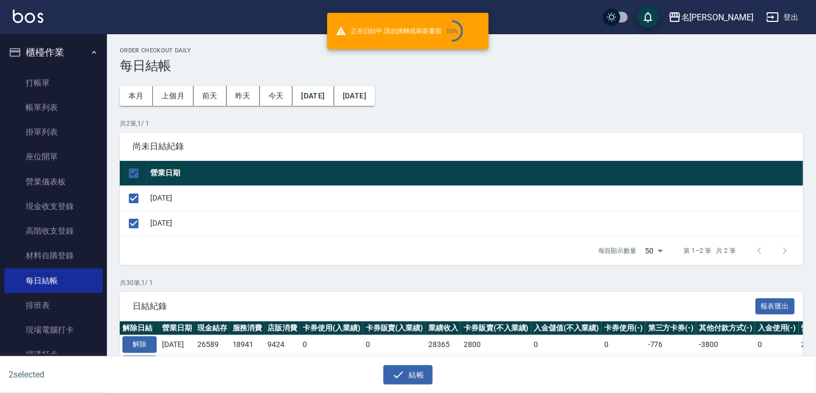
checkbox input "false"
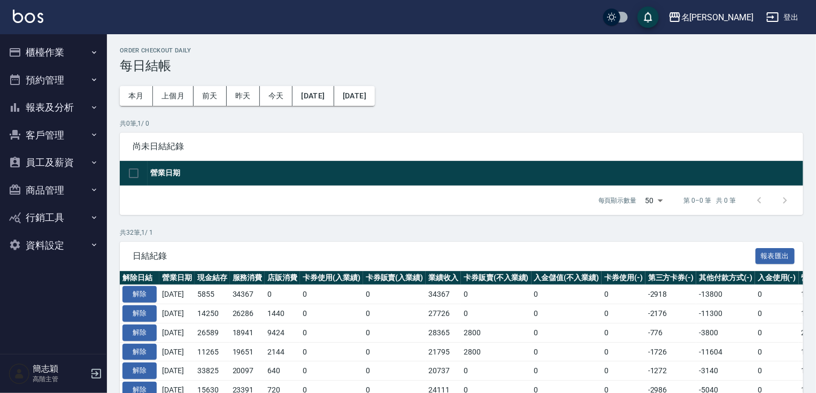
click at [80, 114] on button "報表及分析" at bounding box center [53, 108] width 98 height 28
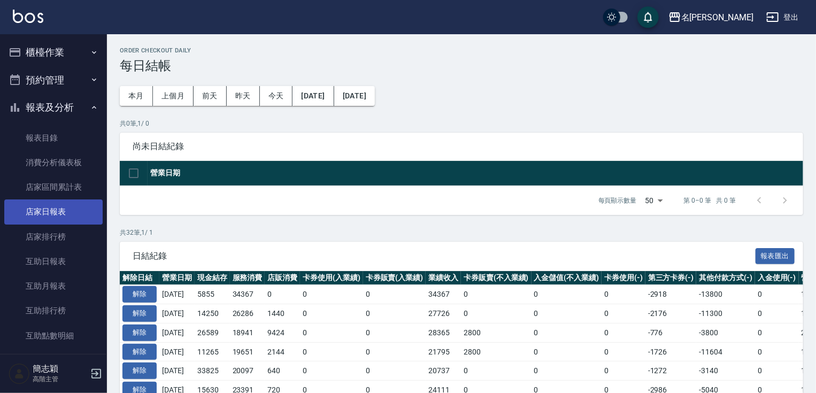
click at [60, 207] on link "店家日報表" at bounding box center [53, 211] width 98 height 25
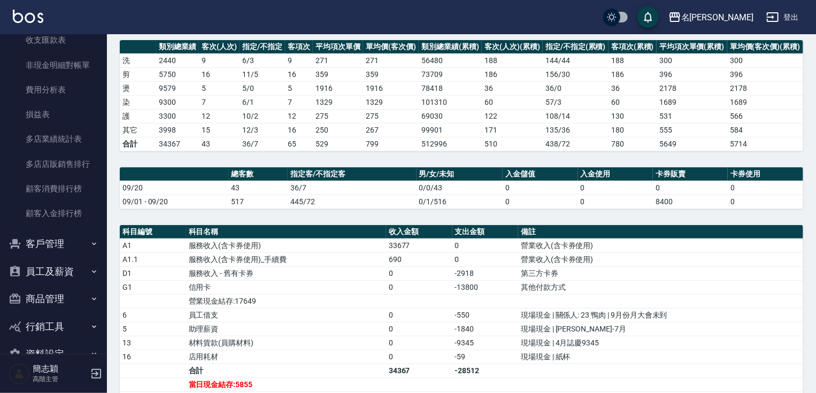
scroll to position [964, 0]
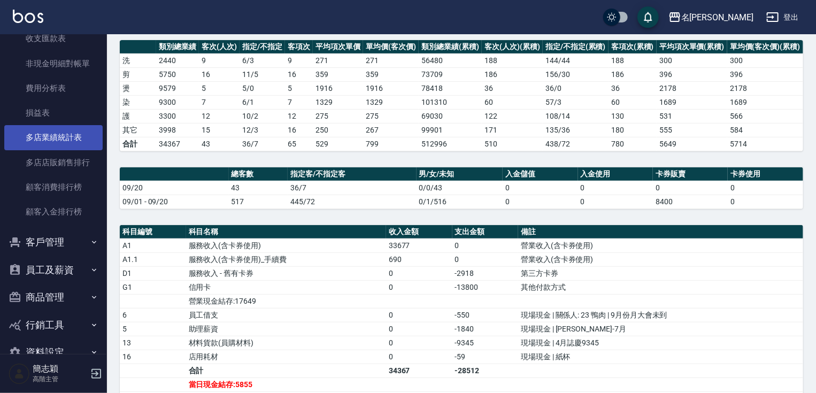
click at [71, 129] on link "多店業績統計表" at bounding box center [53, 137] width 98 height 25
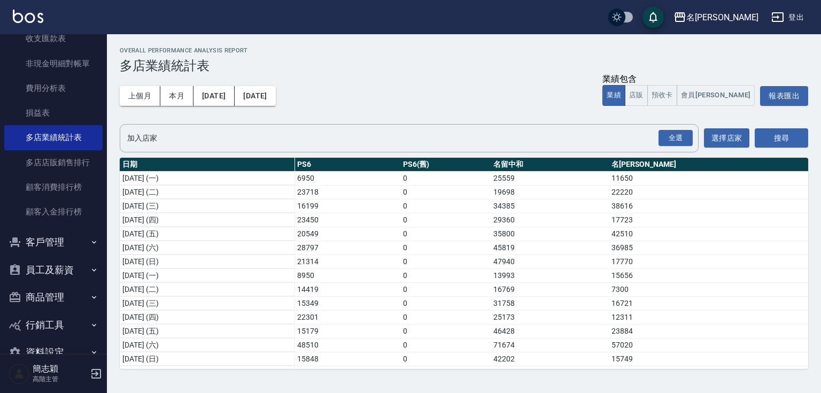
drag, startPoint x: 808, startPoint y: 173, endPoint x: 808, endPoint y: 227, distance: 54.0
click at [808, 227] on div "Overall Performance Analysis Report 多店業績統計表 上個月 本月 2025/09/01 2025/09/30 業績包含 業…" at bounding box center [464, 207] width 714 height 347
click at [790, 19] on button "登出" at bounding box center [787, 17] width 41 height 20
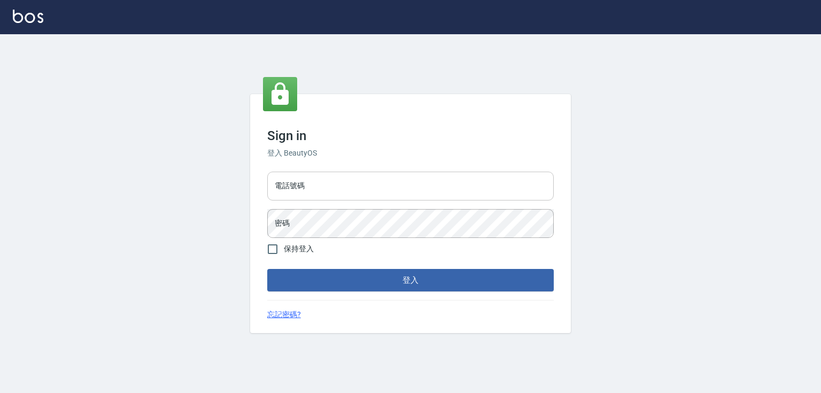
click at [310, 188] on input "電話號碼" at bounding box center [410, 186] width 286 height 29
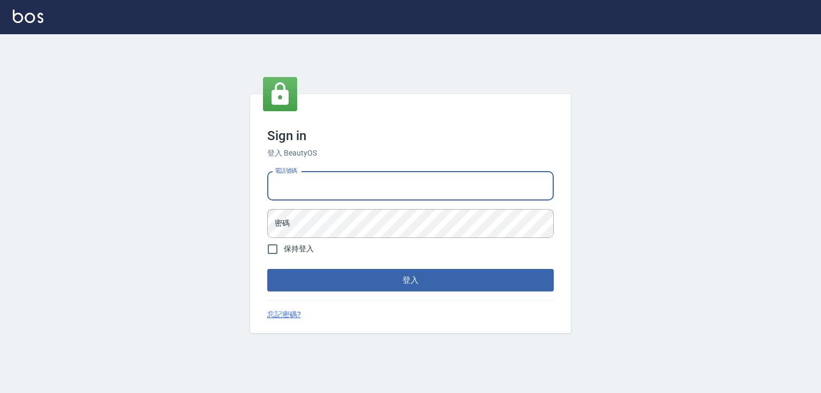
type input "0932942809"
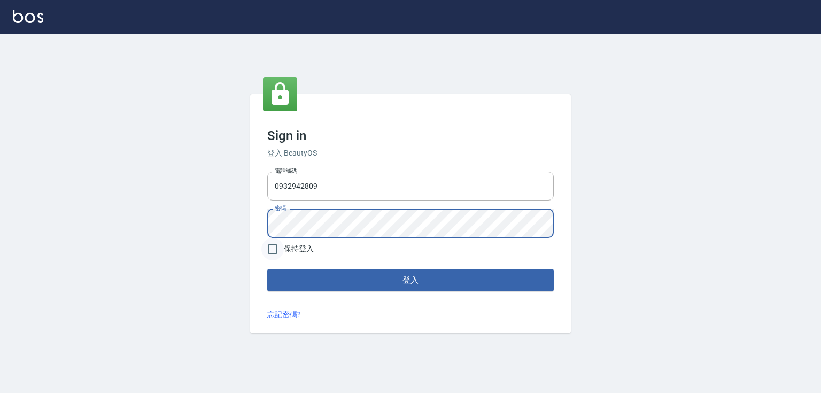
click at [280, 253] on input "保持登入" at bounding box center [272, 249] width 22 height 22
checkbox input "true"
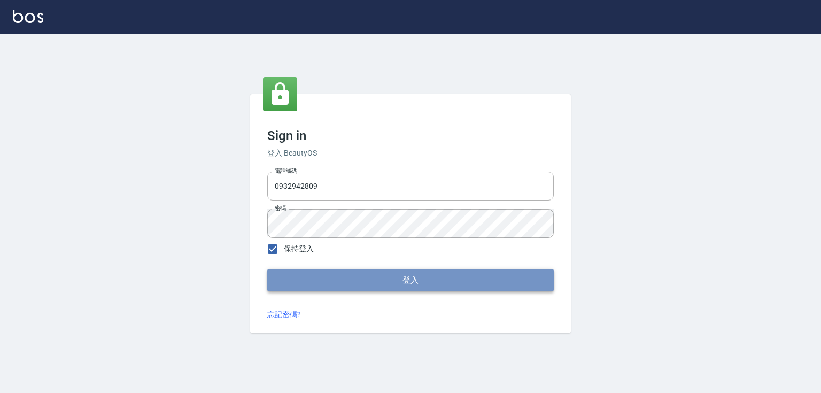
click at [383, 284] on button "登入" at bounding box center [410, 280] width 286 height 22
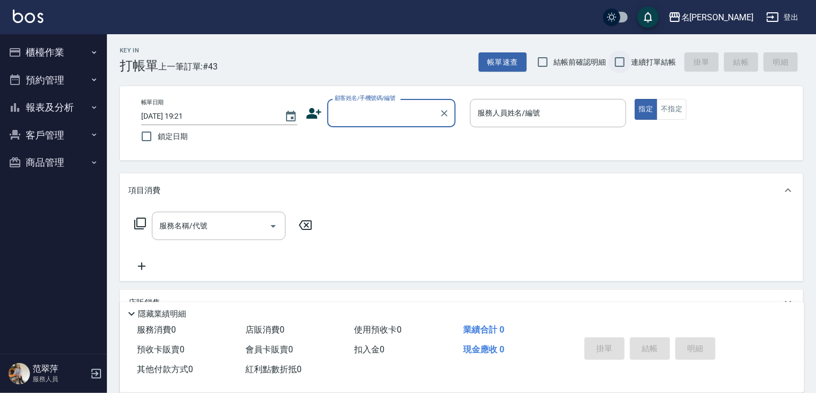
click at [625, 62] on input "連續打單結帳" at bounding box center [619, 62] width 22 height 22
checkbox input "true"
click at [51, 59] on button "櫃檯作業" at bounding box center [53, 52] width 98 height 28
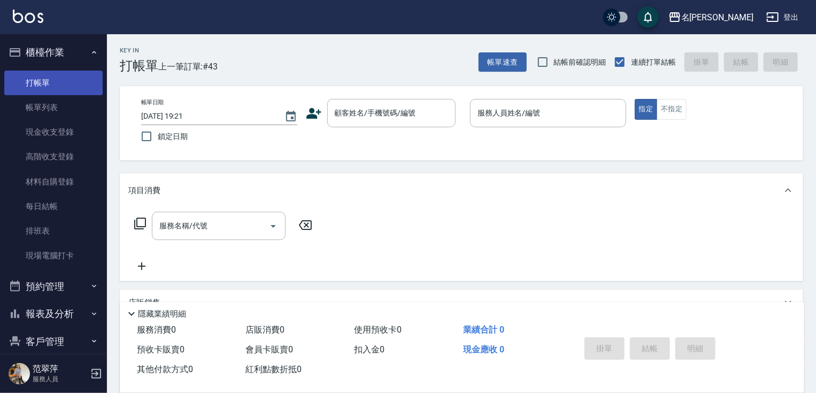
click at [47, 86] on link "打帳單" at bounding box center [53, 83] width 98 height 25
